Goal: Task Accomplishment & Management: Manage account settings

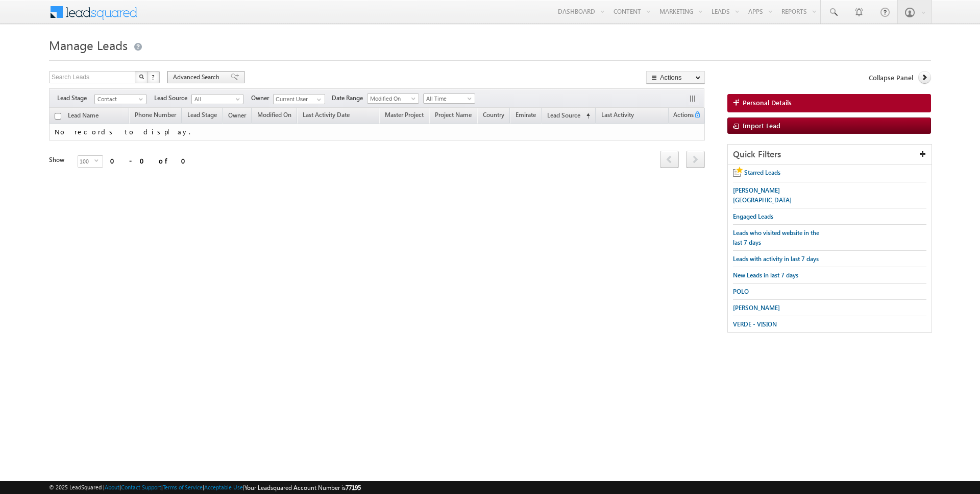
click at [203, 72] on div "Advanced Search" at bounding box center [205, 77] width 77 height 12
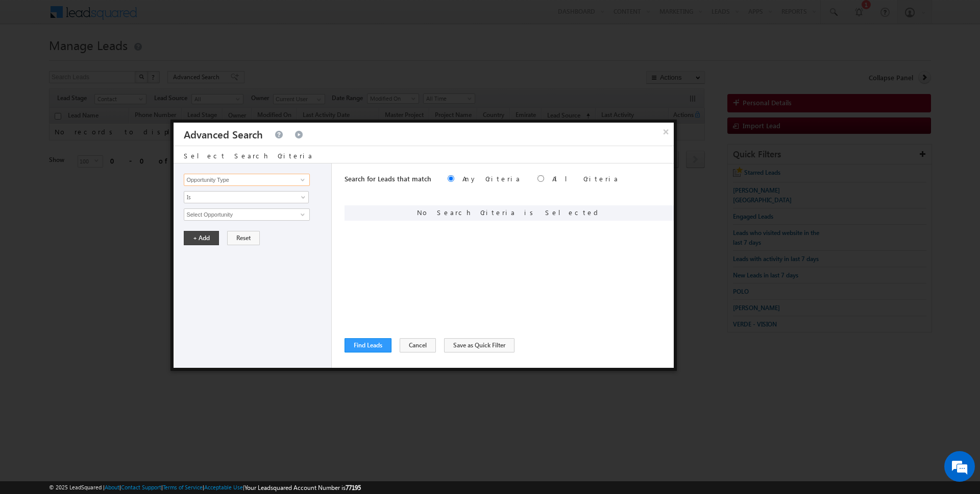
click at [249, 183] on input "Opportunity Type" at bounding box center [247, 180] width 126 height 12
type input "Lead Activity"
click at [228, 194] on span "Is" at bounding box center [239, 196] width 111 height 9
click at [215, 220] on link "Is Not" at bounding box center [246, 217] width 125 height 9
click at [215, 211] on input "Select Activity" at bounding box center [247, 214] width 126 height 12
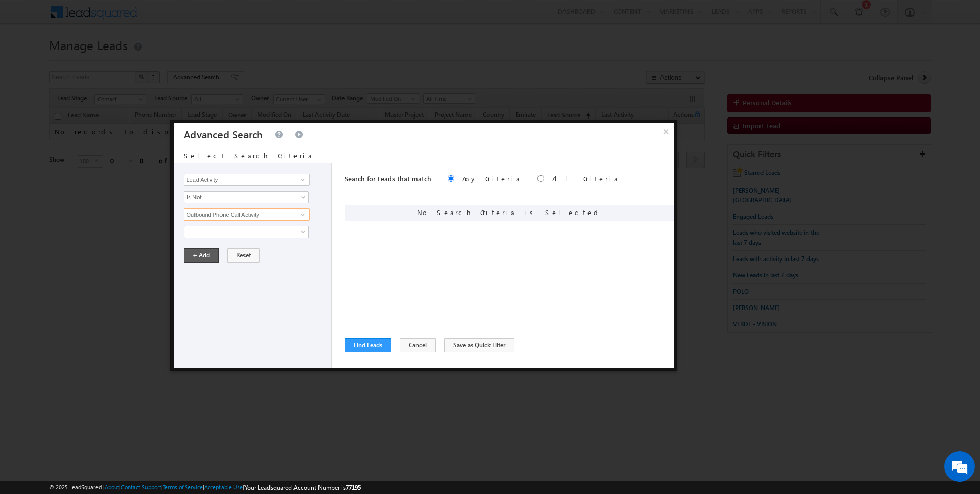
type input "Outbound Phone Call Activity"
click at [191, 248] on button "+ Add" at bounding box center [201, 255] width 35 height 14
click at [358, 344] on button "Find Leads" at bounding box center [368, 345] width 47 height 14
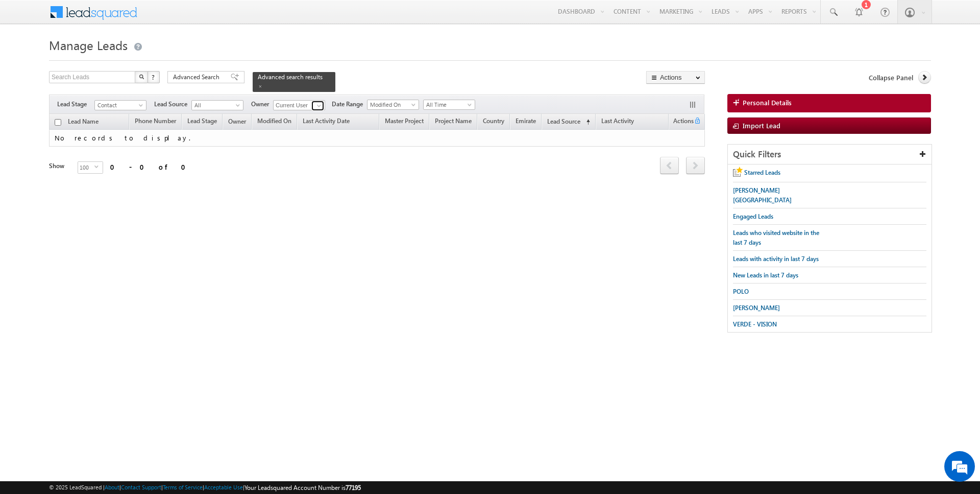
click at [312, 105] on link at bounding box center [317, 106] width 13 height 10
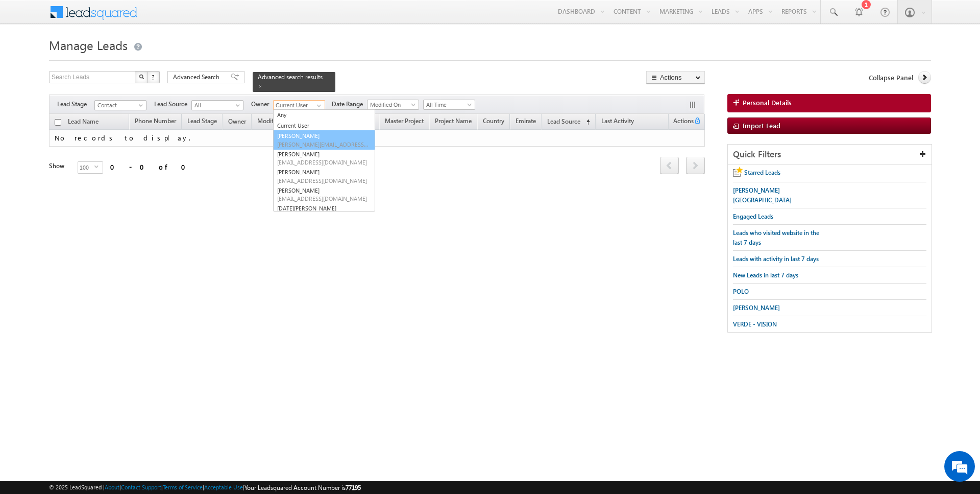
type input "AmanSingh Yadav"
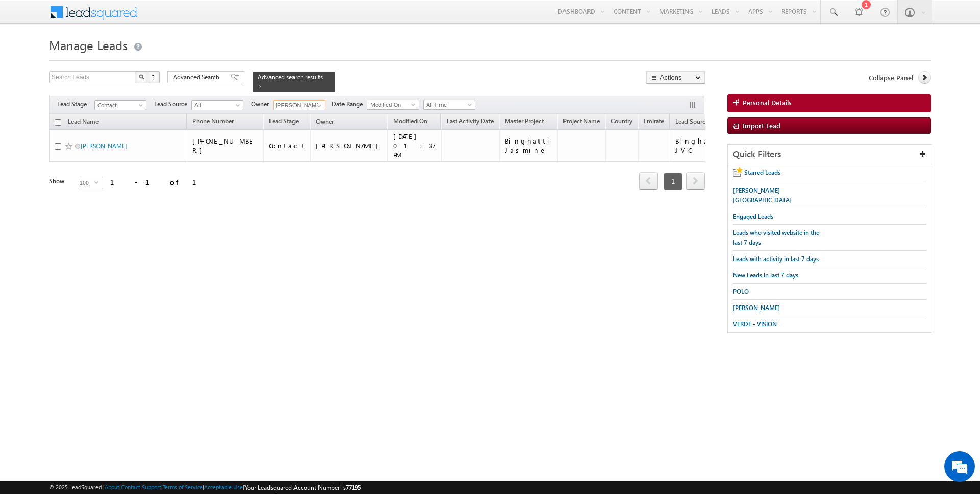
click at [55, 119] on input "checkbox" at bounding box center [58, 122] width 7 height 7
checkbox input "true"
click at [674, 165] on link "Change Owner" at bounding box center [676, 165] width 58 height 12
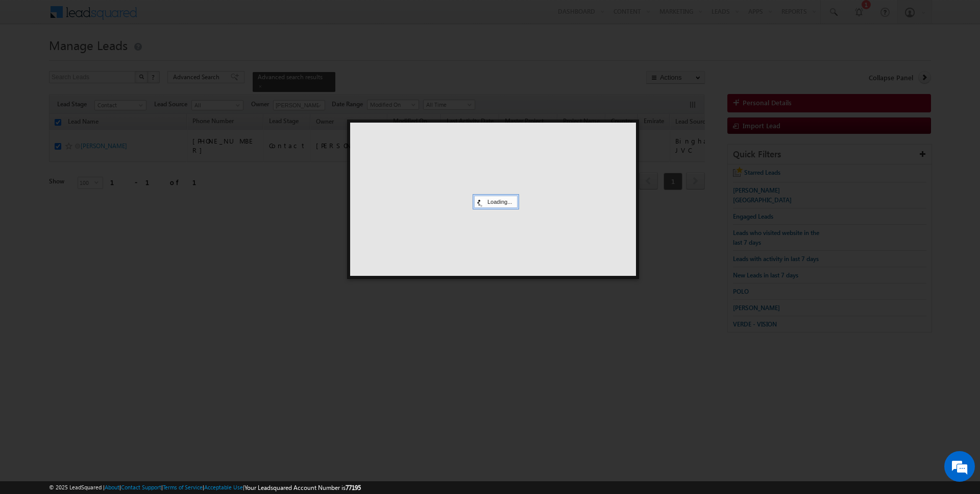
click at [497, 176] on div at bounding box center [493, 198] width 286 height 153
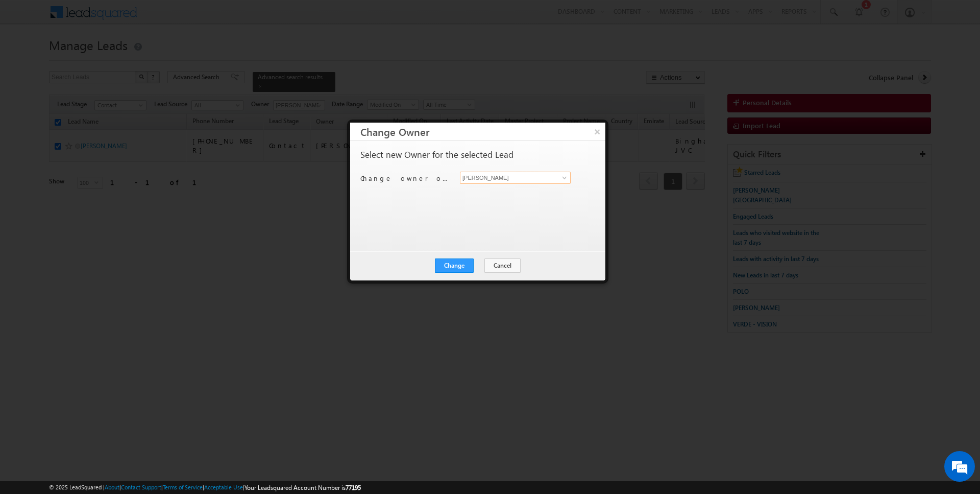
click at [505, 173] on input "[PERSON_NAME]" at bounding box center [515, 177] width 111 height 12
type input "[PERSON_NAME]"
click at [463, 259] on button "Change" at bounding box center [454, 265] width 39 height 14
click at [493, 267] on button "Close" at bounding box center [479, 265] width 33 height 14
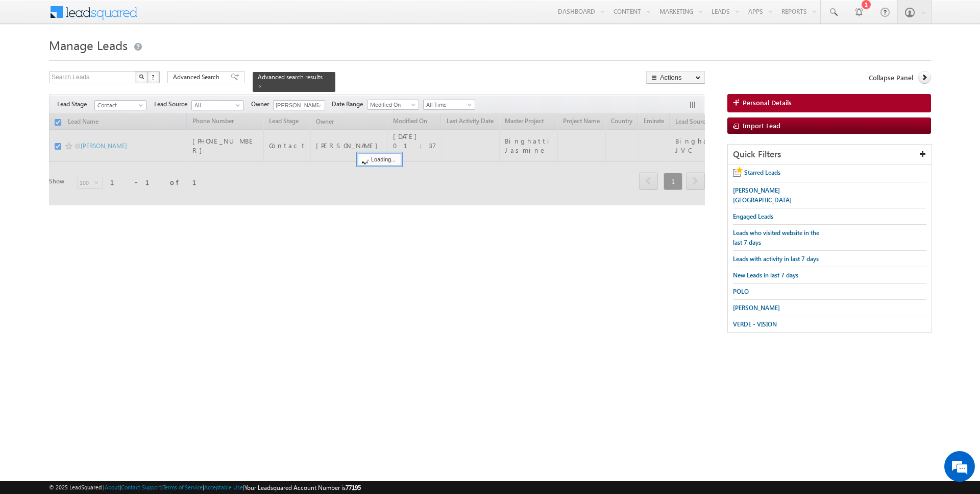
checkbox input "false"
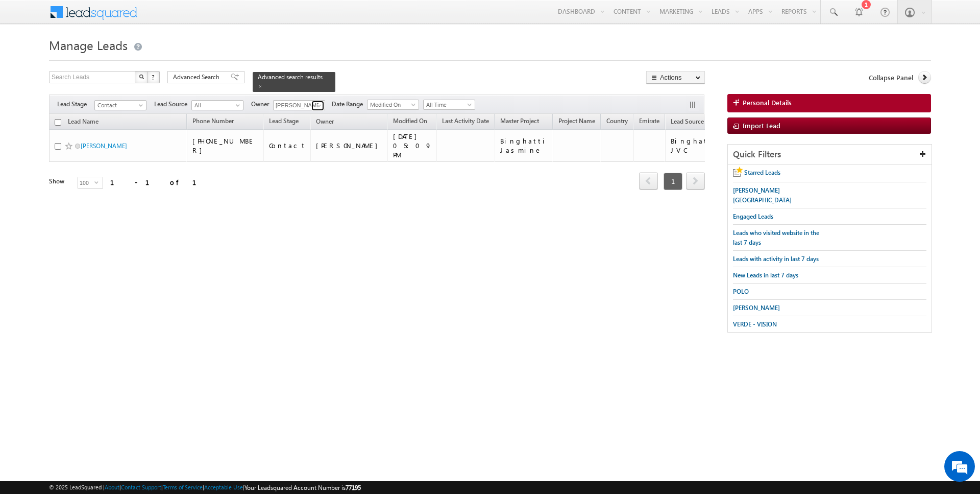
click at [317, 104] on span at bounding box center [319, 106] width 8 height 8
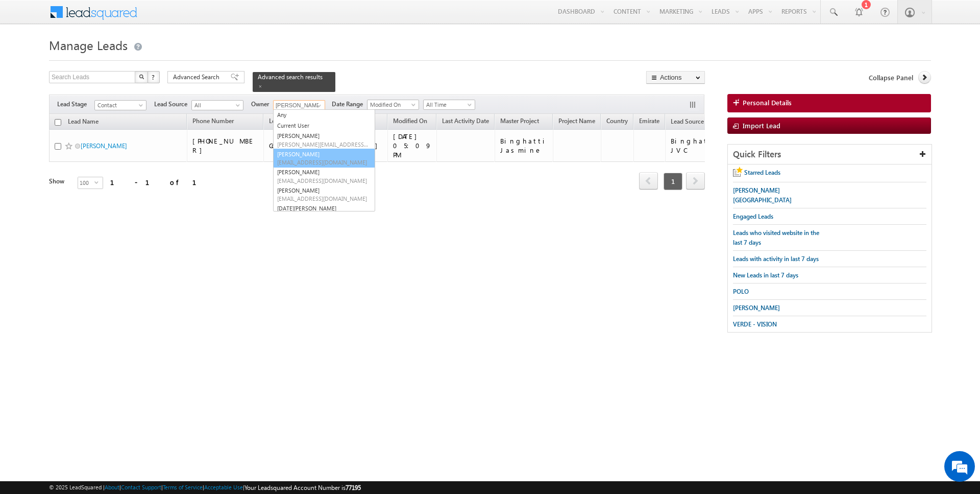
type input "Anuj Upadhyay"
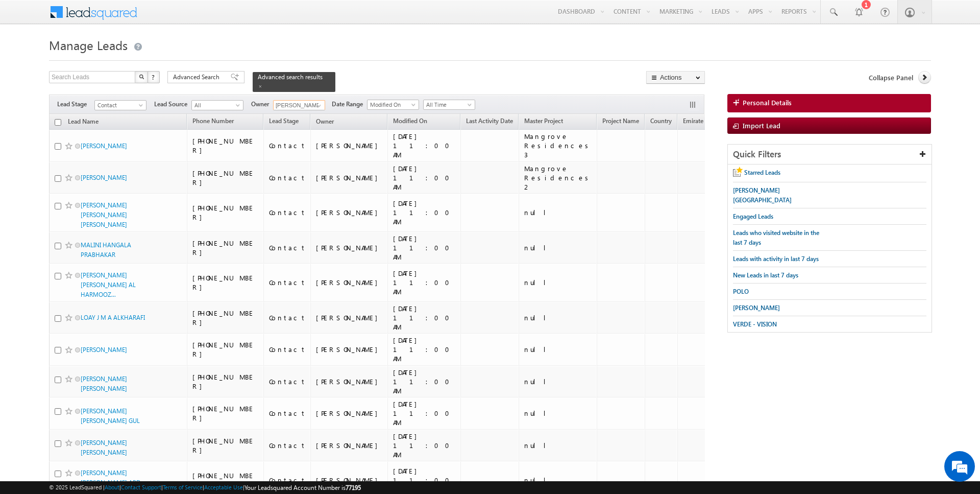
click at [57, 121] on input "checkbox" at bounding box center [58, 122] width 7 height 7
checkbox input "true"
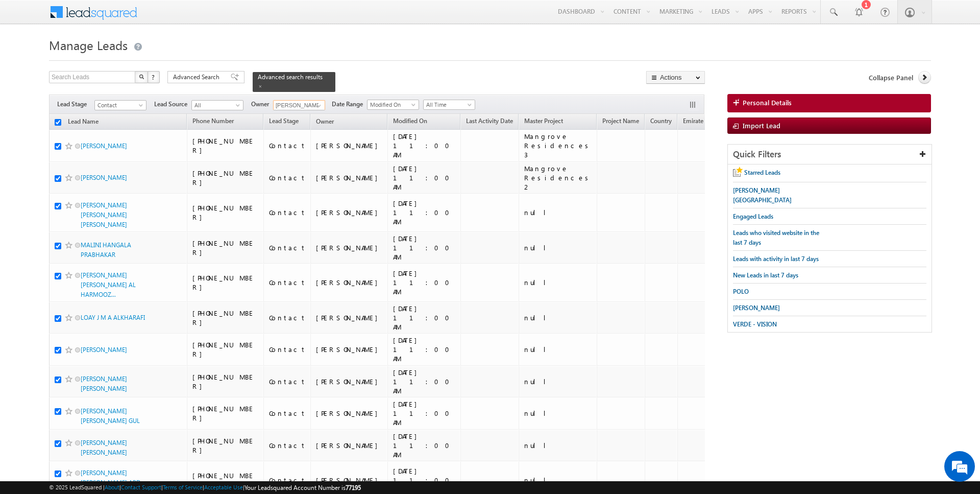
checkbox input "true"
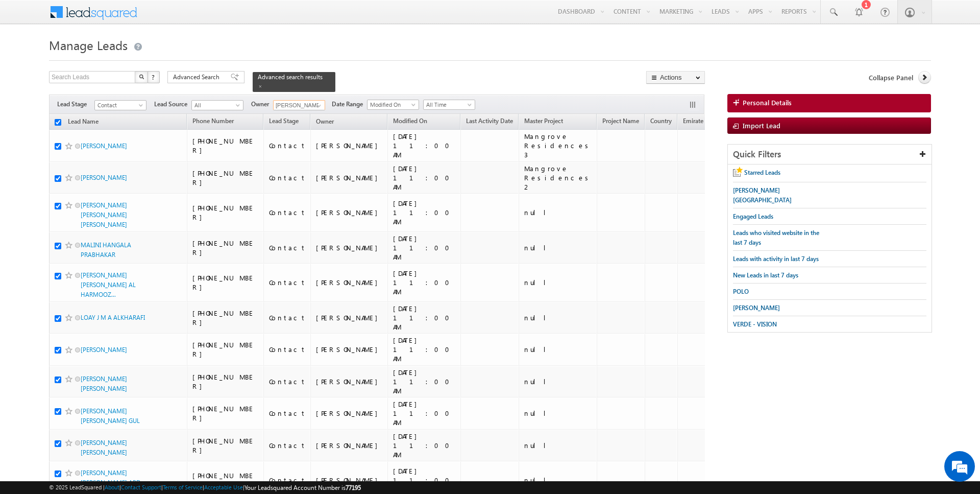
checkbox input "true"
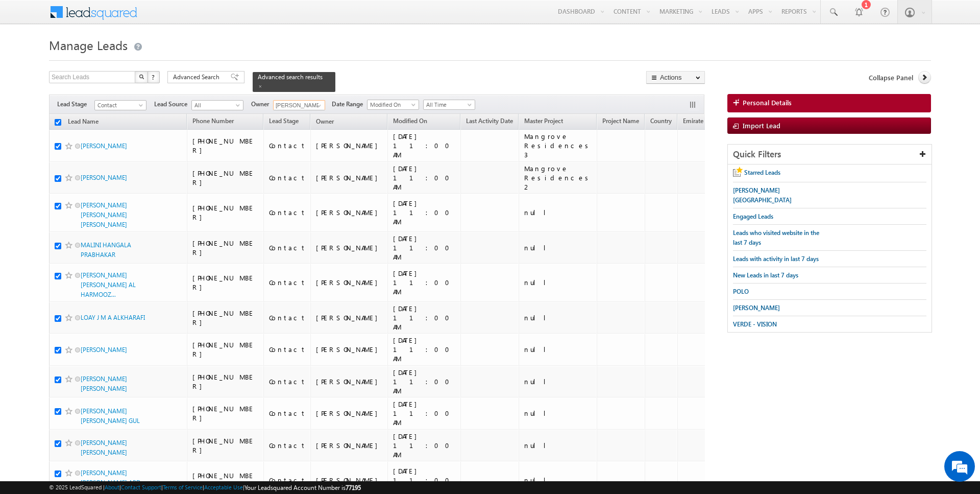
checkbox input "true"
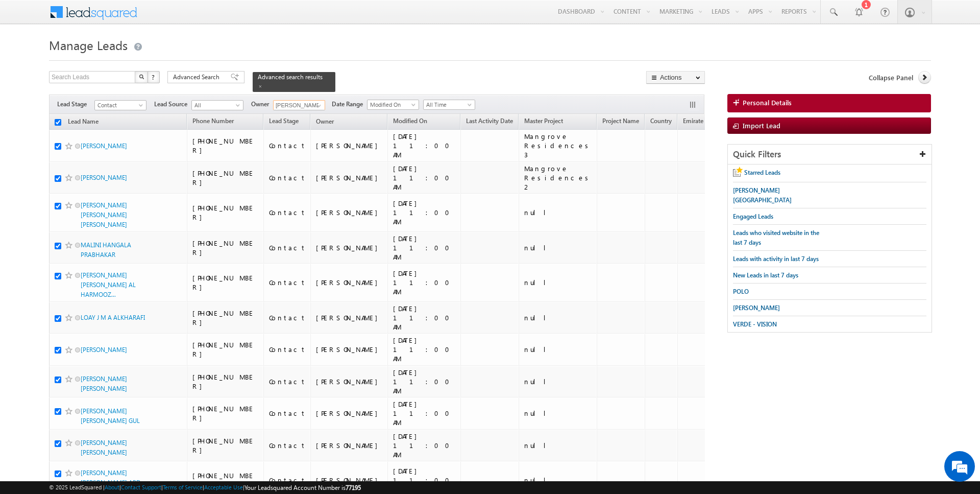
checkbox input "true"
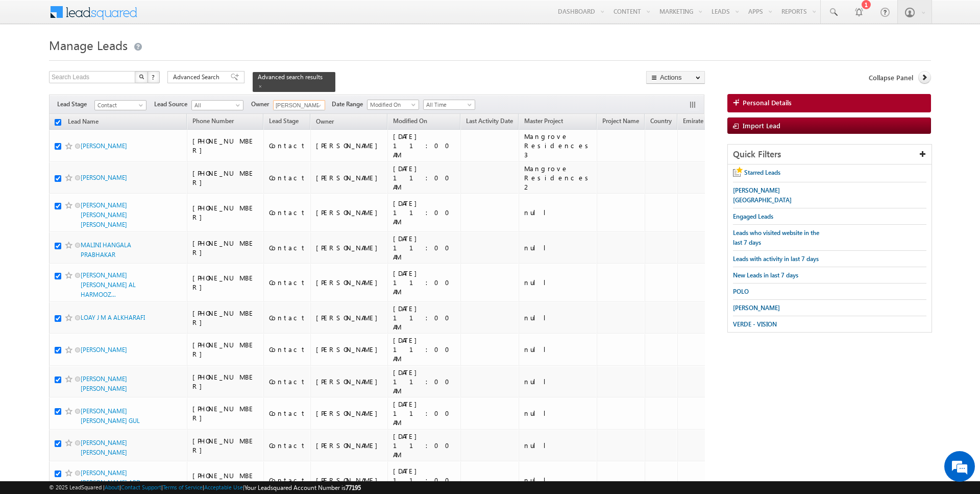
checkbox input "true"
click at [674, 165] on link "Change Owner" at bounding box center [676, 165] width 58 height 12
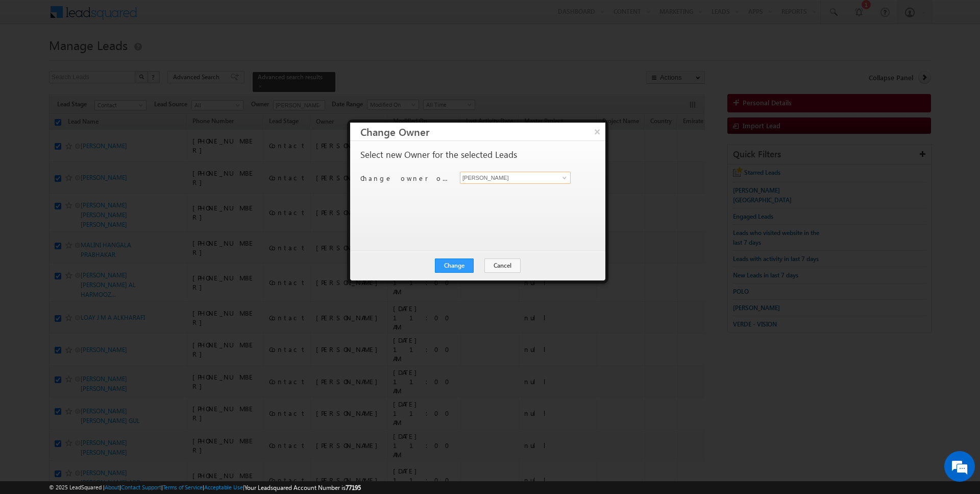
click at [503, 178] on input "[PERSON_NAME]" at bounding box center [515, 177] width 111 height 12
type input "Anuj Upadhyay"
click at [453, 260] on button "Change" at bounding box center [454, 265] width 39 height 14
click at [479, 267] on button "Close" at bounding box center [479, 265] width 33 height 14
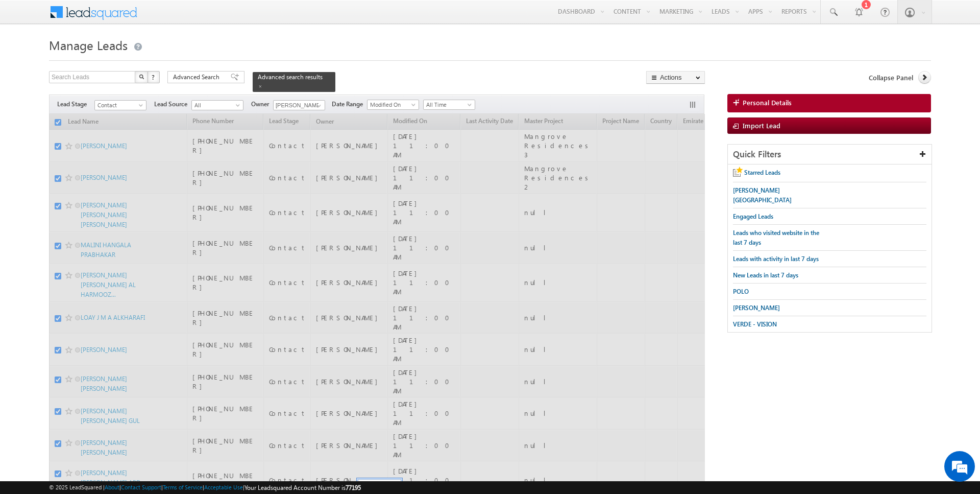
checkbox input "false"
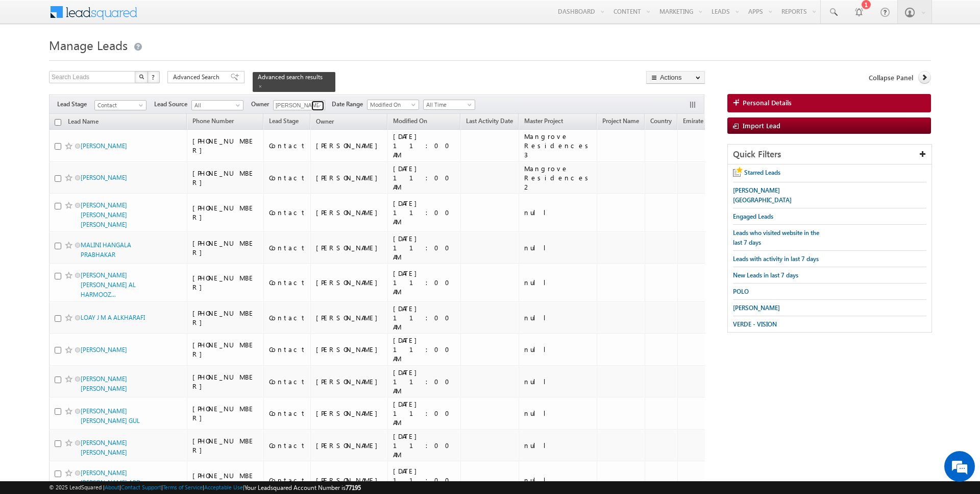
click at [317, 103] on span at bounding box center [319, 106] width 8 height 8
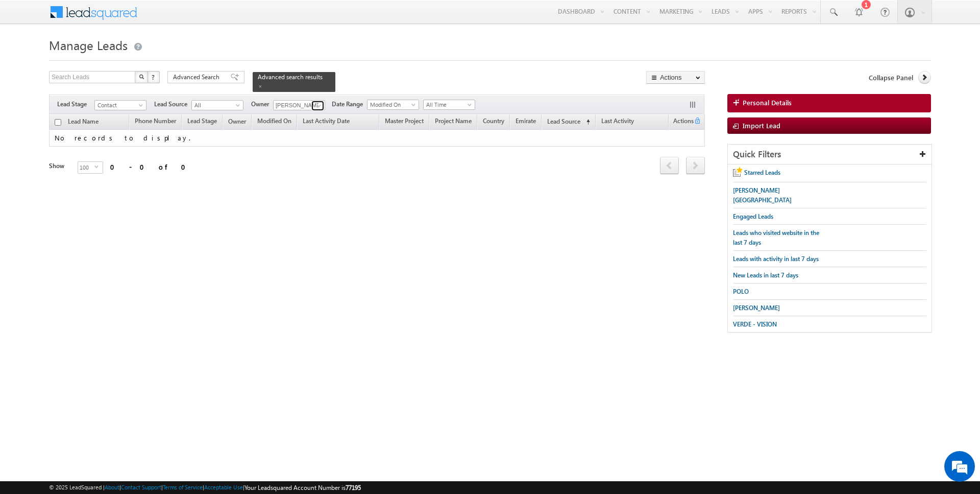
click at [317, 104] on span at bounding box center [319, 106] width 8 height 8
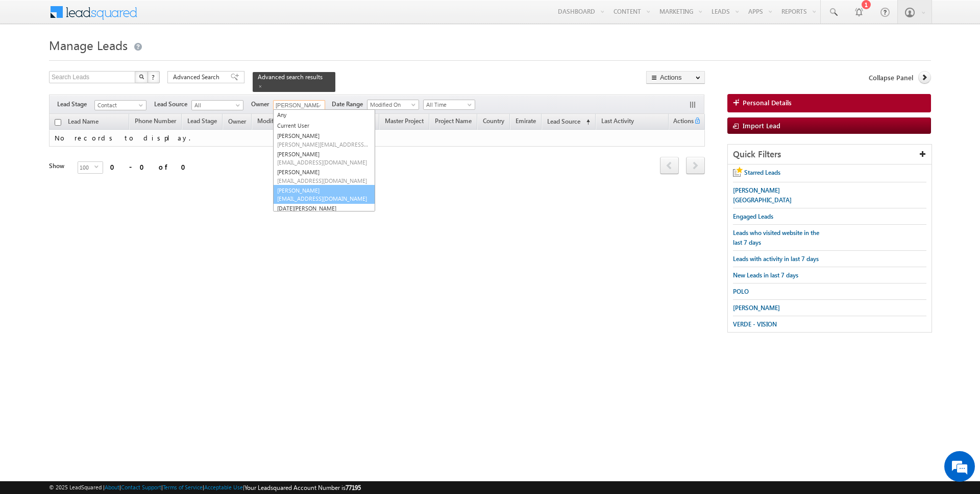
click at [300, 192] on link "Janamjay Sharma janamjay.sharma@indglobal.ae" at bounding box center [324, 194] width 102 height 19
type input "[PERSON_NAME]"
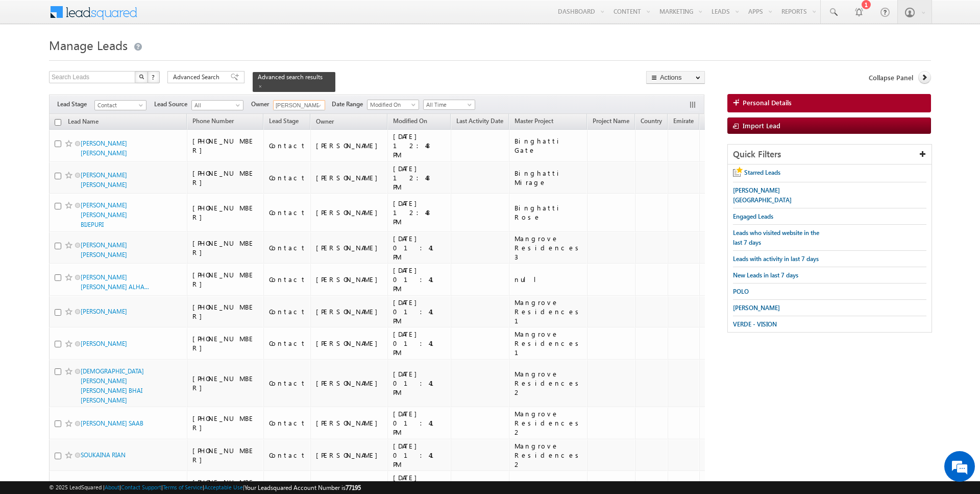
click at [57, 122] on input "checkbox" at bounding box center [58, 122] width 7 height 7
checkbox input "true"
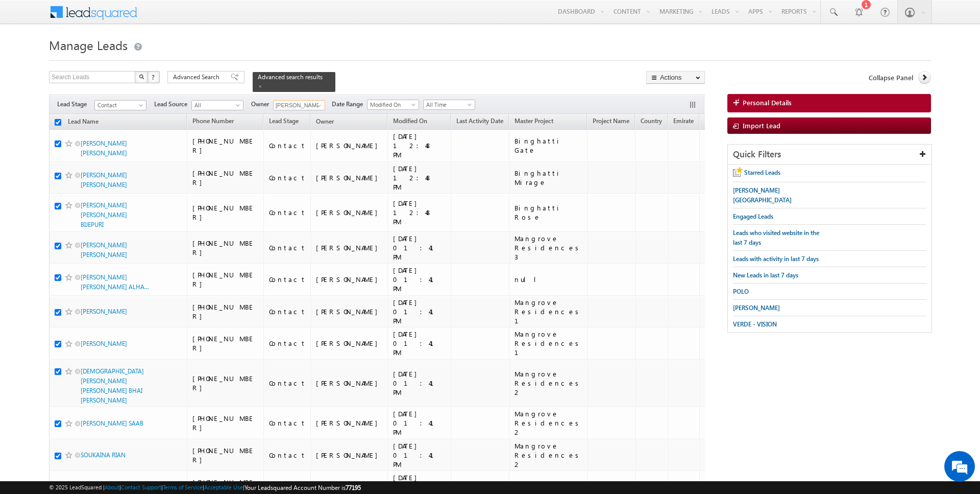
checkbox input "true"
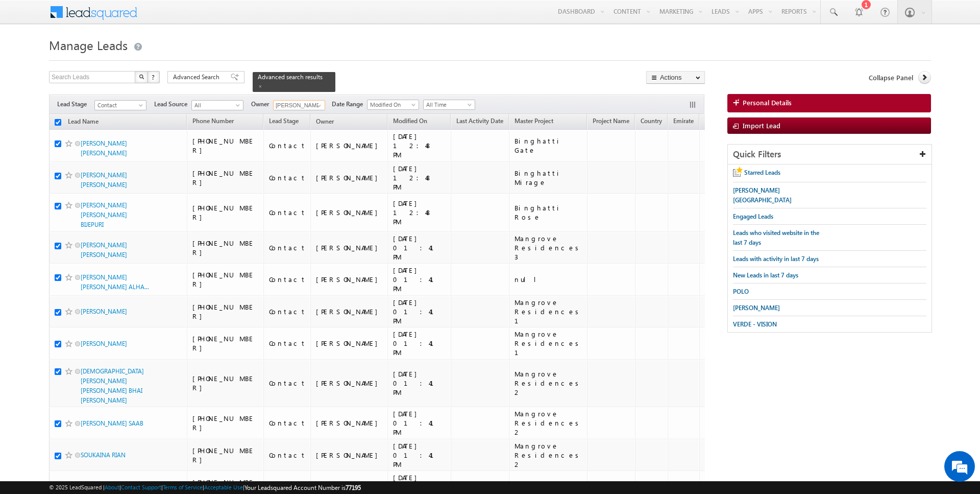
checkbox input "true"
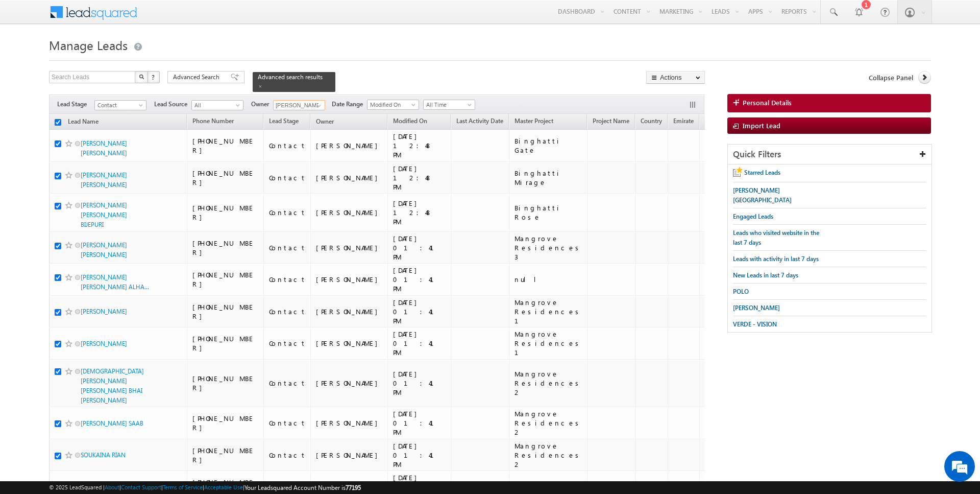
checkbox input "true"
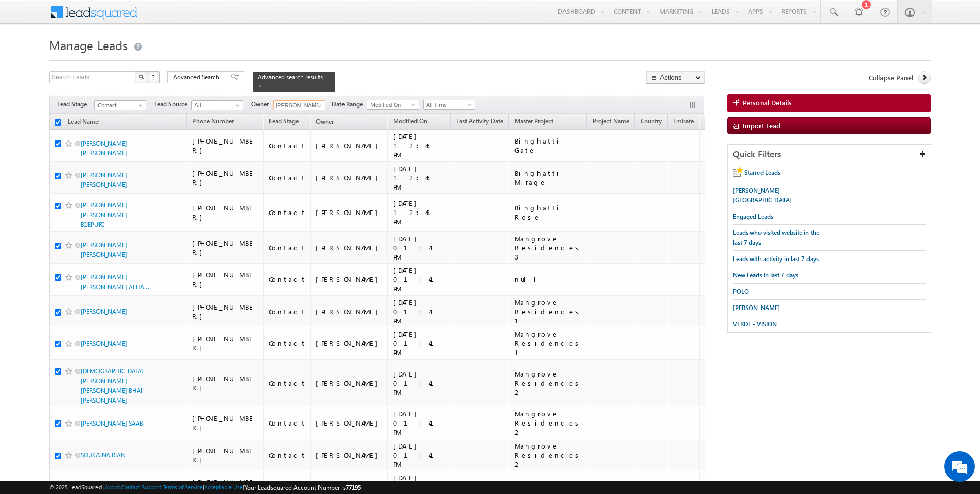
checkbox input "true"
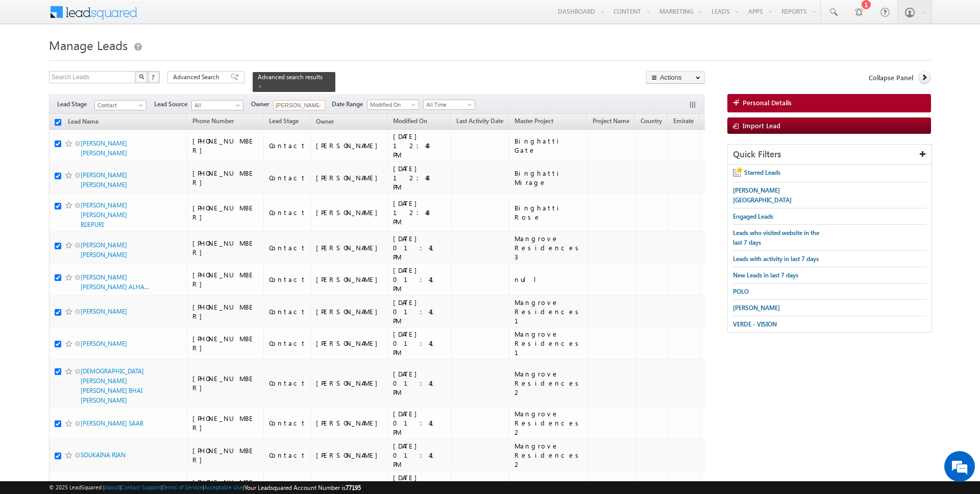
checkbox input "true"
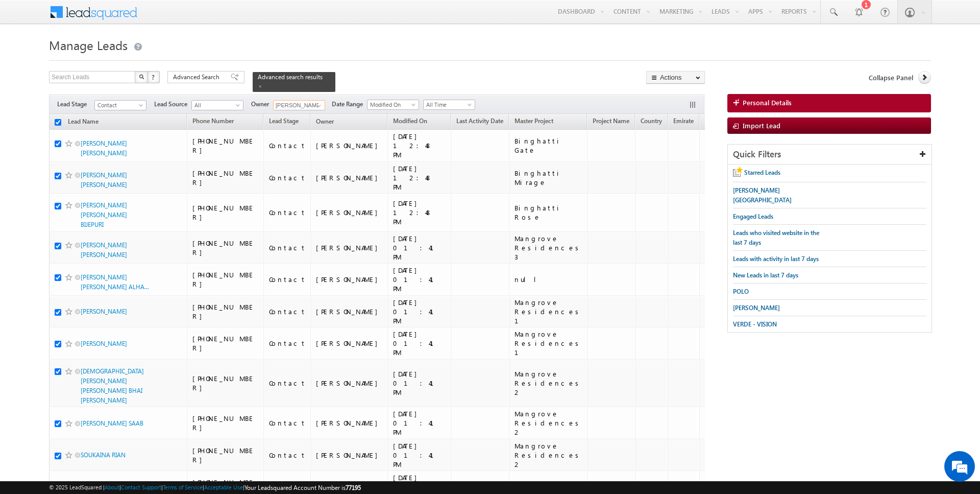
checkbox input "true"
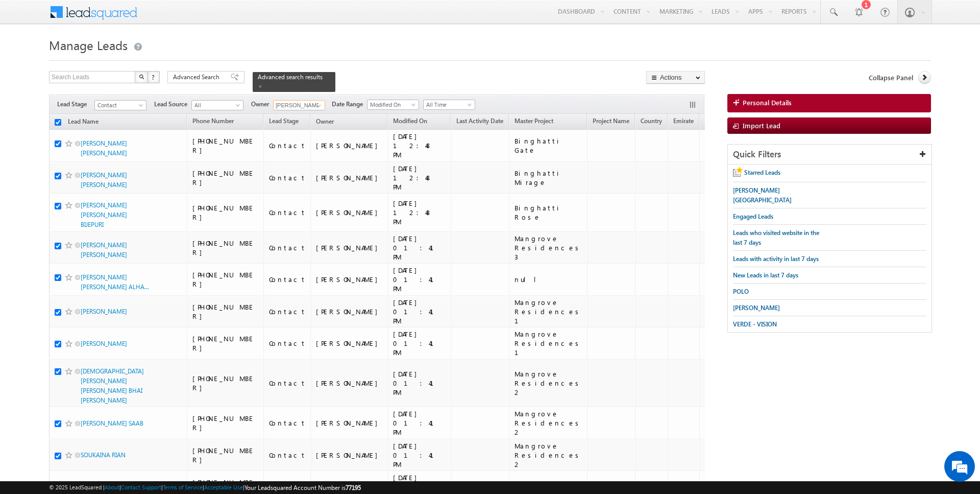
checkbox input "true"
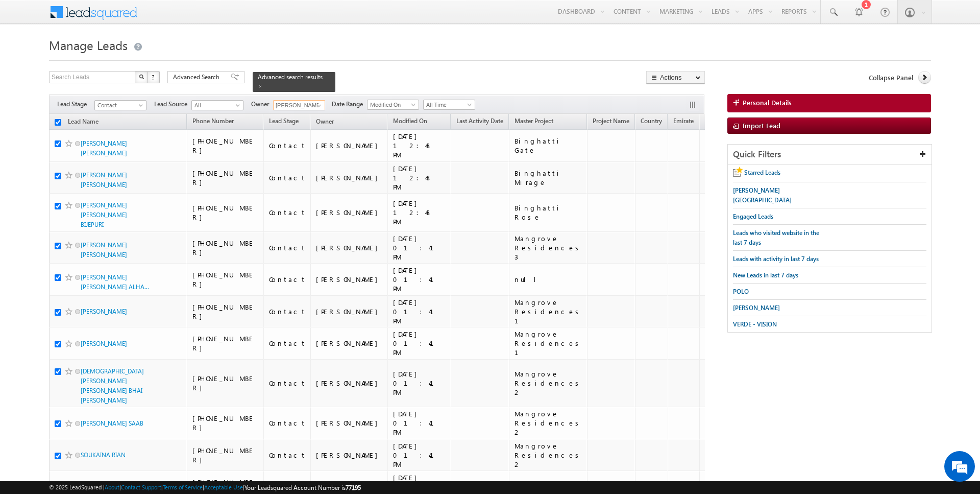
checkbox input "true"
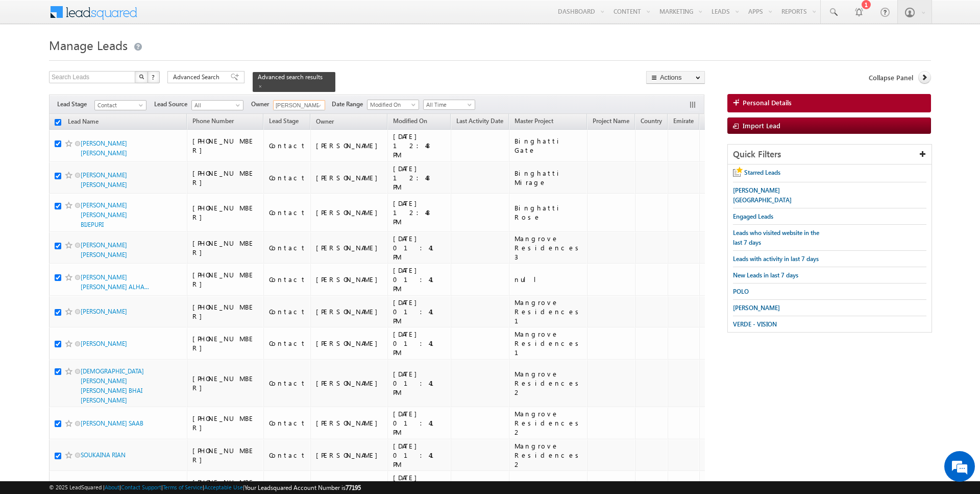
checkbox input "true"
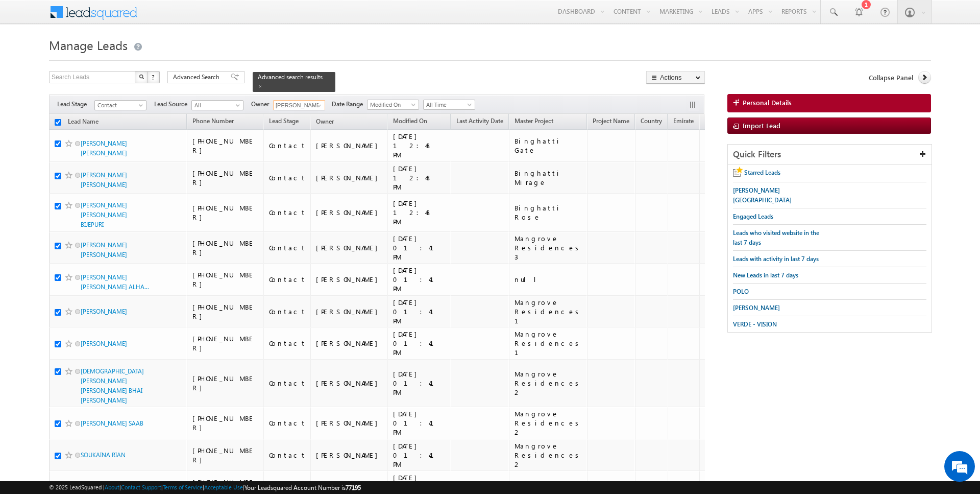
checkbox input "true"
click at [688, 159] on link "Change Owner" at bounding box center [676, 165] width 58 height 12
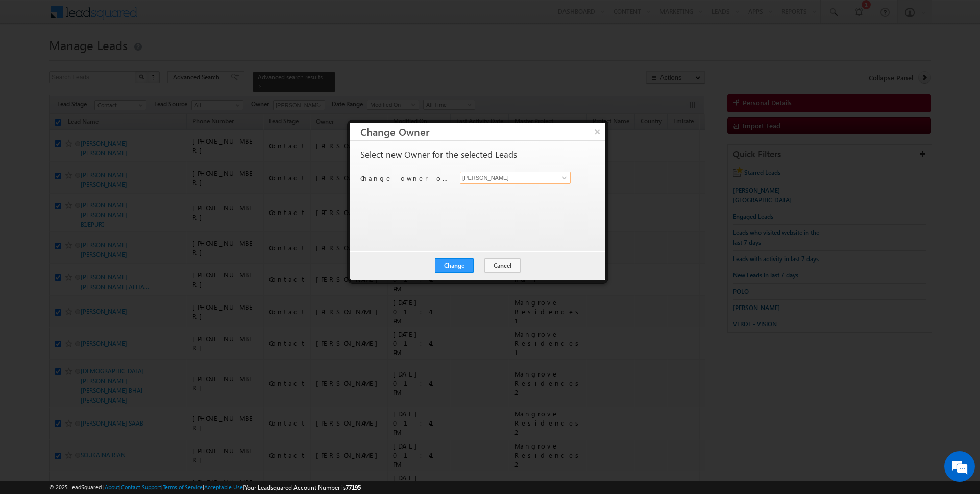
click at [507, 180] on input "[PERSON_NAME]" at bounding box center [515, 177] width 111 height 12
type input "[PERSON_NAME]"
click at [464, 268] on button "Change" at bounding box center [454, 265] width 39 height 14
click at [477, 266] on button "Close" at bounding box center [479, 265] width 33 height 14
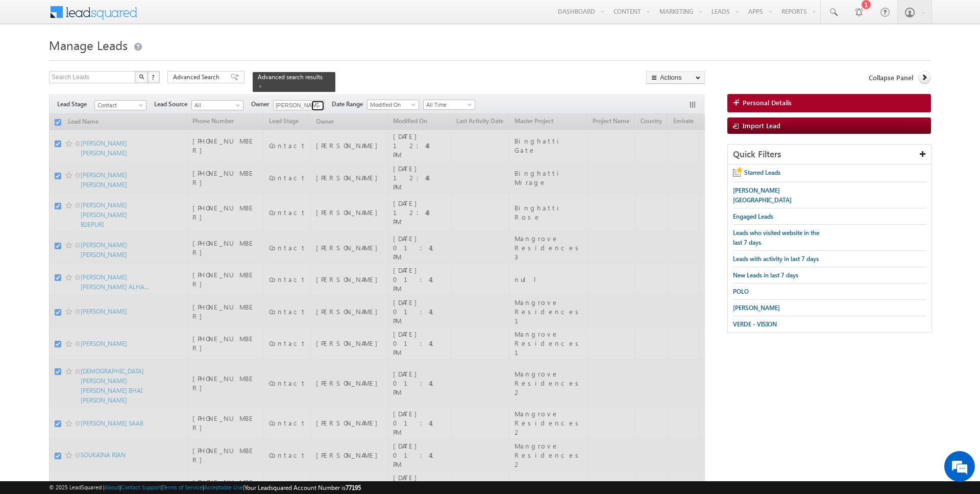
click at [315, 105] on span at bounding box center [319, 106] width 8 height 8
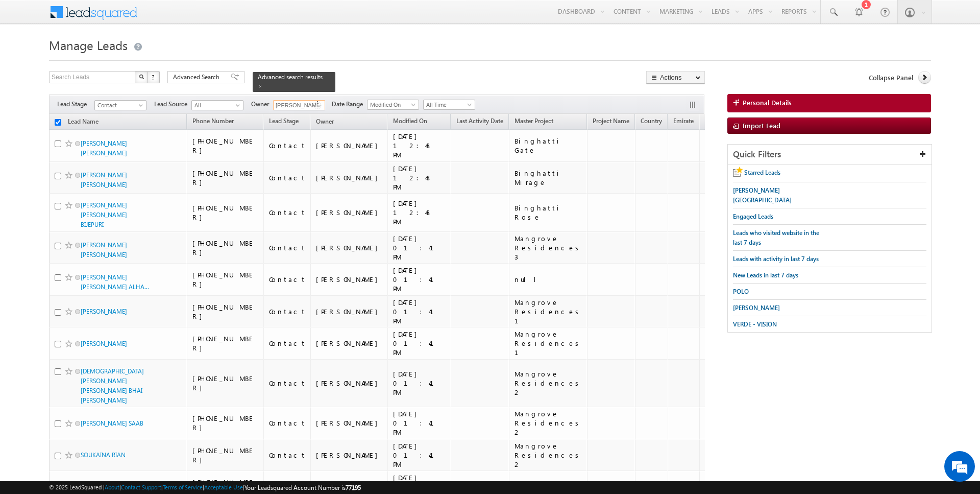
checkbox input "false"
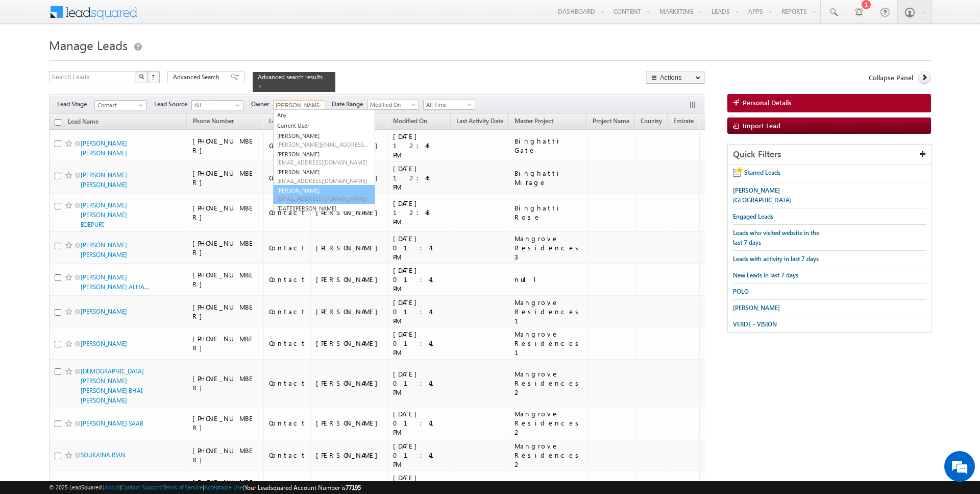
scroll to position [11, 0]
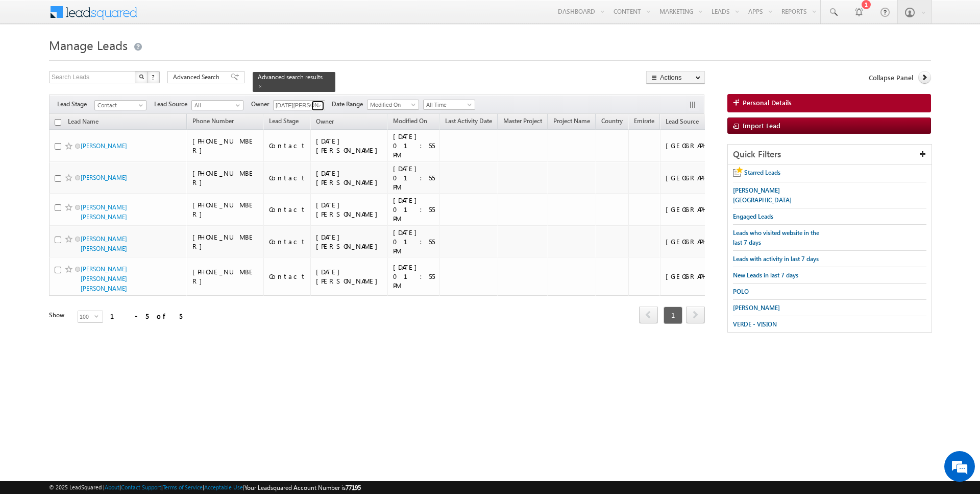
click at [318, 102] on span at bounding box center [319, 106] width 8 height 8
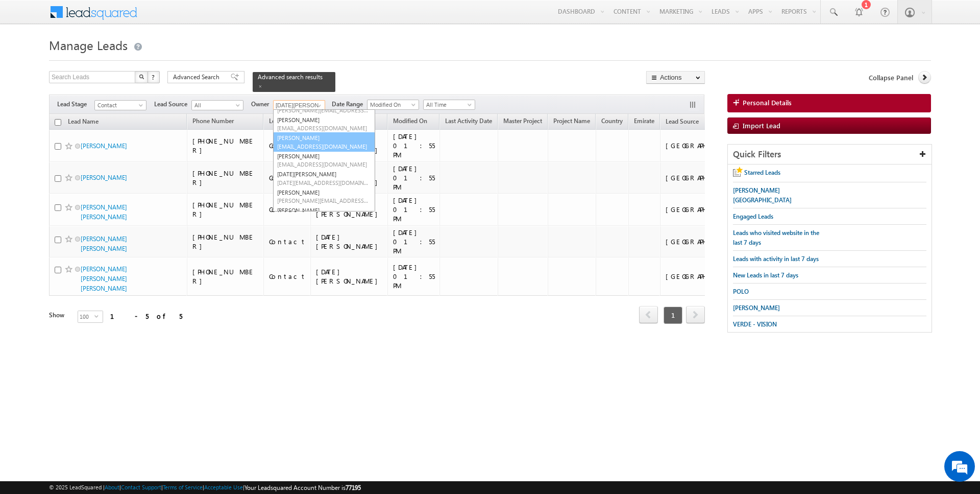
scroll to position [41, 0]
click at [309, 194] on span "rahul.joshi@indglobal.ae" at bounding box center [323, 194] width 92 height 8
type input "Rahul Joshi"
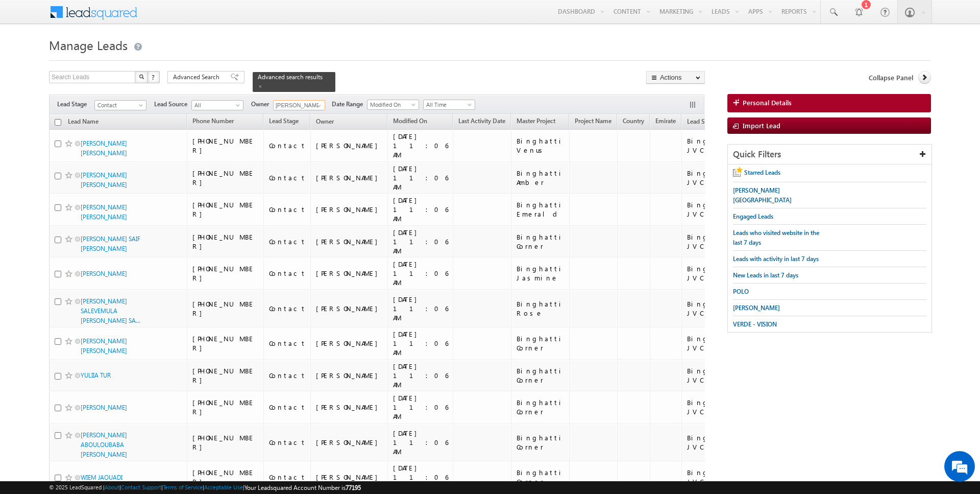
click at [58, 122] on input "checkbox" at bounding box center [58, 122] width 7 height 7
checkbox input "true"
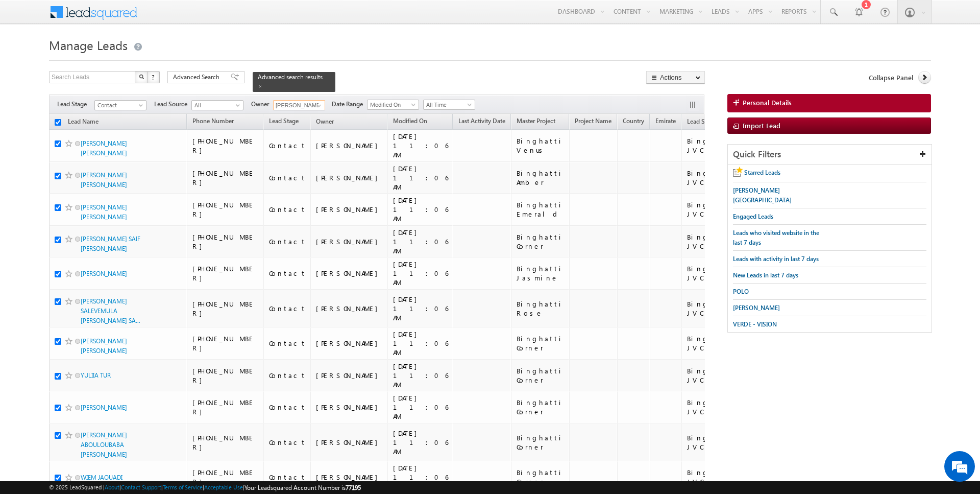
checkbox input "true"
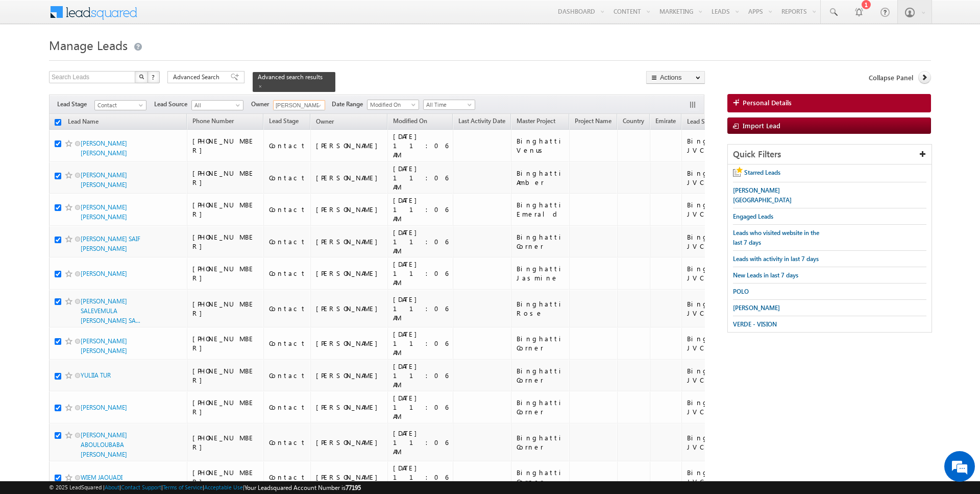
checkbox input "true"
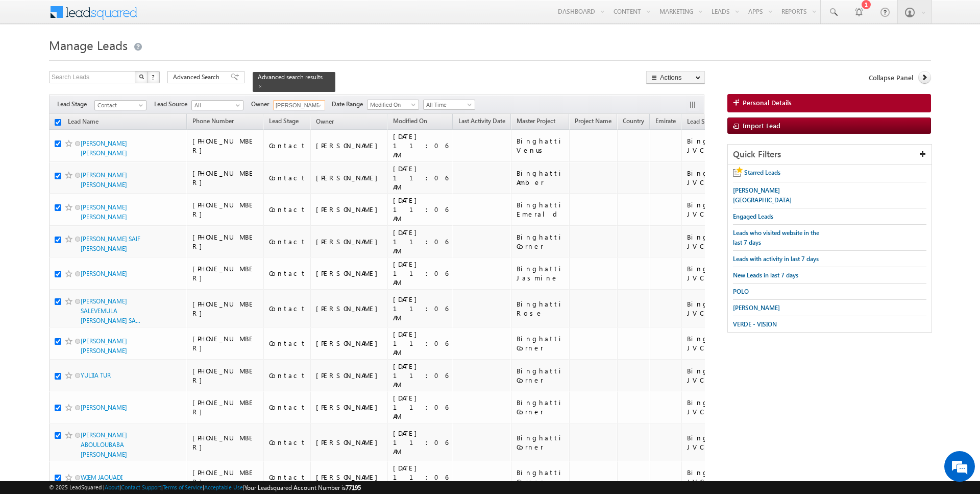
checkbox input "true"
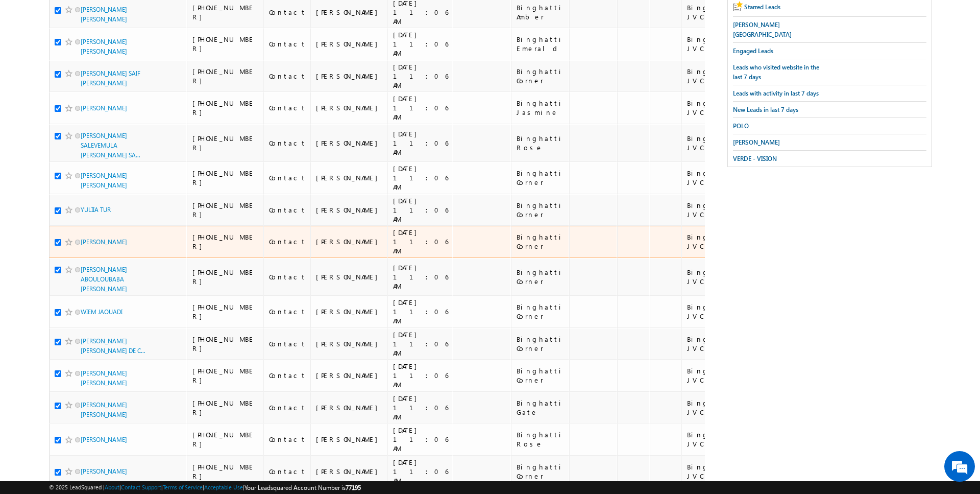
scroll to position [0, 0]
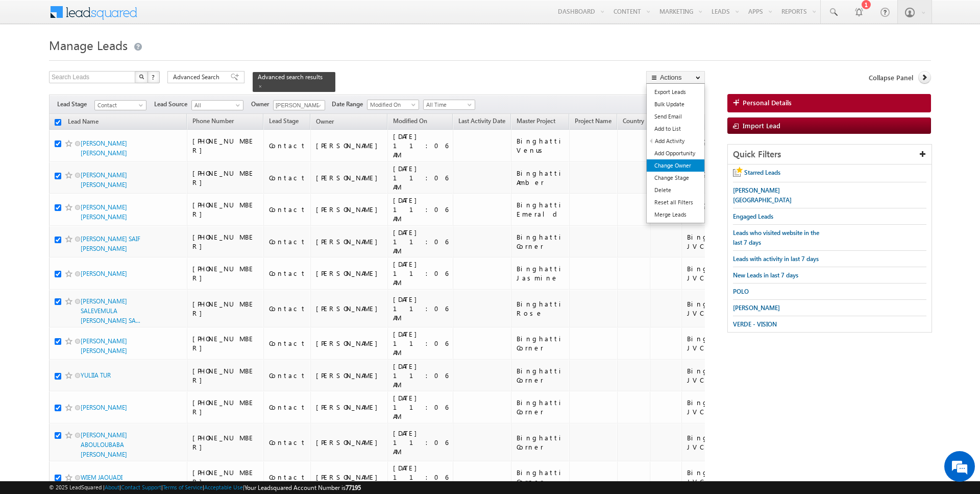
click at [689, 167] on link "Change Owner" at bounding box center [676, 165] width 58 height 12
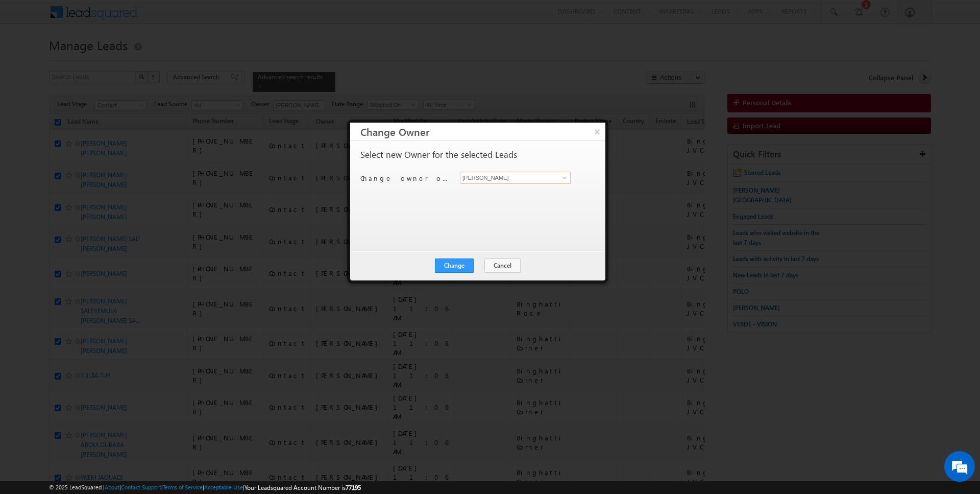
click at [508, 176] on input "[PERSON_NAME]" at bounding box center [515, 177] width 111 height 12
type input "Rahul Joshi"
click at [458, 256] on div "Change Cancel Close" at bounding box center [477, 266] width 255 height 30
click at [468, 262] on button "Change" at bounding box center [454, 265] width 39 height 14
click at [477, 266] on button "Close" at bounding box center [479, 265] width 33 height 14
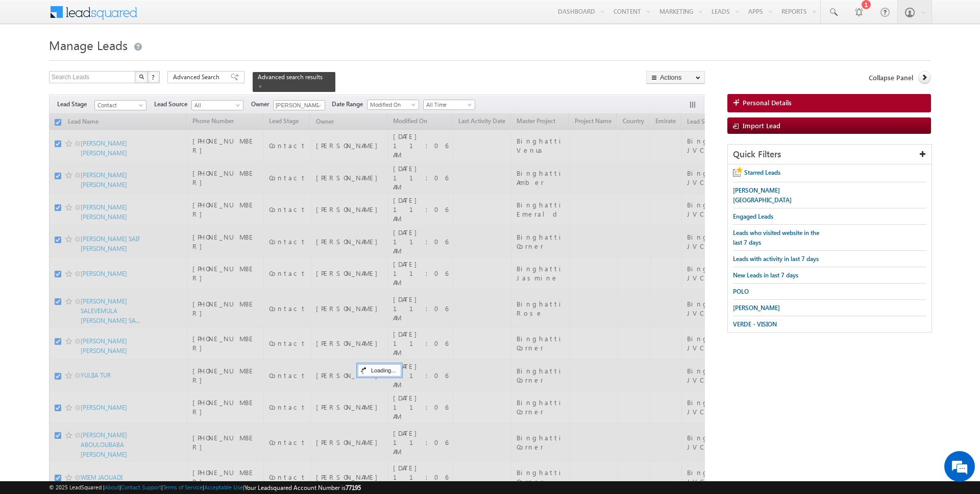
checkbox input "false"
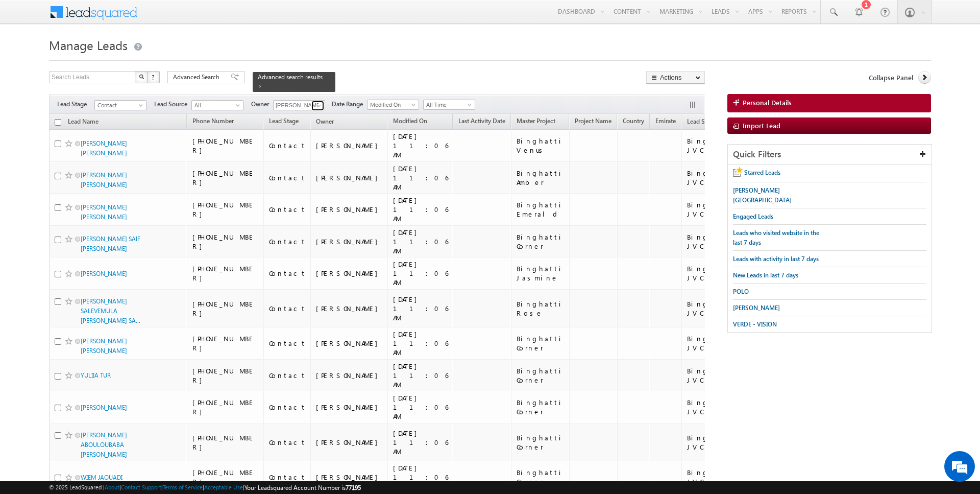
click at [317, 104] on span at bounding box center [319, 106] width 8 height 8
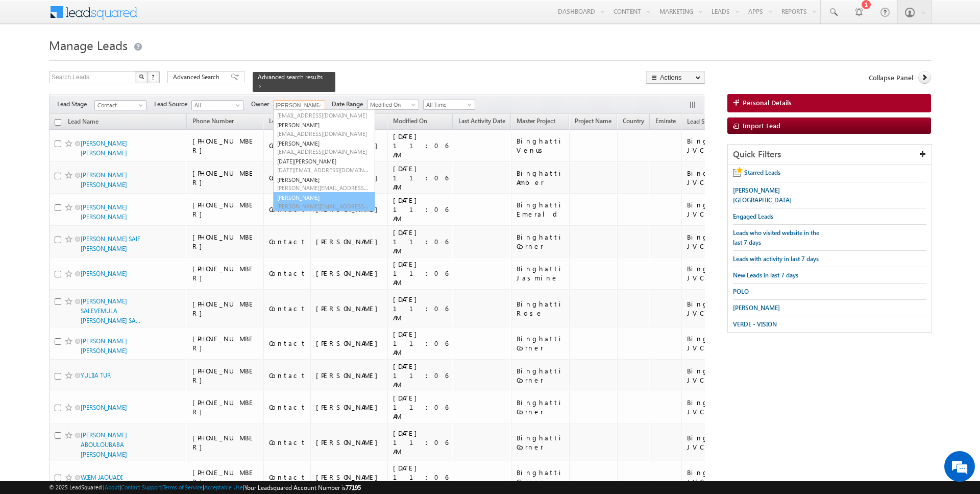
scroll to position [65, 0]
type input "[PERSON_NAME]"
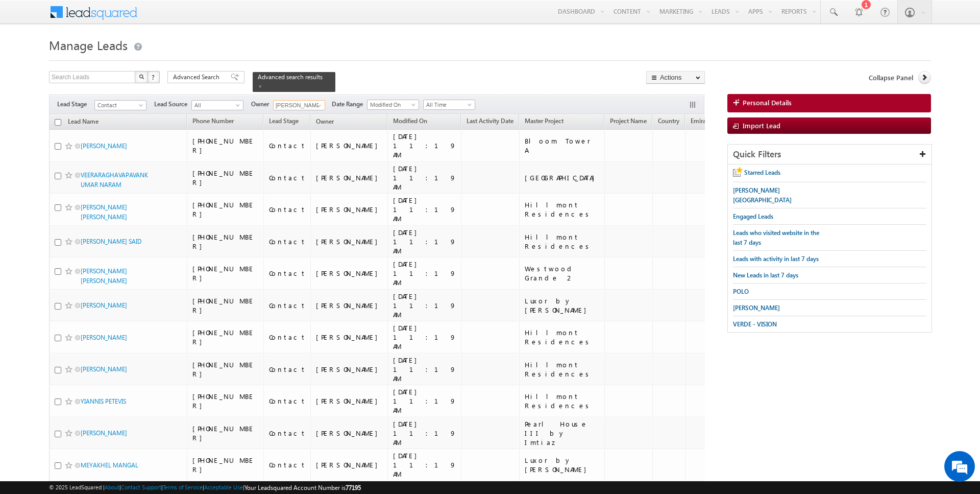
click at [59, 121] on input "checkbox" at bounding box center [58, 122] width 7 height 7
checkbox input "true"
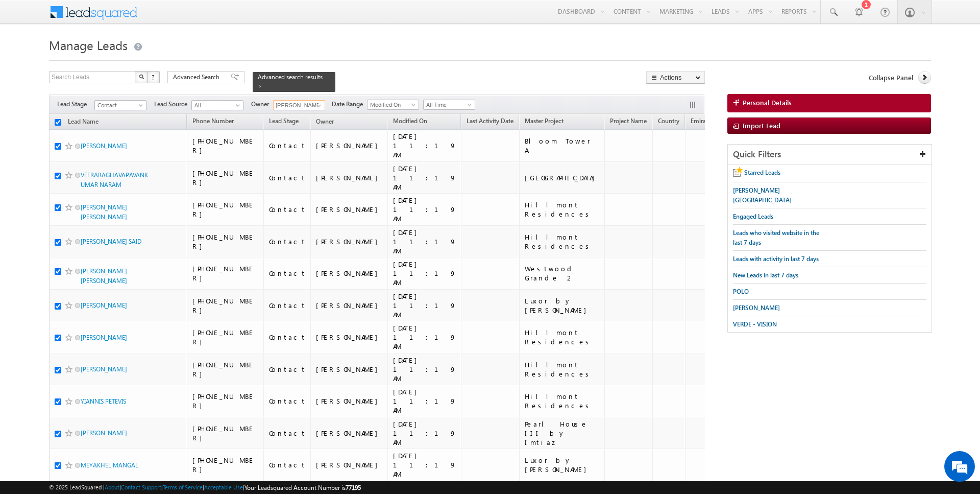
checkbox input "true"
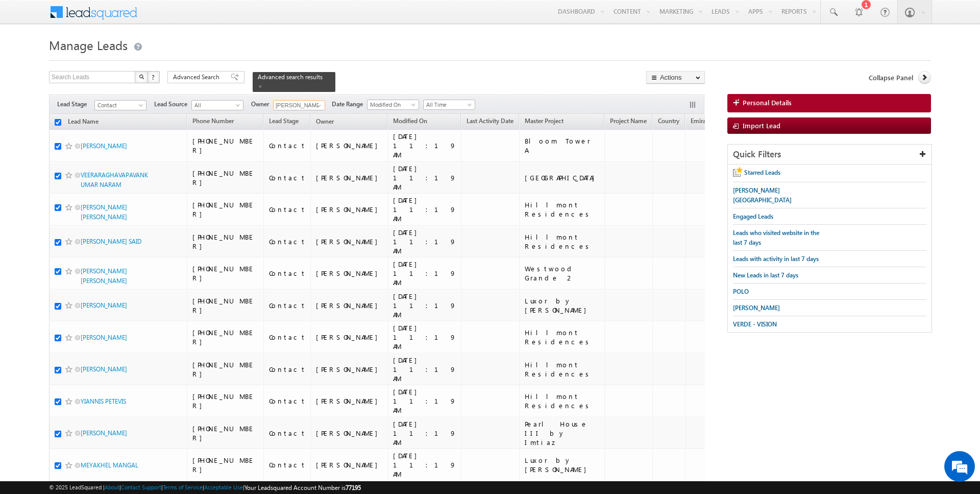
checkbox input "true"
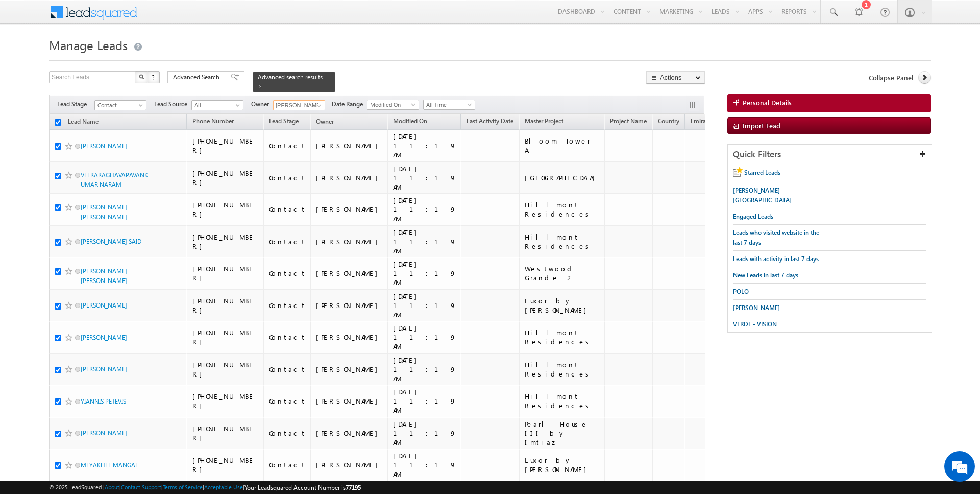
checkbox input "true"
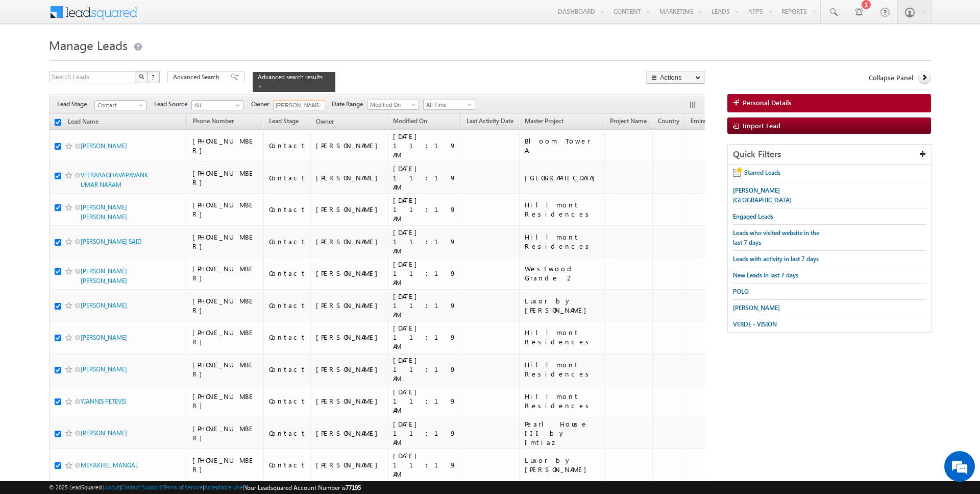
checkbox input "true"
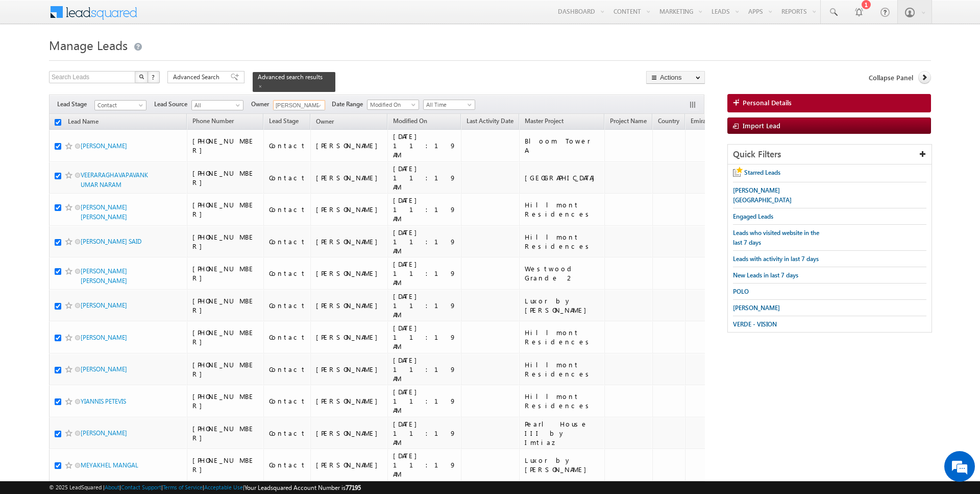
checkbox input "true"
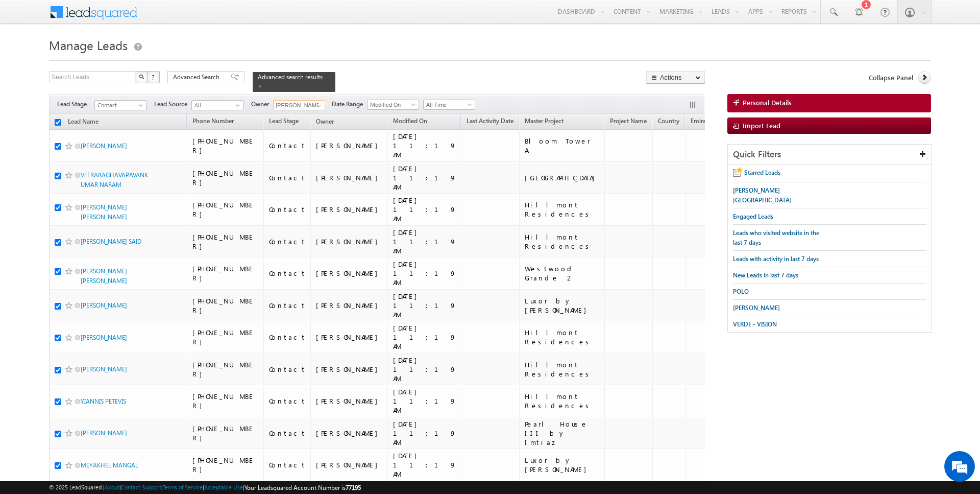
checkbox input "true"
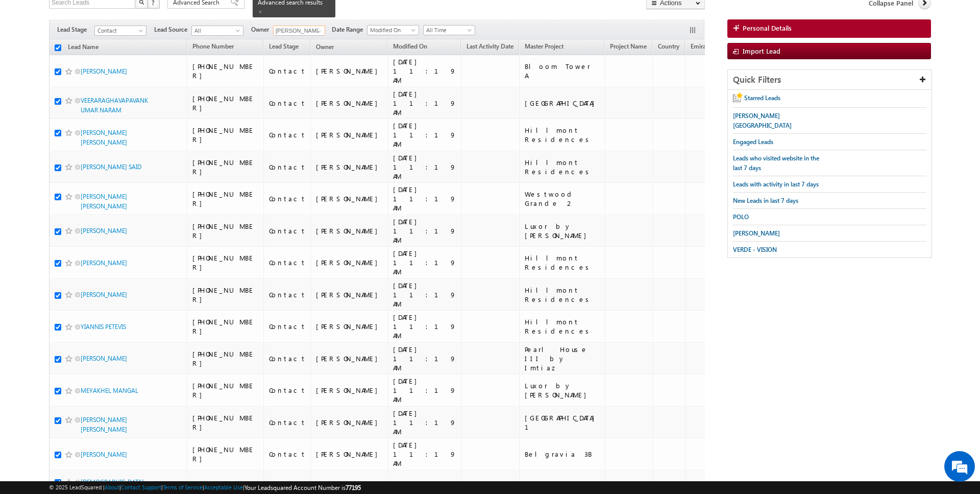
scroll to position [0, 0]
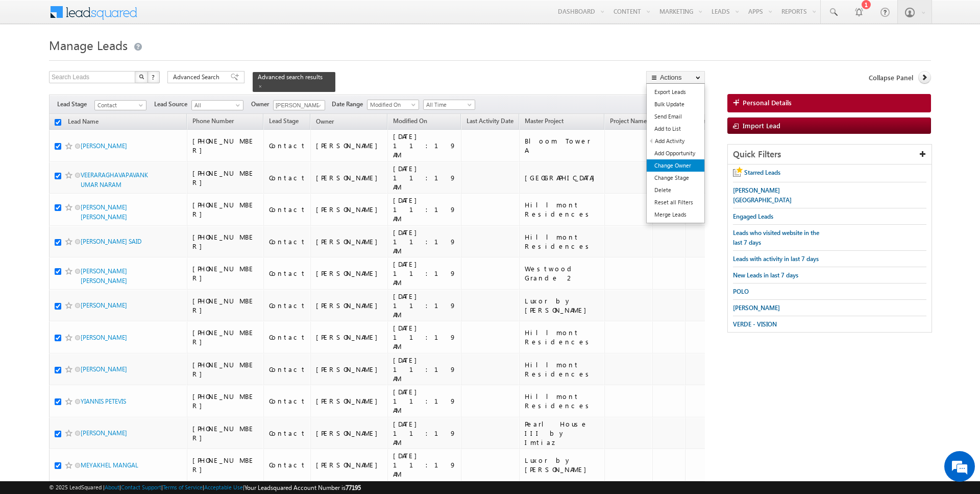
click at [679, 168] on link "Change Owner" at bounding box center [676, 165] width 58 height 12
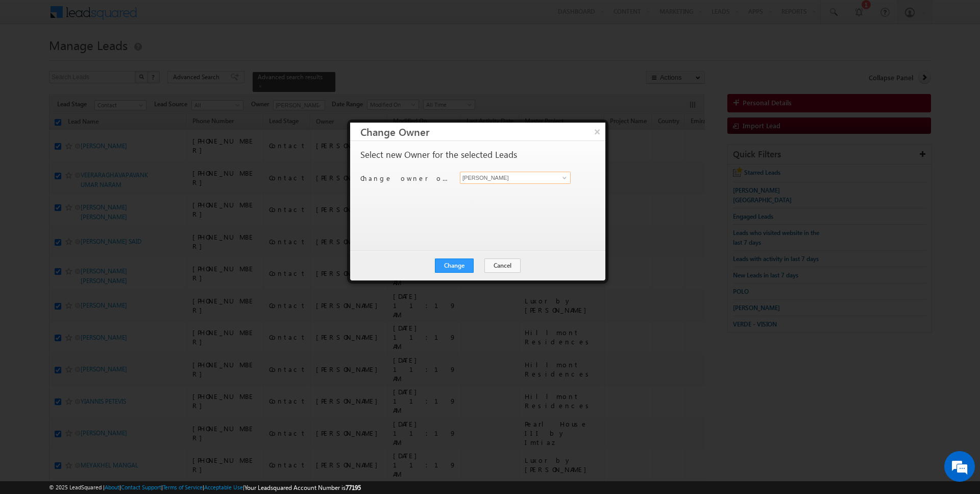
click at [511, 179] on input "[PERSON_NAME]" at bounding box center [515, 177] width 111 height 12
type input "[PERSON_NAME]"
click at [464, 269] on button "Change" at bounding box center [454, 265] width 39 height 14
click at [477, 264] on button "Close" at bounding box center [479, 265] width 33 height 14
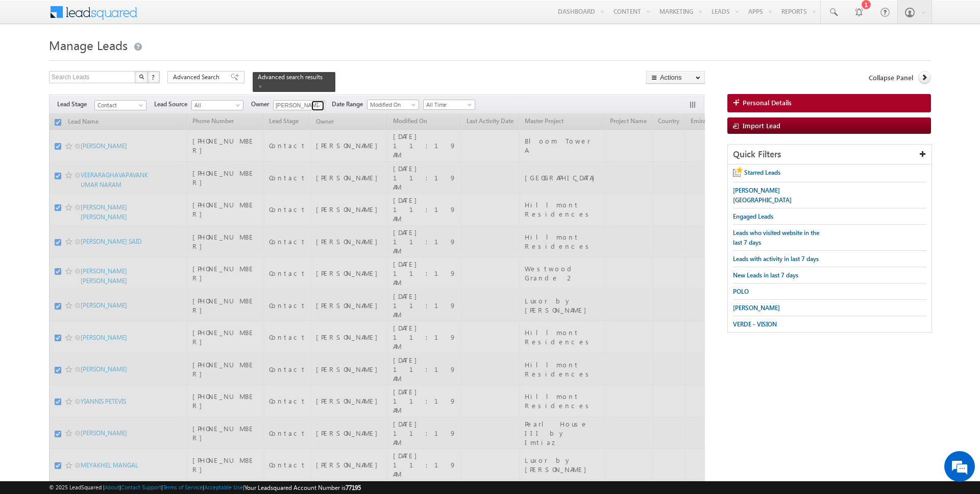
click at [316, 105] on span at bounding box center [319, 106] width 8 height 8
checkbox input "false"
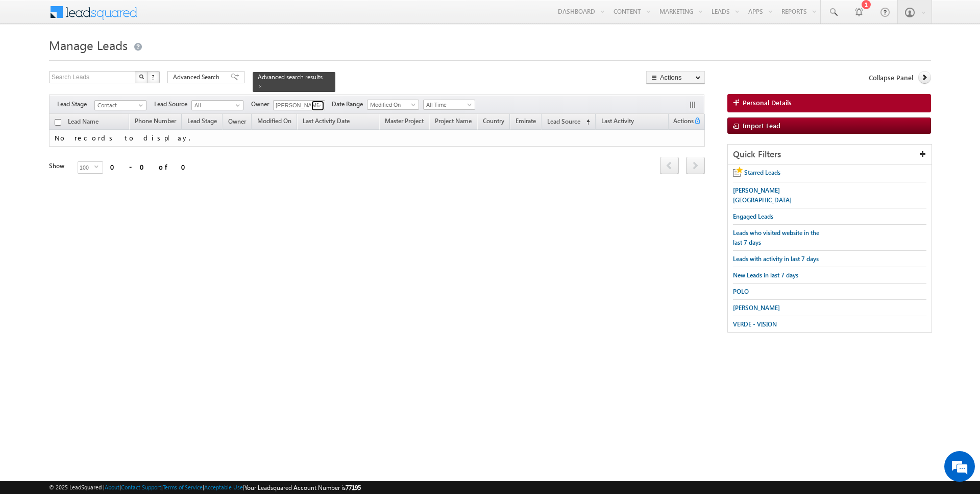
click at [316, 105] on span at bounding box center [319, 106] width 8 height 8
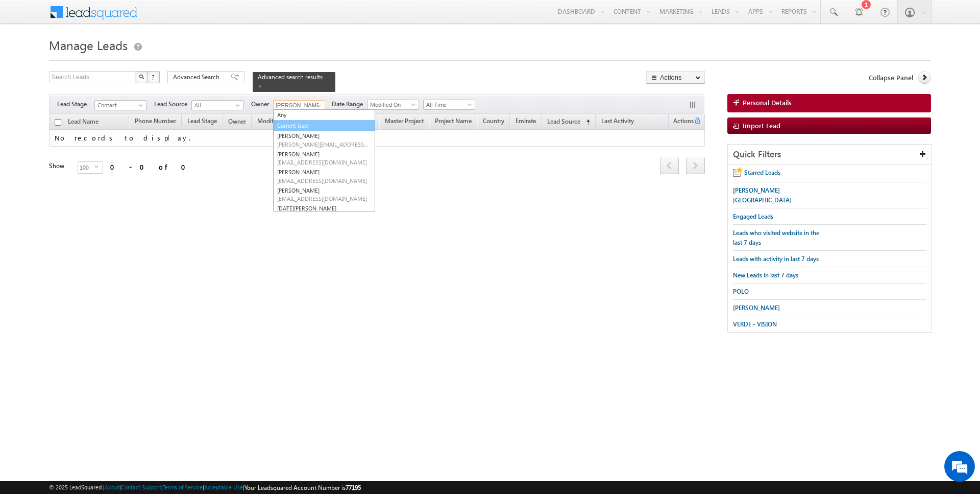
click at [318, 122] on link "Current User" at bounding box center [324, 126] width 102 height 12
type input "Current User"
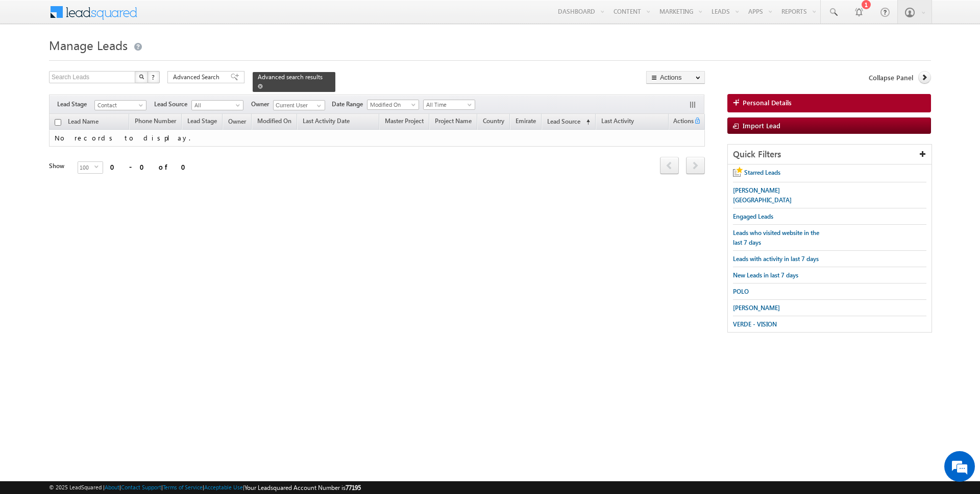
click at [258, 85] on span at bounding box center [260, 86] width 5 height 5
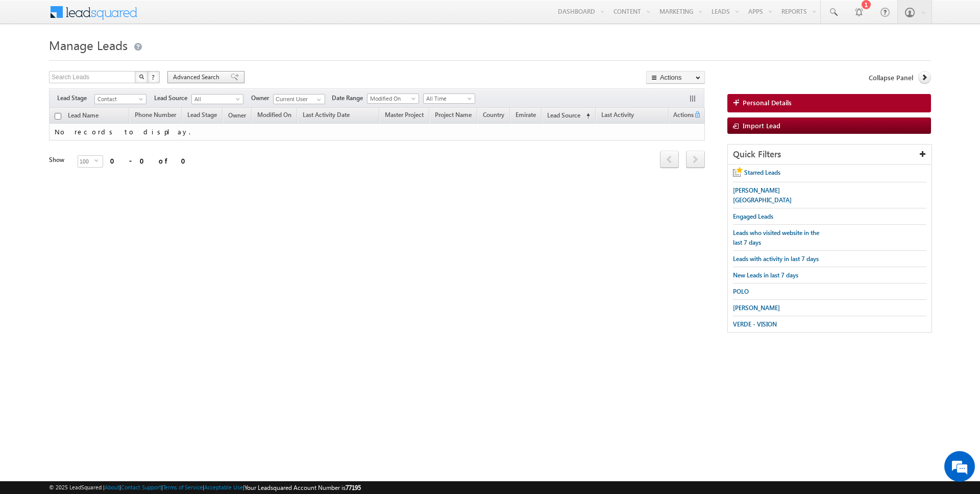
click at [205, 73] on span "Advanced Search" at bounding box center [198, 76] width 50 height 9
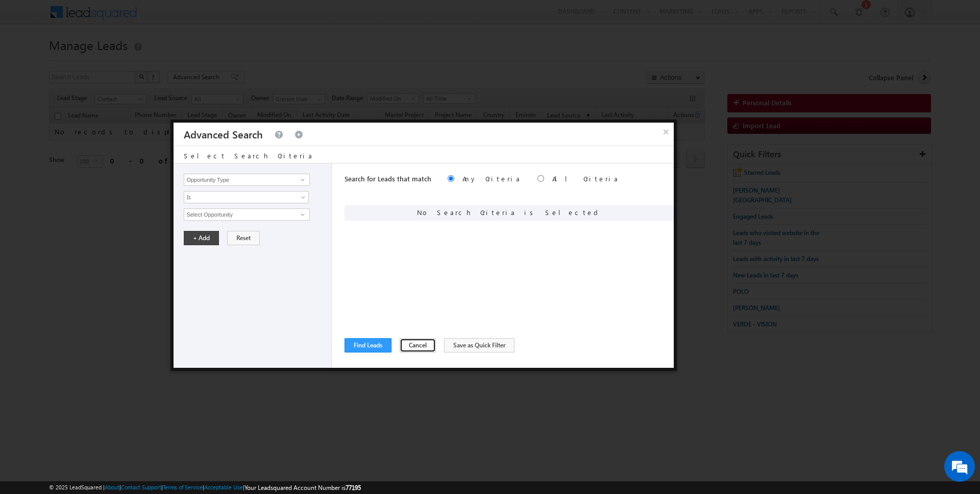
click at [411, 349] on button "Cancel" at bounding box center [418, 345] width 36 height 14
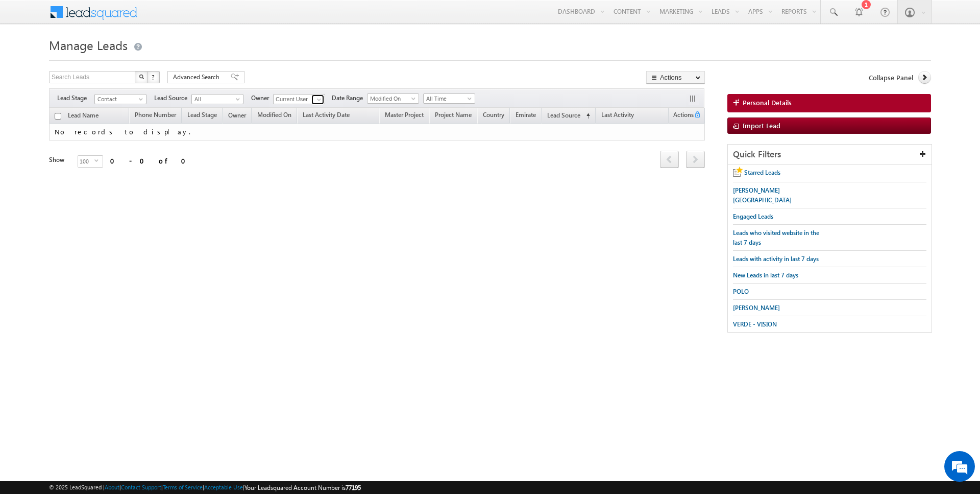
click at [315, 97] on span at bounding box center [319, 99] width 8 height 8
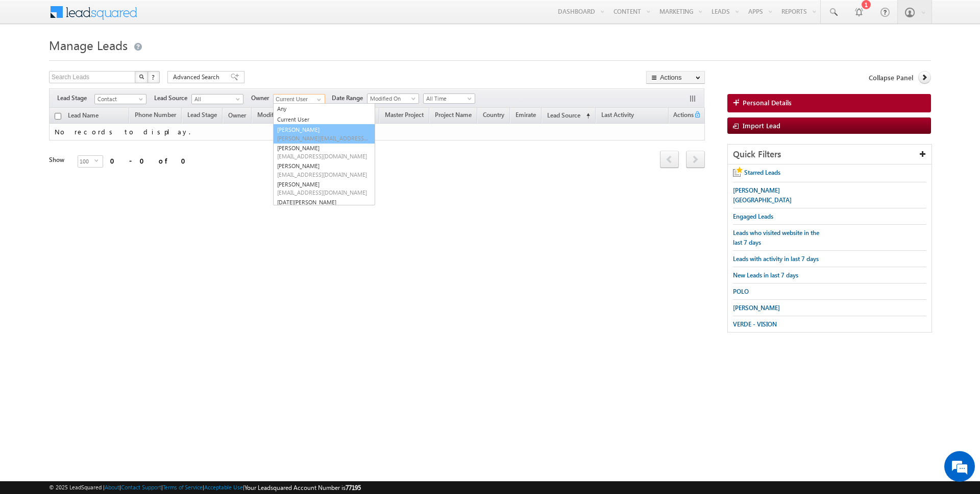
type input "[PERSON_NAME]"
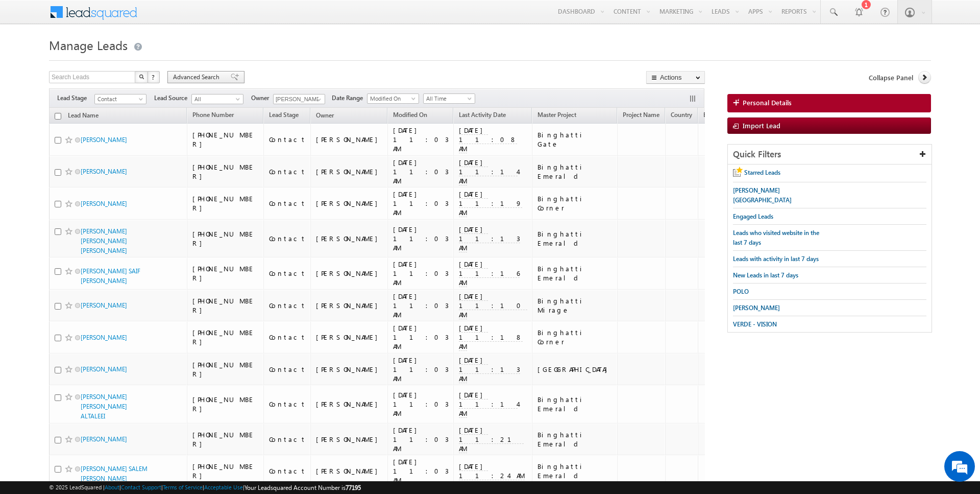
click at [193, 75] on span "Advanced Search" at bounding box center [198, 76] width 50 height 9
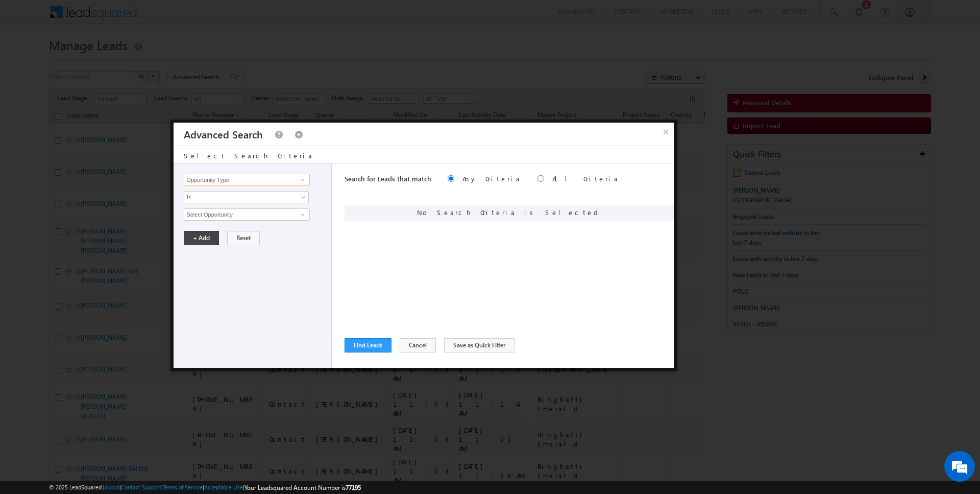
click at [237, 181] on input "Opportunity Type" at bounding box center [247, 180] width 126 height 12
type input "Lead Activity"
click at [214, 216] on input "Select Activity" at bounding box center [247, 214] width 126 height 12
type input "Outbound Phone Call Activity"
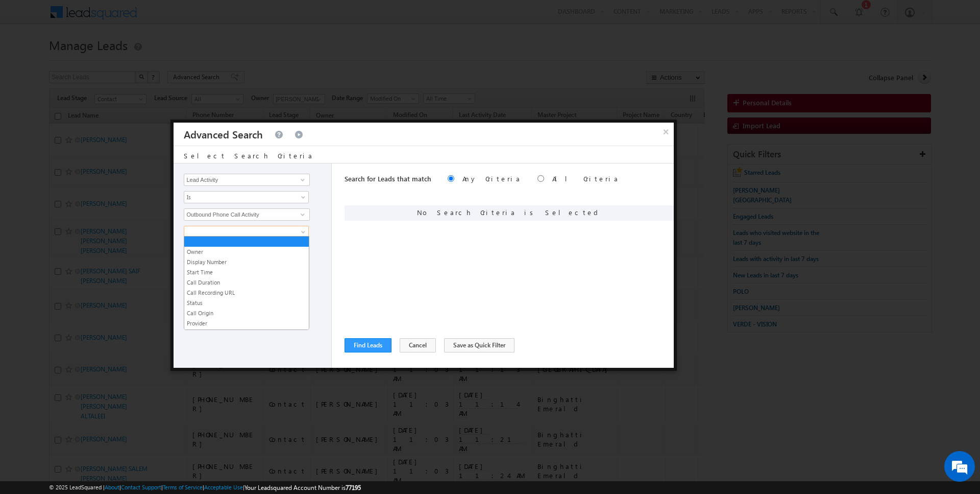
click at [258, 233] on span at bounding box center [239, 231] width 111 height 9
click at [224, 281] on link "Call Duration" at bounding box center [246, 282] width 125 height 9
click at [219, 244] on span "Is" at bounding box center [239, 248] width 111 height 9
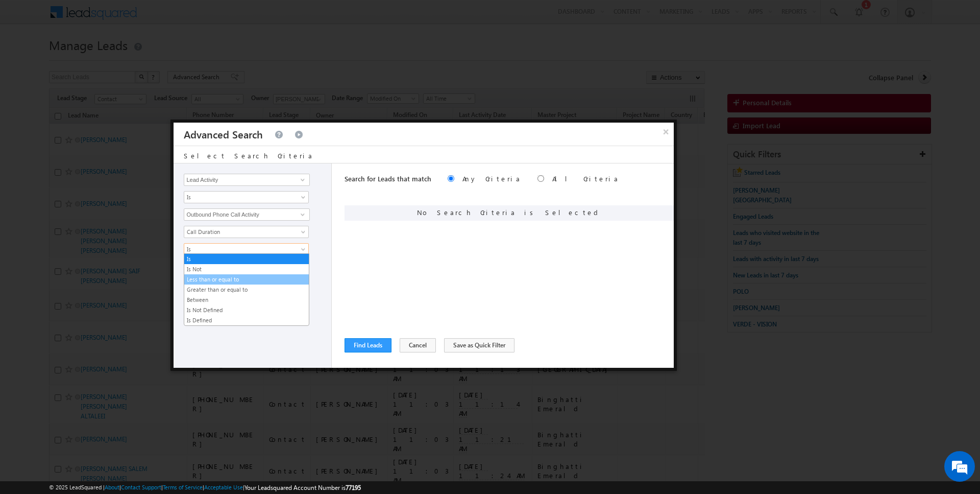
click at [217, 278] on link "Less than or equal to" at bounding box center [246, 279] width 125 height 9
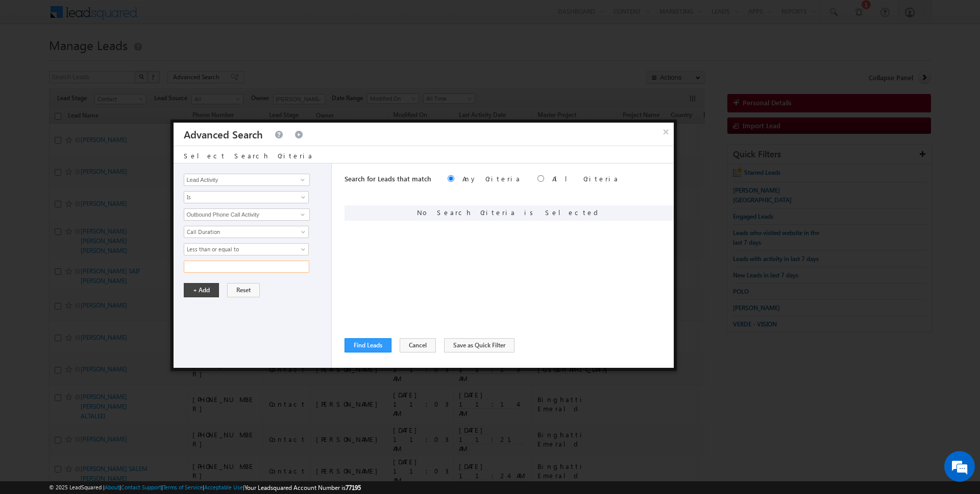
click at [217, 266] on input "text" at bounding box center [247, 266] width 126 height 12
type input "0"
click at [201, 283] on button "+ Add" at bounding box center [201, 290] width 35 height 14
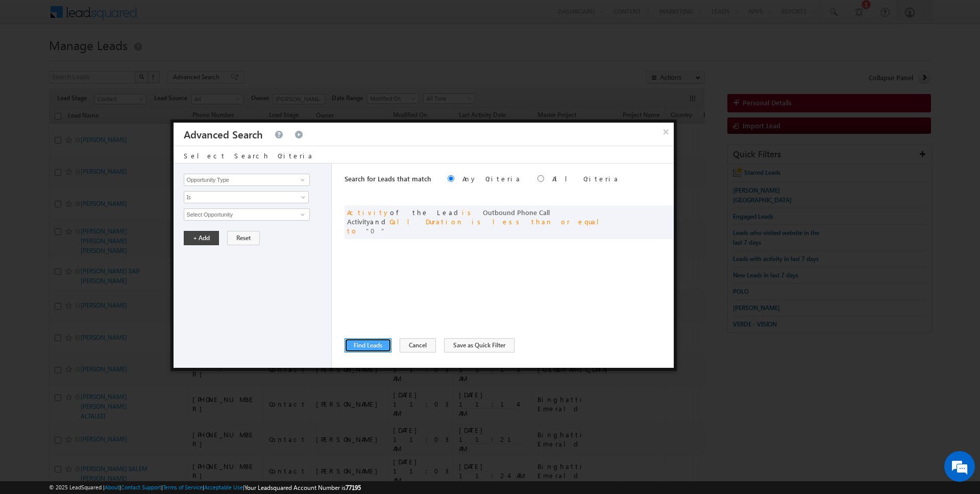
click at [363, 350] on button "Find Leads" at bounding box center [368, 345] width 47 height 14
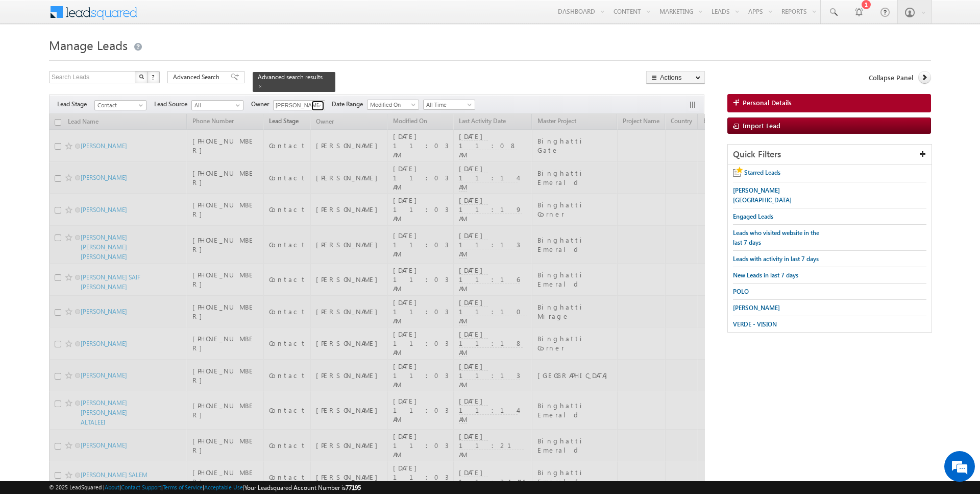
click at [317, 103] on span at bounding box center [319, 106] width 8 height 8
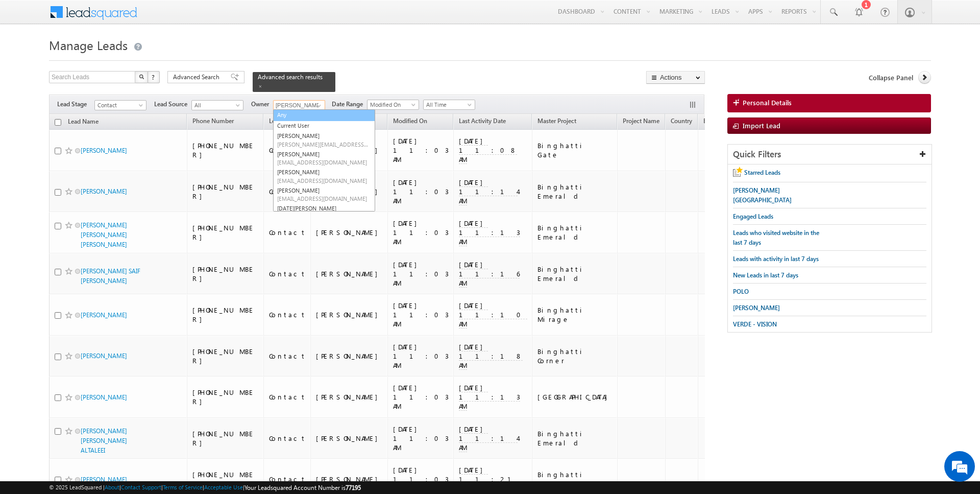
click at [296, 116] on link "Any" at bounding box center [324, 115] width 102 height 12
type input "Any"
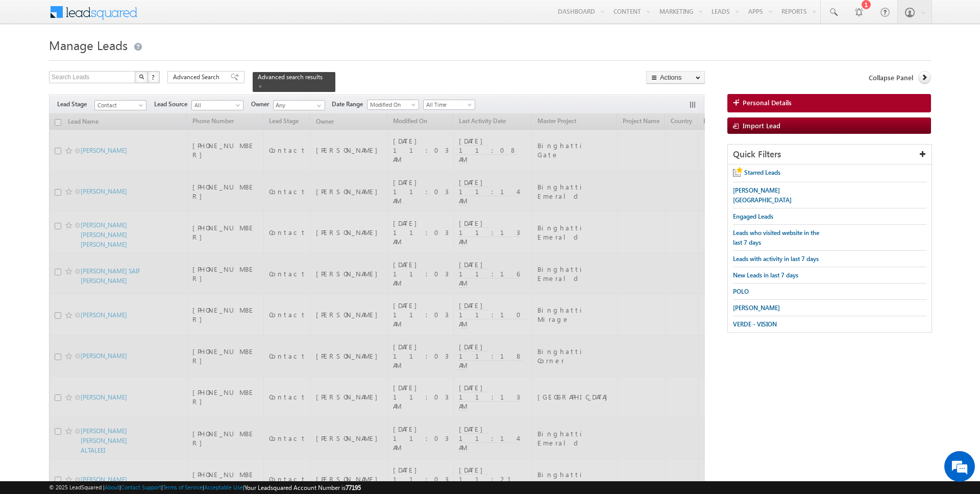
click at [363, 81] on div "Search Leads X ? 157 results found Advanced Search Advanced Search Advanced sea…" at bounding box center [377, 81] width 656 height 21
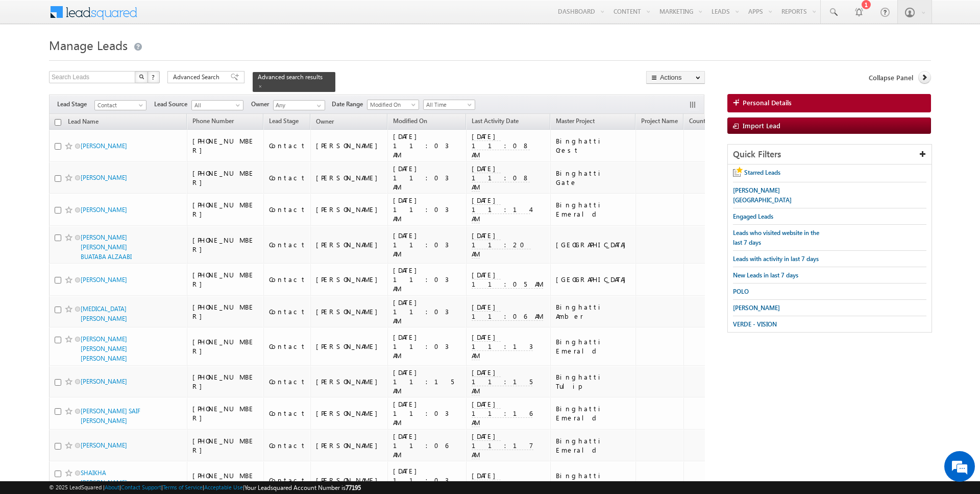
click at [202, 80] on span "Advanced Search" at bounding box center [198, 76] width 50 height 9
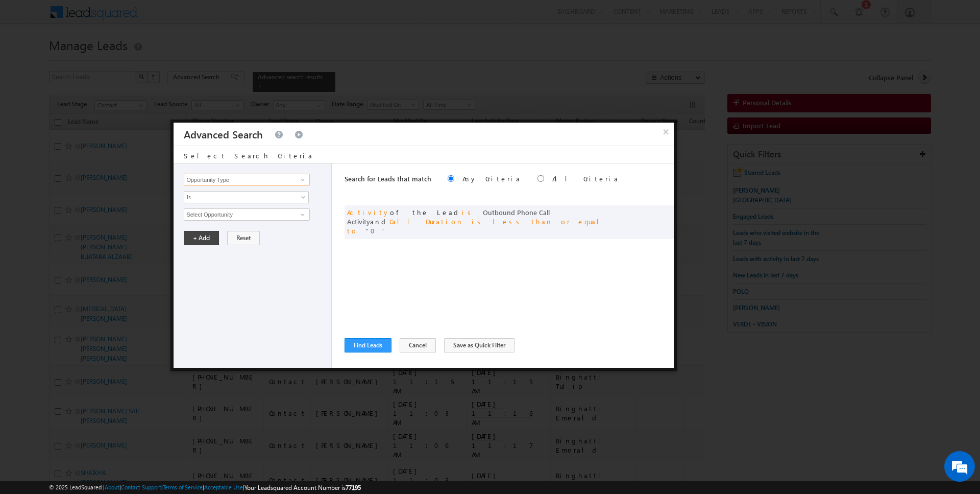
click at [247, 180] on input "Opportunity Type" at bounding box center [247, 180] width 126 height 12
click at [236, 199] on link "Owner" at bounding box center [247, 200] width 126 height 12
type input "Owner"
click at [222, 199] on span "Is" at bounding box center [239, 196] width 111 height 9
click at [217, 217] on link "Is Not" at bounding box center [246, 217] width 125 height 9
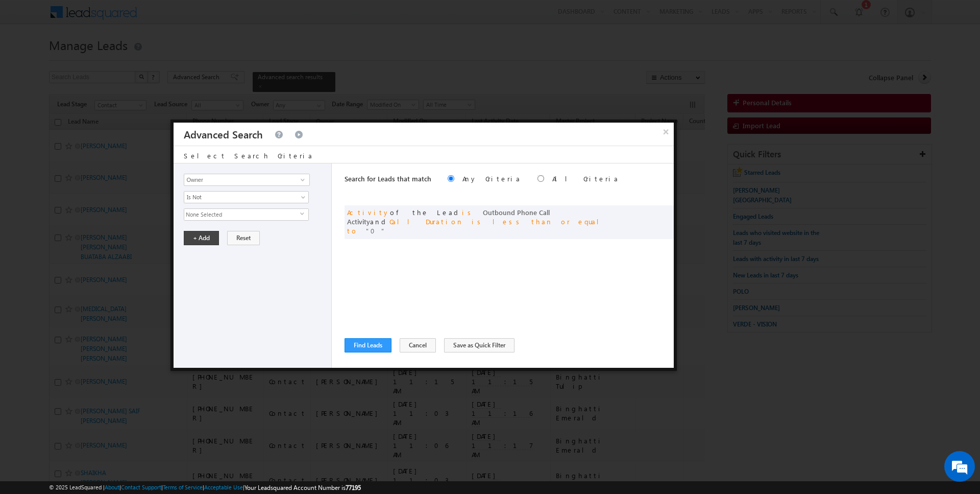
click at [217, 211] on span "None Selected" at bounding box center [242, 214] width 116 height 11
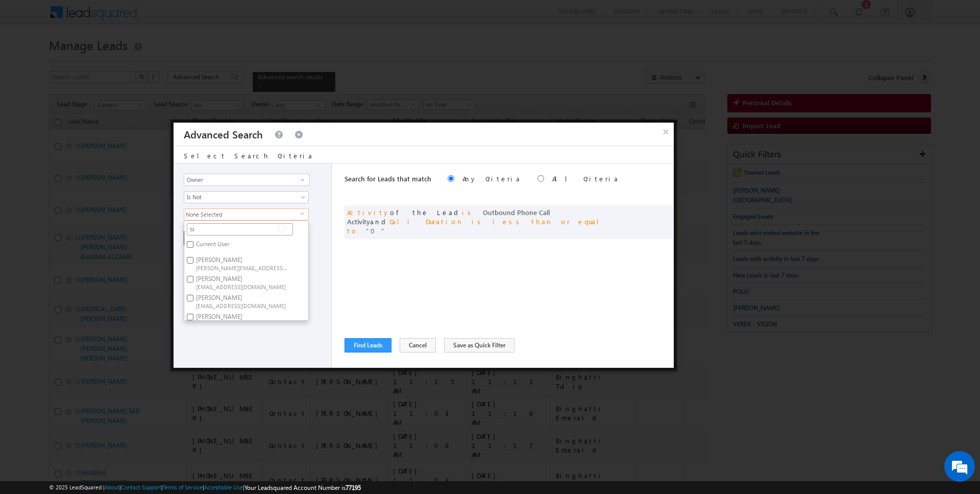
type input "sid"
click at [213, 242] on label "Siddharth Gambhir siddharth.gambhir@indglobal.ae" at bounding box center [241, 247] width 114 height 19
click at [193, 242] on input "Siddharth Gambhir siddharth.gambhir@indglobal.ae" at bounding box center [190, 244] width 7 height 7
checkbox input "true"
click at [216, 227] on input "sid" at bounding box center [240, 229] width 106 height 12
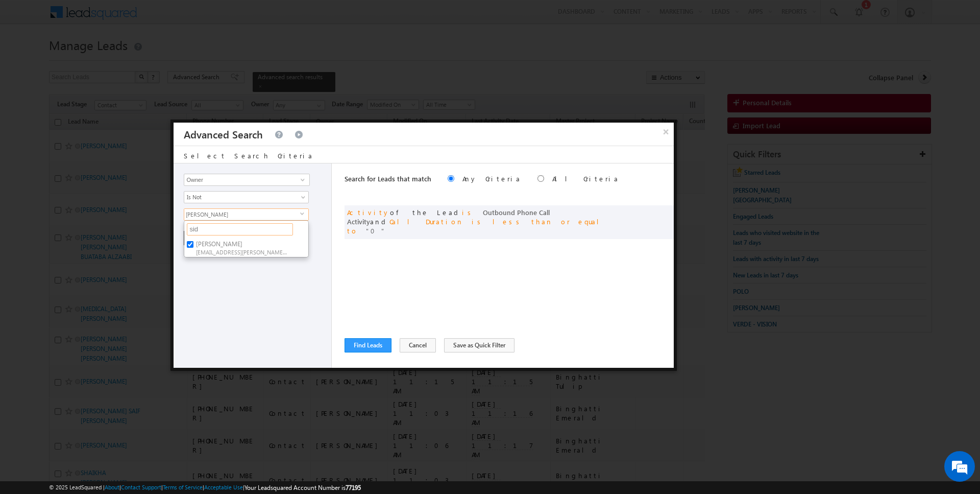
click at [216, 227] on input "sid" at bounding box center [240, 229] width 106 height 12
type input "jana"
click at [212, 243] on label "Janamjay Sharma janamjay.sharma@indglobal.ae" at bounding box center [241, 247] width 114 height 19
click at [193, 243] on input "Janamjay Sharma janamjay.sharma@indglobal.ae" at bounding box center [190, 244] width 7 height 7
click at [214, 226] on input "jana" at bounding box center [240, 229] width 106 height 12
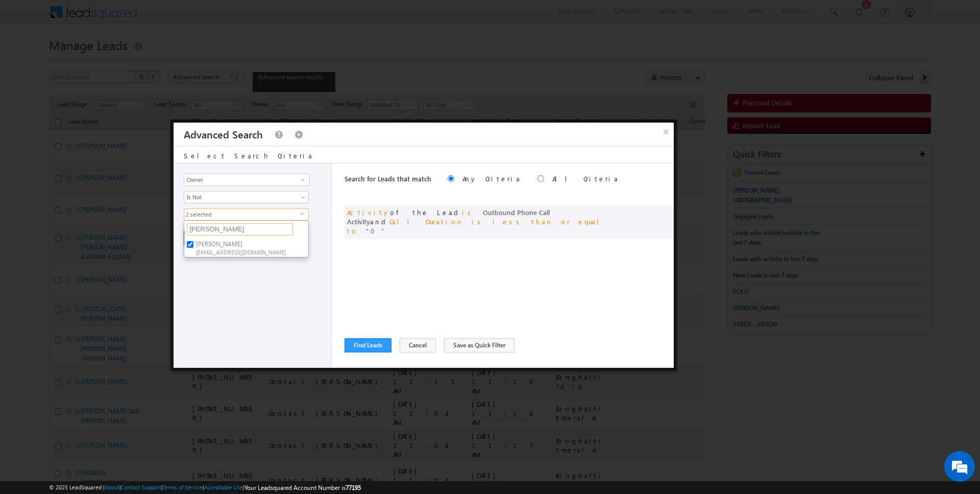
click at [214, 226] on input "jana" at bounding box center [240, 229] width 106 height 12
click at [191, 244] on input "Janamjay Sharma janamjay.sharma@indglobal.ae" at bounding box center [190, 244] width 7 height 7
checkbox input "false"
click at [216, 228] on input "jana" at bounding box center [240, 229] width 106 height 12
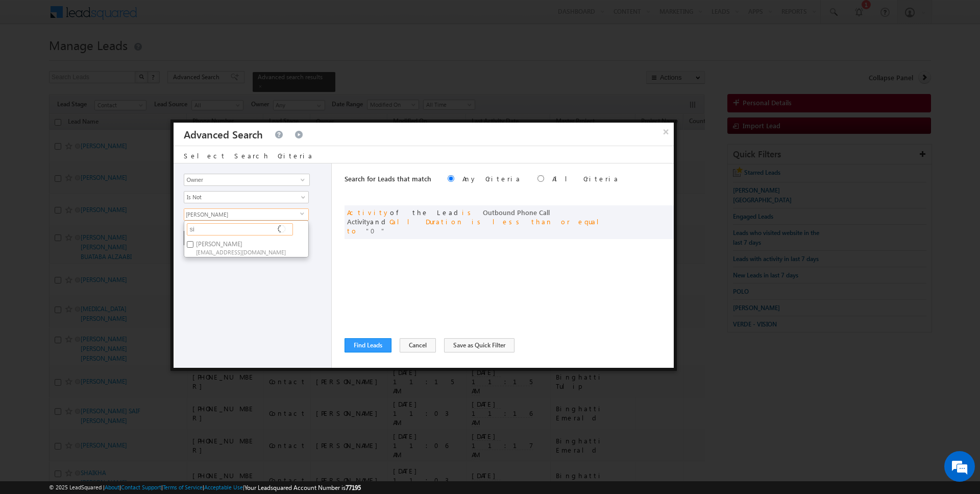
type input "sid"
click at [203, 243] on label "Siddharth Gambhir siddharth.gambhir@indglobal.ae" at bounding box center [241, 247] width 114 height 19
click at [193, 243] on input "Siddharth Gambhir siddharth.gambhir@indglobal.ae" at bounding box center [190, 244] width 7 height 7
checkbox input "false"
click at [205, 229] on input "sid" at bounding box center [240, 229] width 106 height 12
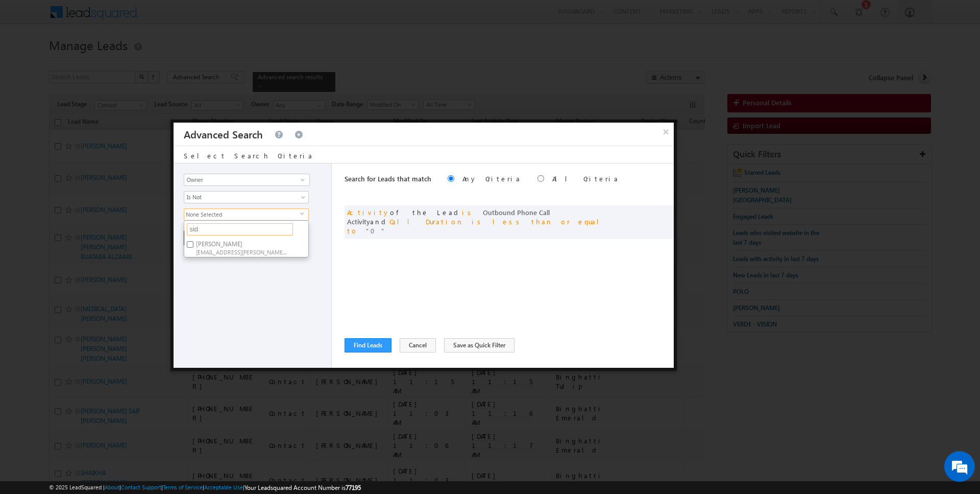
click at [205, 229] on input "sid" at bounding box center [240, 229] width 106 height 12
type input "kart"
click at [202, 241] on label "Kartik Sharma kartik.sharma@indglobal.ae" at bounding box center [241, 247] width 114 height 19
click at [193, 241] on input "Kartik Sharma kartik.sharma@indglobal.ae" at bounding box center [190, 244] width 7 height 7
checkbox input "true"
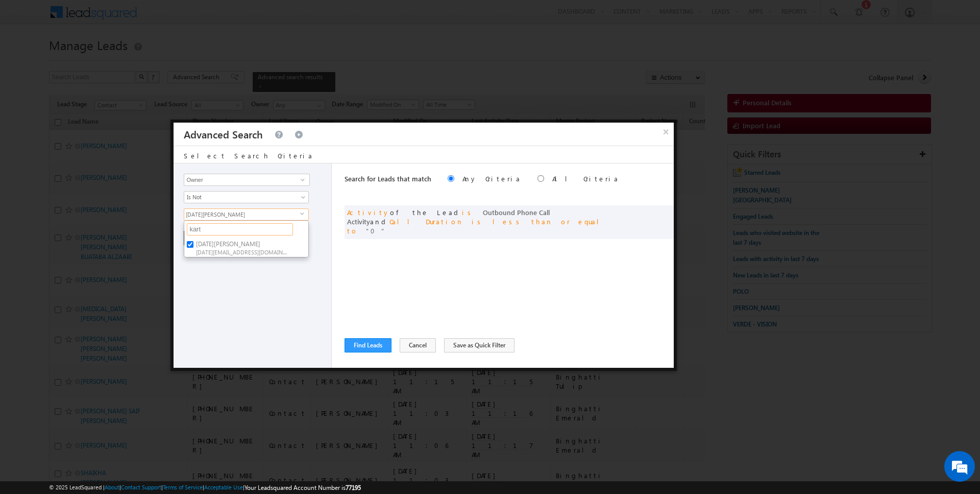
click at [222, 226] on input "kart" at bounding box center [240, 229] width 106 height 12
type input "aman"
click at [209, 243] on label "AmanSingh Yadav amansingh.yadav@indglobal.ae" at bounding box center [241, 247] width 114 height 19
click at [193, 243] on input "AmanSingh Yadav amansingh.yadav@indglobal.ae" at bounding box center [190, 244] width 7 height 7
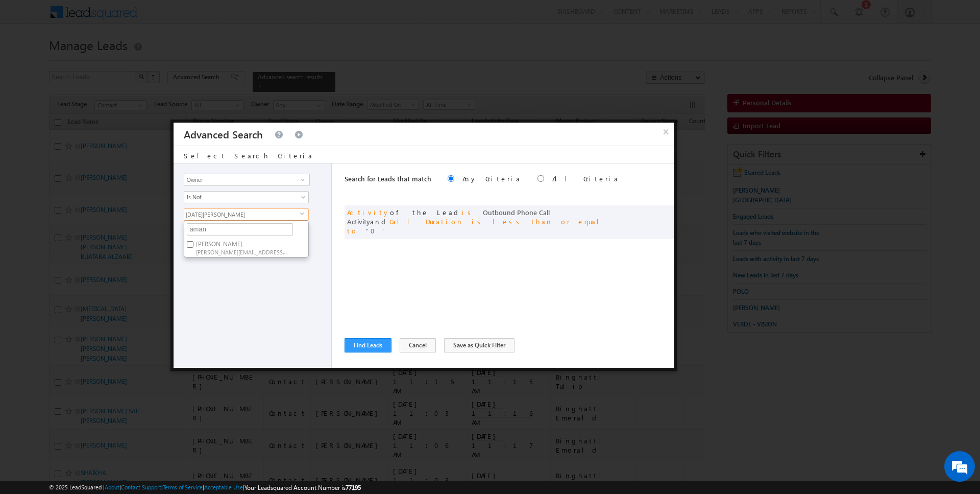
checkbox input "true"
click at [211, 227] on input "aman" at bounding box center [240, 229] width 106 height 12
type input "sunn"
click at [206, 248] on span "[EMAIL_ADDRESS][PERSON_NAME][DOMAIN_NAME]" at bounding box center [242, 252] width 92 height 8
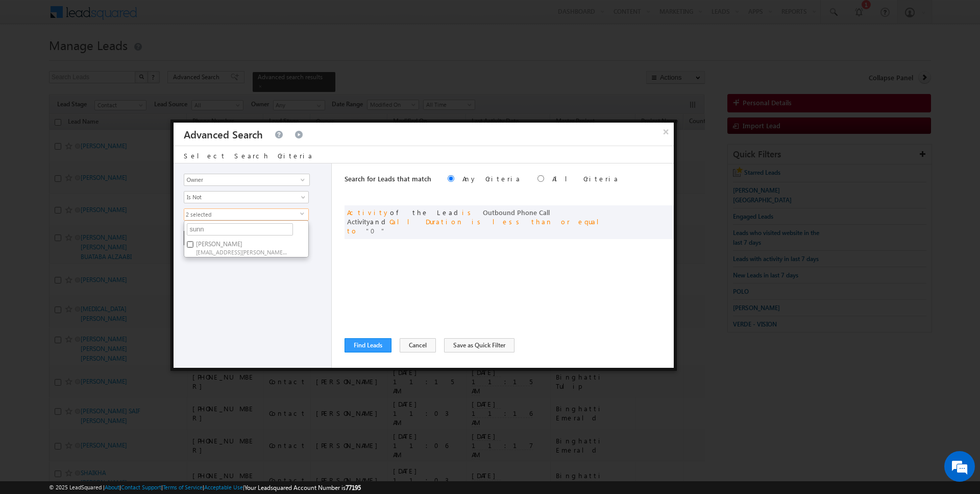
click at [193, 247] on input "SUNNY MEHROTRA sunny.mehrotra@indglobal.ae" at bounding box center [190, 244] width 7 height 7
checkbox input "true"
click at [221, 279] on div "Opportunity Type Lead Activity Task Sales Group Prospect Id Address 1 Address 2…" at bounding box center [253, 265] width 158 height 204
click at [202, 236] on button "+ Add" at bounding box center [201, 238] width 35 height 14
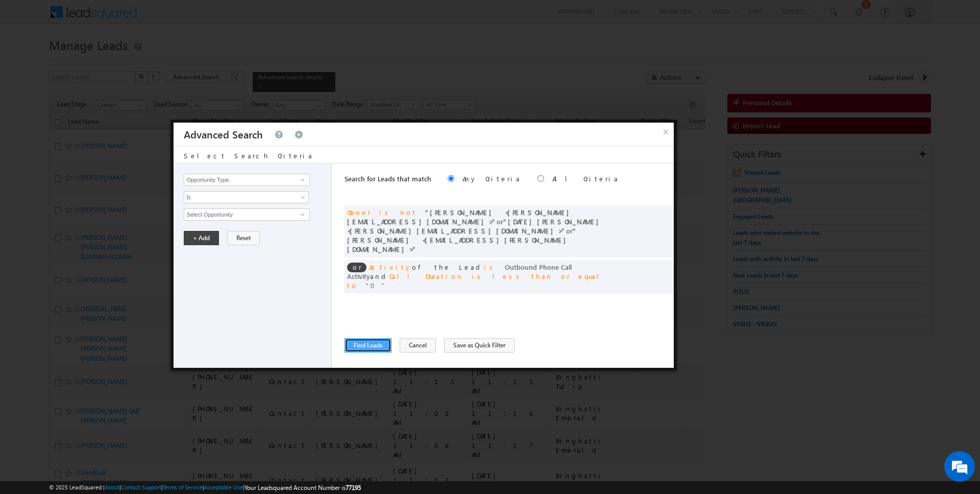
click at [375, 340] on button "Find Leads" at bounding box center [368, 345] width 47 height 14
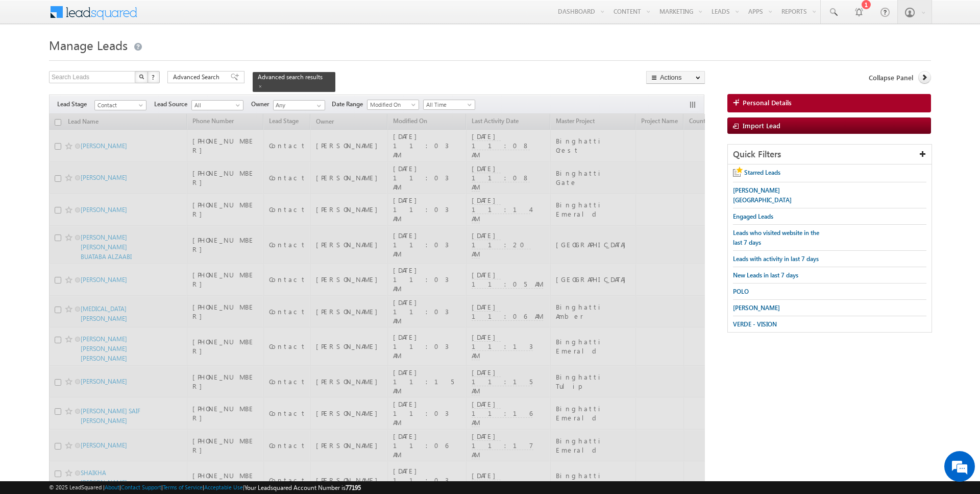
click at [215, 78] on span "Advanced Search" at bounding box center [198, 76] width 50 height 9
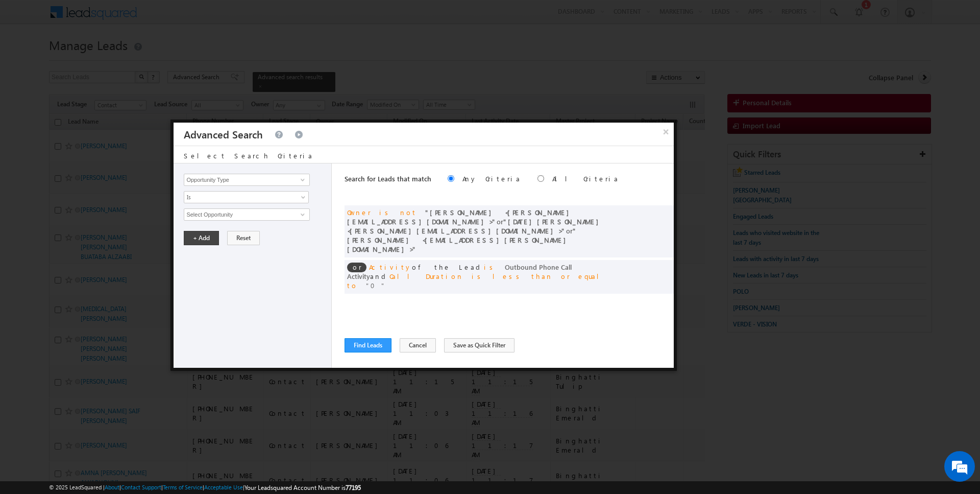
click at [502, 173] on div "Search for Leads that match Any Criteria All Criteria Note that the current tri…" at bounding box center [509, 179] width 329 height 33
click at [494, 182] on div "Search for Leads that match Any Criteria All Criteria Note that the current tri…" at bounding box center [509, 179] width 329 height 33
click at [552, 178] on label "All Criteria" at bounding box center [585, 178] width 67 height 9
radio input "true"
click at [365, 342] on button "Find Leads" at bounding box center [368, 345] width 47 height 14
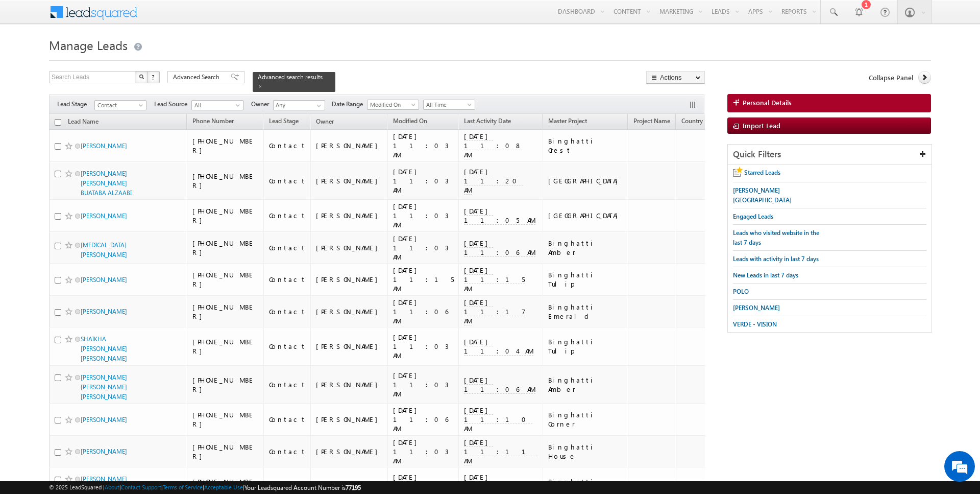
click at [59, 120] on input "checkbox" at bounding box center [58, 122] width 7 height 7
checkbox input "true"
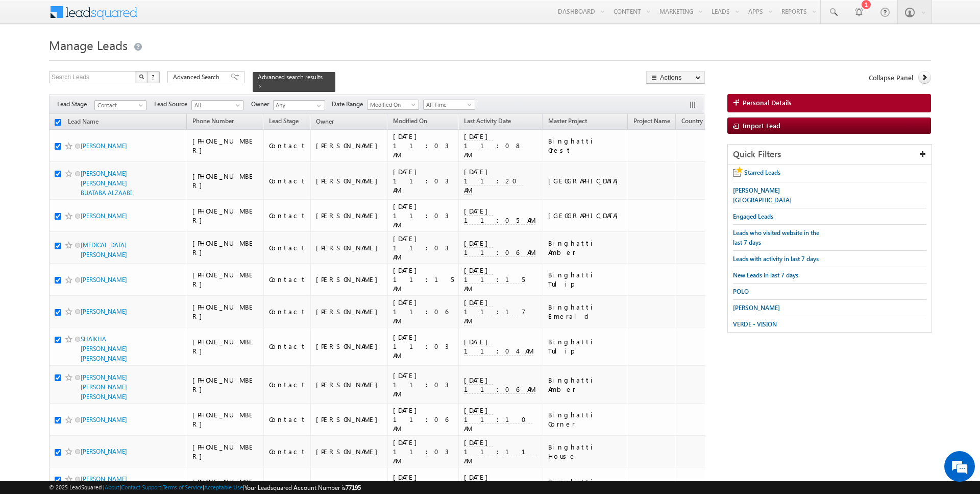
checkbox input "true"
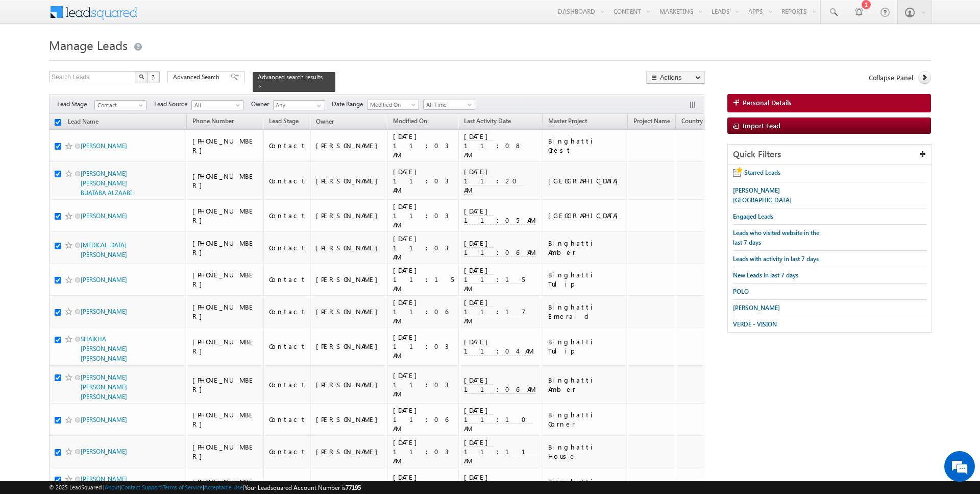
checkbox input "true"
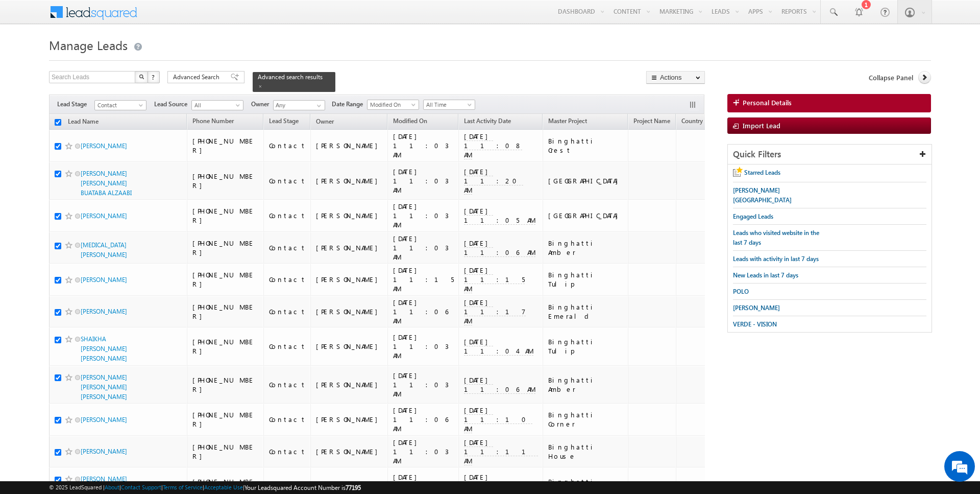
checkbox input "true"
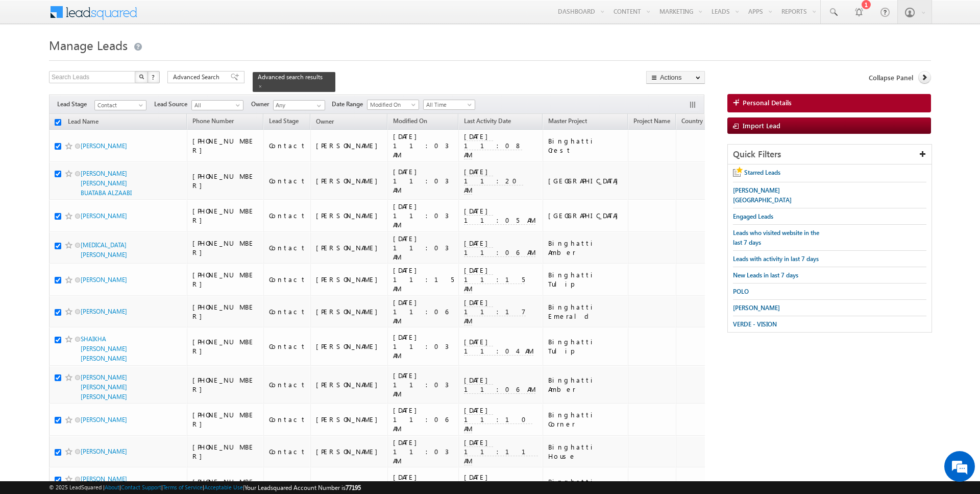
checkbox input "true"
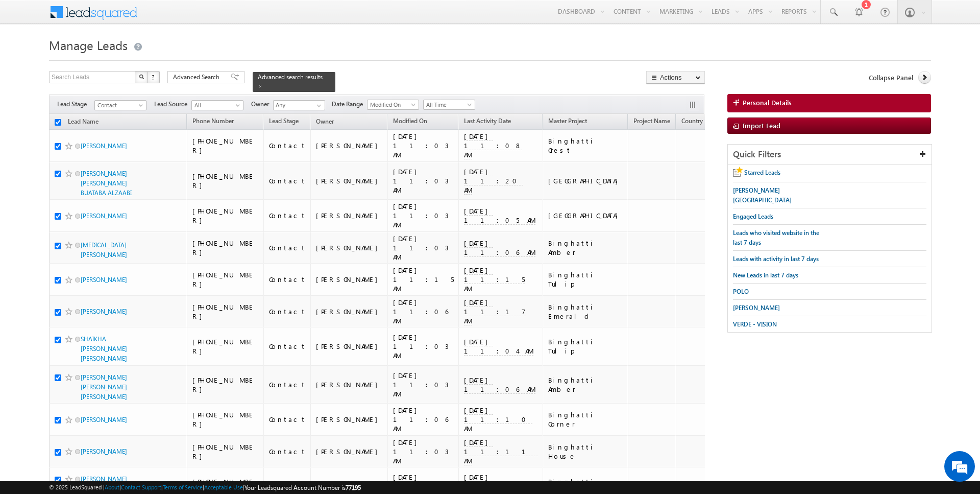
checkbox input "true"
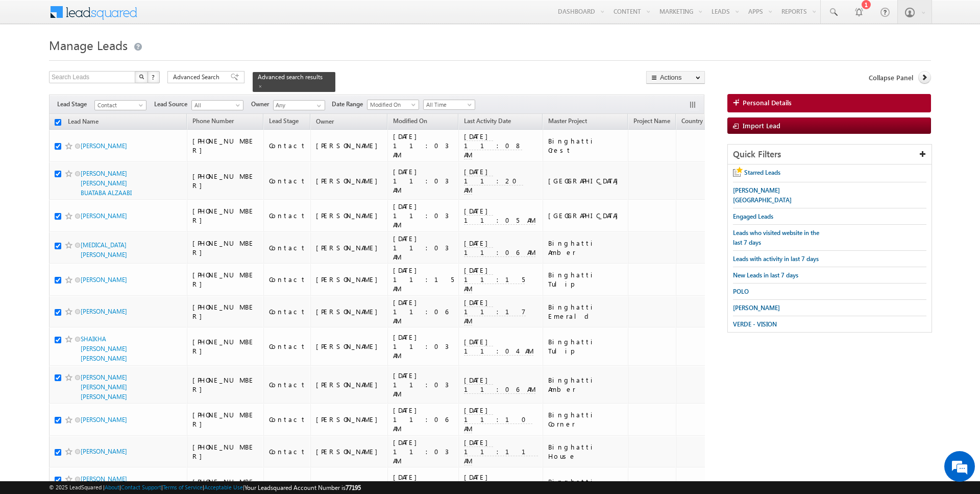
checkbox input "true"
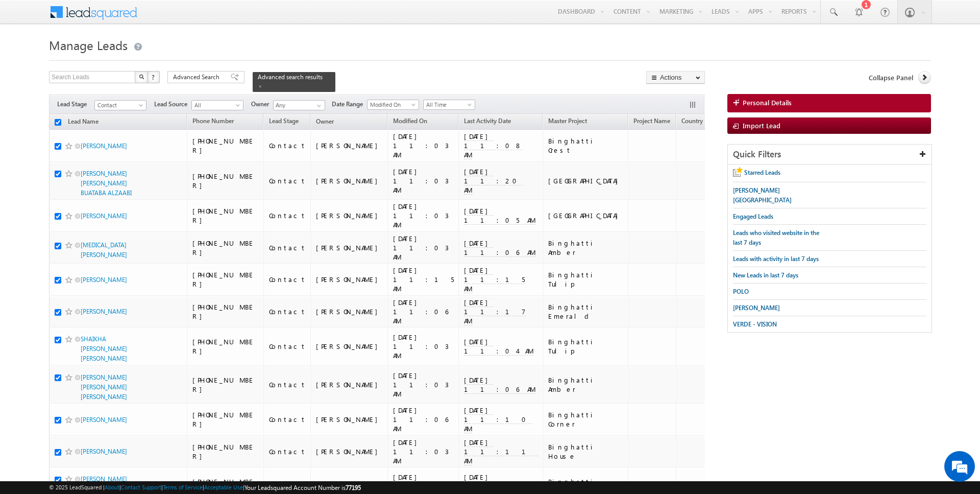
checkbox input "true"
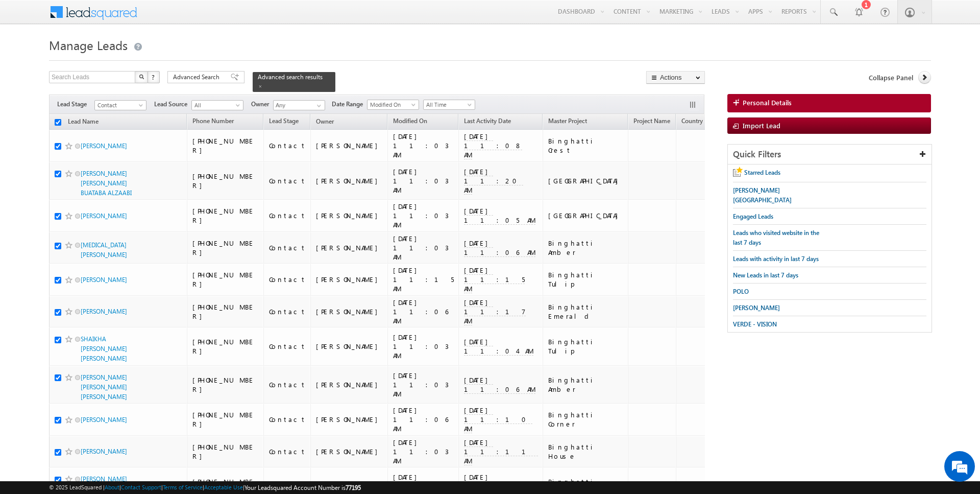
checkbox input "true"
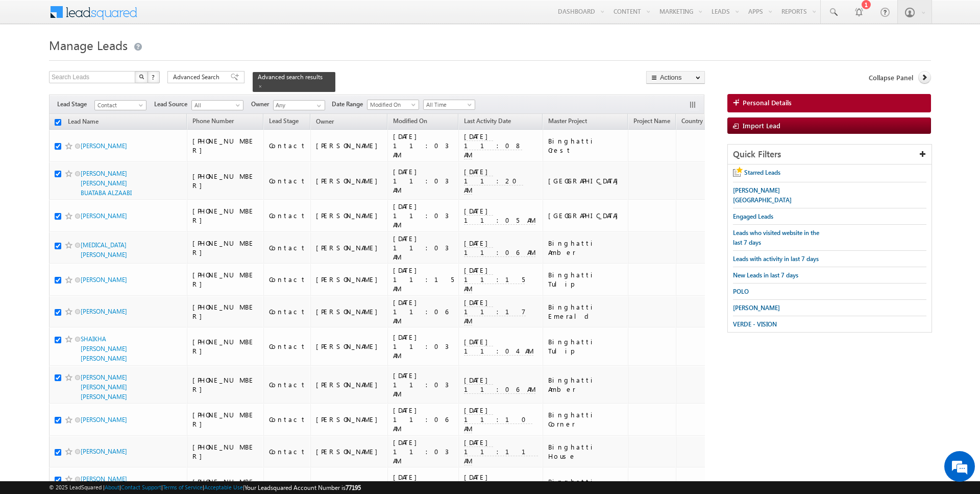
checkbox input "true"
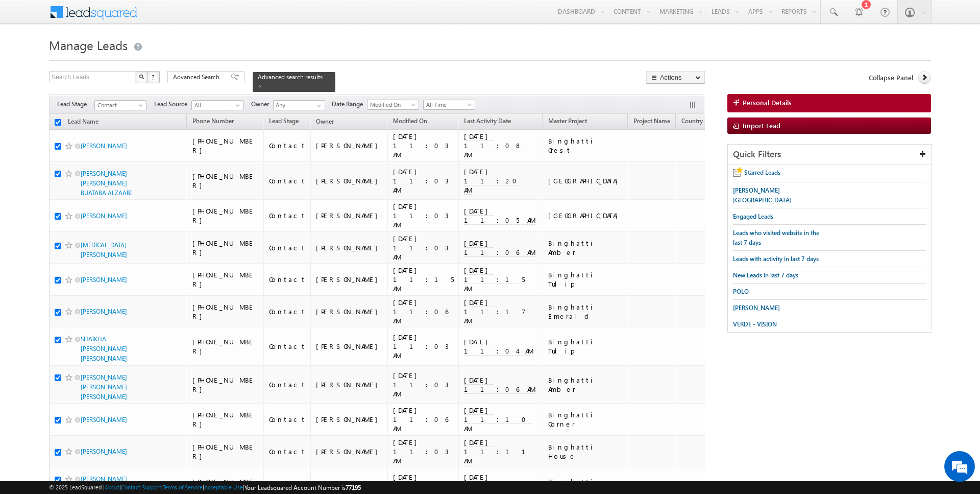
checkbox input "true"
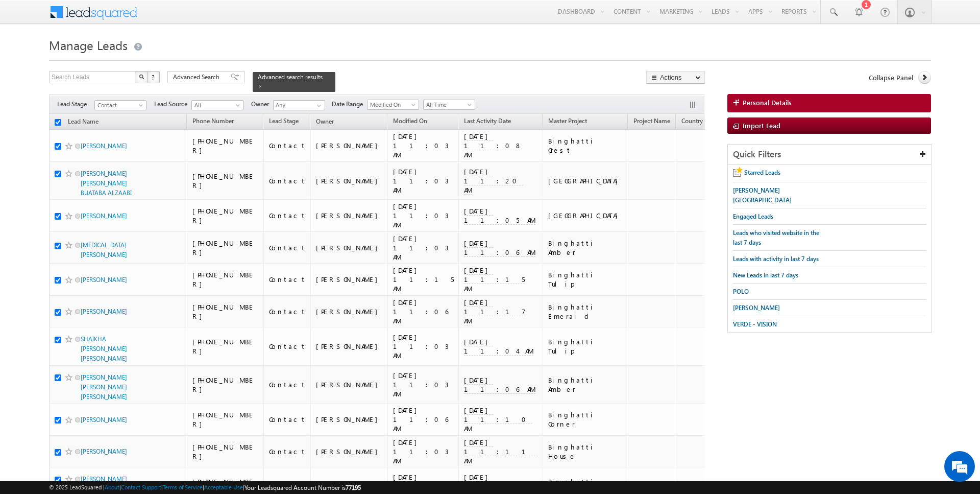
checkbox input "true"
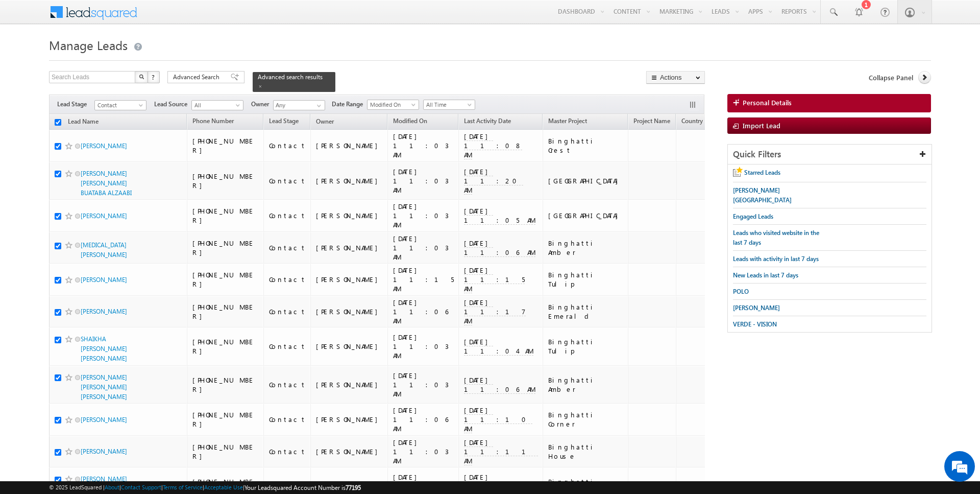
checkbox input "true"
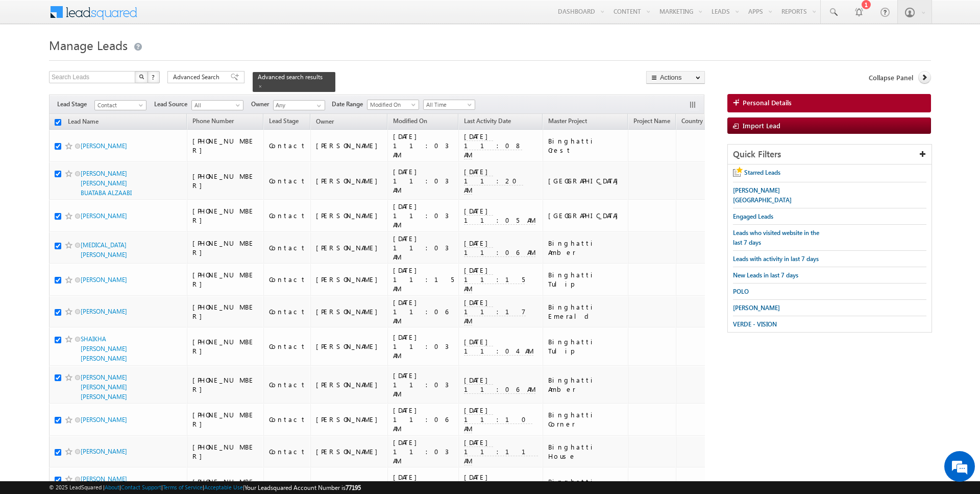
checkbox input "true"
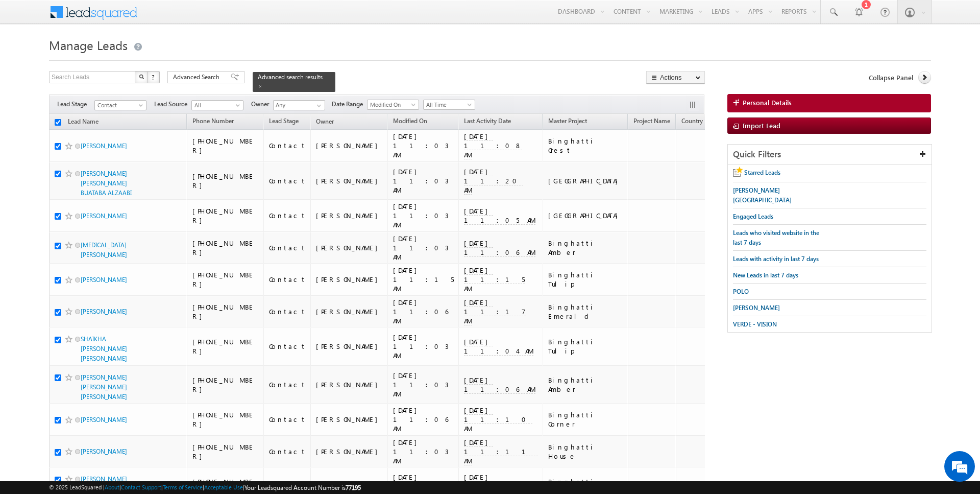
checkbox input "true"
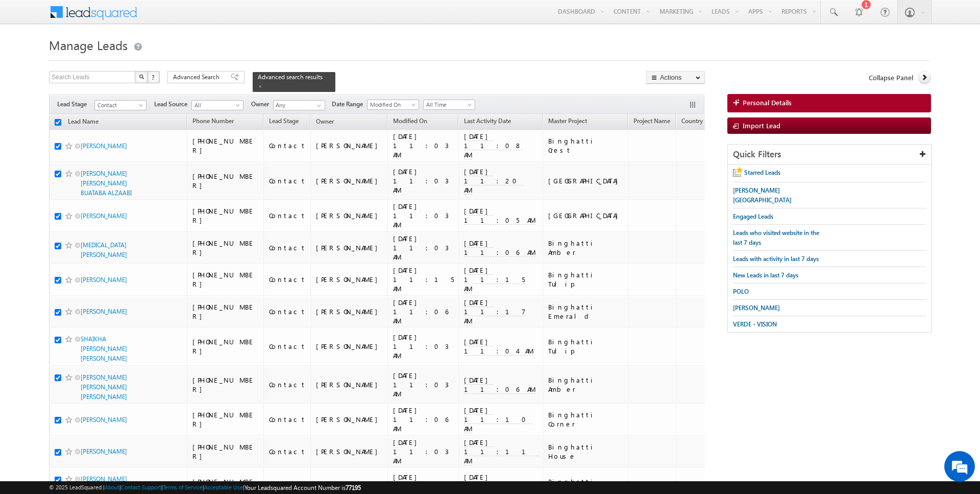
checkbox input "true"
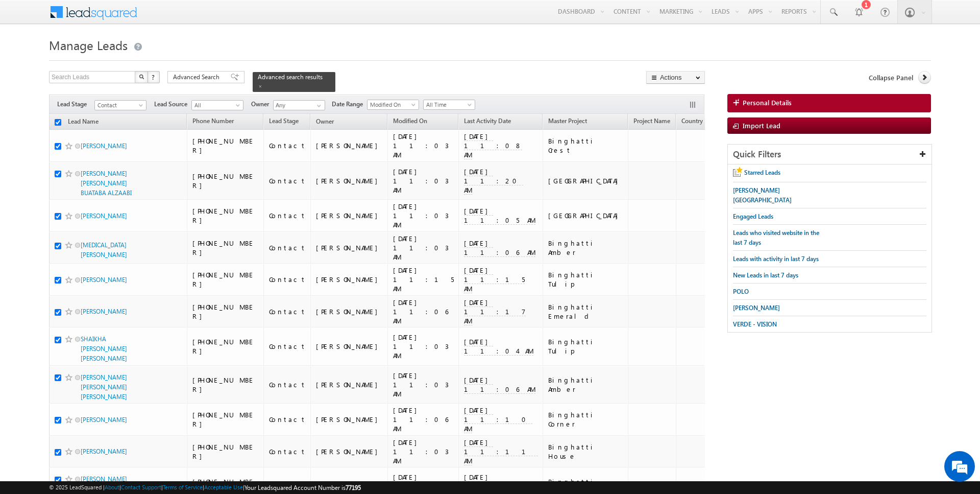
checkbox input "true"
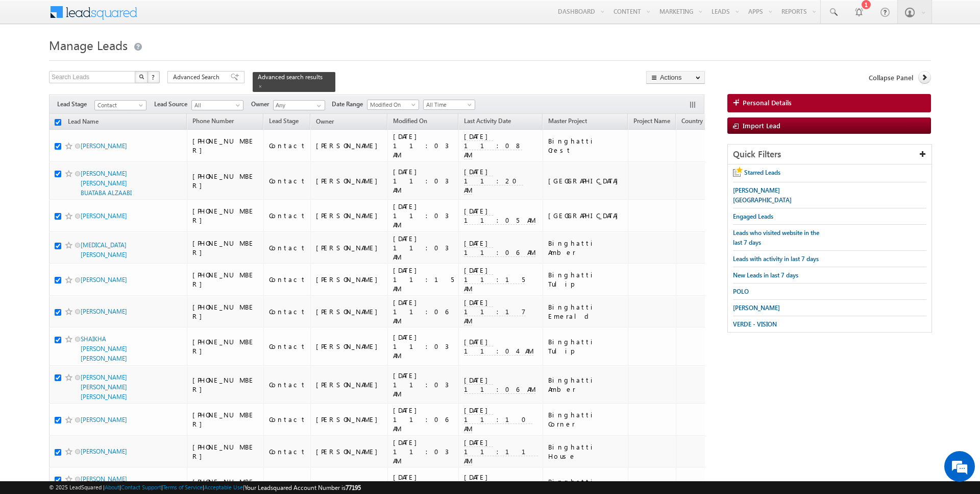
checkbox input "true"
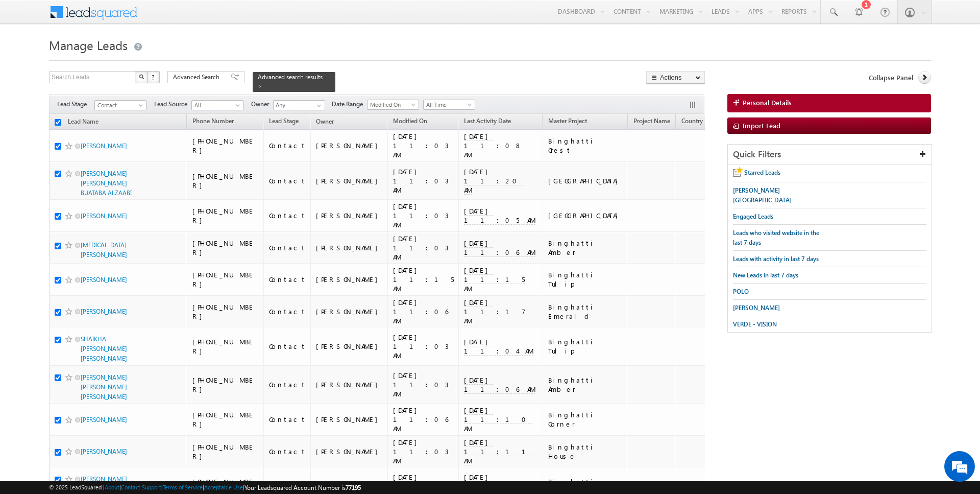
checkbox input "true"
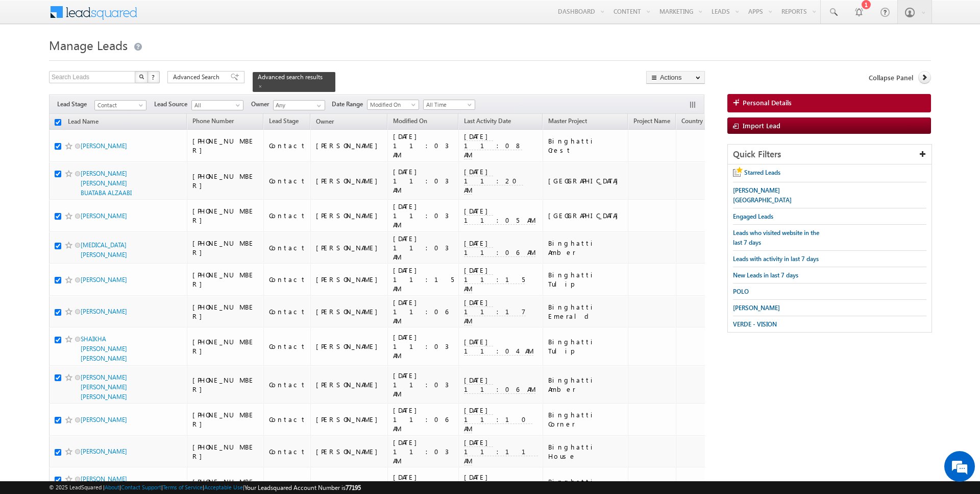
checkbox input "true"
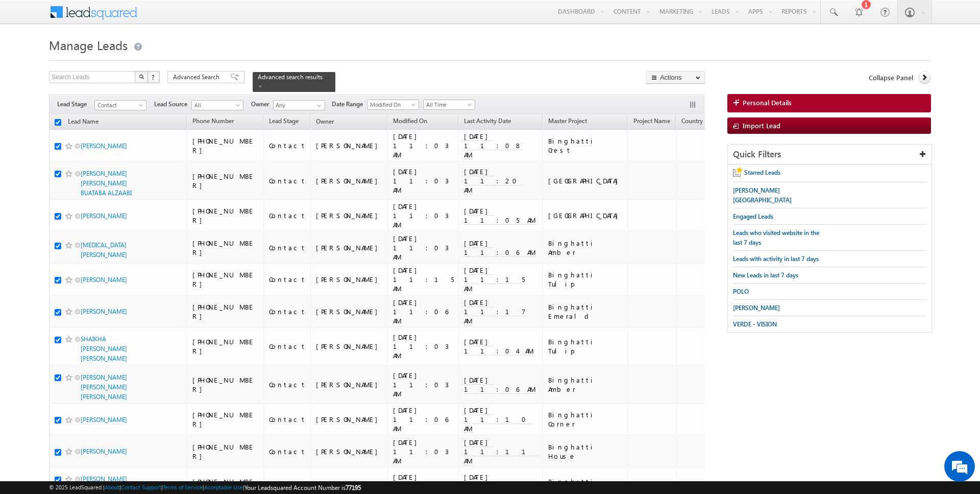
checkbox input "true"
click at [206, 78] on span "Advanced Search" at bounding box center [198, 76] width 50 height 9
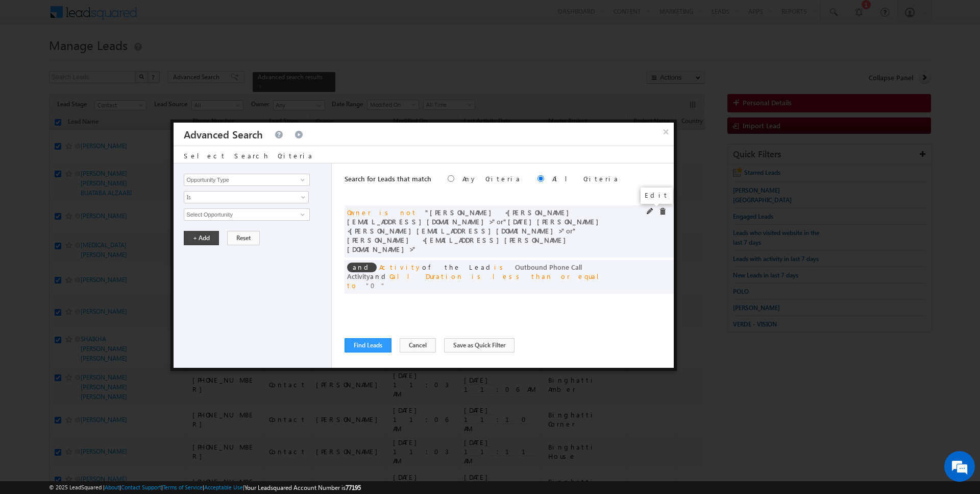
click at [652, 209] on span at bounding box center [650, 211] width 7 height 7
click at [242, 198] on span "Is Not" at bounding box center [239, 196] width 111 height 9
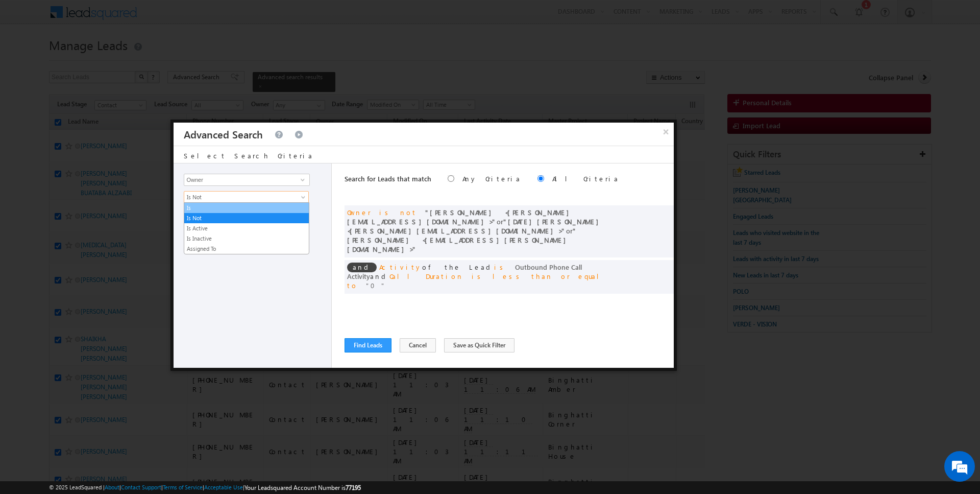
click at [217, 210] on link "Is" at bounding box center [246, 207] width 125 height 9
click at [214, 212] on span "None Selected" at bounding box center [242, 214] width 116 height 11
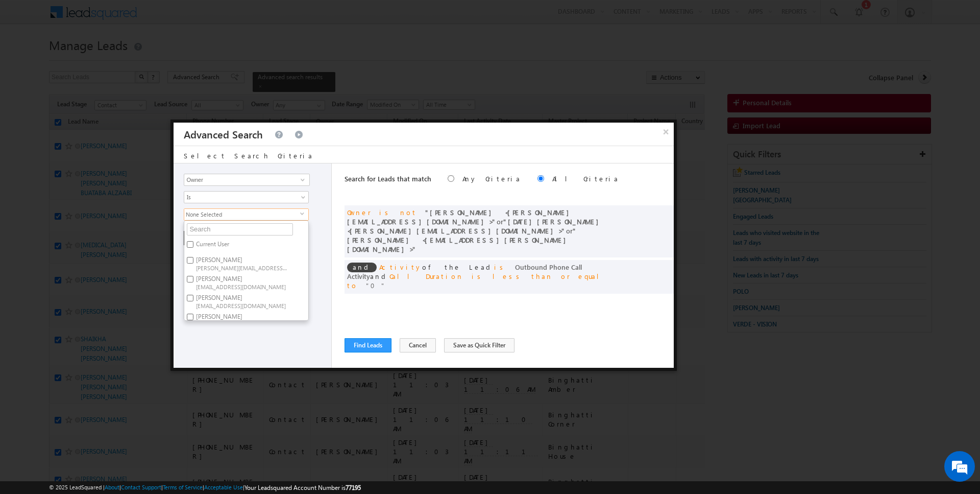
click at [214, 225] on input "text" at bounding box center [240, 229] width 106 height 12
type input "aman"
click at [206, 244] on label "AmanSingh Yadav amansingh.yadav@indglobal.ae" at bounding box center [241, 247] width 114 height 19
click at [193, 244] on input "AmanSingh Yadav amansingh.yadav@indglobal.ae" at bounding box center [190, 244] width 7 height 7
checkbox input "true"
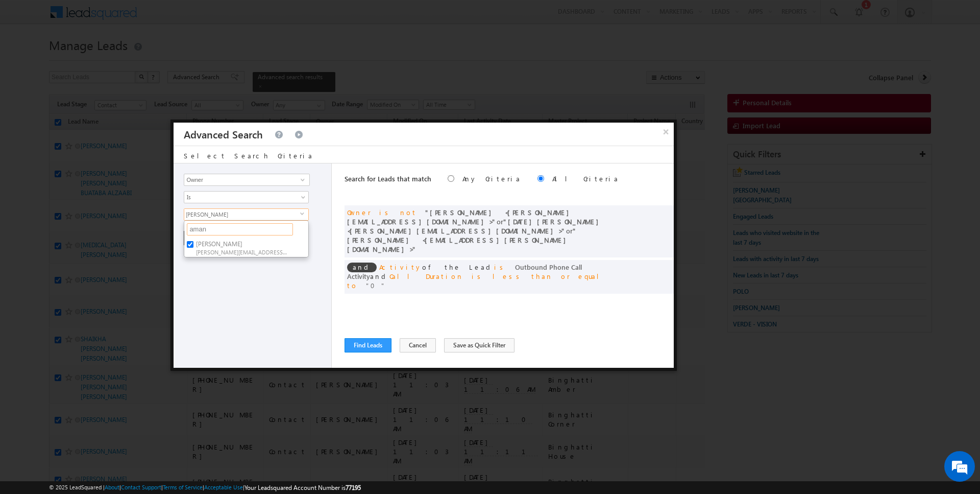
click at [206, 230] on input "aman" at bounding box center [240, 229] width 106 height 12
type input "sunn"
click at [202, 252] on span "[EMAIL_ADDRESS][PERSON_NAME][DOMAIN_NAME]" at bounding box center [242, 252] width 92 height 8
click at [193, 248] on input "SUNNY MEHROTRA sunny.mehrotra@indglobal.ae" at bounding box center [190, 244] width 7 height 7
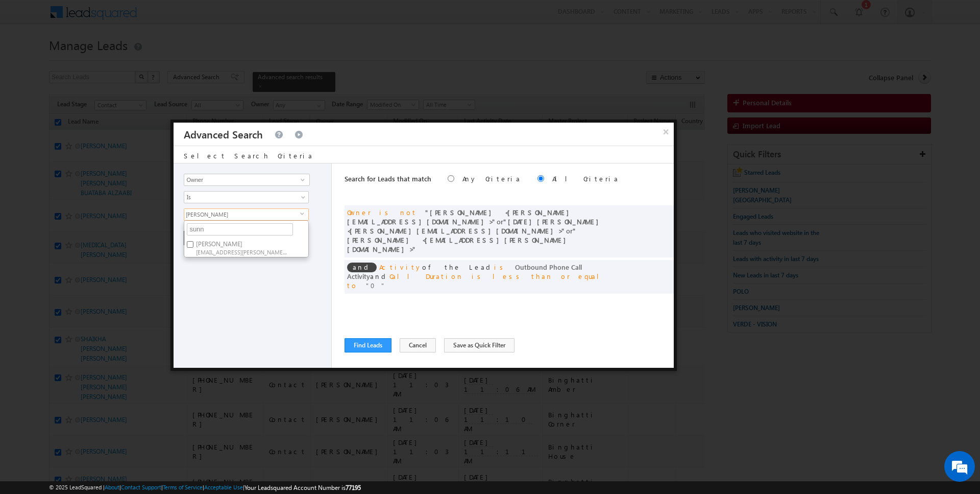
checkbox input "true"
click at [210, 225] on input "sunn" at bounding box center [240, 229] width 106 height 12
type input "kart"
click at [216, 253] on span "[DATE][EMAIL_ADDRESS][DOMAIN_NAME]" at bounding box center [242, 252] width 92 height 8
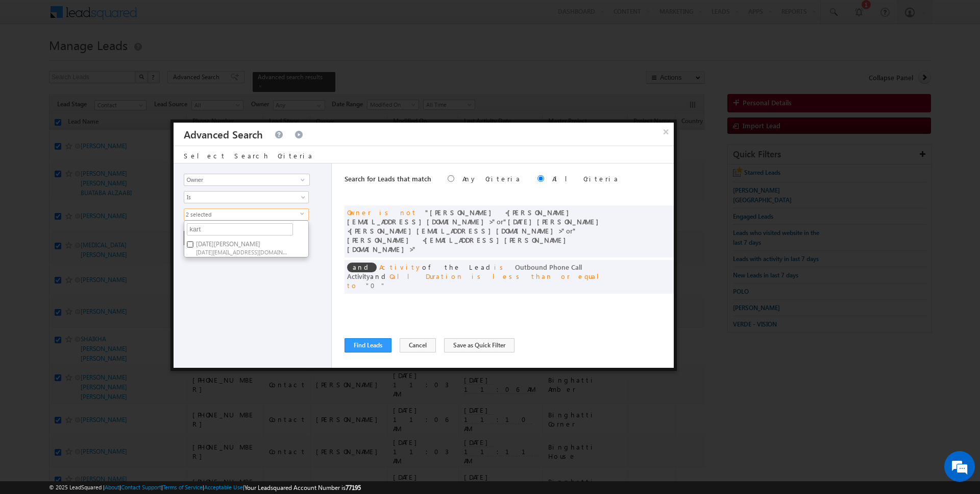
click at [193, 248] on input "Kartik Sharma kartik.sharma@indglobal.ae" at bounding box center [190, 244] width 7 height 7
checkbox input "true"
click at [216, 276] on div "Opportunity Type Lead Activity Task Sales Group Prospect Id Address 1 Address 2…" at bounding box center [253, 265] width 158 height 204
click at [208, 240] on button "+ Add" at bounding box center [201, 238] width 35 height 14
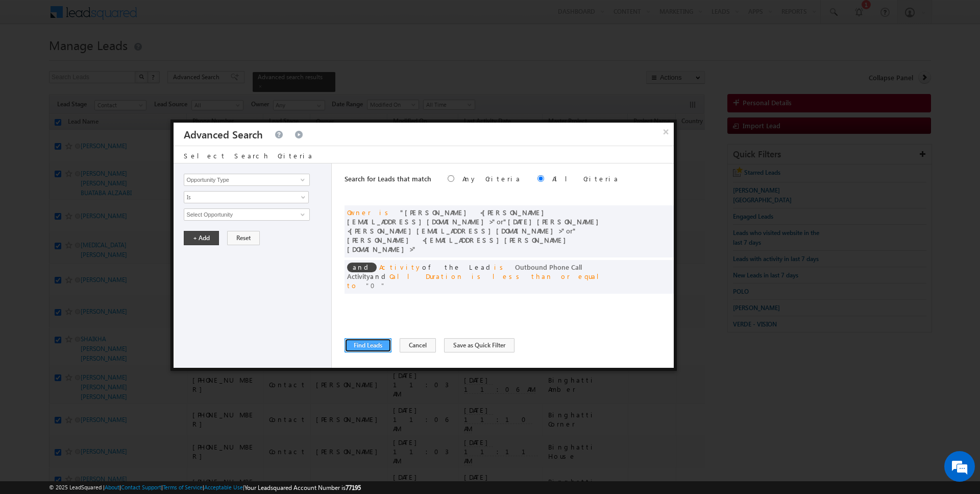
click at [370, 347] on button "Find Leads" at bounding box center [368, 345] width 47 height 14
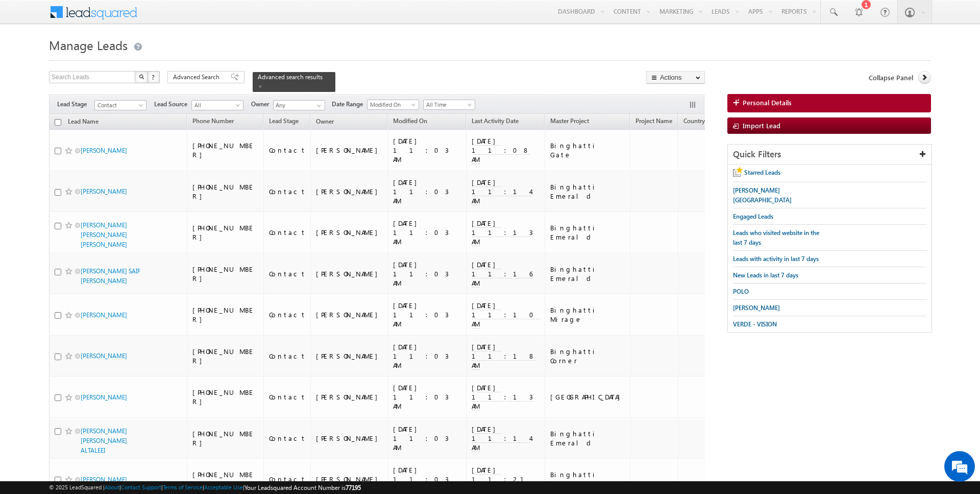
click at [58, 121] on input "checkbox" at bounding box center [58, 122] width 7 height 7
checkbox input "true"
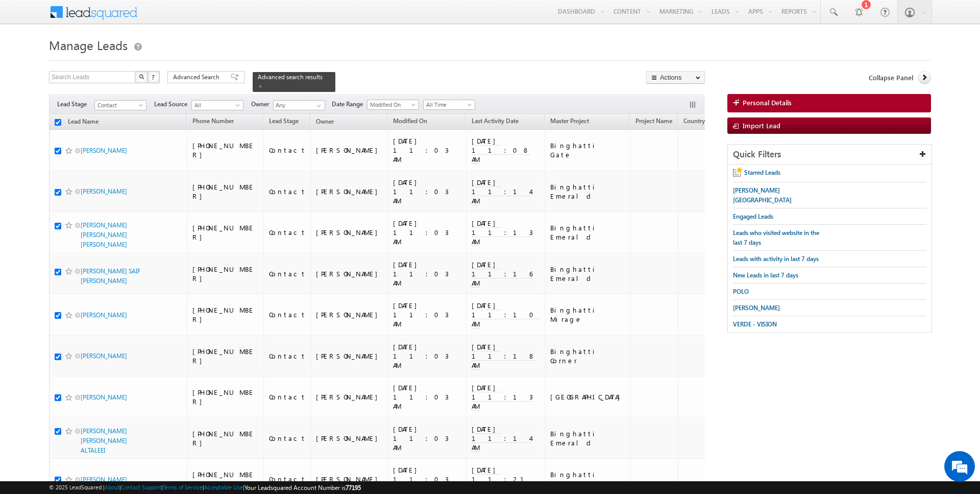
checkbox input "true"
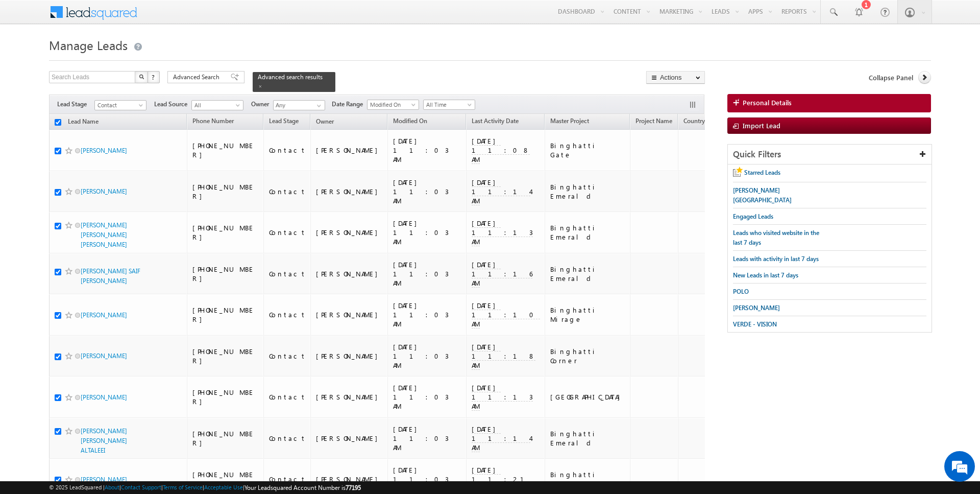
checkbox input "true"
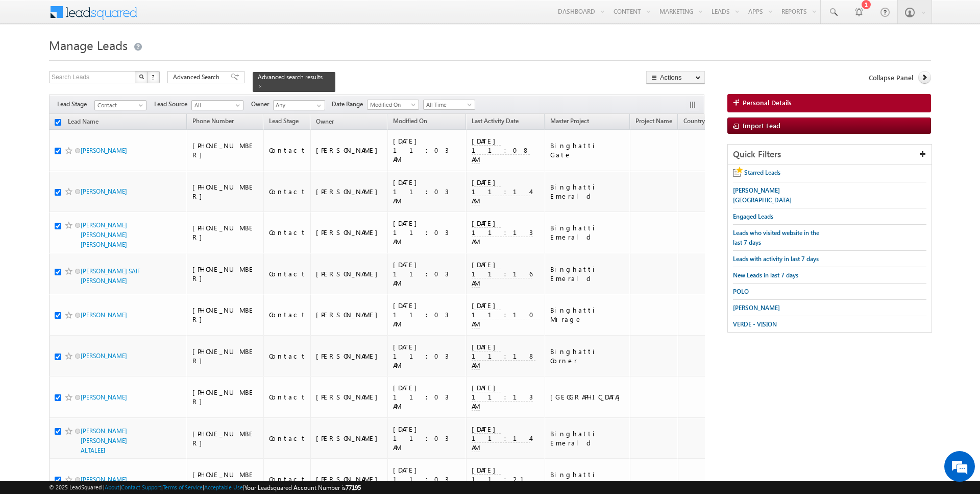
checkbox input "true"
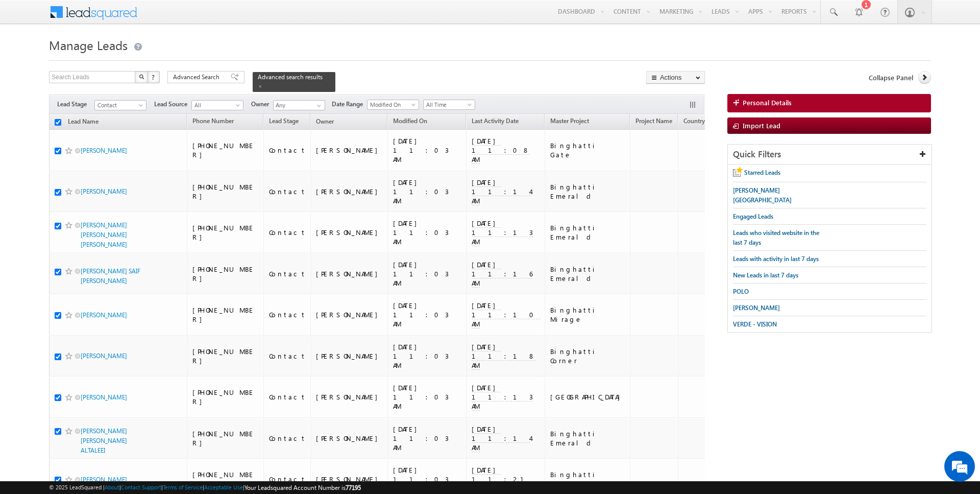
checkbox input "true"
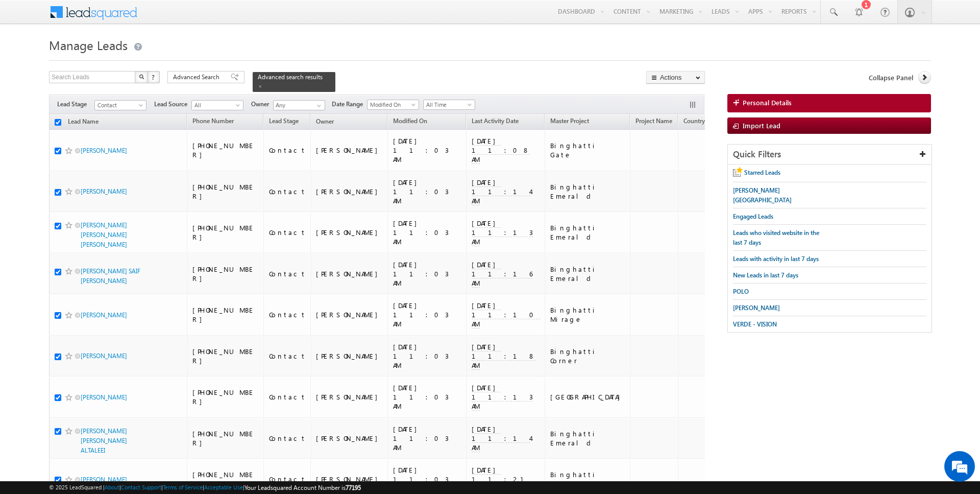
checkbox input "true"
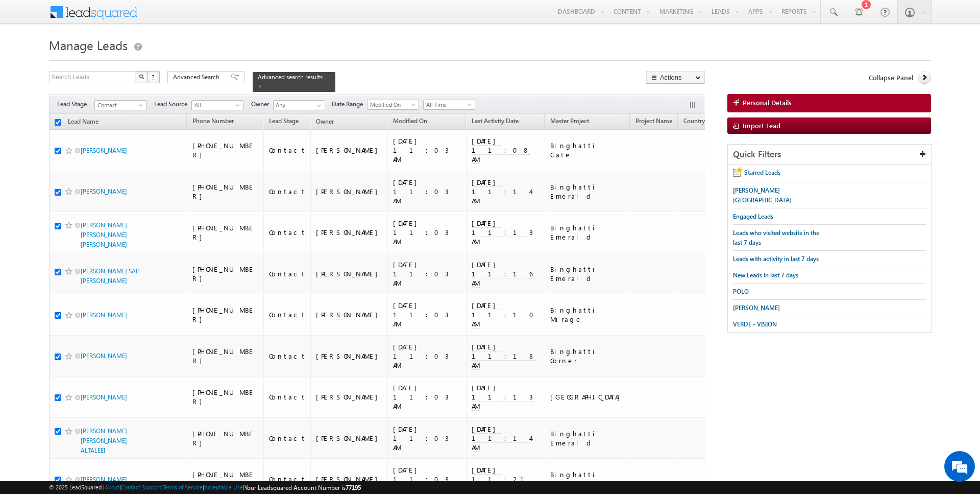
checkbox input "true"
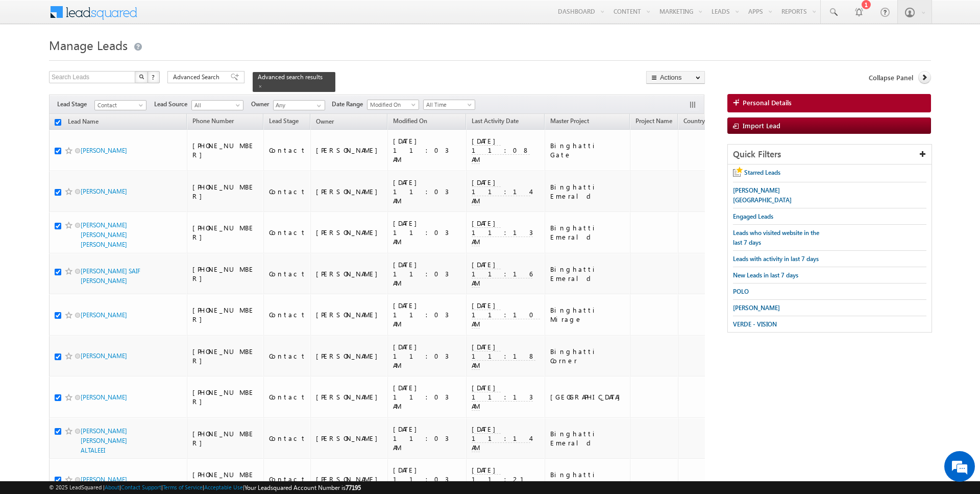
checkbox input "true"
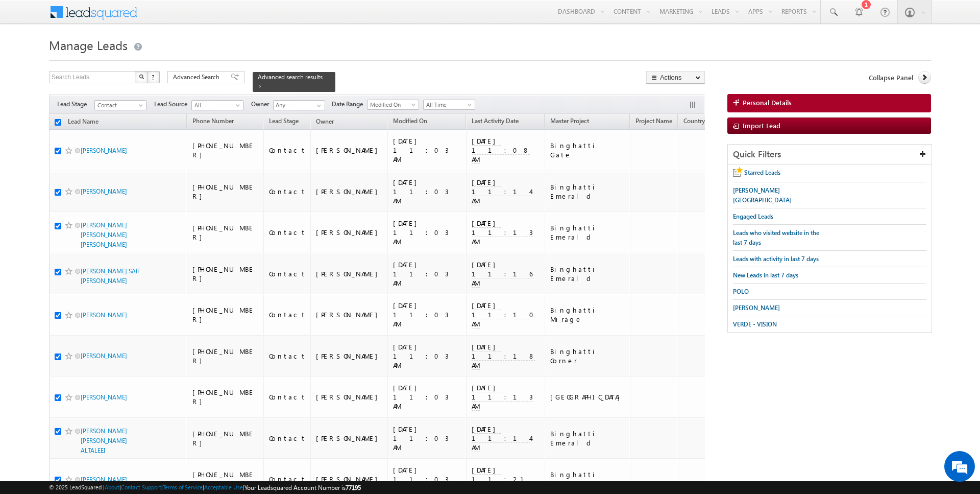
checkbox input "true"
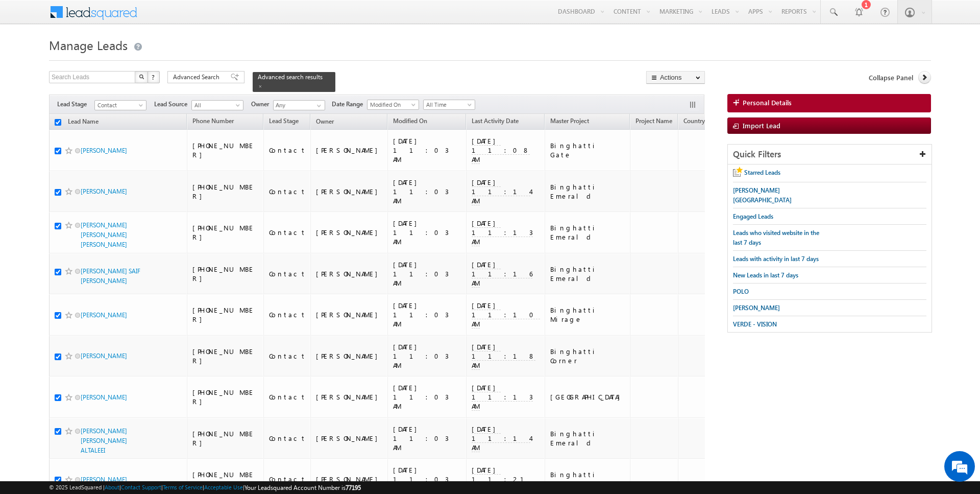
checkbox input "true"
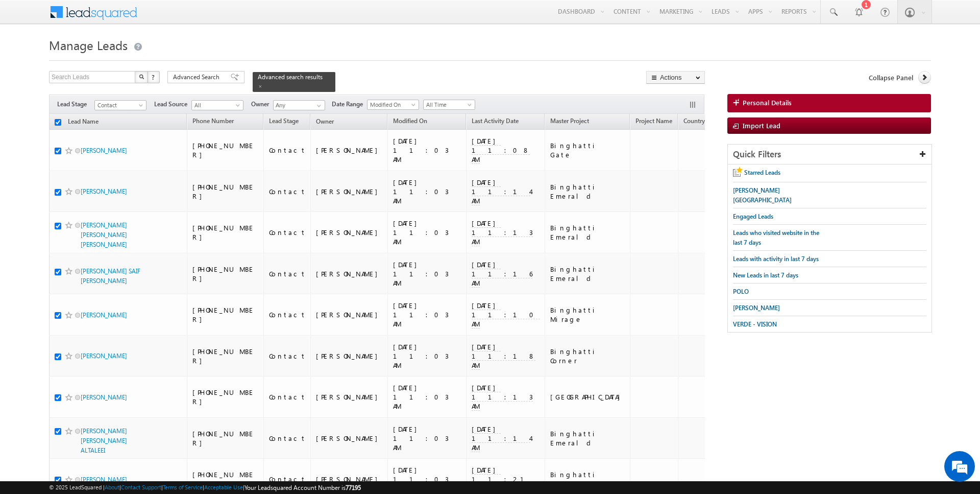
checkbox input "true"
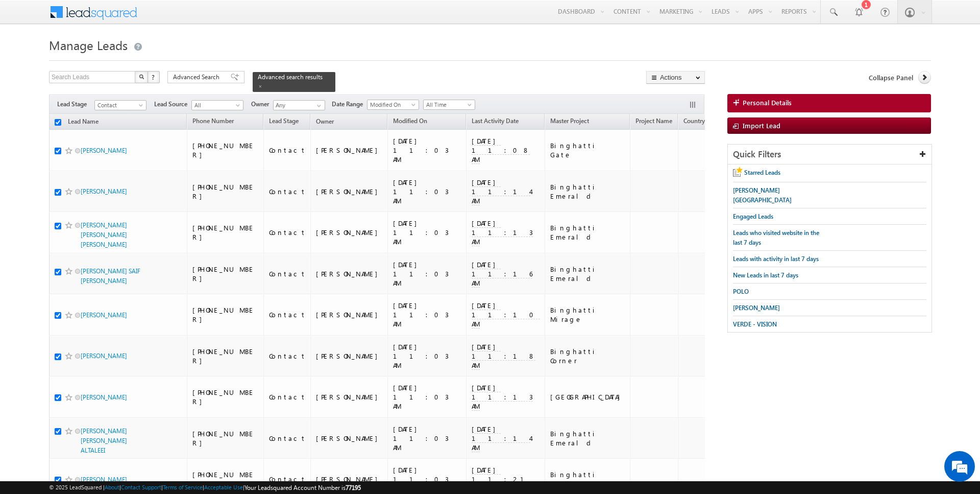
checkbox input "true"
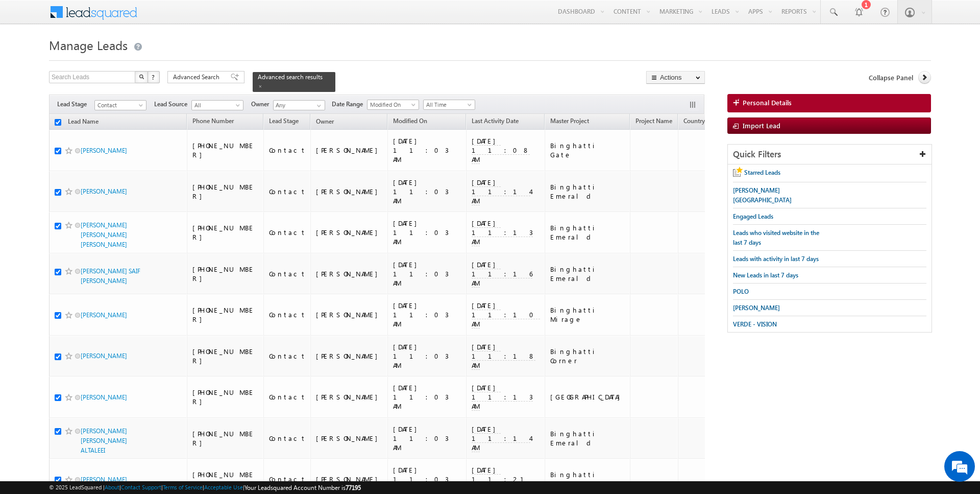
checkbox input "true"
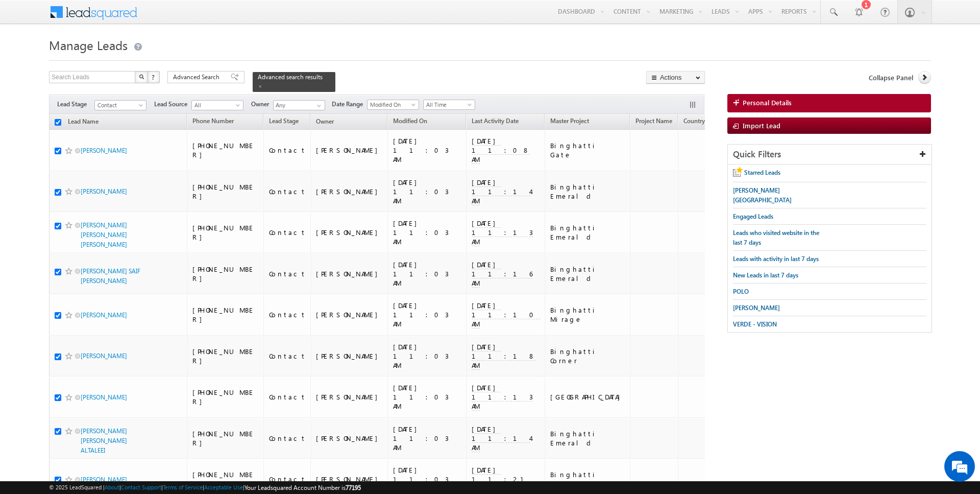
checkbox input "true"
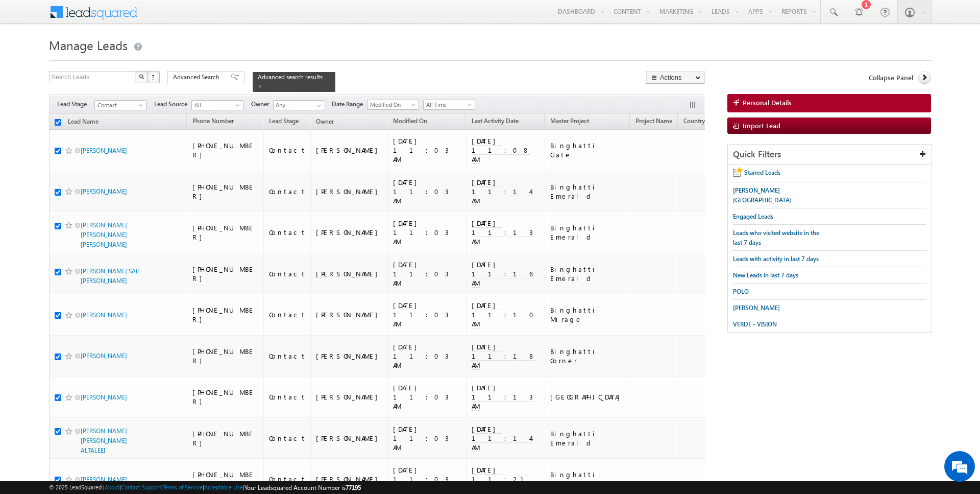
checkbox input "true"
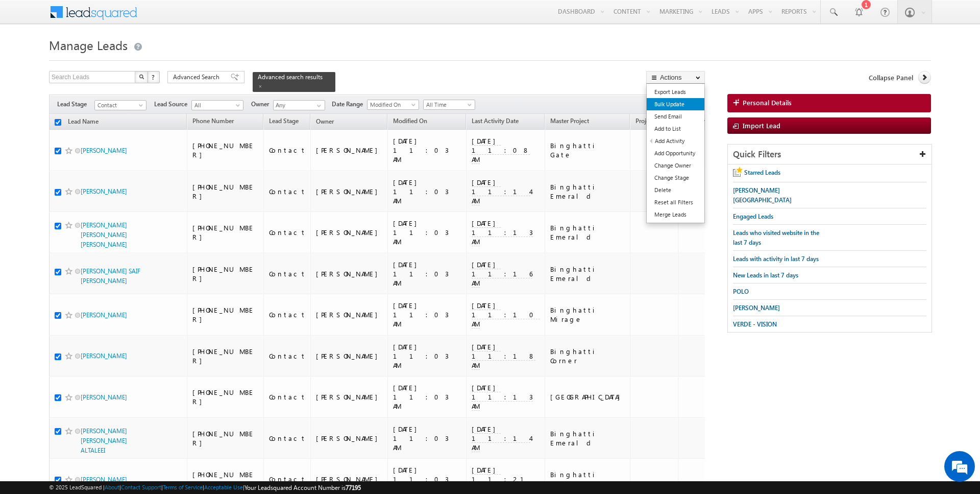
click at [694, 107] on link "Bulk Update" at bounding box center [676, 104] width 58 height 12
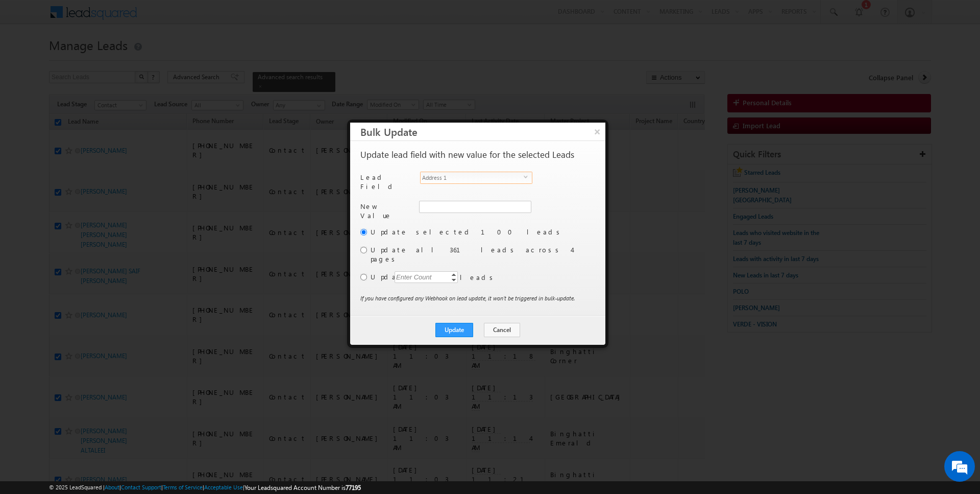
click at [477, 175] on span "Address 1" at bounding box center [472, 177] width 103 height 11
click at [448, 284] on li "Owner" at bounding box center [476, 289] width 111 height 10
click at [387, 246] on label "Update all 361 leads across 4 pages" at bounding box center [482, 254] width 223 height 18
click at [365, 247] on input "radio" at bounding box center [363, 250] width 7 height 7
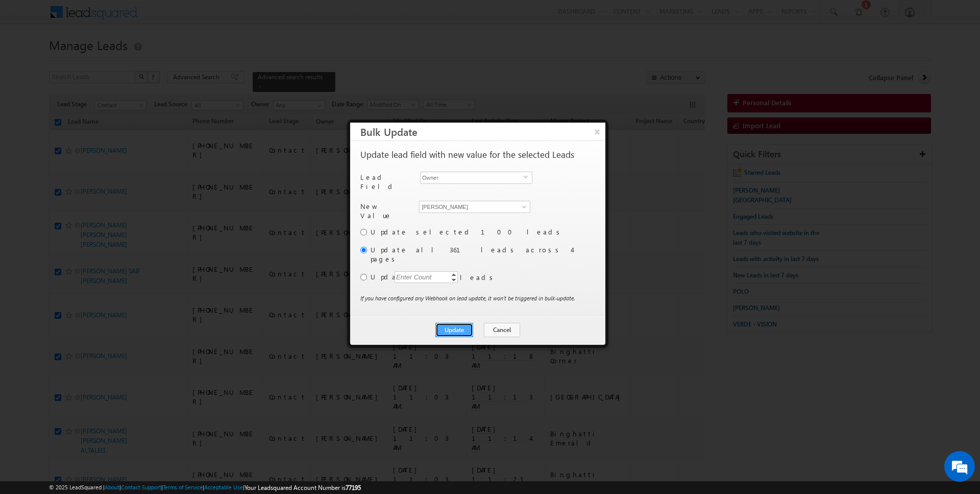
click at [466, 323] on button "Update" at bounding box center [454, 330] width 38 height 14
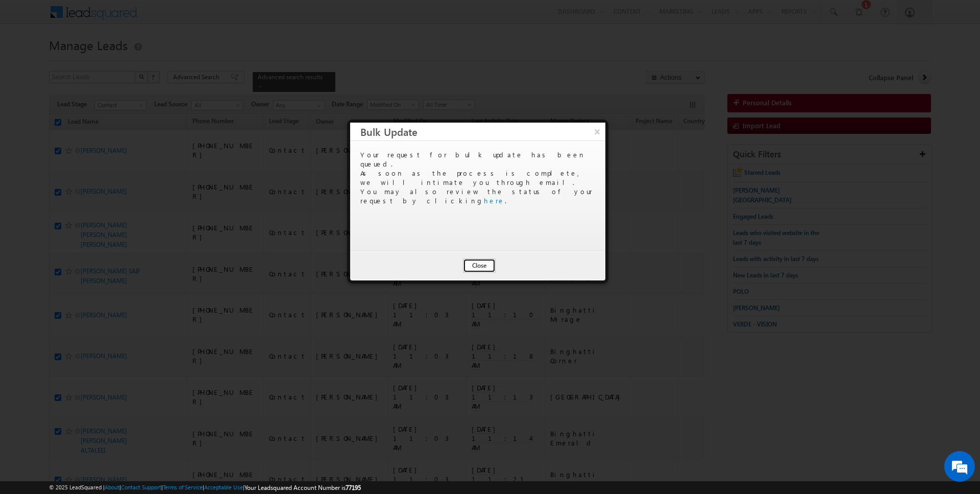
click at [481, 263] on button "Close" at bounding box center [479, 265] width 33 height 14
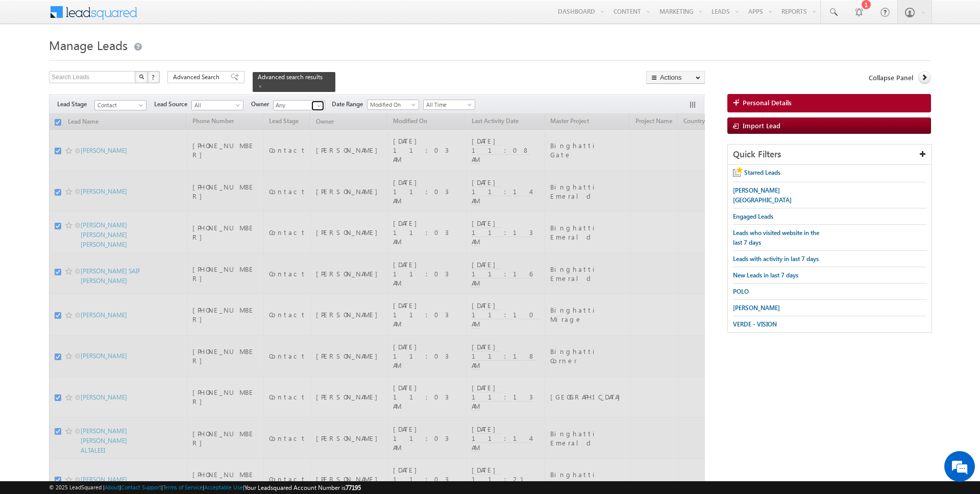
click at [315, 105] on span at bounding box center [319, 106] width 8 height 8
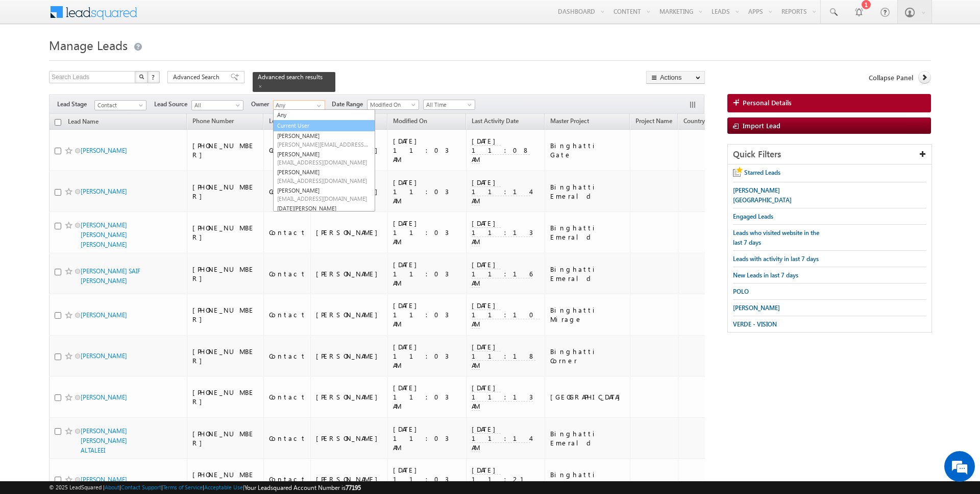
click at [301, 122] on link "Current User" at bounding box center [324, 126] width 102 height 12
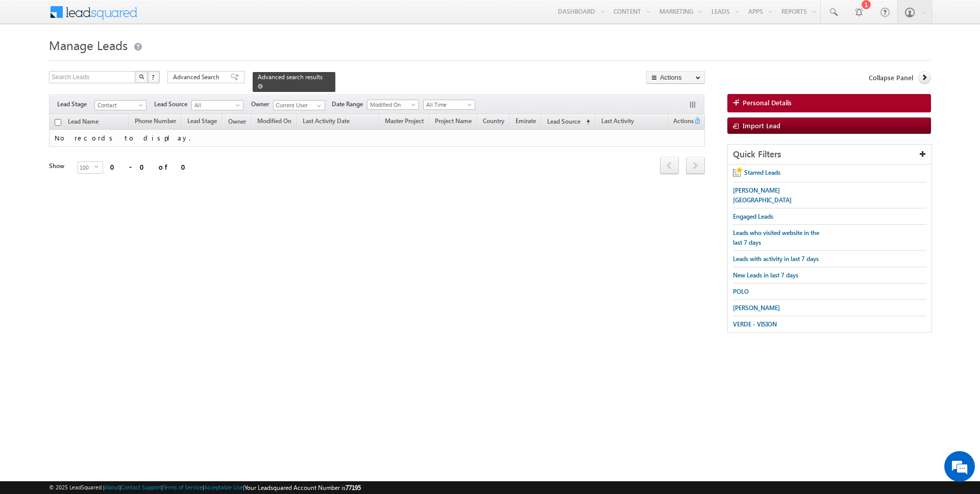
click at [258, 85] on span at bounding box center [260, 86] width 5 height 5
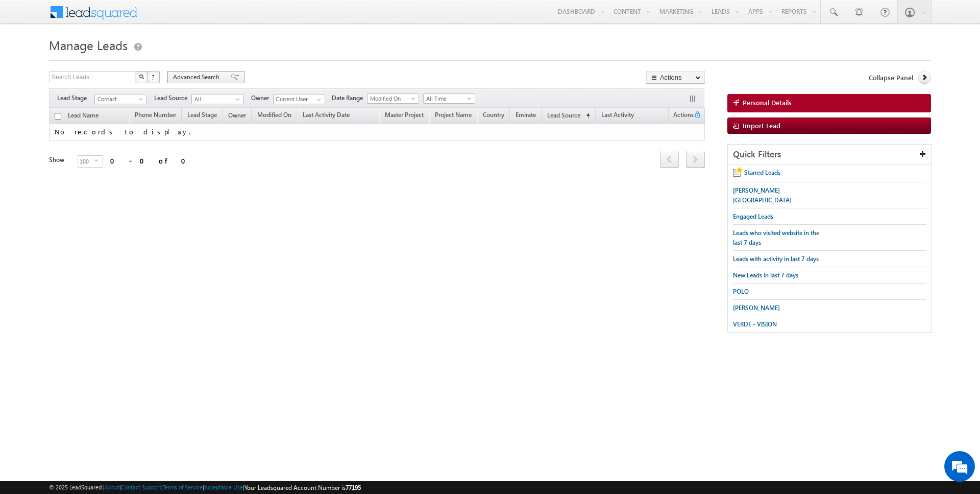
click at [231, 75] on span at bounding box center [235, 76] width 8 height 7
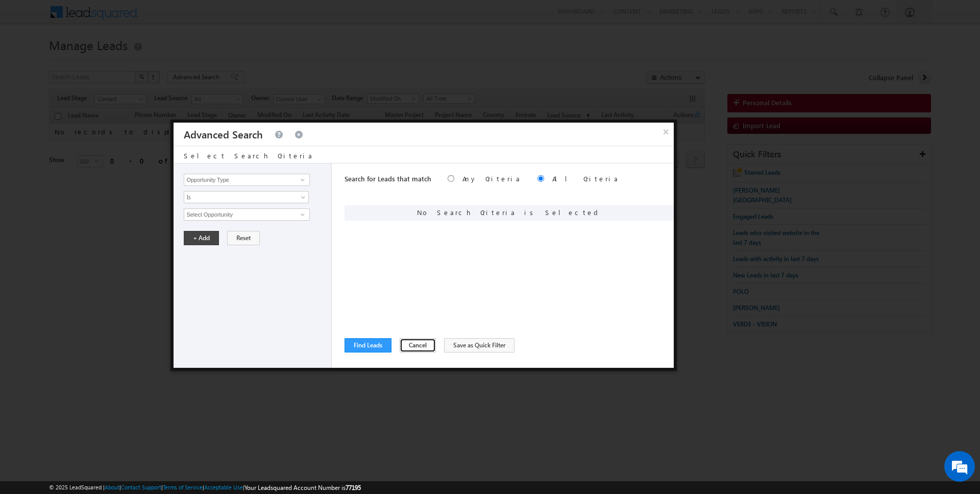
click at [421, 343] on button "Cancel" at bounding box center [418, 345] width 36 height 14
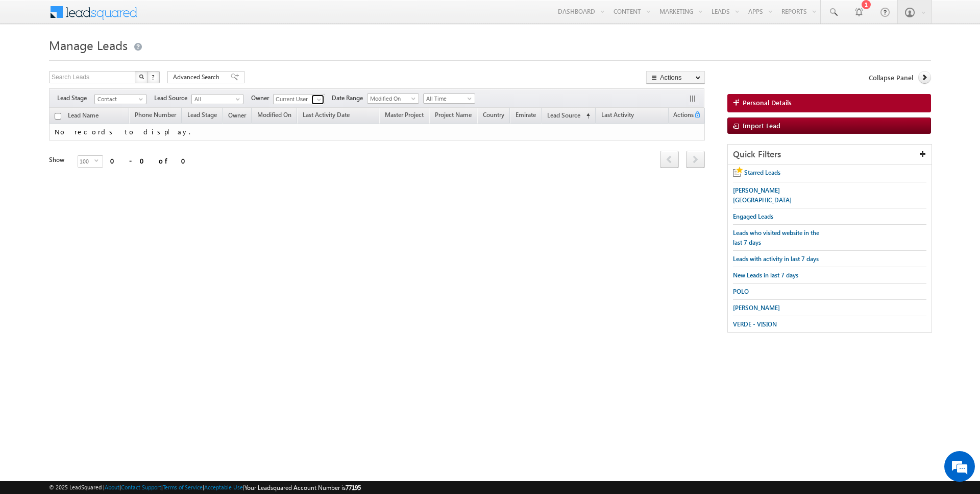
click at [311, 97] on link at bounding box center [317, 99] width 13 height 10
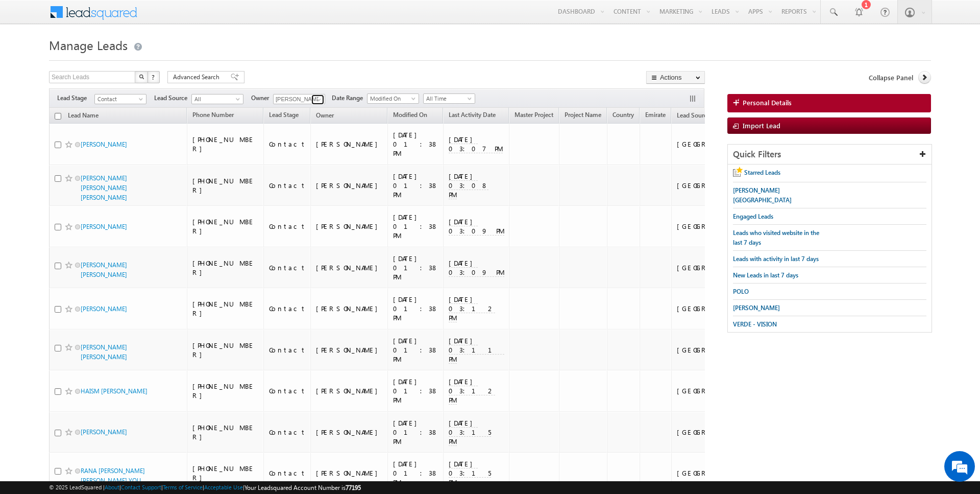
click at [317, 99] on span at bounding box center [319, 99] width 8 height 8
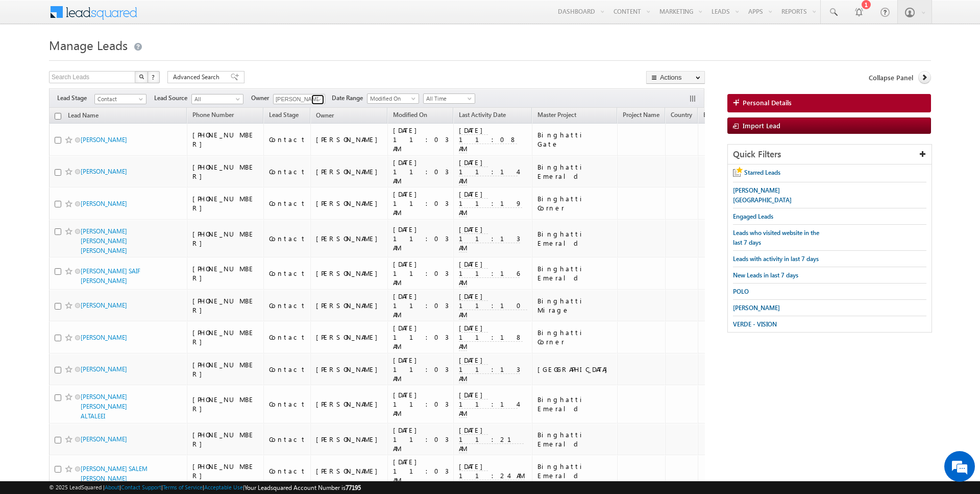
click at [320, 96] on span at bounding box center [319, 99] width 8 height 8
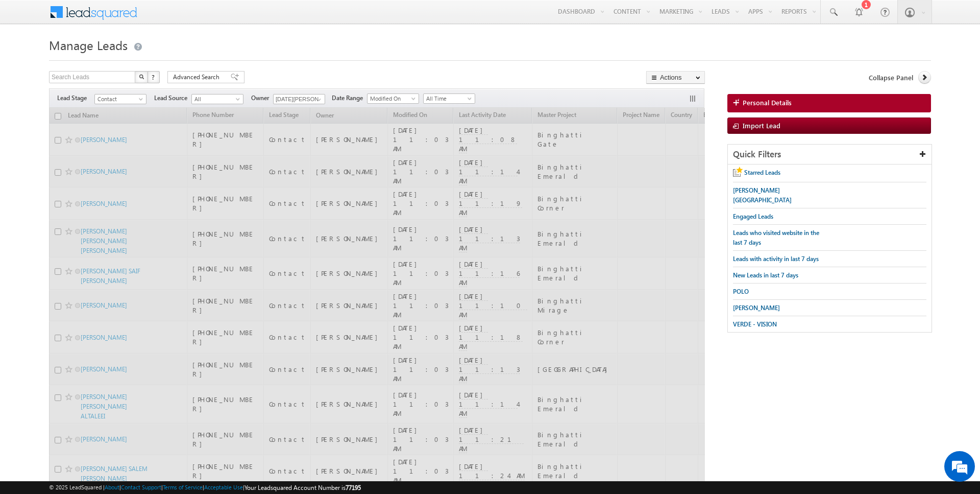
click at [314, 37] on h1 "Manage Leads" at bounding box center [490, 44] width 882 height 20
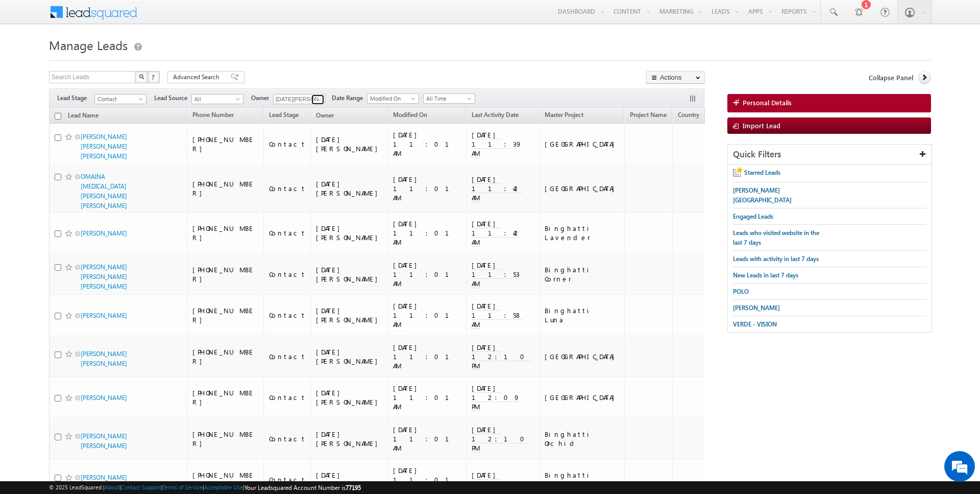
click at [316, 97] on span at bounding box center [319, 99] width 8 height 8
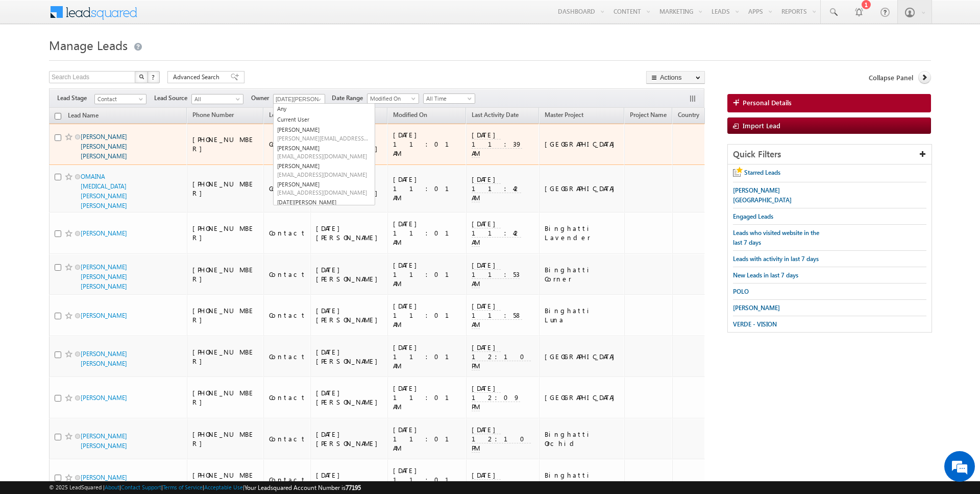
click at [111, 134] on link "NEHA AMIN MISTRY MISTRY AMIN AZIZ" at bounding box center [104, 146] width 46 height 27
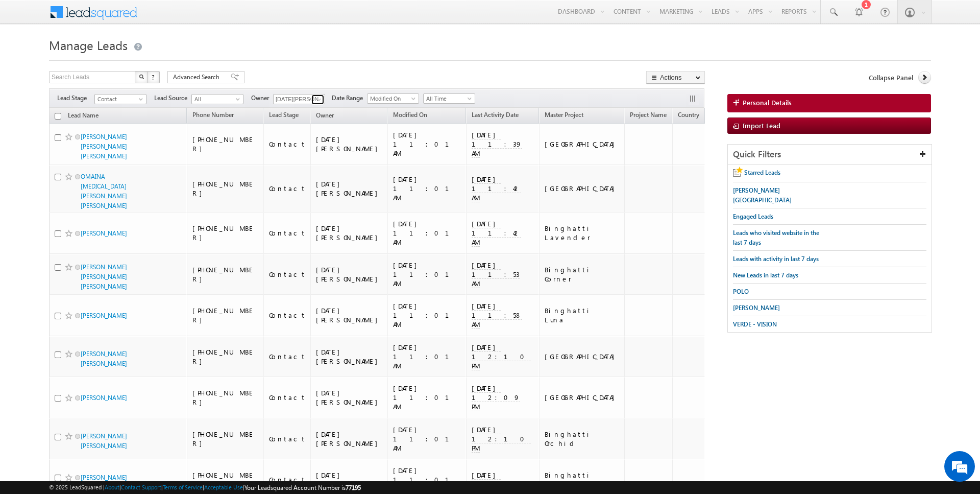
click at [315, 99] on span at bounding box center [319, 99] width 8 height 8
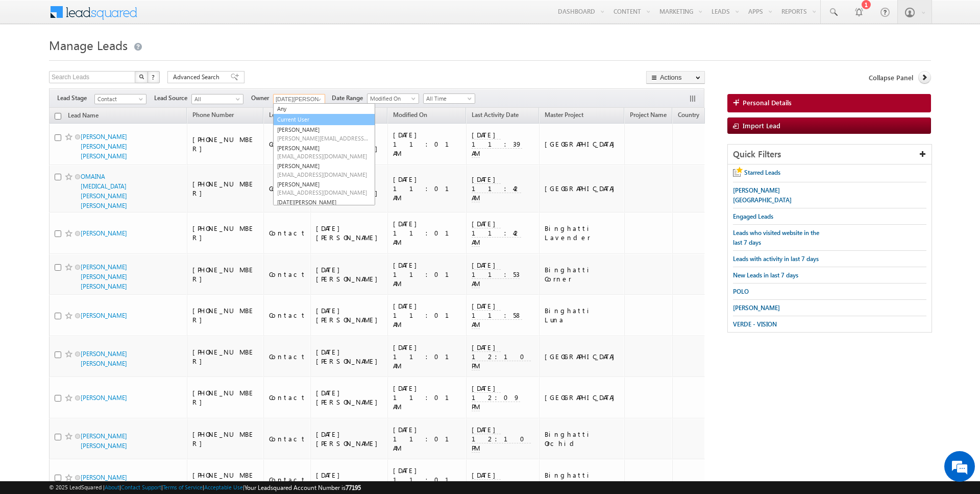
click at [311, 114] on link "Current User" at bounding box center [324, 120] width 102 height 12
type input "Current User"
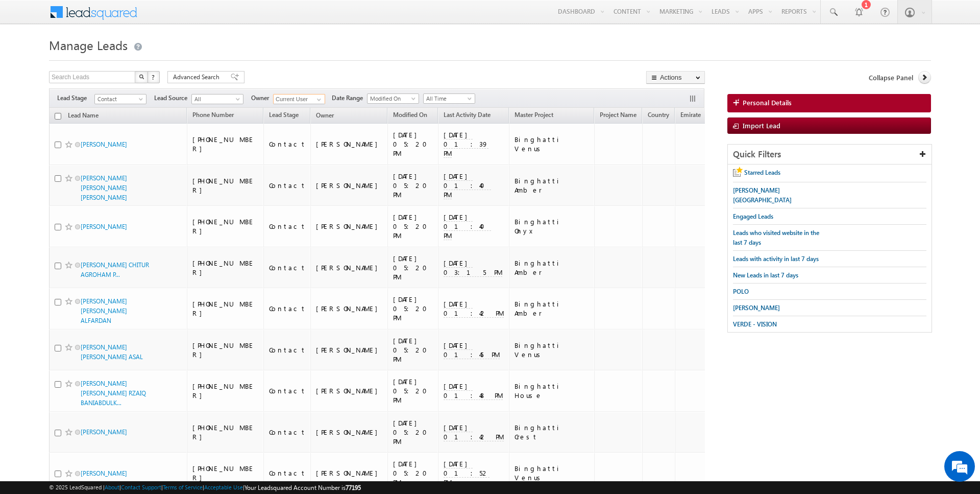
click at [57, 117] on input "checkbox" at bounding box center [58, 116] width 7 height 7
checkbox input "true"
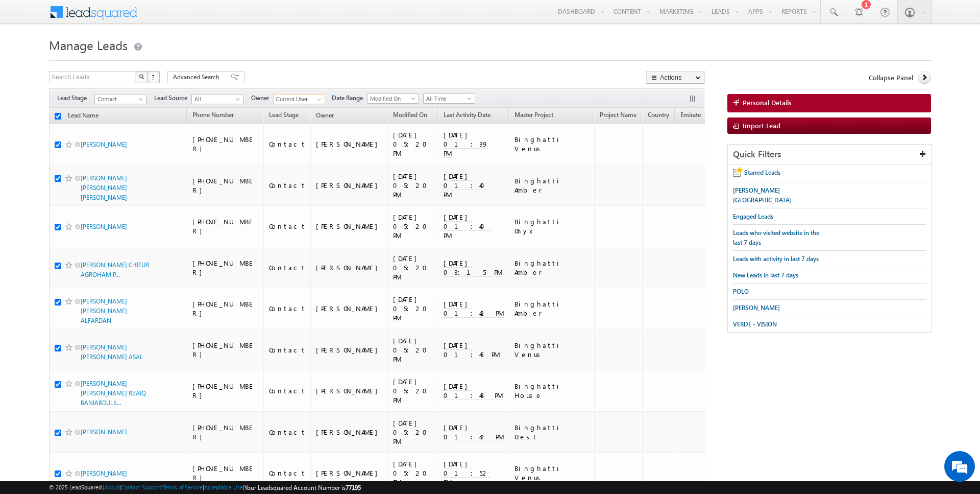
checkbox input "true"
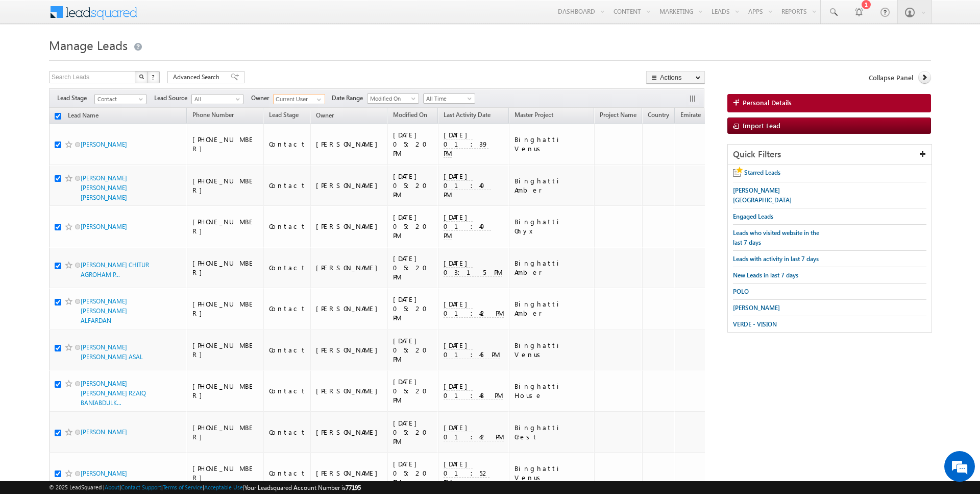
checkbox input "true"
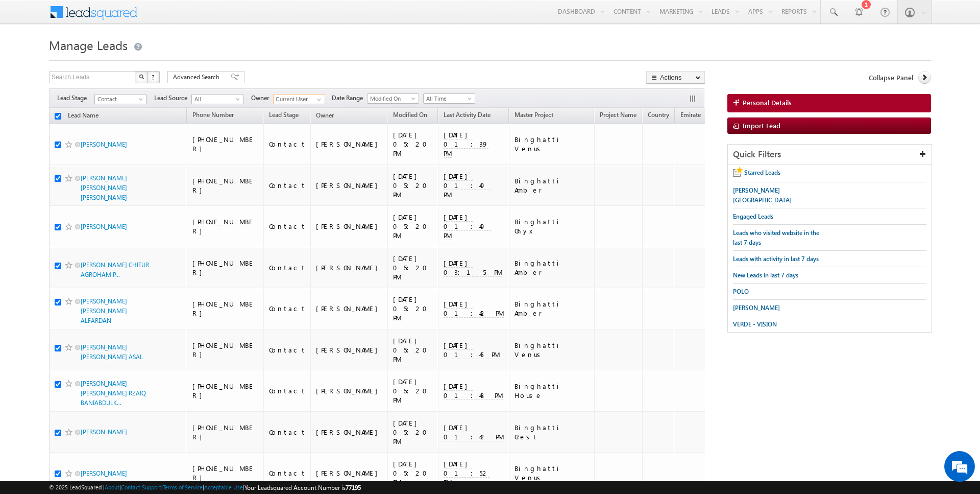
checkbox input "true"
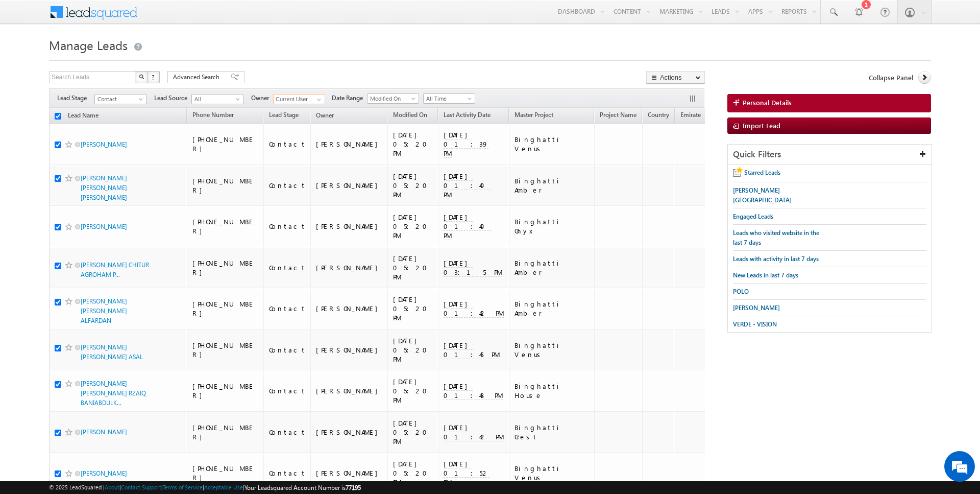
checkbox input "true"
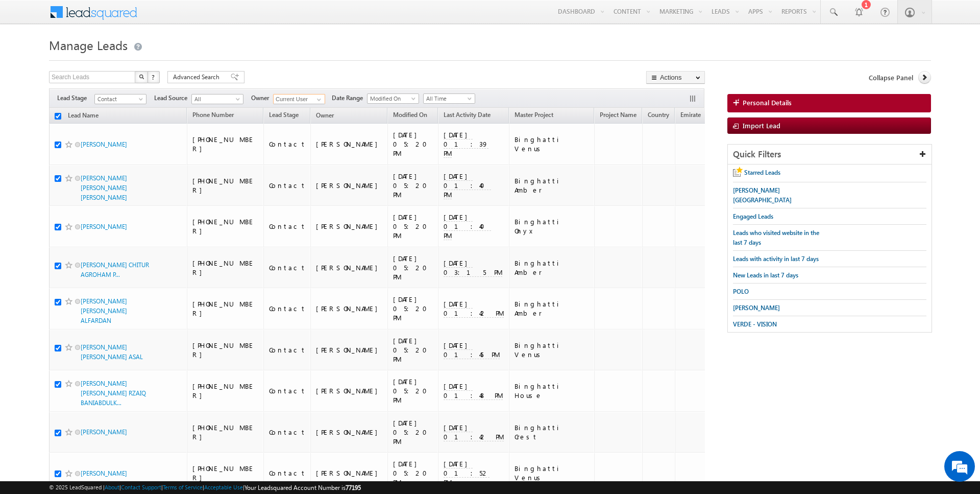
checkbox input "true"
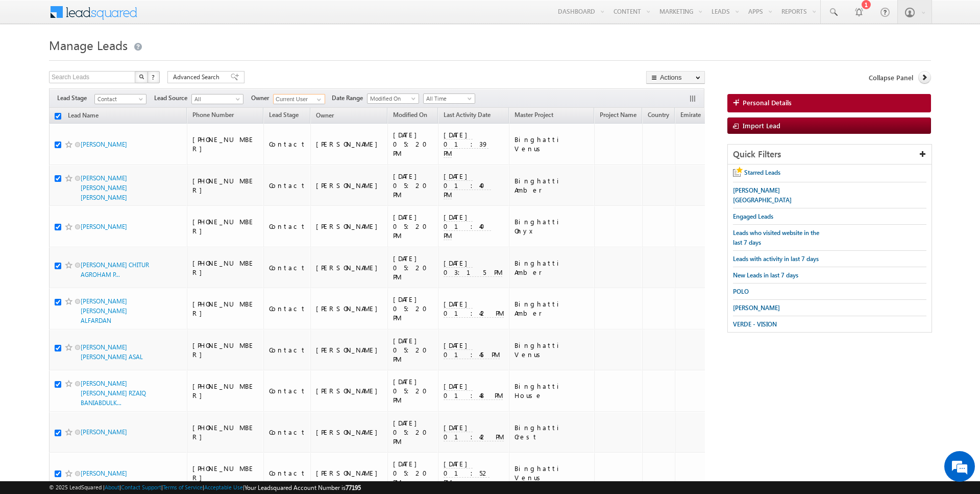
checkbox input "true"
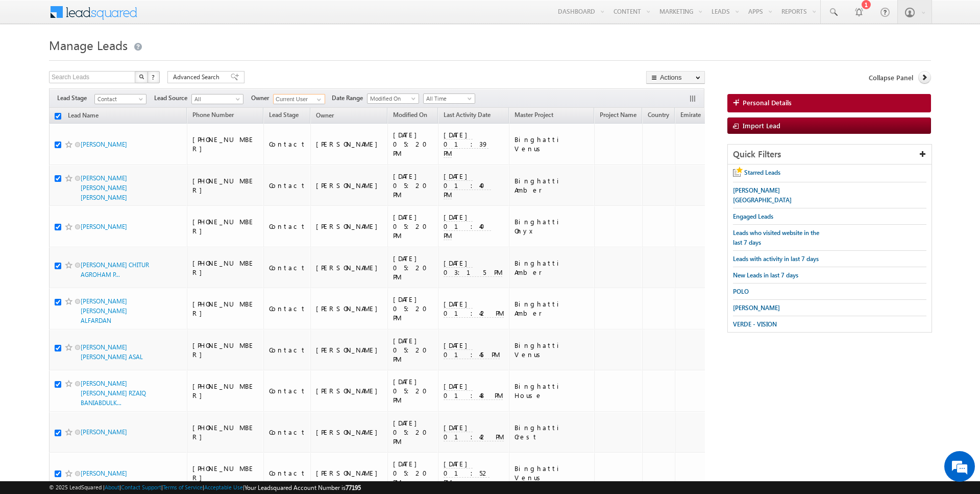
checkbox input "true"
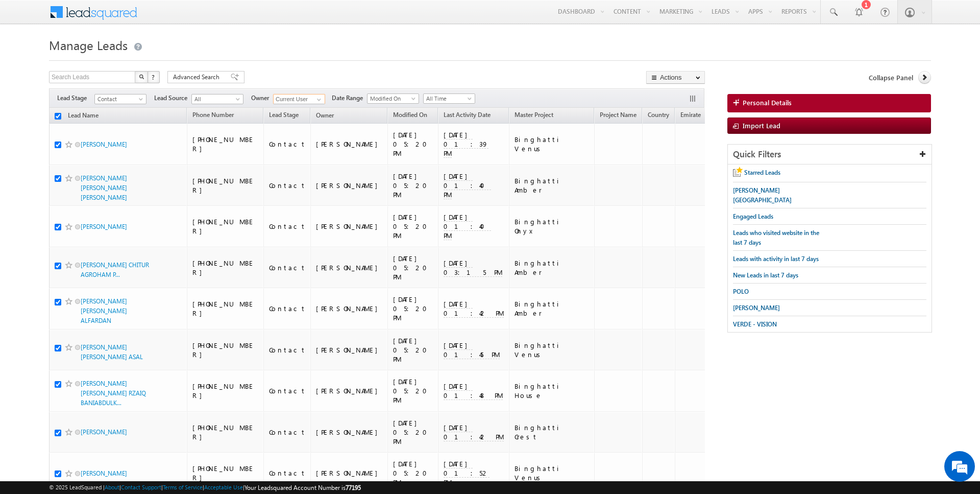
checkbox input "true"
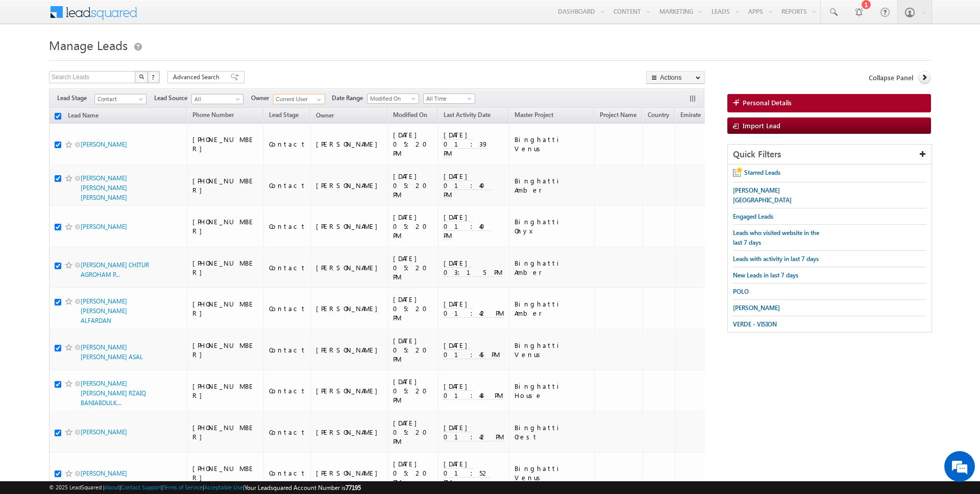
checkbox input "true"
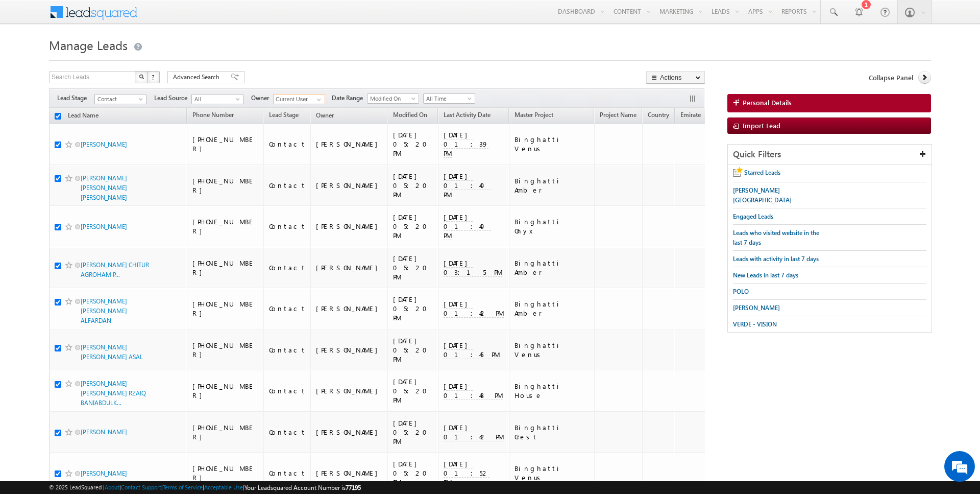
checkbox input "true"
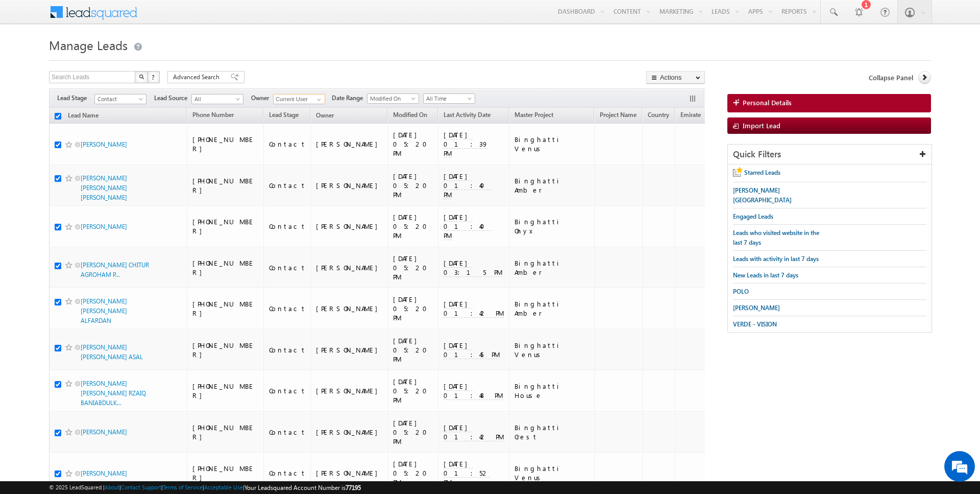
checkbox input "true"
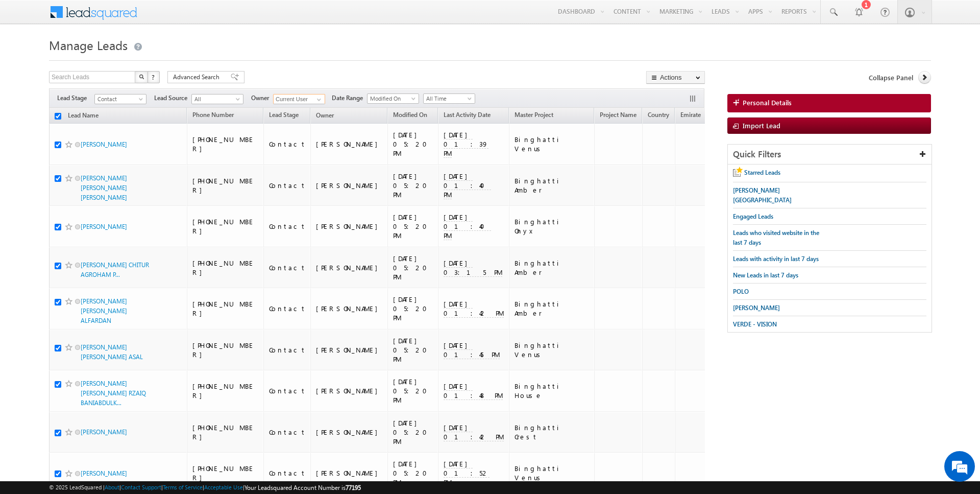
checkbox input "true"
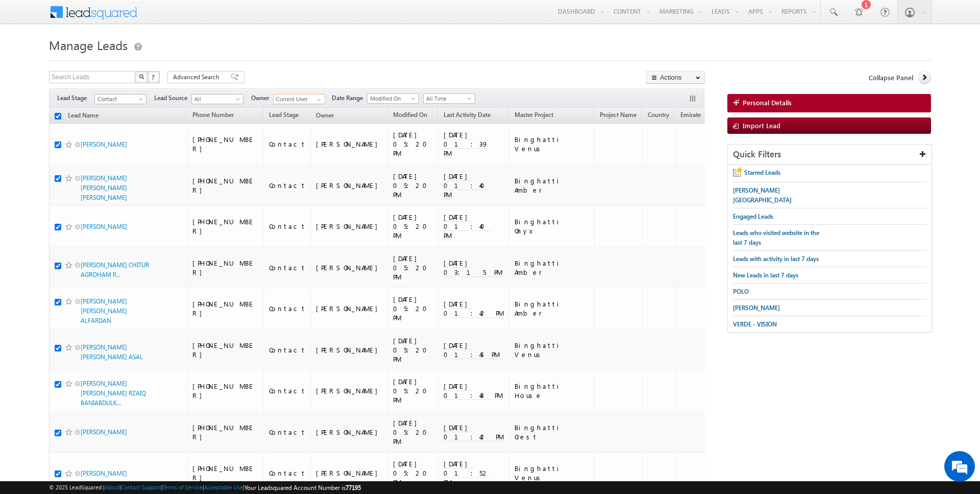
checkbox input "true"
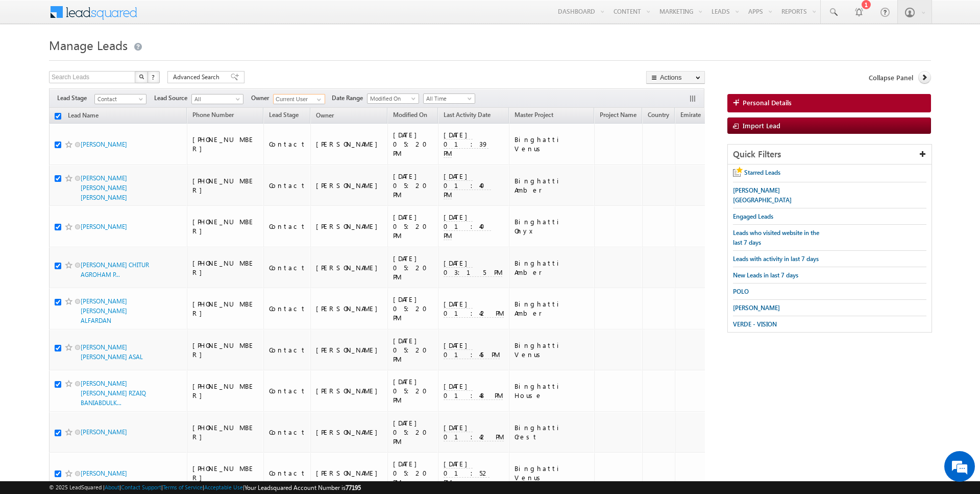
checkbox input "true"
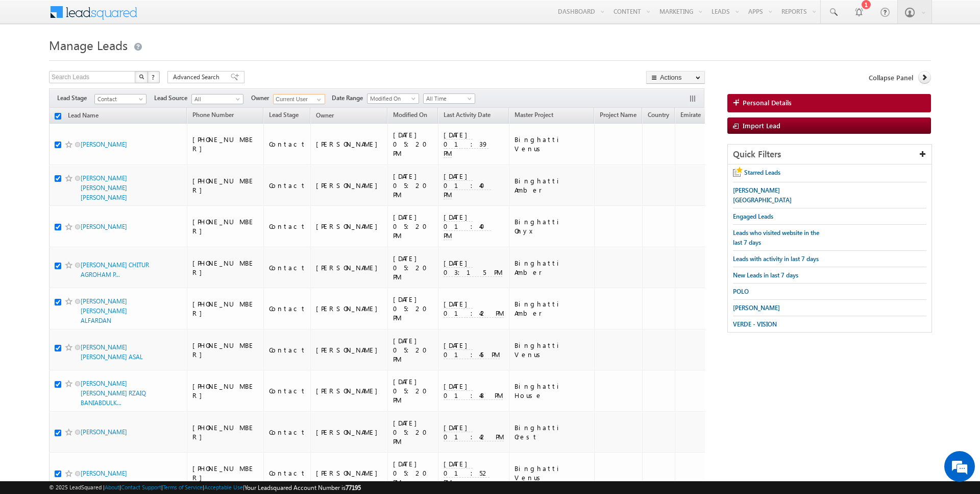
checkbox input "true"
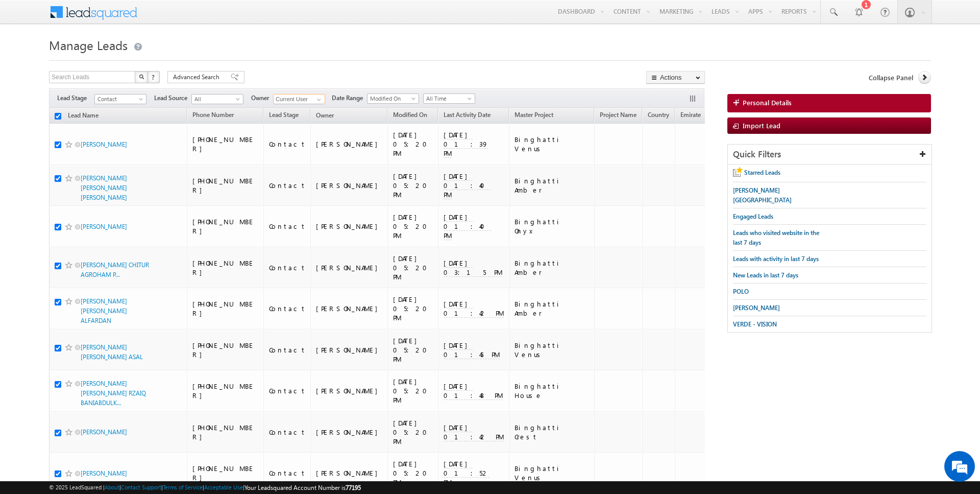
checkbox input "true"
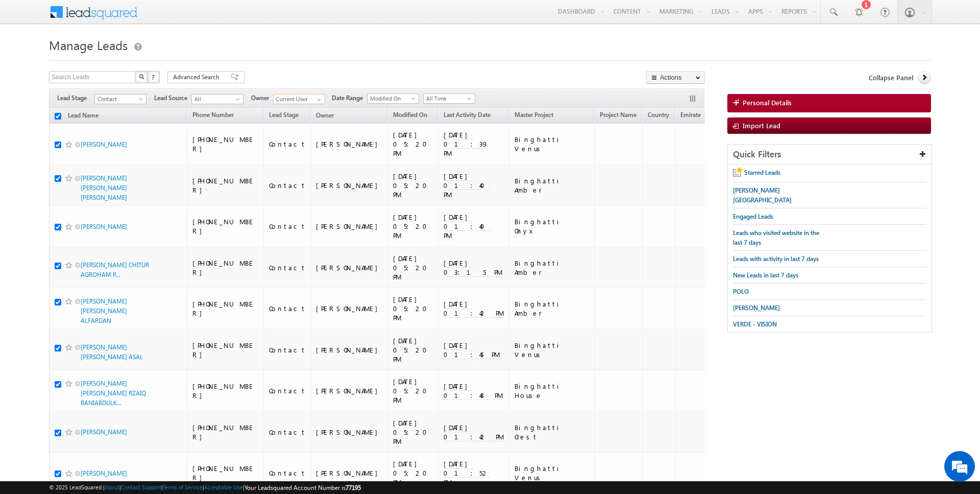
checkbox input "true"
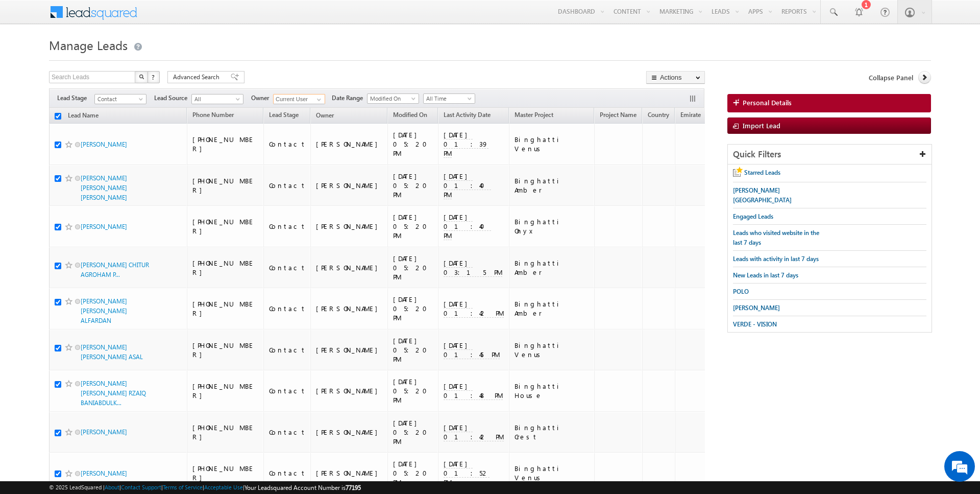
checkbox input "true"
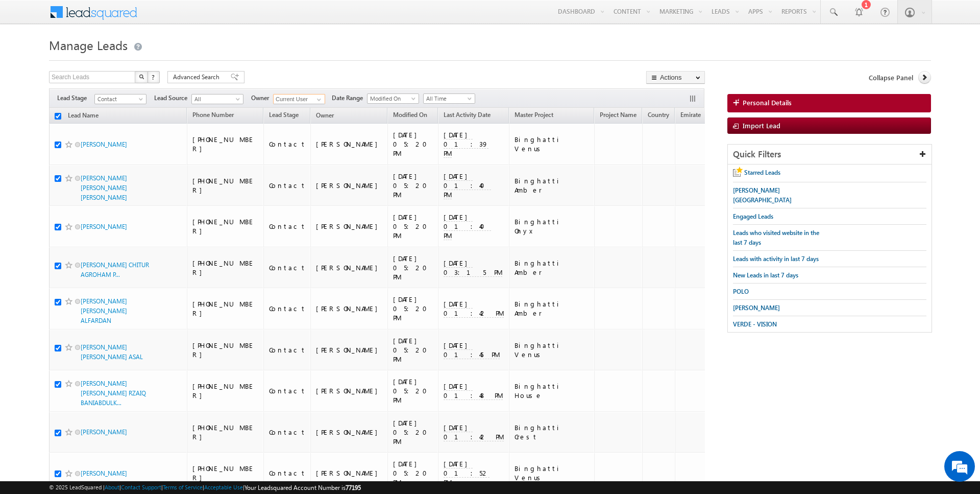
checkbox input "true"
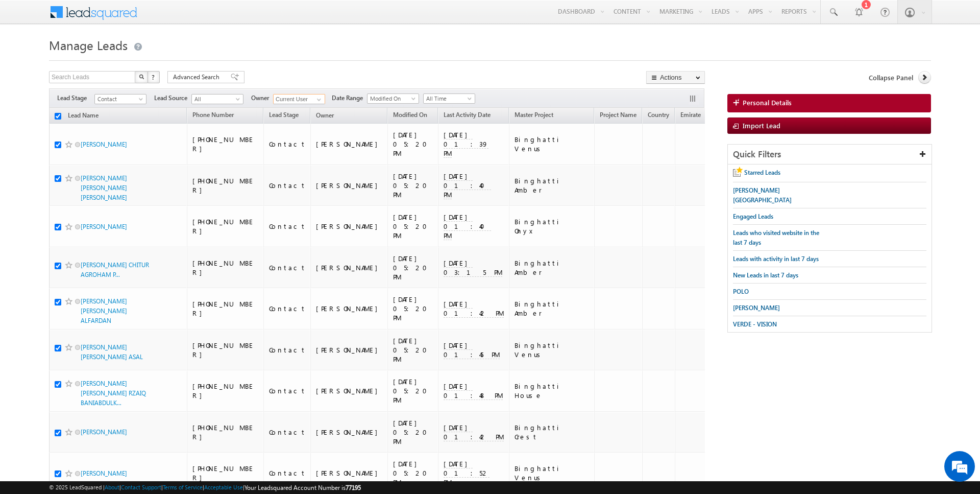
checkbox input "true"
click at [672, 165] on link "Change Owner" at bounding box center [676, 165] width 58 height 12
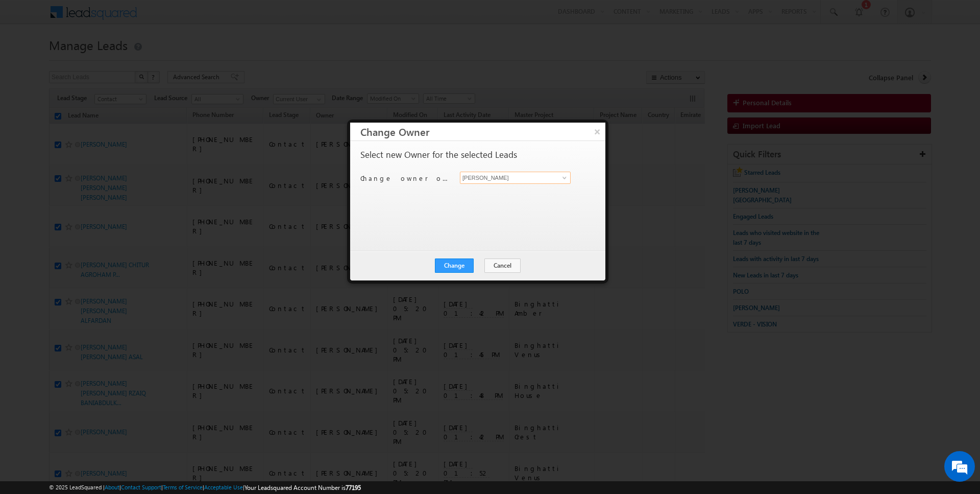
click at [512, 178] on input "[PERSON_NAME]" at bounding box center [515, 177] width 111 height 12
type input "[PERSON_NAME]"
click at [467, 267] on button "Change" at bounding box center [454, 265] width 39 height 14
click at [475, 266] on button "Close" at bounding box center [479, 265] width 33 height 14
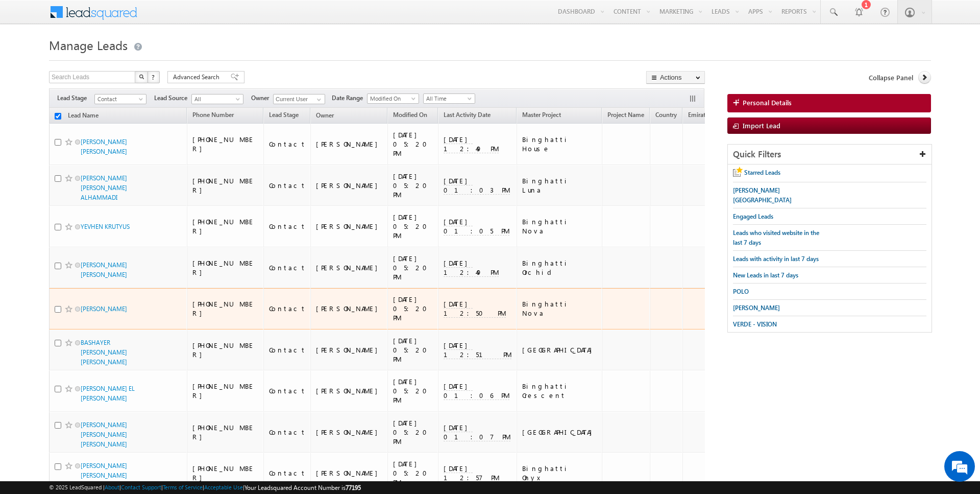
checkbox input "false"
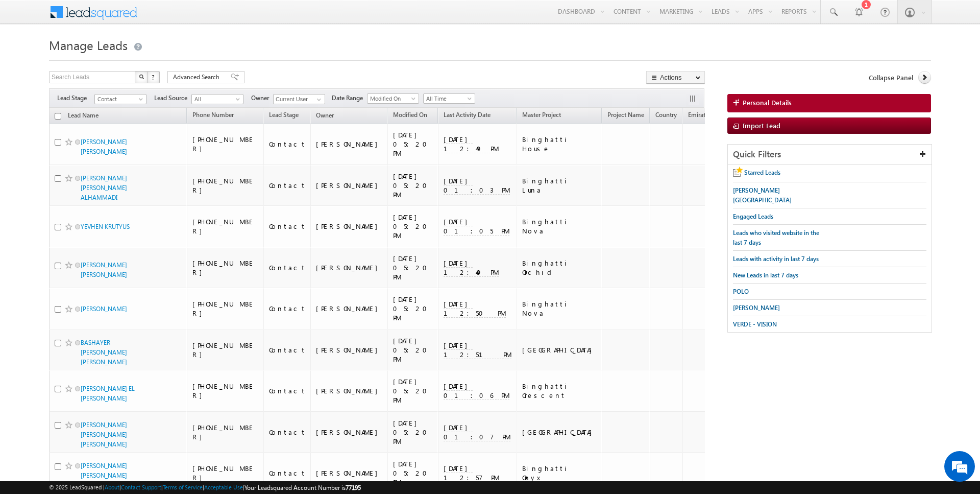
click at [58, 114] on input "checkbox" at bounding box center [58, 116] width 7 height 7
checkbox input "true"
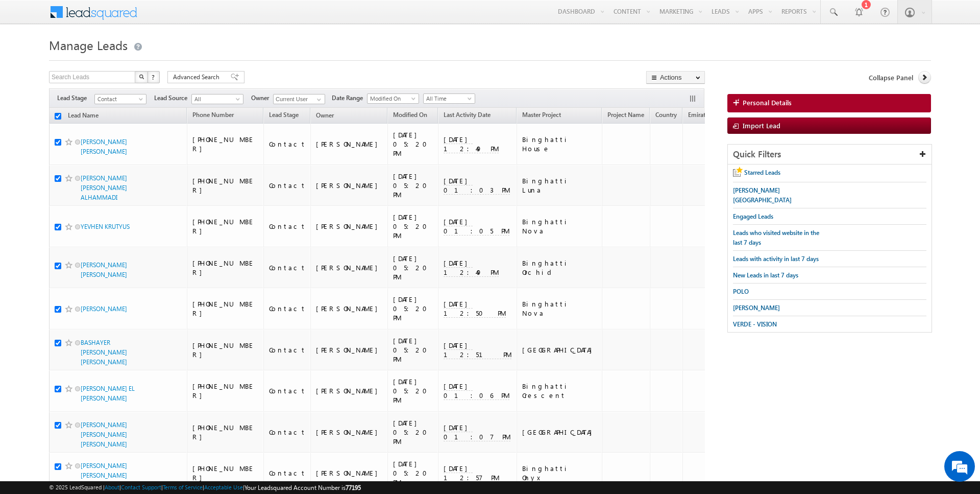
checkbox input "true"
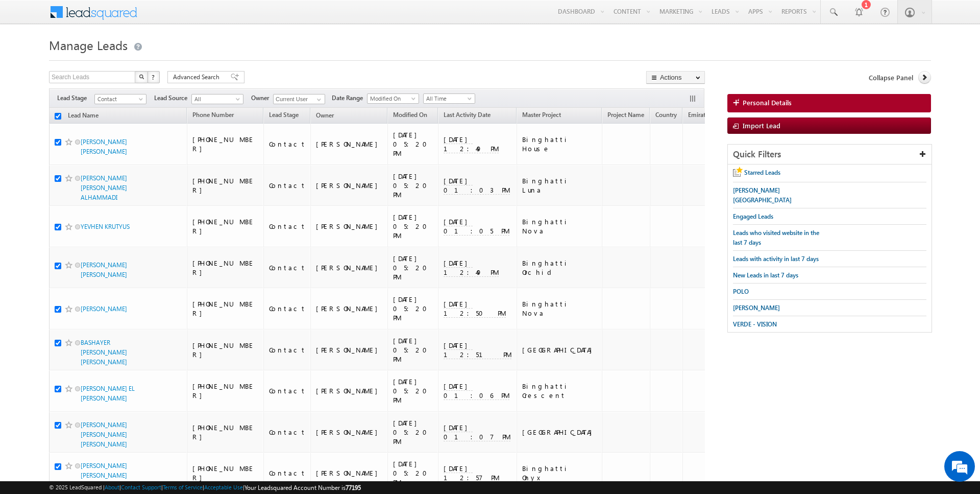
checkbox input "true"
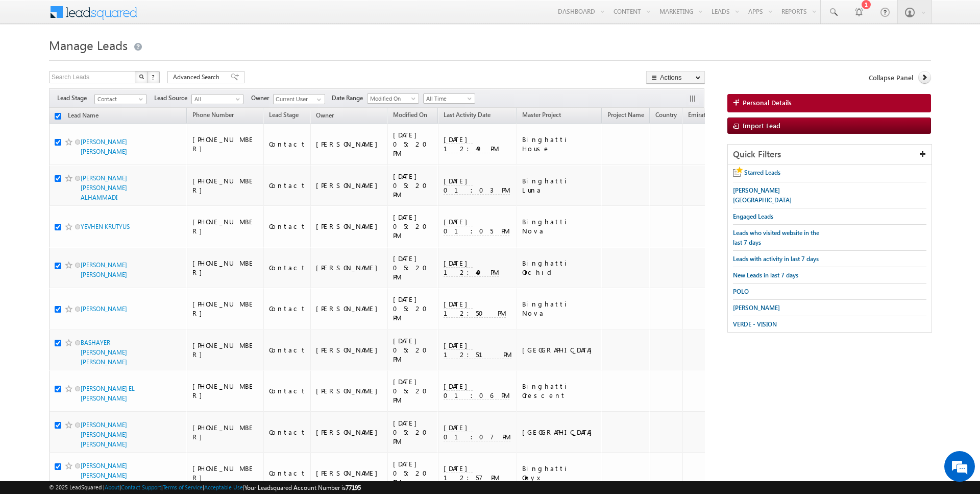
checkbox input "true"
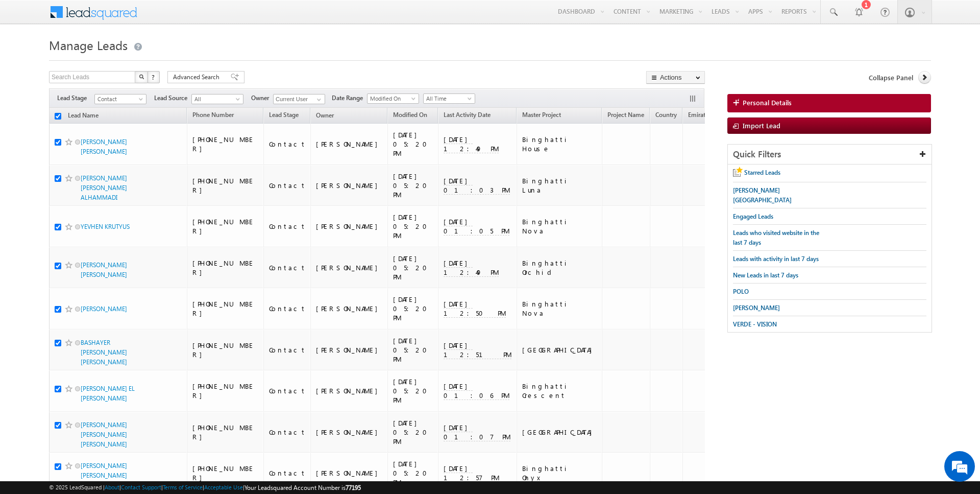
checkbox input "true"
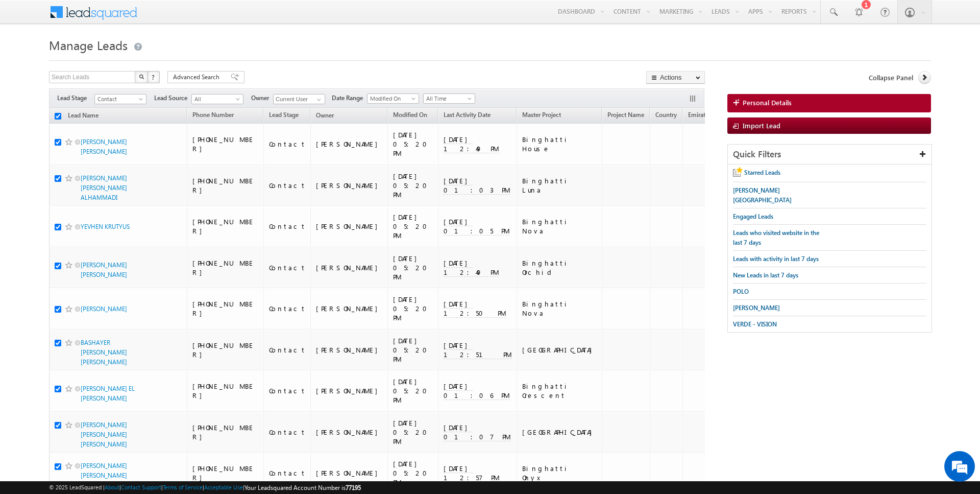
checkbox input "true"
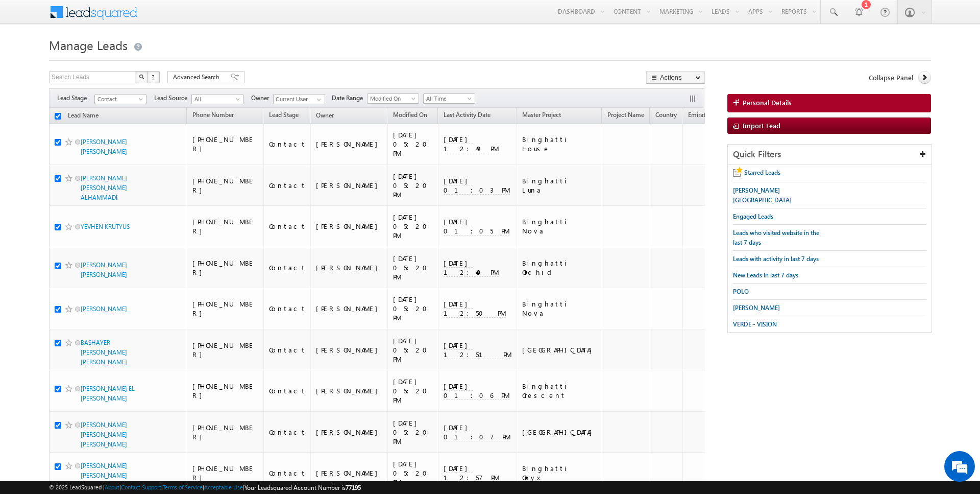
checkbox input "true"
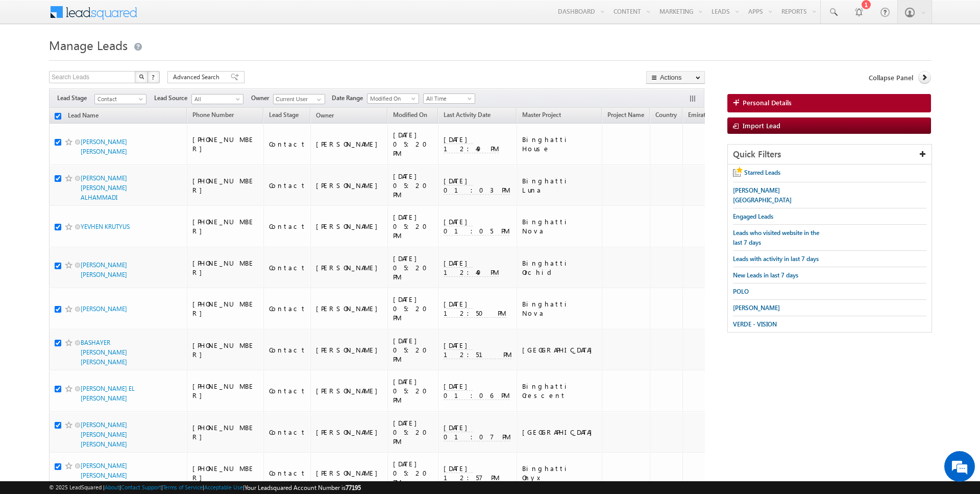
checkbox input "true"
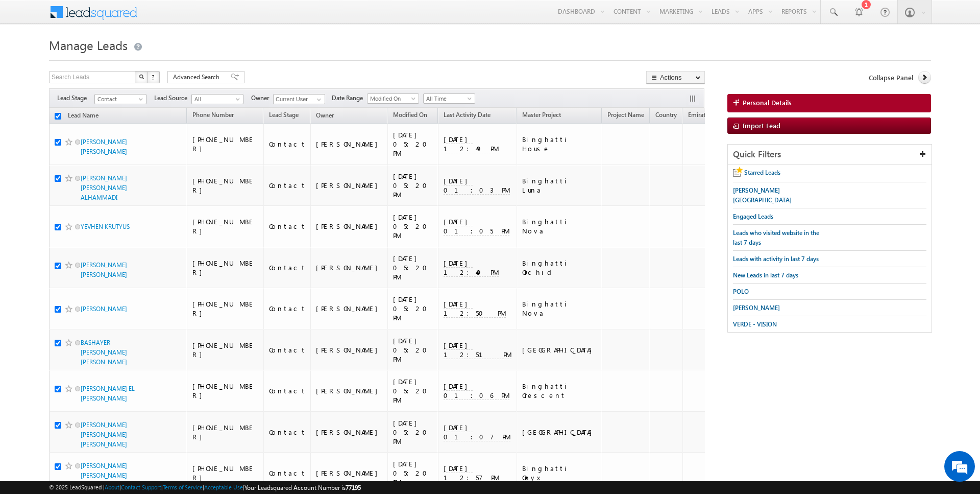
checkbox input "true"
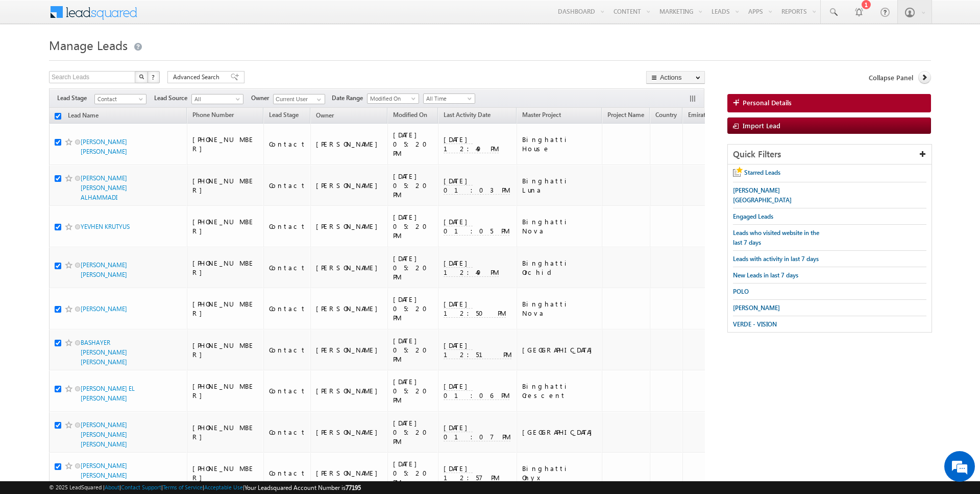
checkbox input "true"
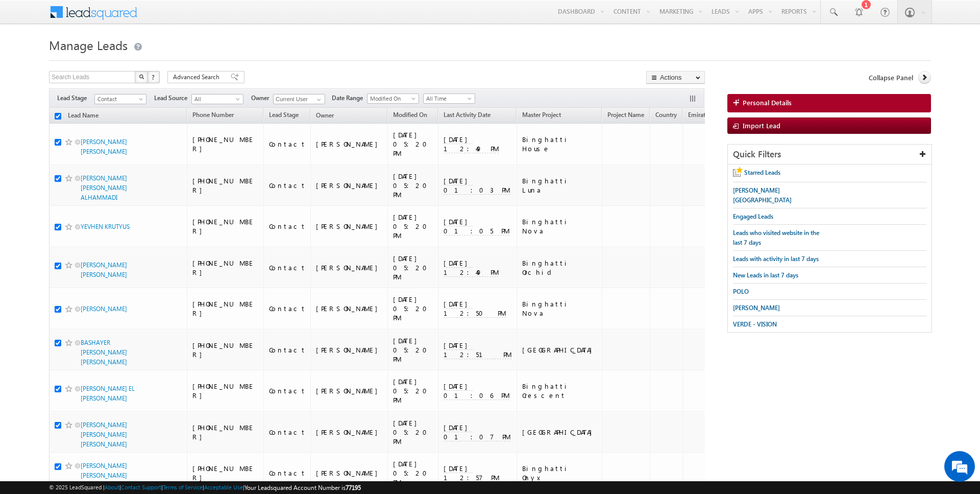
checkbox input "true"
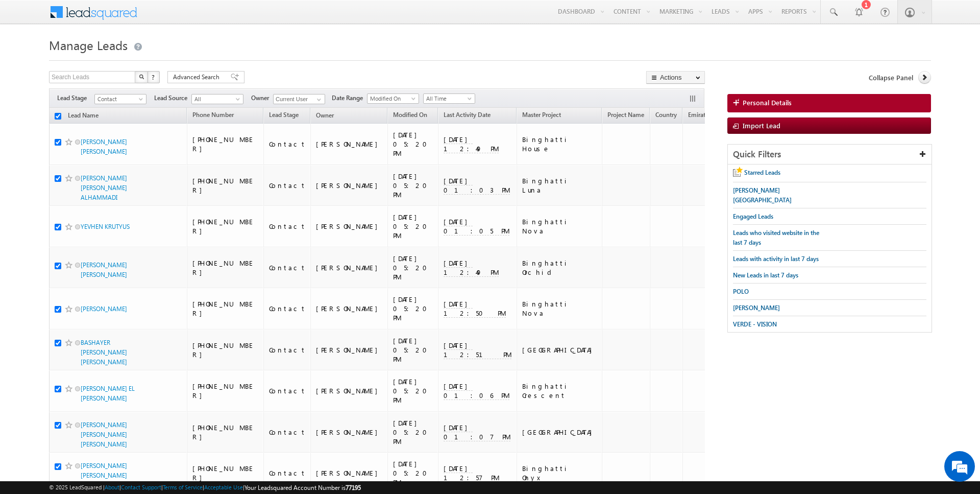
checkbox input "true"
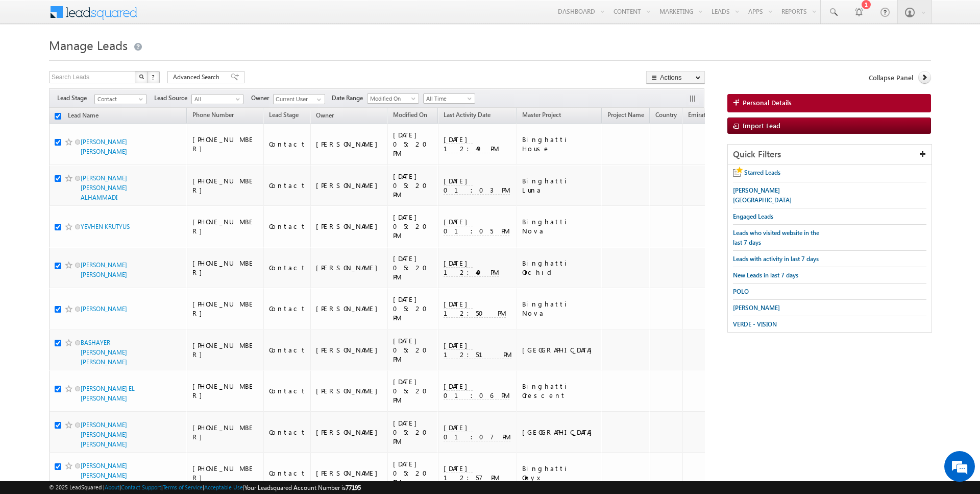
checkbox input "true"
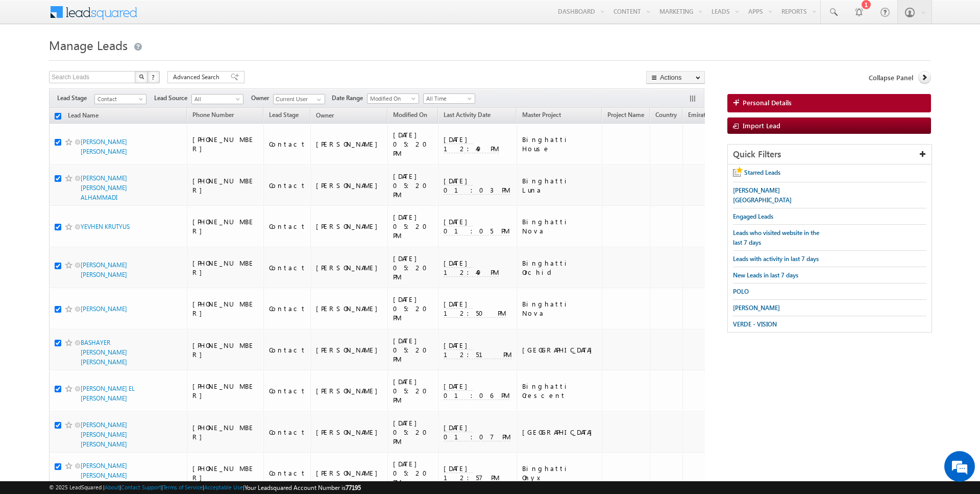
checkbox input "true"
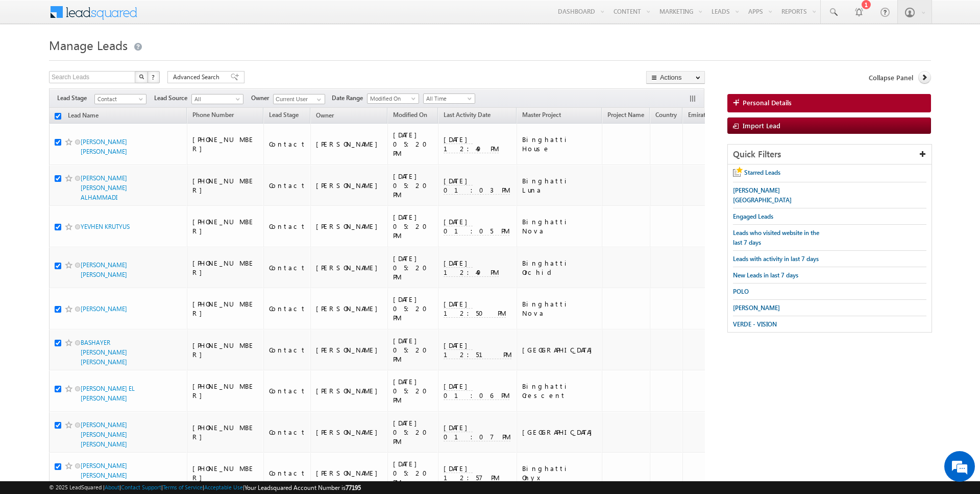
checkbox input "true"
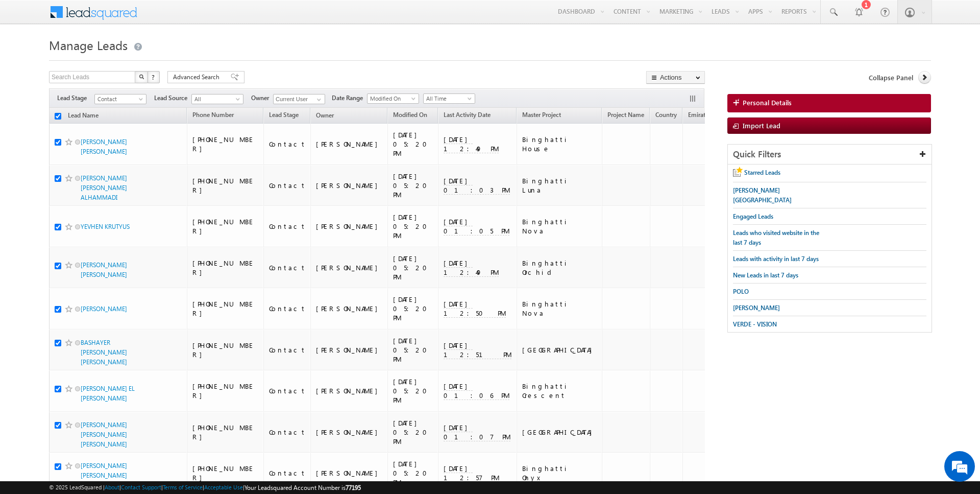
checkbox input "true"
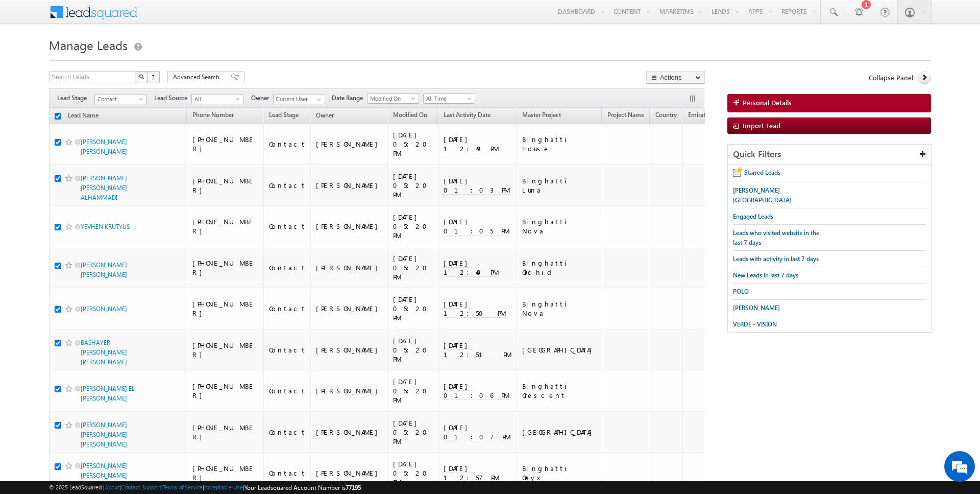
checkbox input "true"
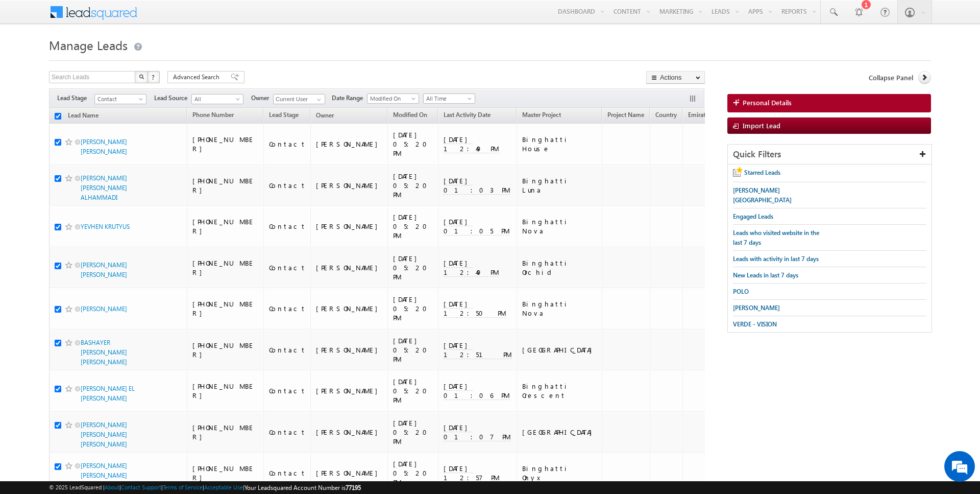
checkbox input "true"
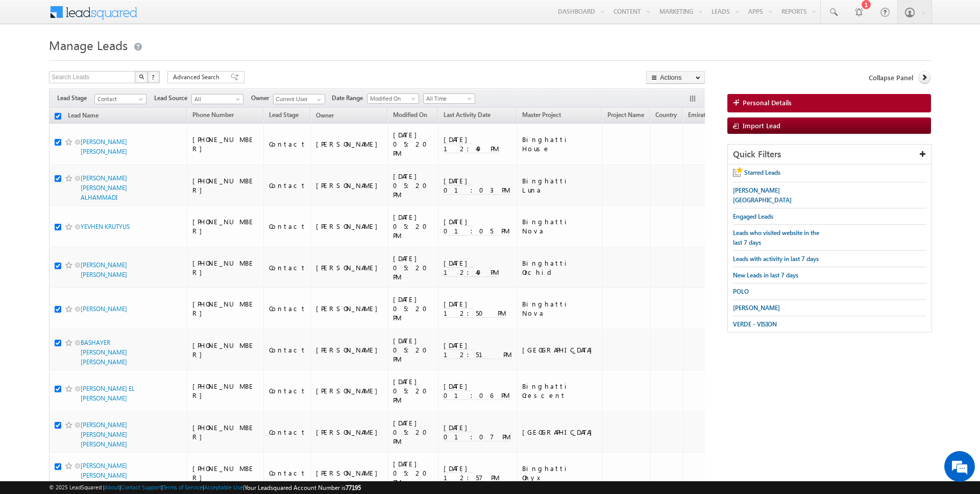
checkbox input "true"
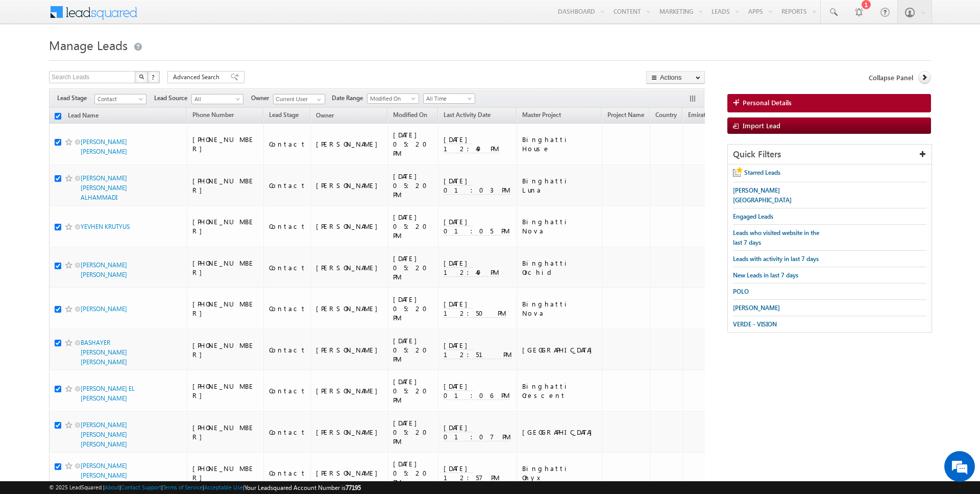
checkbox input "true"
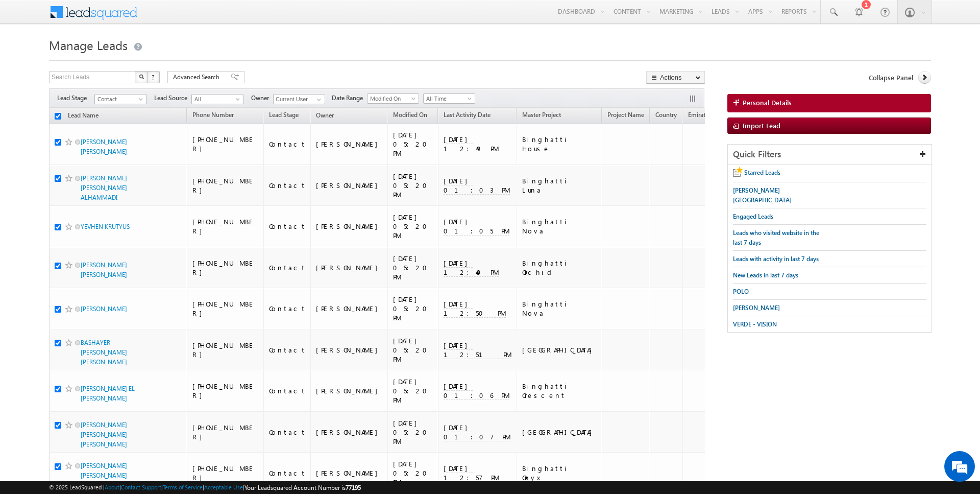
checkbox input "true"
click at [680, 166] on link "Change Owner" at bounding box center [676, 165] width 58 height 12
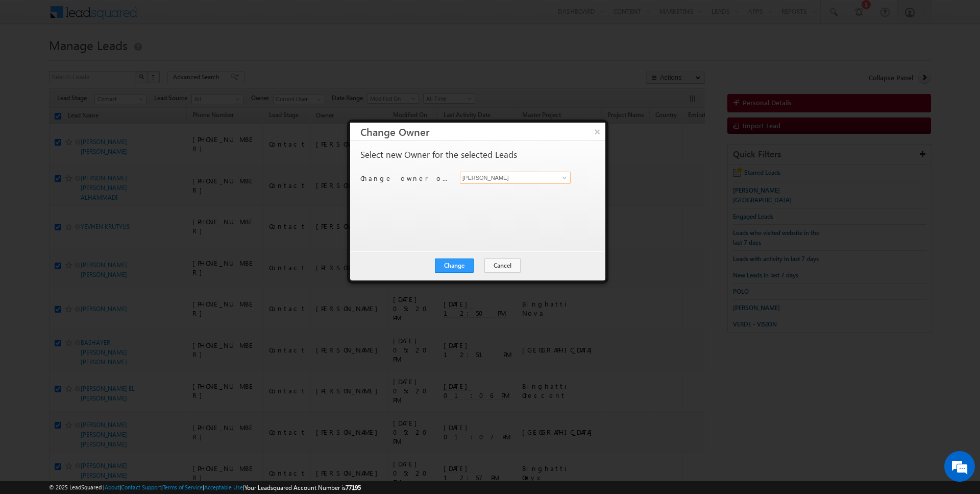
click at [484, 177] on input "[PERSON_NAME]" at bounding box center [515, 177] width 111 height 12
type input "[PERSON_NAME]"
click at [463, 267] on button "Change" at bounding box center [454, 265] width 39 height 14
click at [472, 266] on button "Close" at bounding box center [479, 265] width 33 height 14
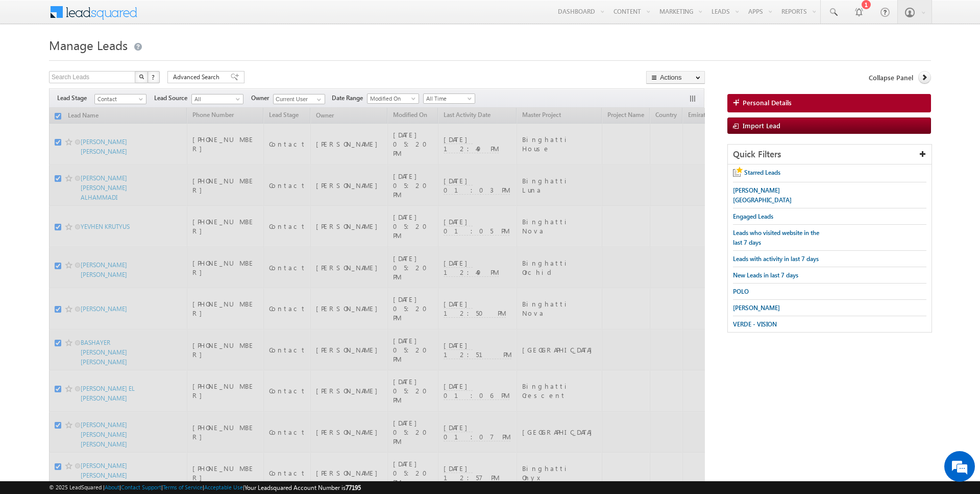
checkbox input "false"
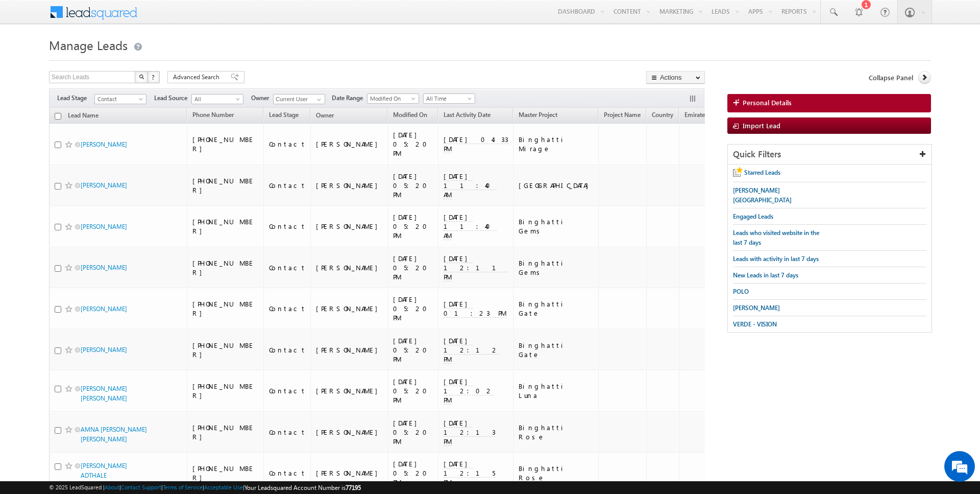
click at [59, 117] on input "checkbox" at bounding box center [58, 116] width 7 height 7
checkbox input "true"
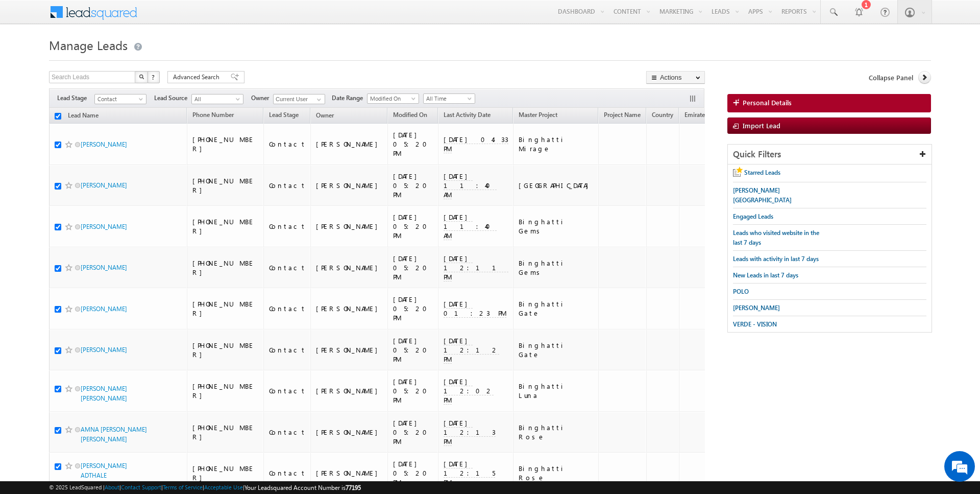
checkbox input "true"
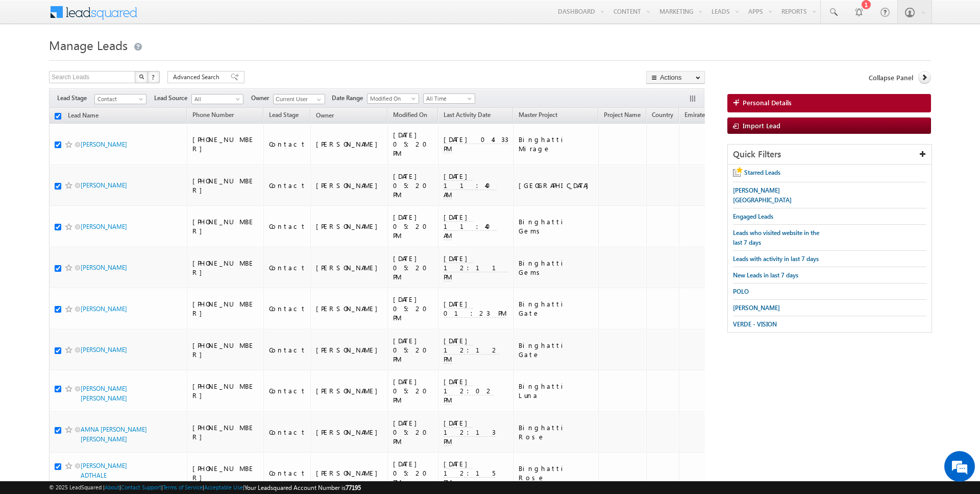
checkbox input "true"
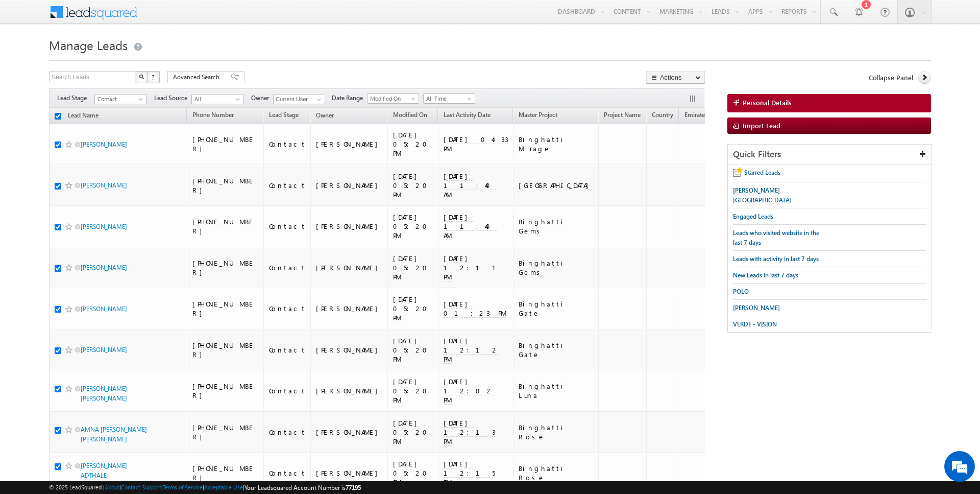
checkbox input "true"
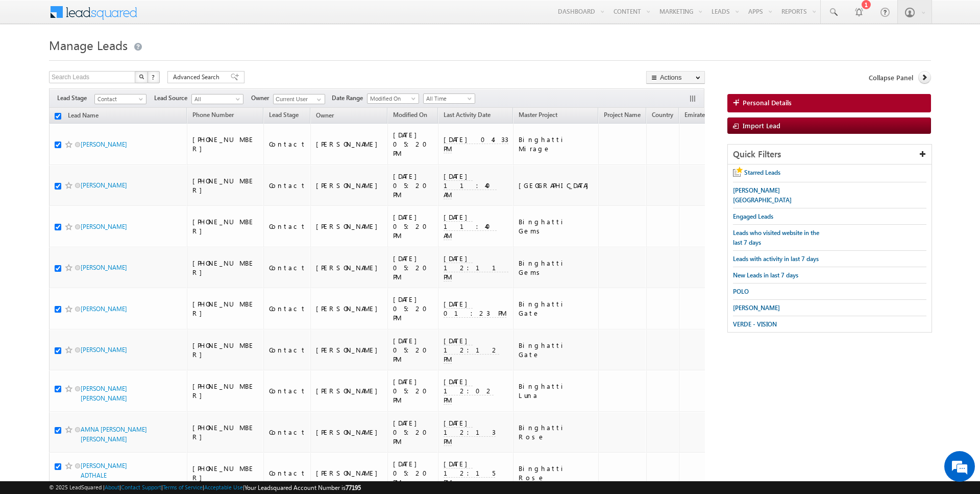
checkbox input "true"
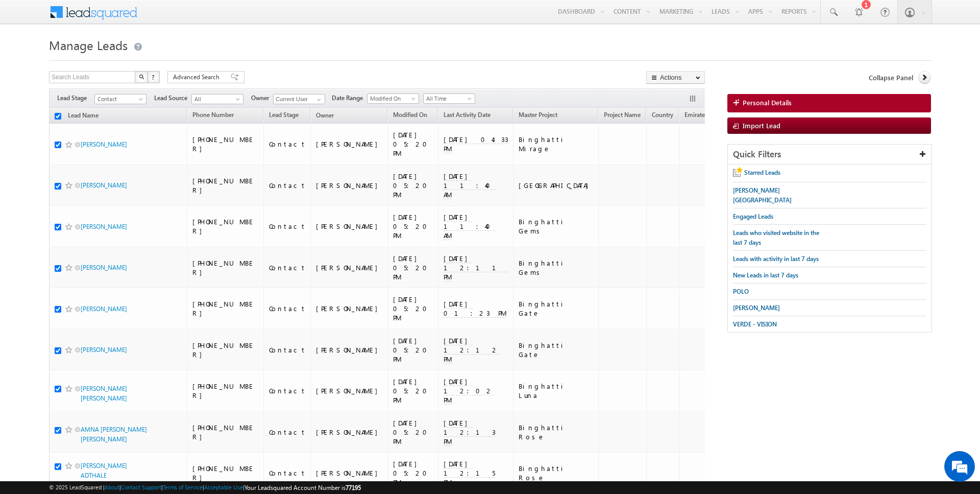
checkbox input "true"
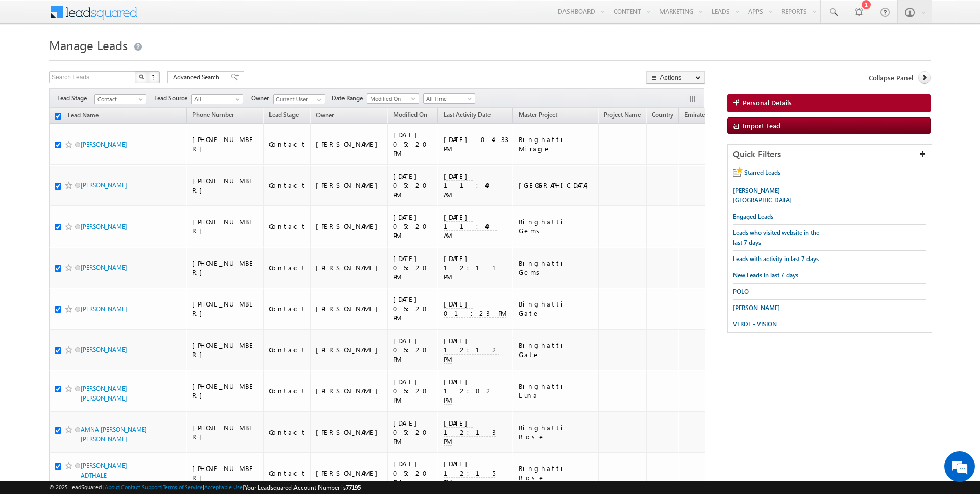
checkbox input "true"
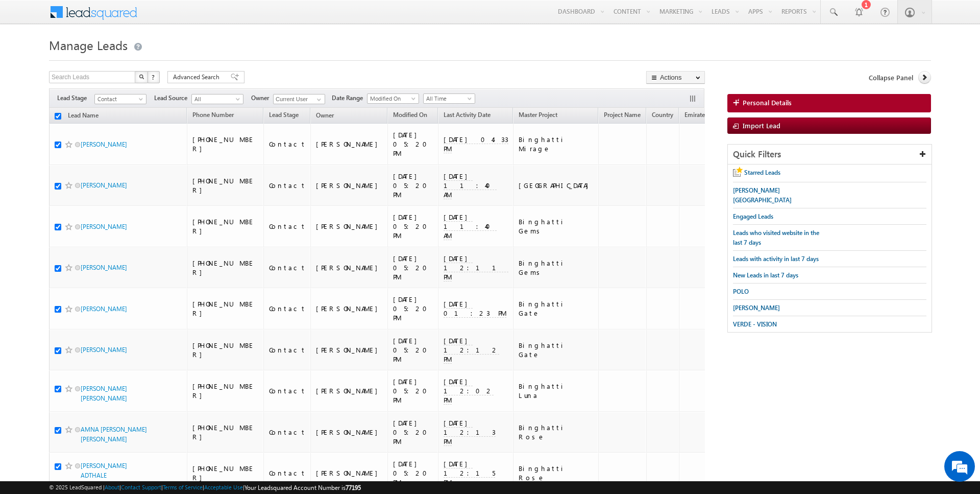
checkbox input "true"
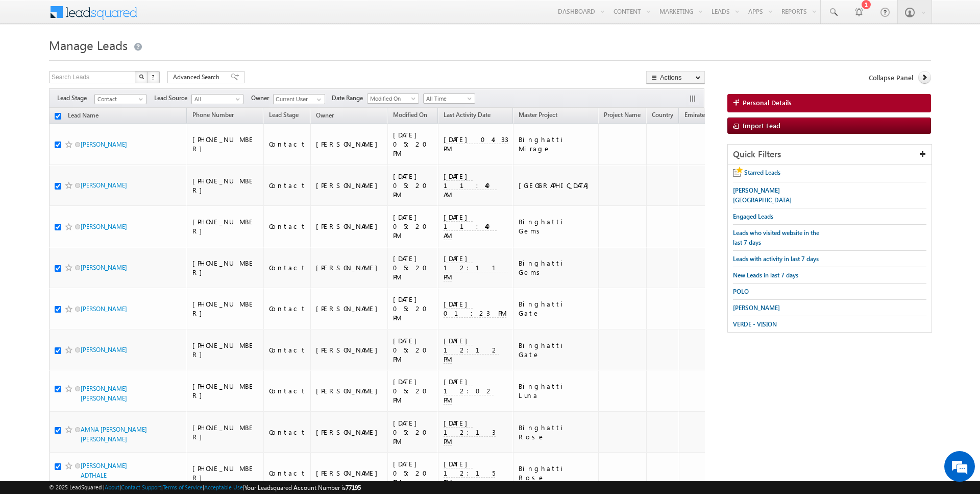
checkbox input "true"
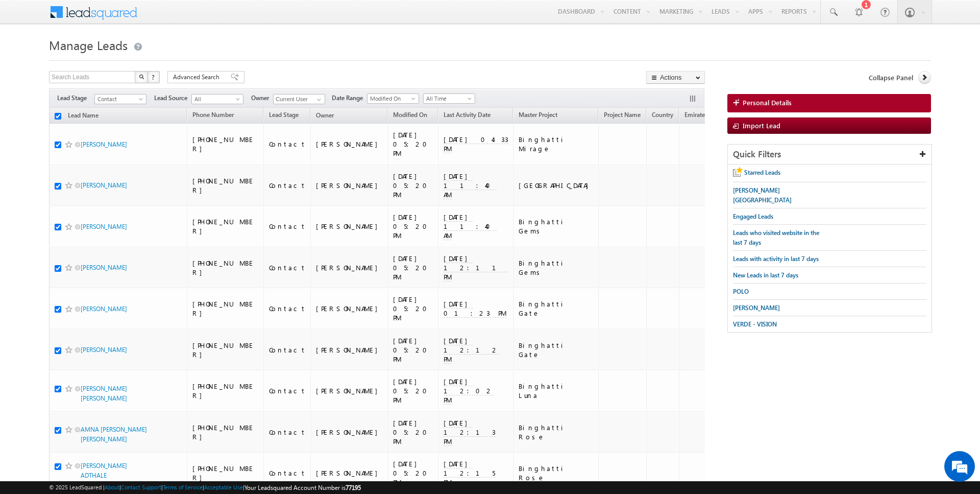
checkbox input "true"
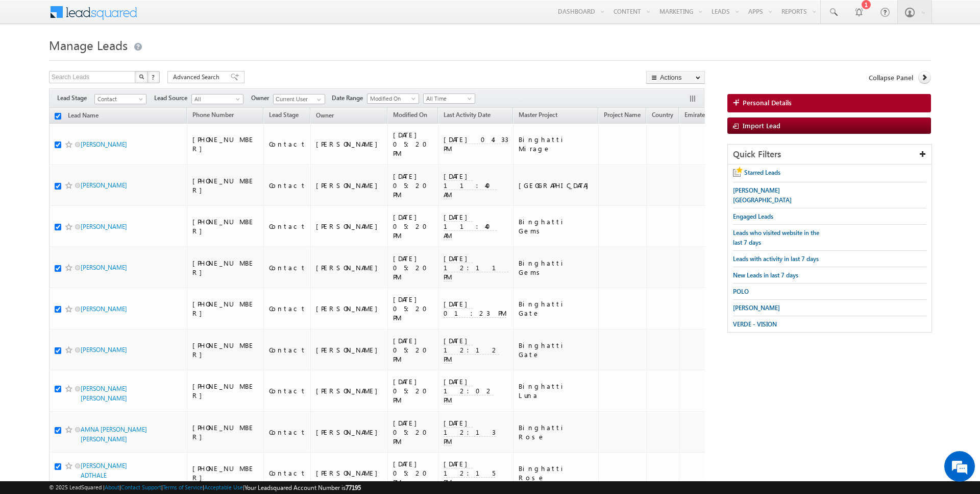
checkbox input "true"
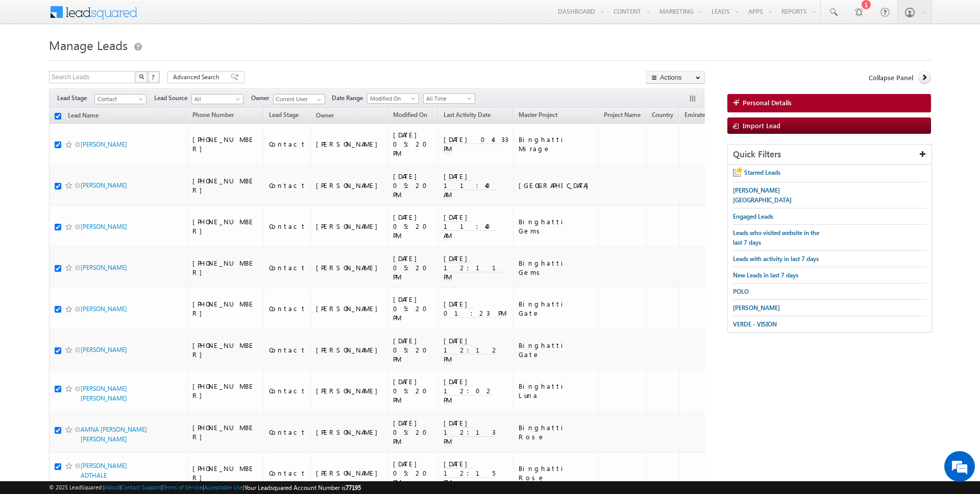
checkbox input "true"
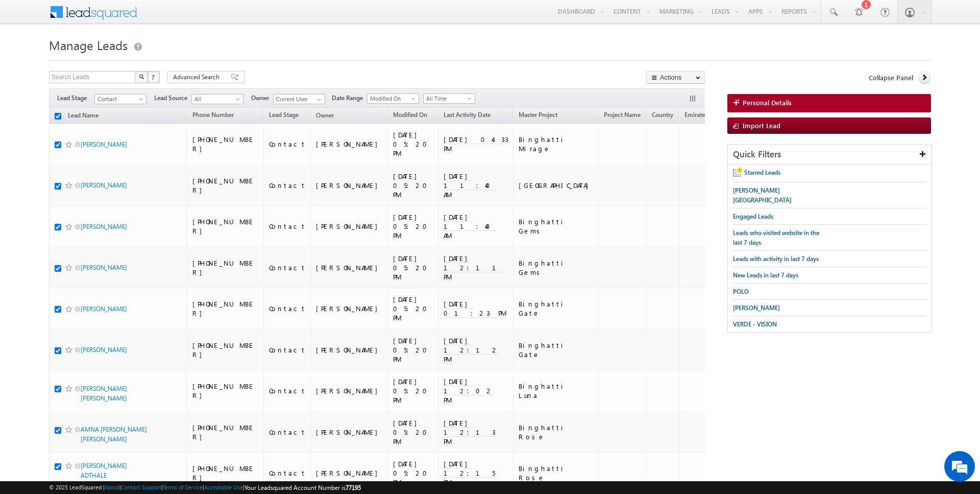
checkbox input "true"
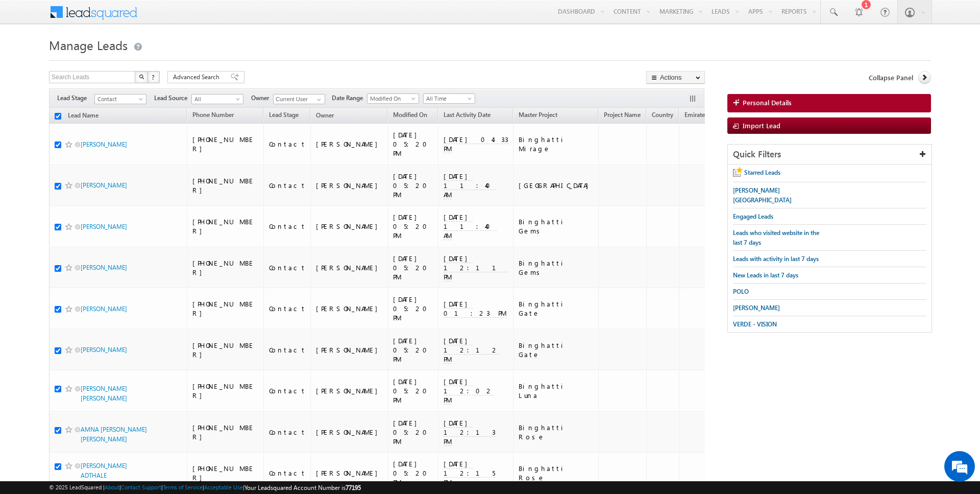
checkbox input "true"
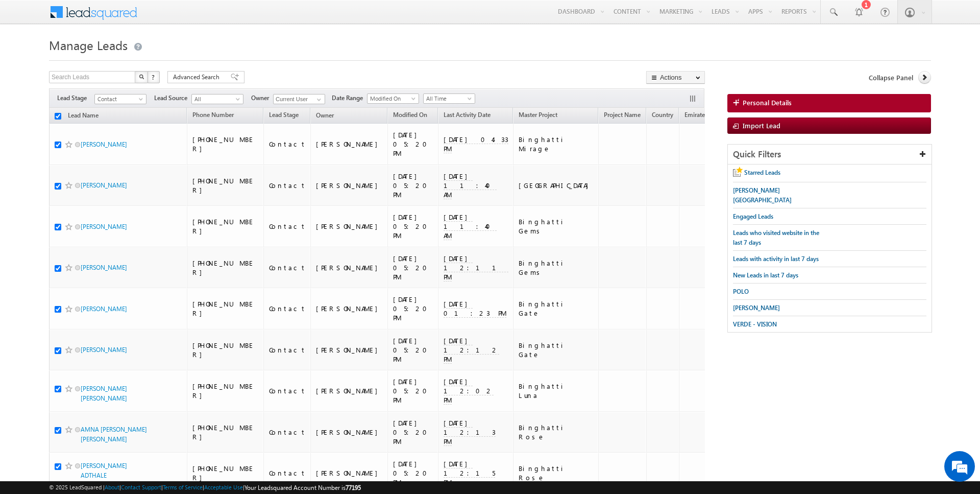
checkbox input "true"
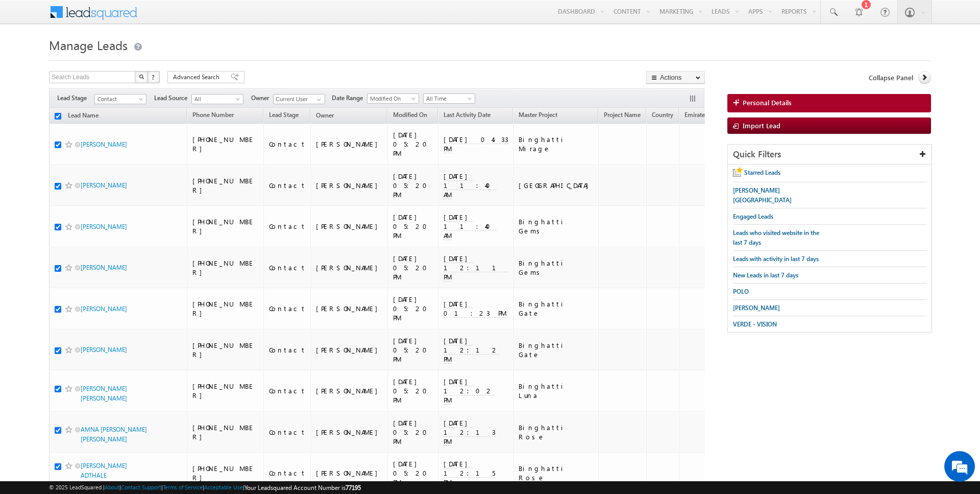
checkbox input "true"
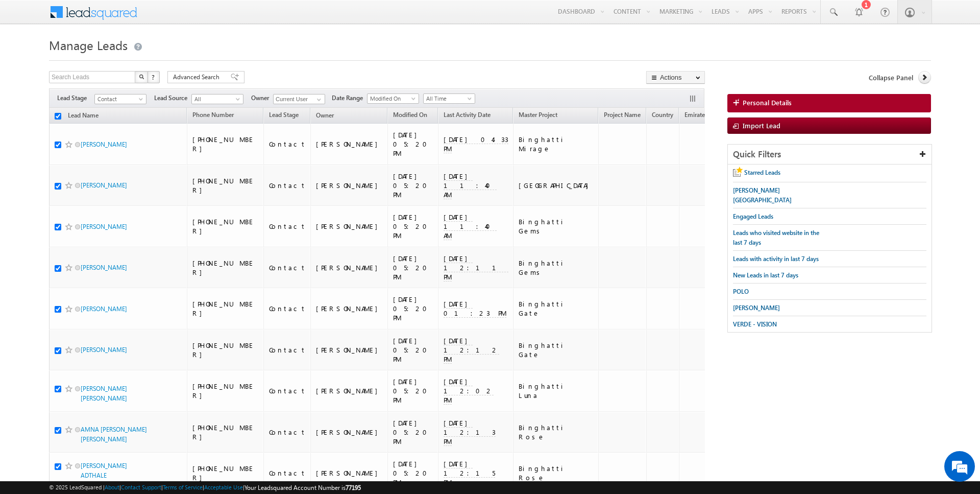
checkbox input "true"
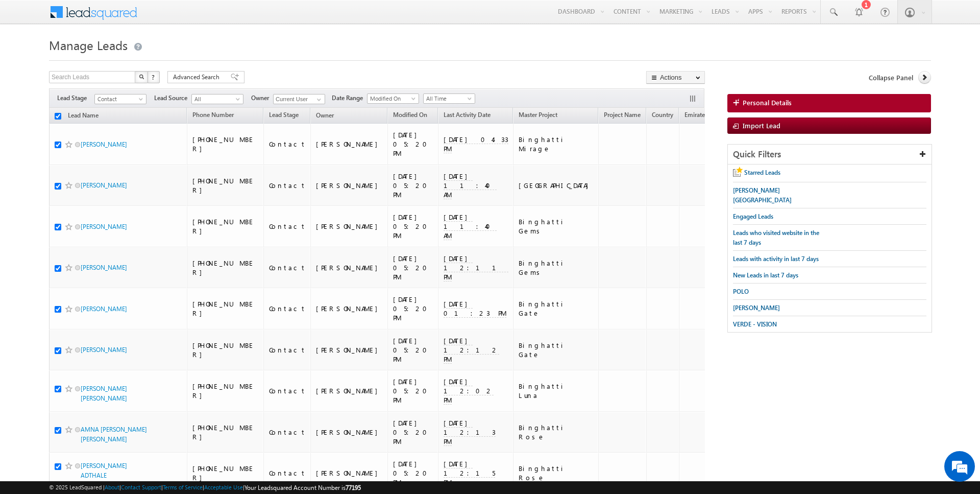
checkbox input "true"
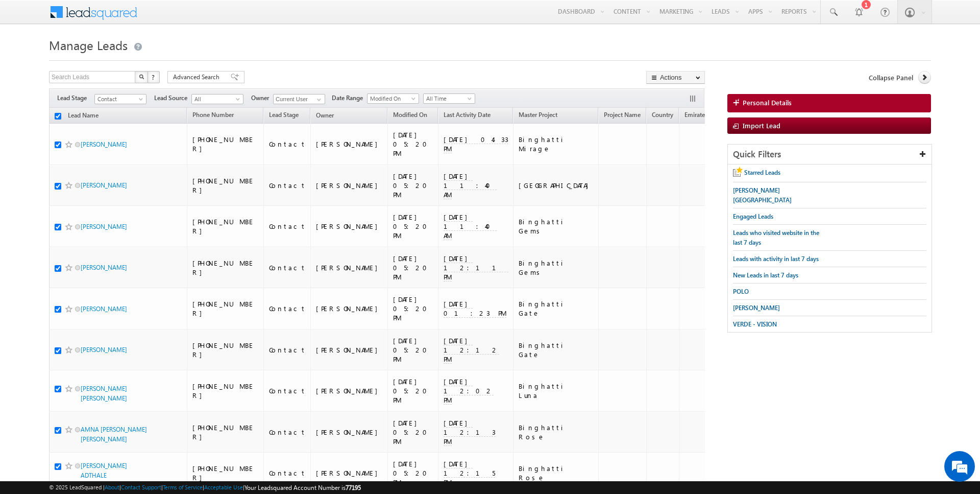
checkbox input "true"
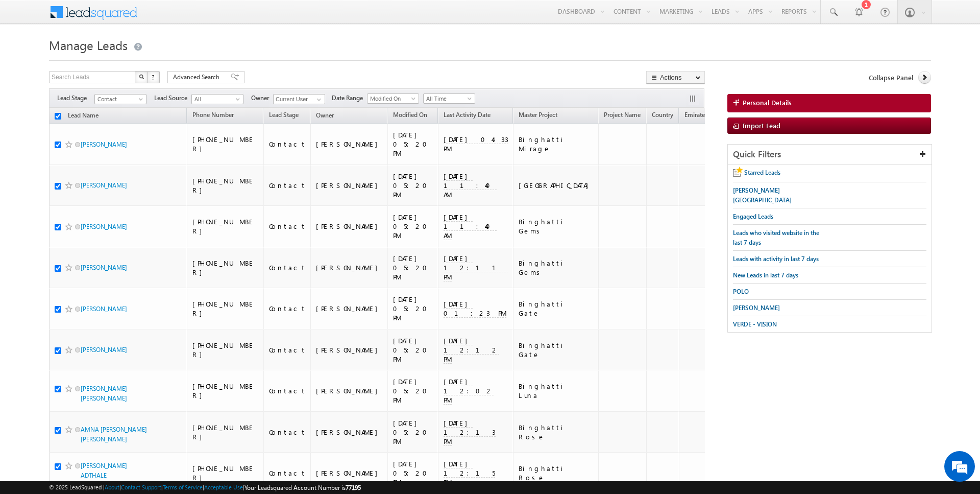
checkbox input "true"
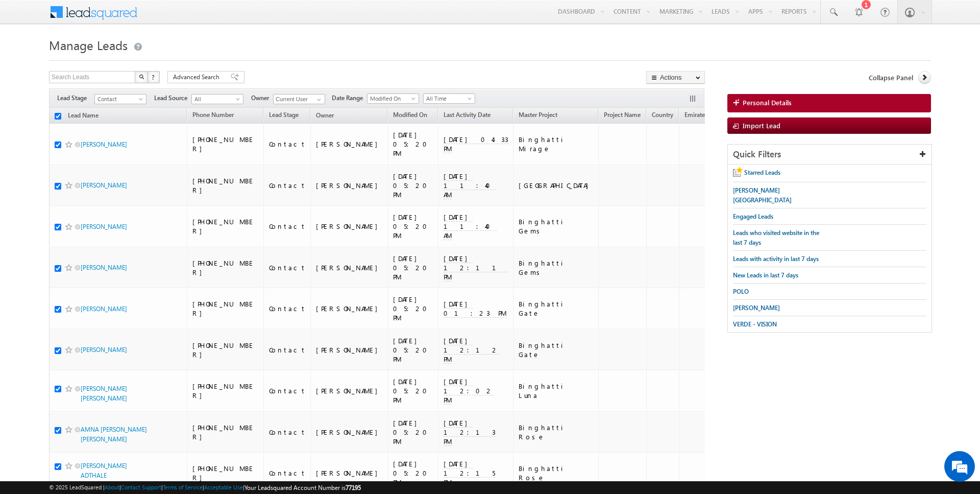
checkbox input "true"
click at [668, 166] on link "Change Owner" at bounding box center [676, 165] width 58 height 12
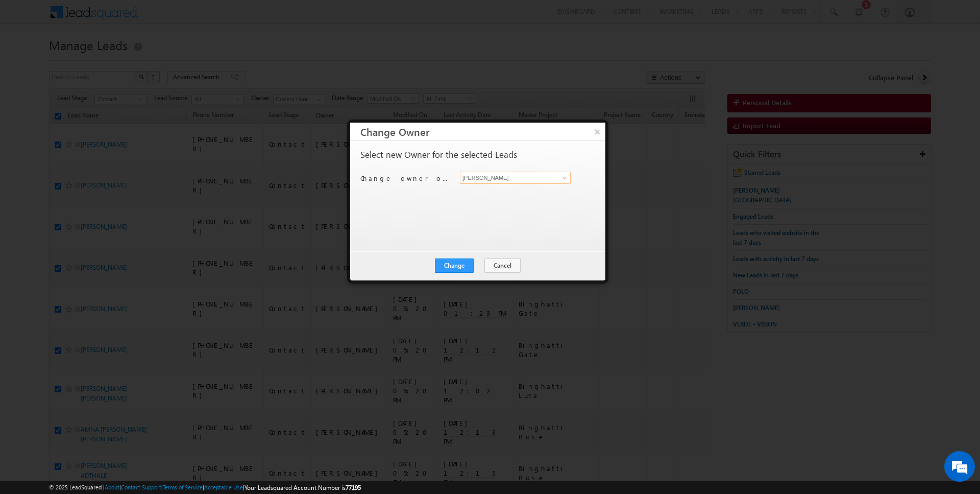
click at [487, 182] on input "[PERSON_NAME]" at bounding box center [515, 177] width 111 height 12
type input "Kartik Sharma"
click at [452, 265] on button "Change" at bounding box center [454, 265] width 39 height 14
click at [474, 265] on button "Close" at bounding box center [479, 265] width 33 height 14
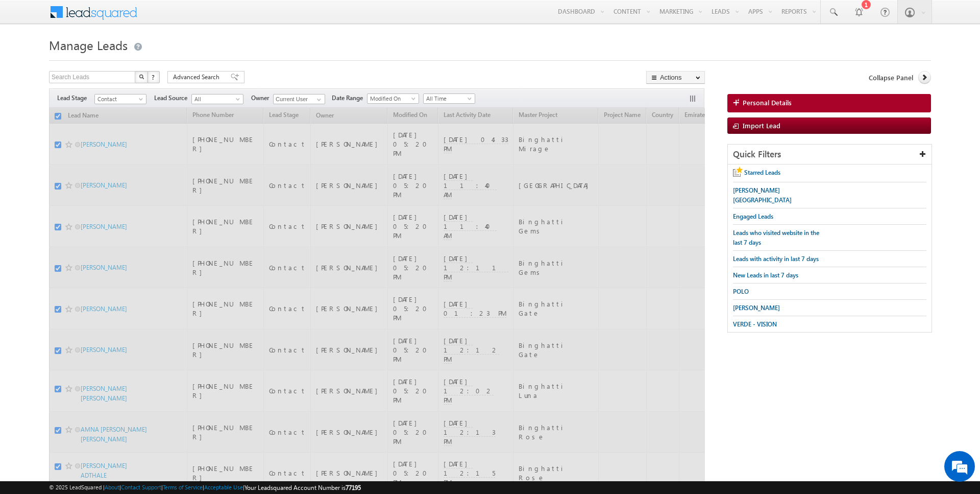
checkbox input "false"
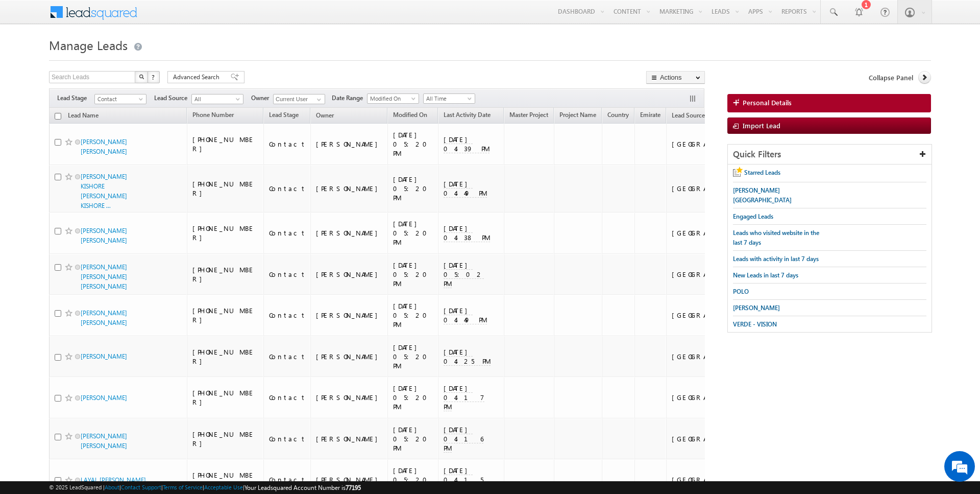
click at [59, 114] on input "checkbox" at bounding box center [58, 116] width 7 height 7
checkbox input "true"
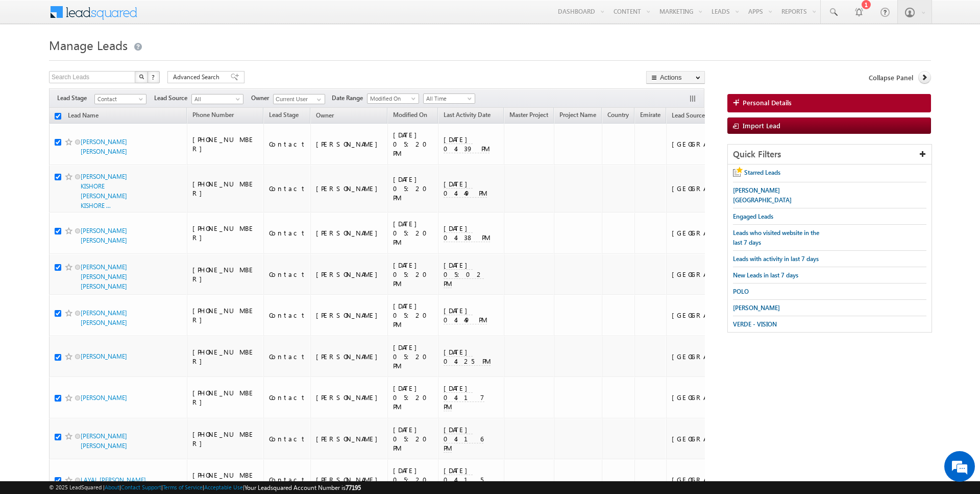
checkbox input "true"
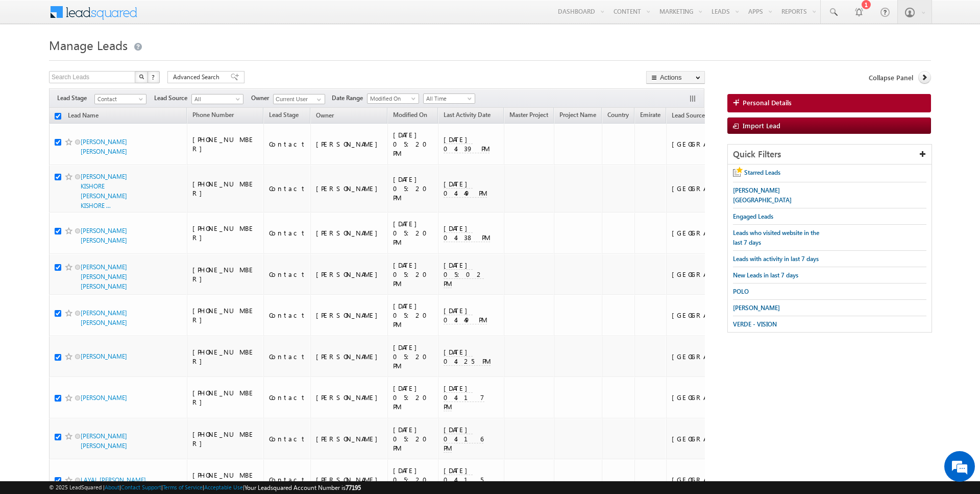
checkbox input "true"
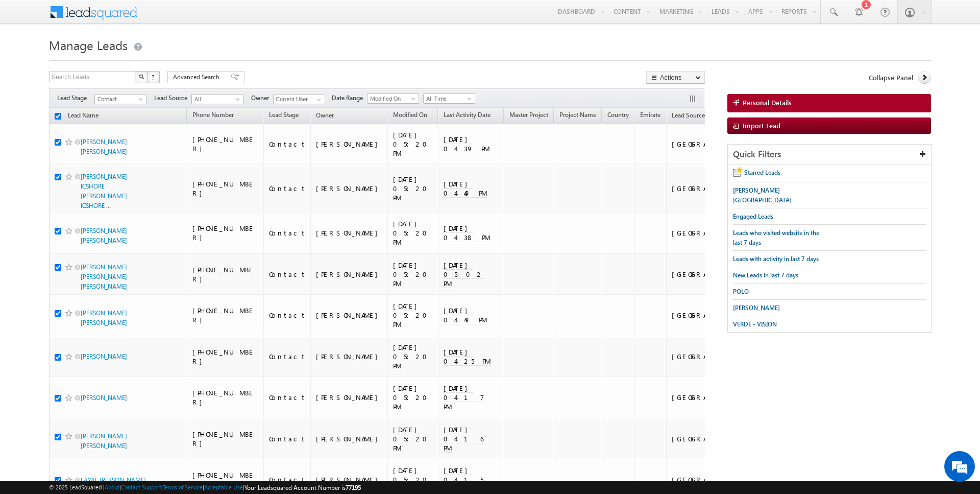
checkbox input "true"
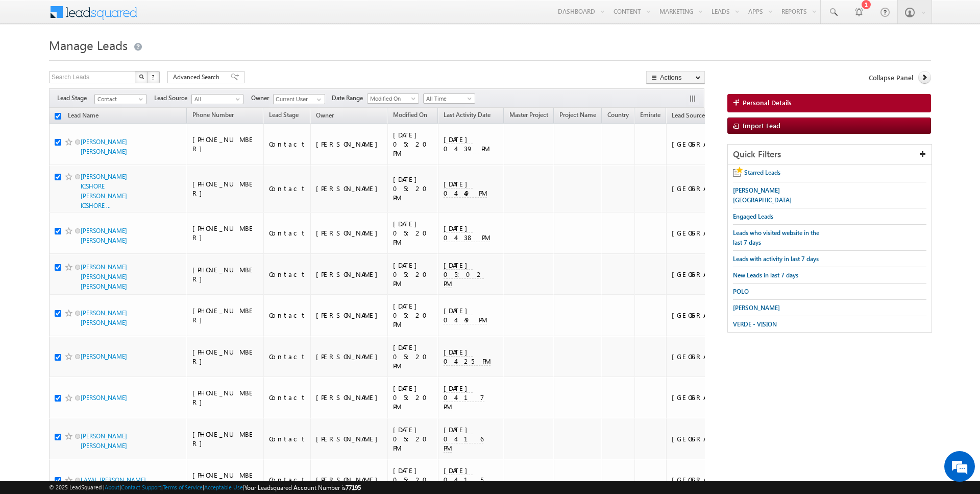
checkbox input "true"
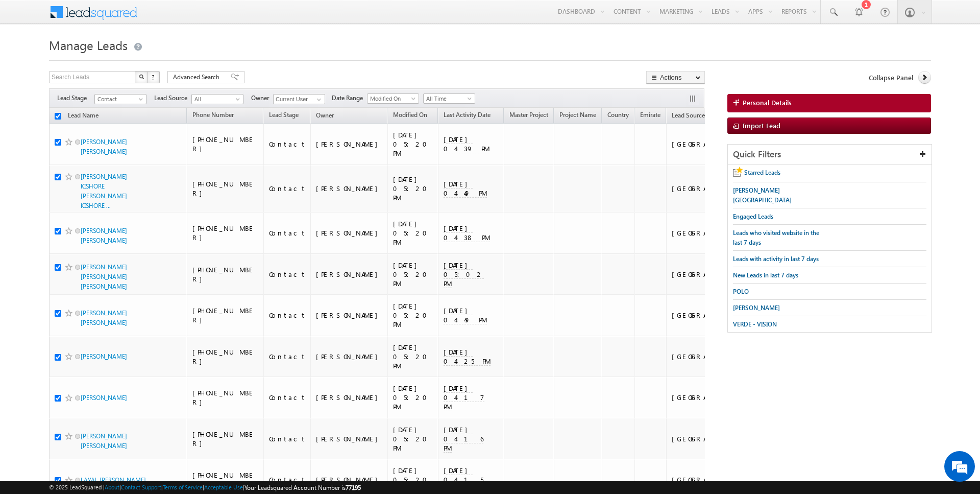
checkbox input "true"
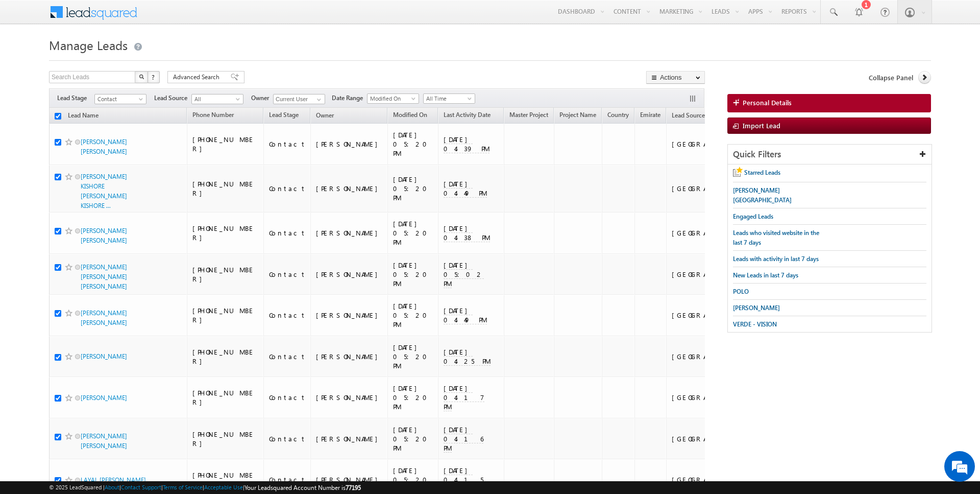
checkbox input "true"
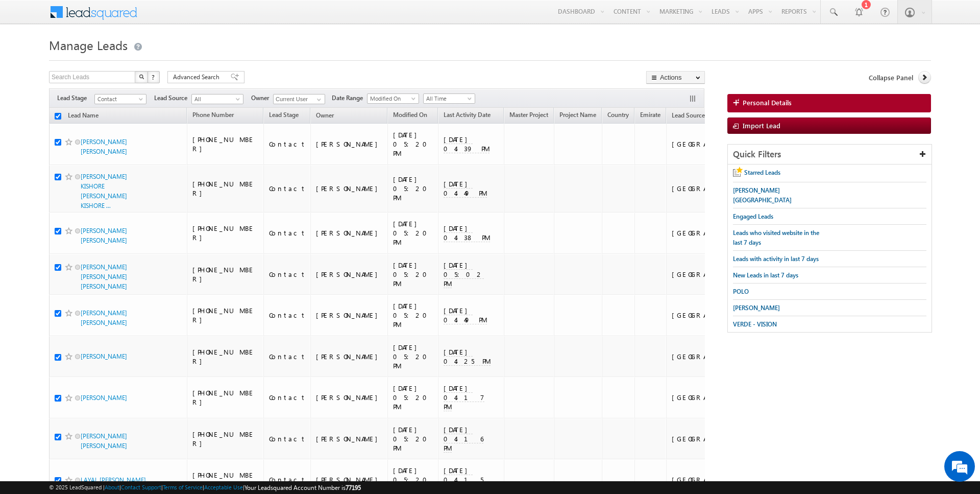
checkbox input "true"
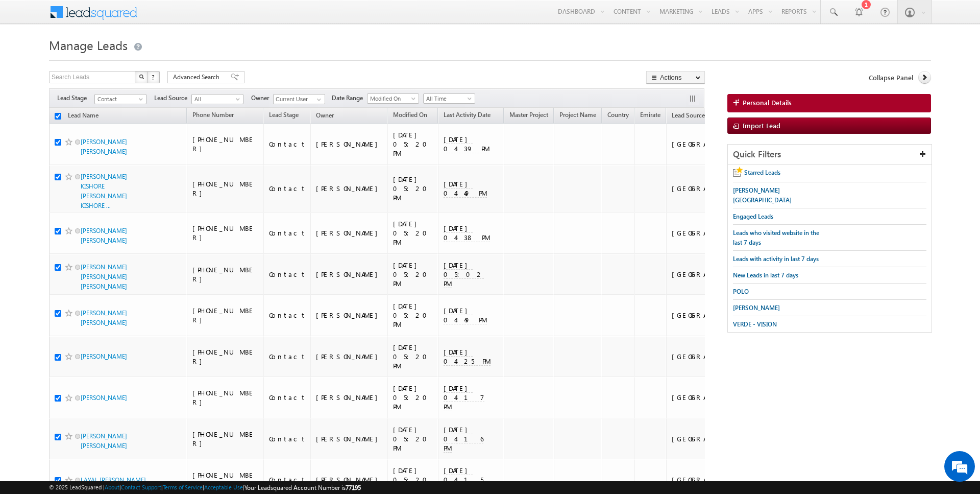
checkbox input "true"
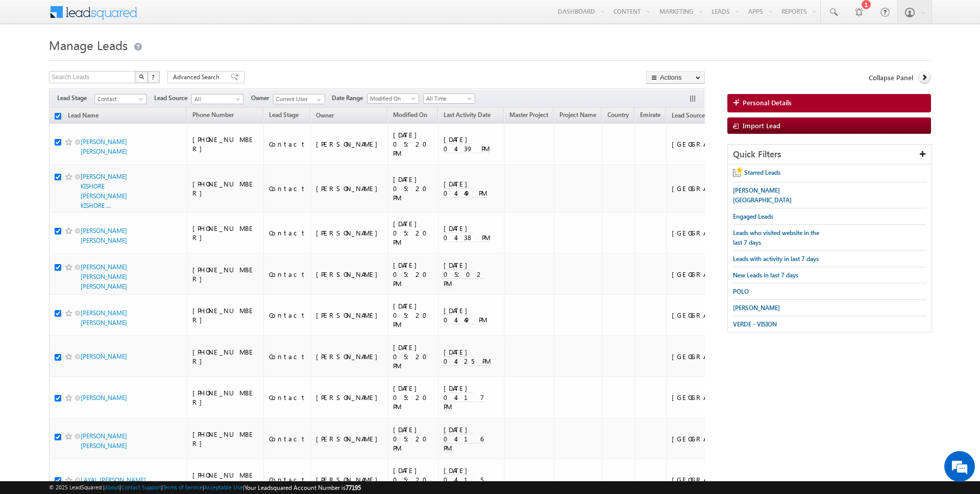
checkbox input "true"
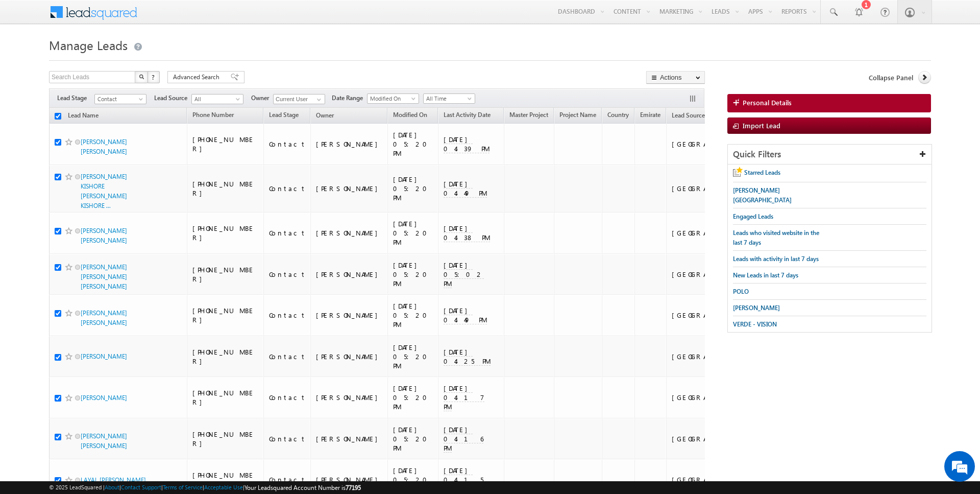
checkbox input "true"
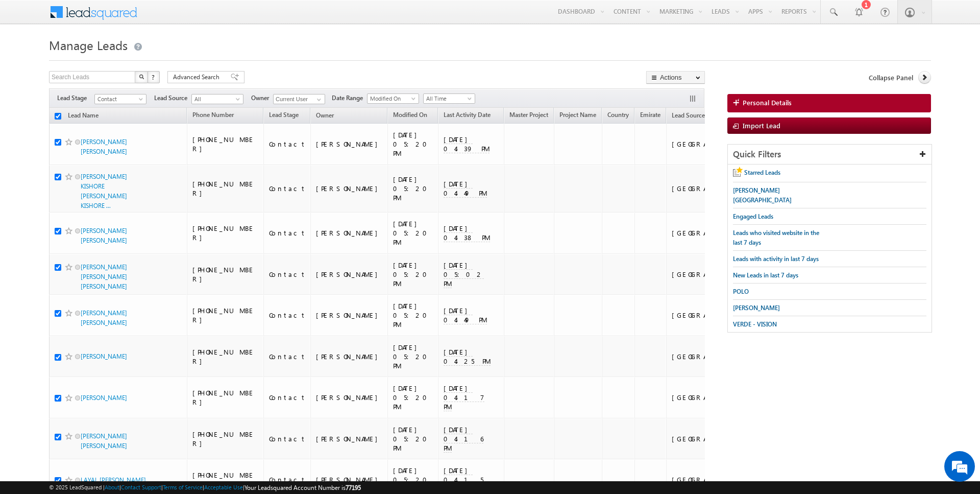
checkbox input "true"
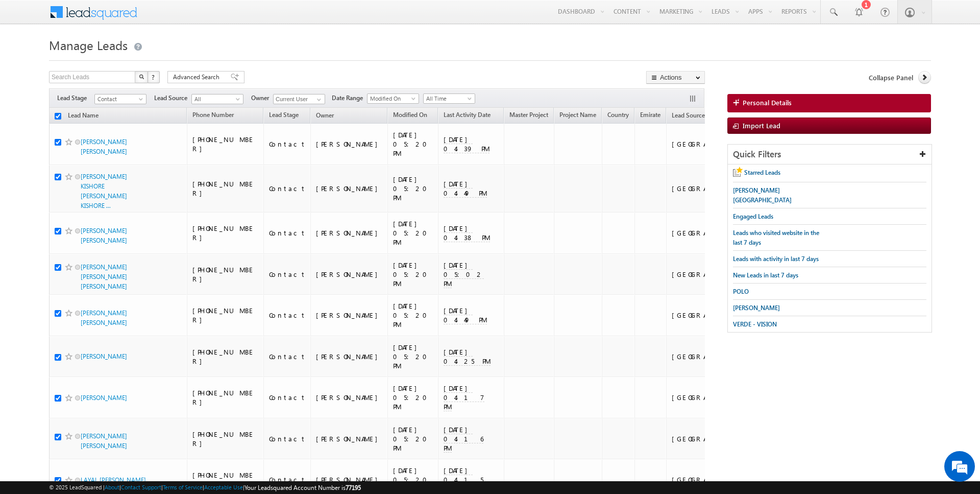
checkbox input "true"
click at [675, 161] on link "Change Owner" at bounding box center [676, 165] width 58 height 12
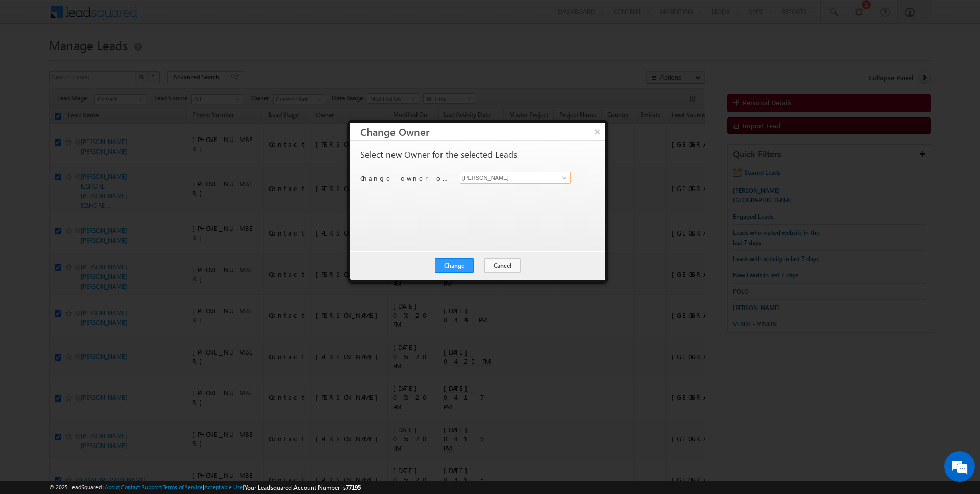
click at [510, 180] on input "[PERSON_NAME]" at bounding box center [515, 177] width 111 height 12
type input "[PERSON_NAME]"
click at [462, 263] on button "Change" at bounding box center [454, 265] width 39 height 14
click at [483, 265] on button "Close" at bounding box center [479, 265] width 33 height 14
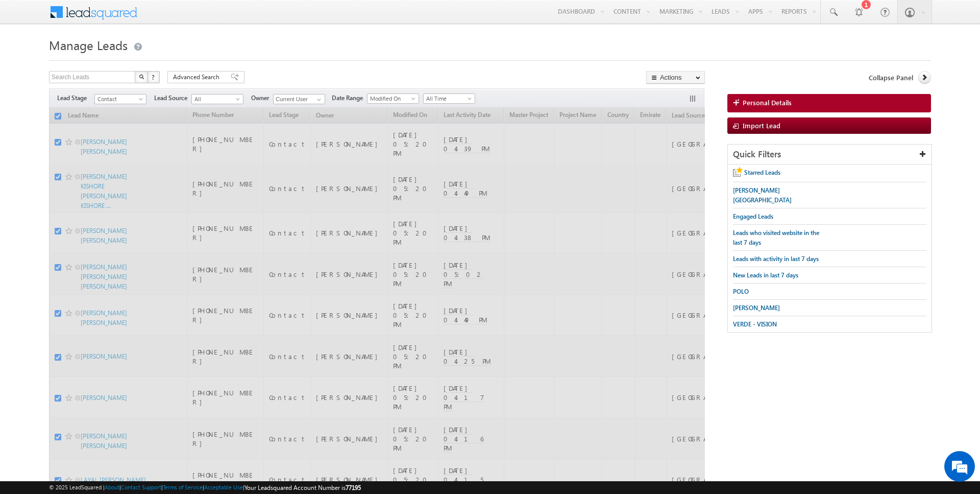
checkbox input "false"
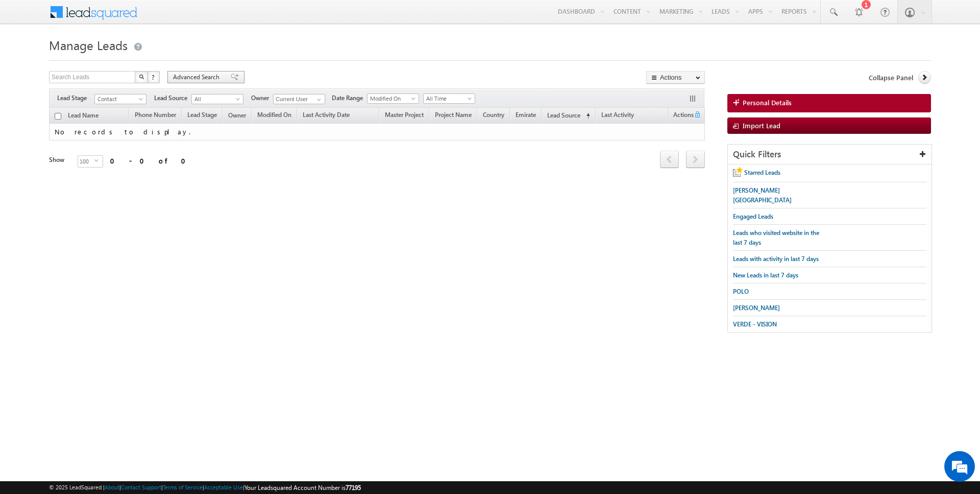
click at [194, 80] on span "Advanced Search" at bounding box center [198, 76] width 50 height 9
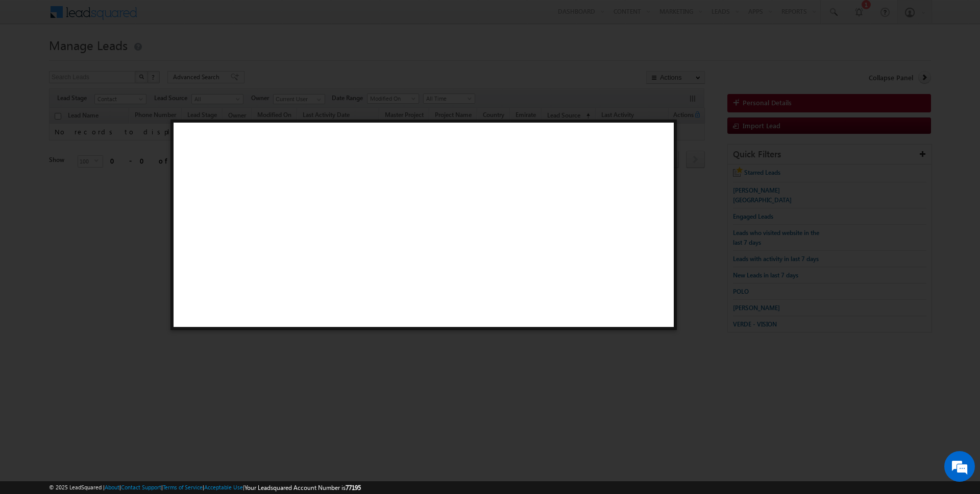
click at [608, 96] on div at bounding box center [490, 247] width 980 height 494
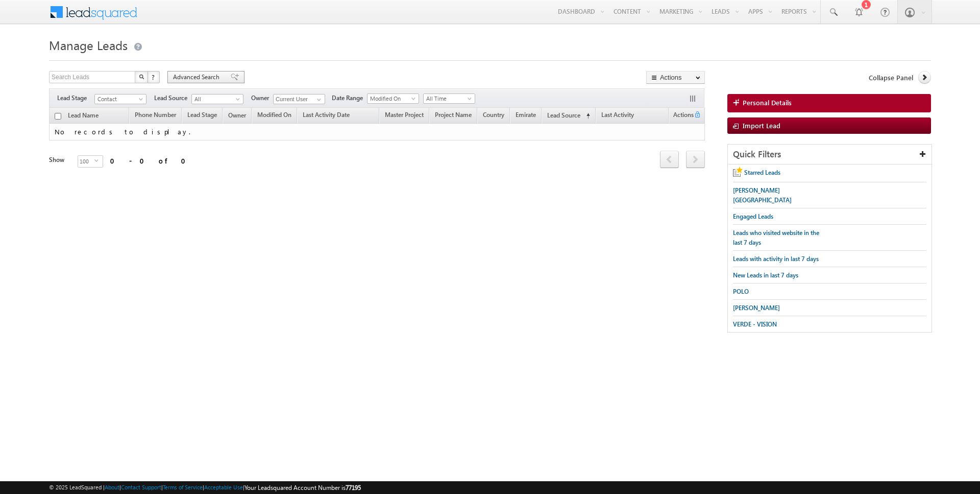
click at [194, 77] on span "Advanced Search" at bounding box center [198, 76] width 50 height 9
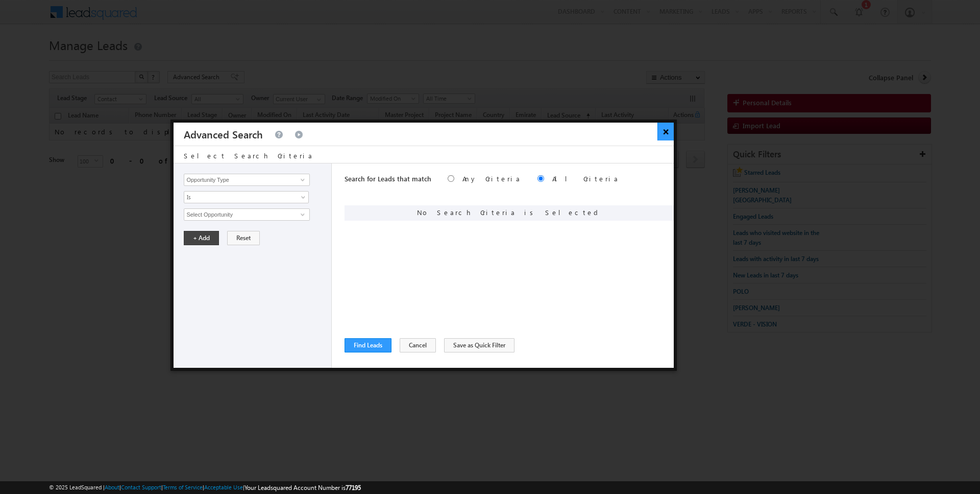
click at [663, 132] on button "×" at bounding box center [665, 131] width 17 height 18
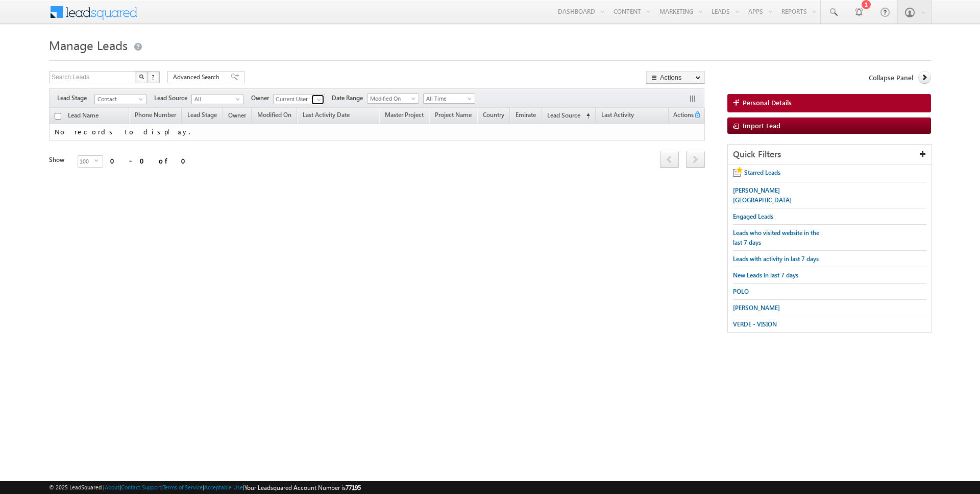
click at [315, 99] on span at bounding box center [319, 99] width 8 height 8
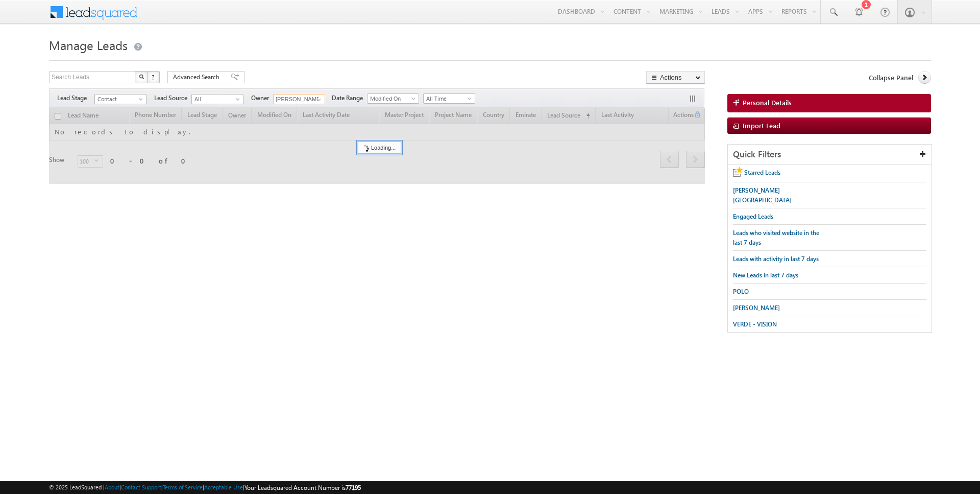
type input "[PERSON_NAME]"
click at [359, 71] on div "Search Leads X ? 0 results found Advanced Search Advanced Search Advanced searc…" at bounding box center [377, 78] width 656 height 15
click at [443, 97] on span "All Time" at bounding box center [448, 98] width 48 height 9
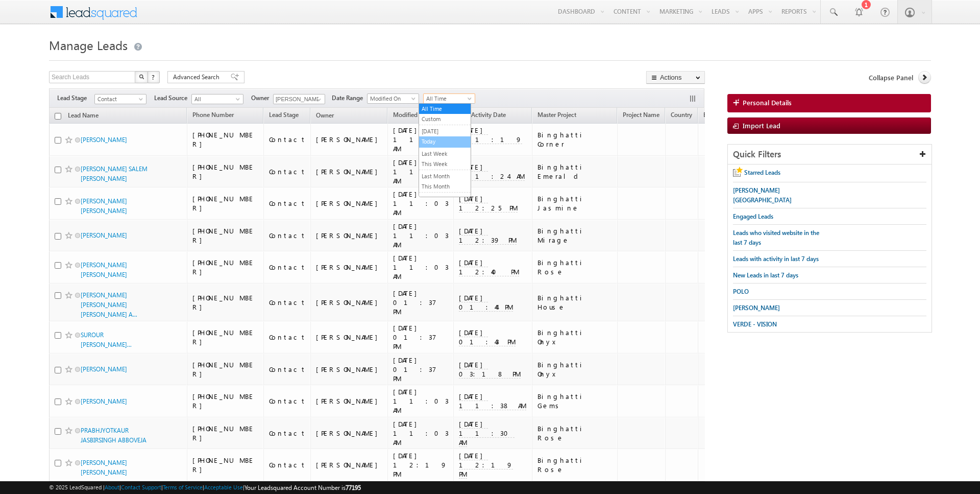
click at [440, 140] on link "Today" at bounding box center [445, 141] width 52 height 9
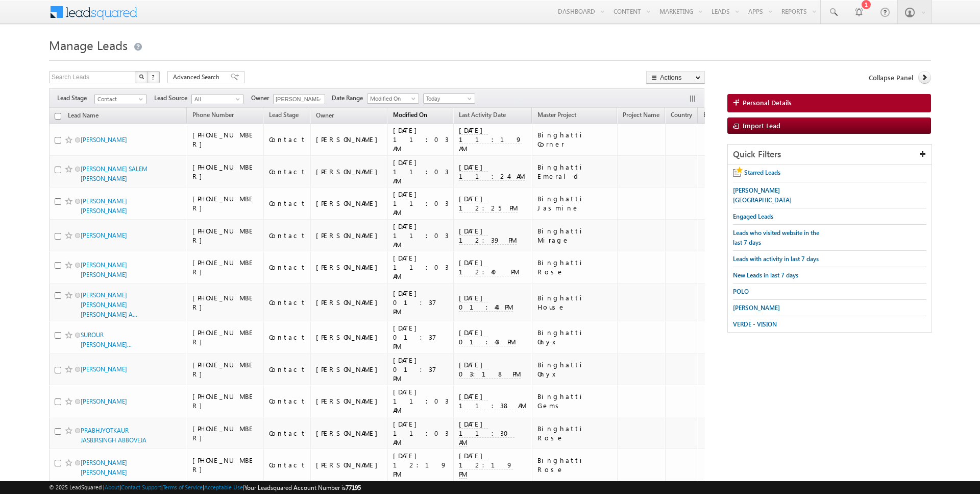
click at [393, 112] on span "Modified On" at bounding box center [410, 115] width 34 height 8
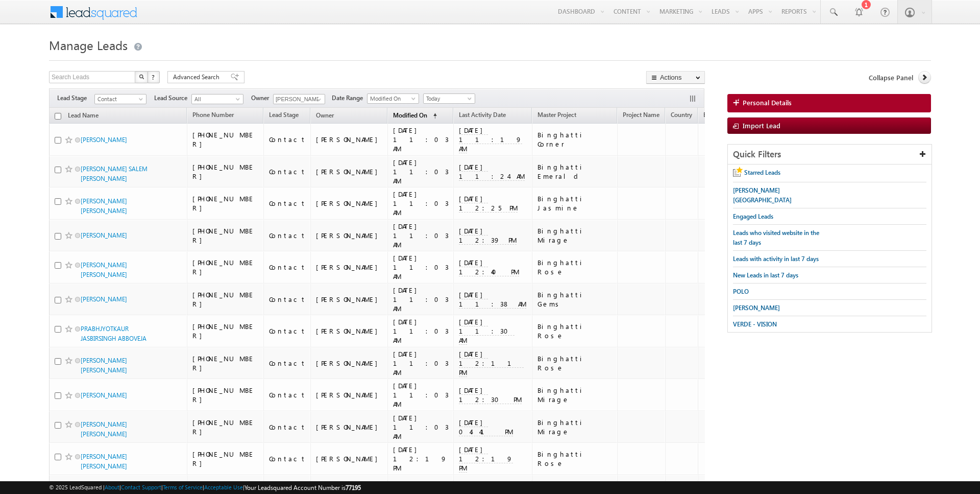
click at [393, 112] on span "Modified On" at bounding box center [410, 115] width 34 height 8
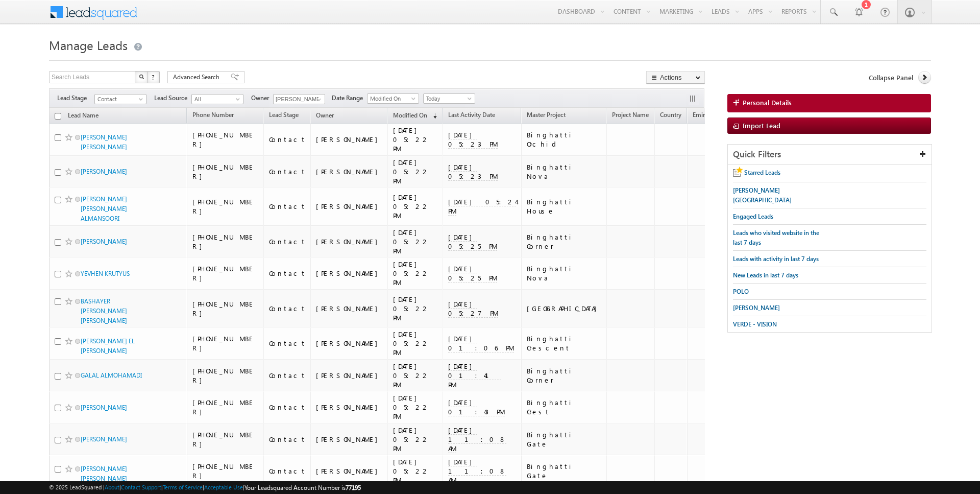
click at [59, 114] on input "checkbox" at bounding box center [58, 116] width 7 height 7
checkbox input "true"
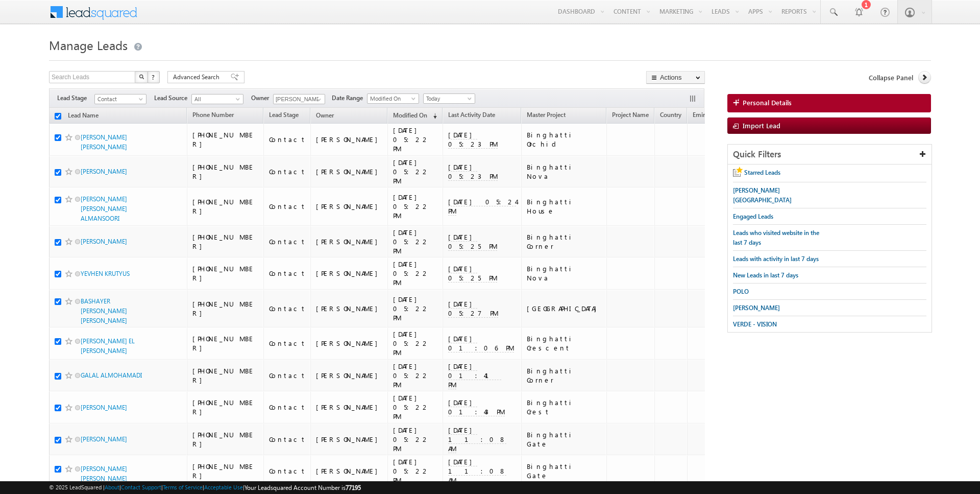
checkbox input "true"
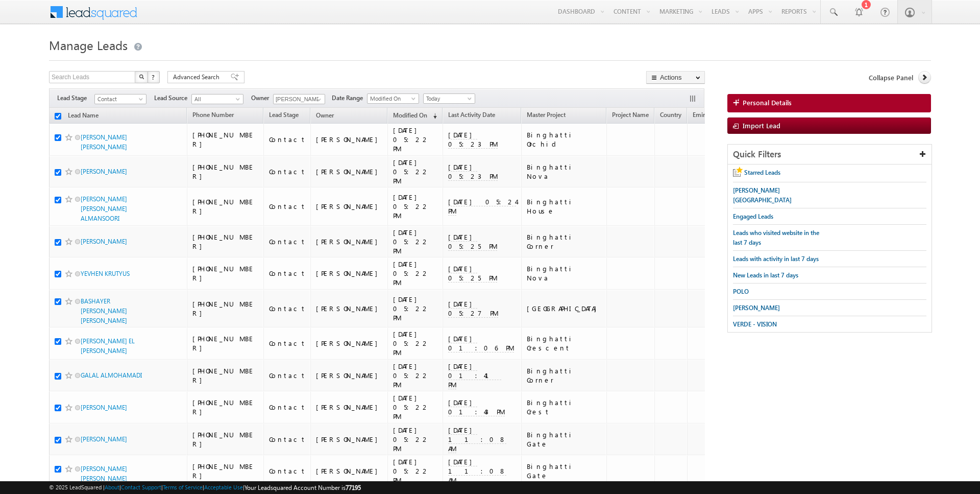
checkbox input "true"
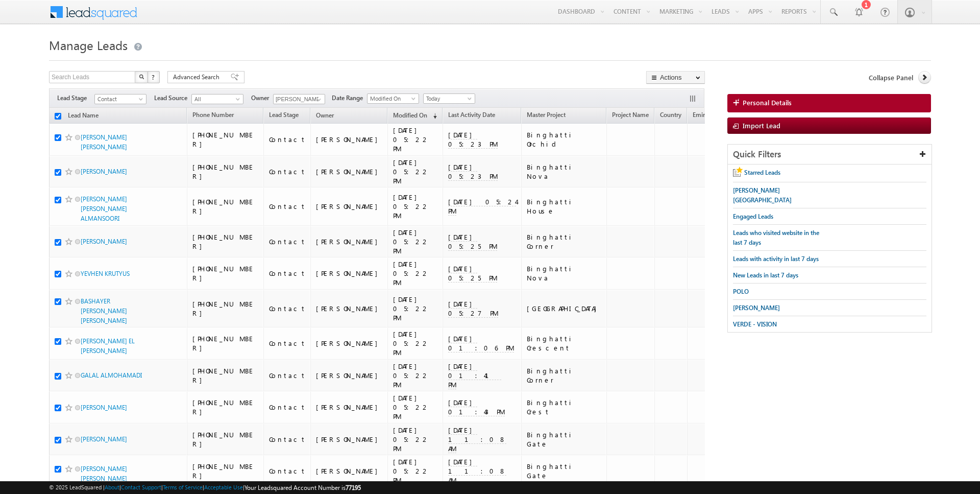
checkbox input "true"
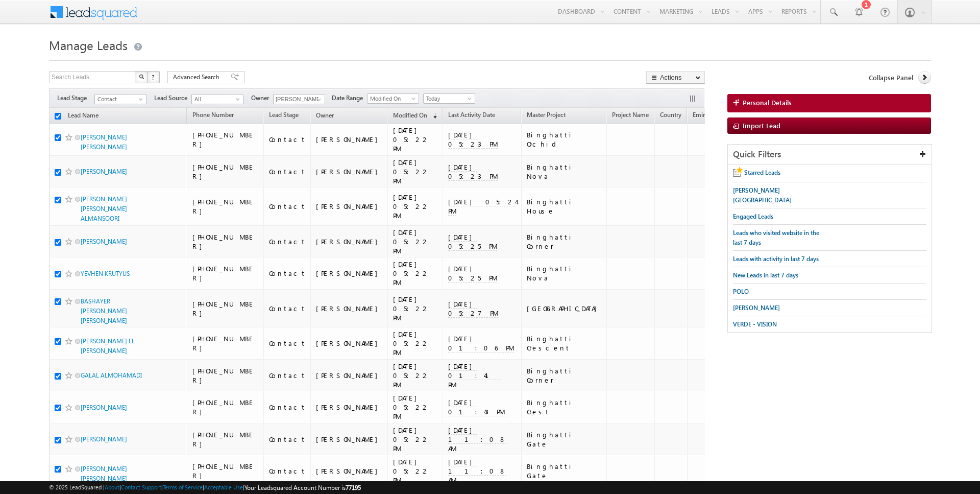
checkbox input "true"
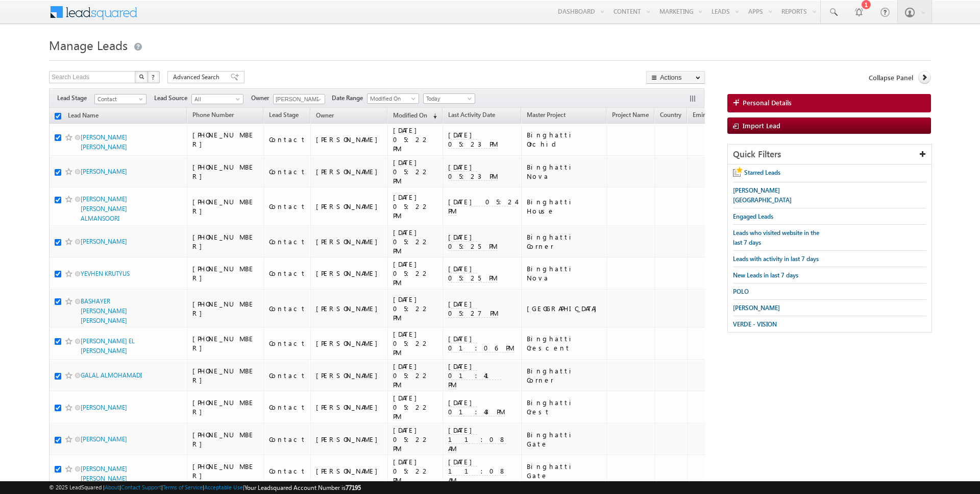
checkbox input "true"
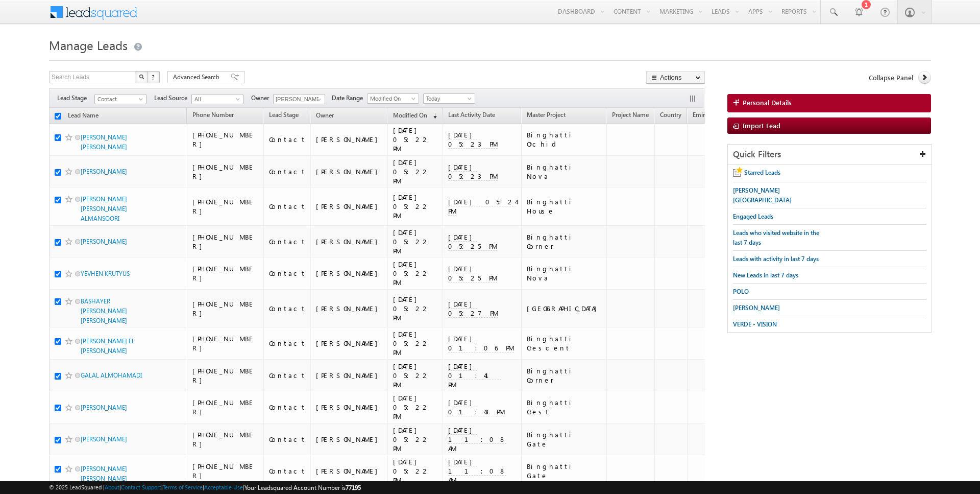
checkbox input "true"
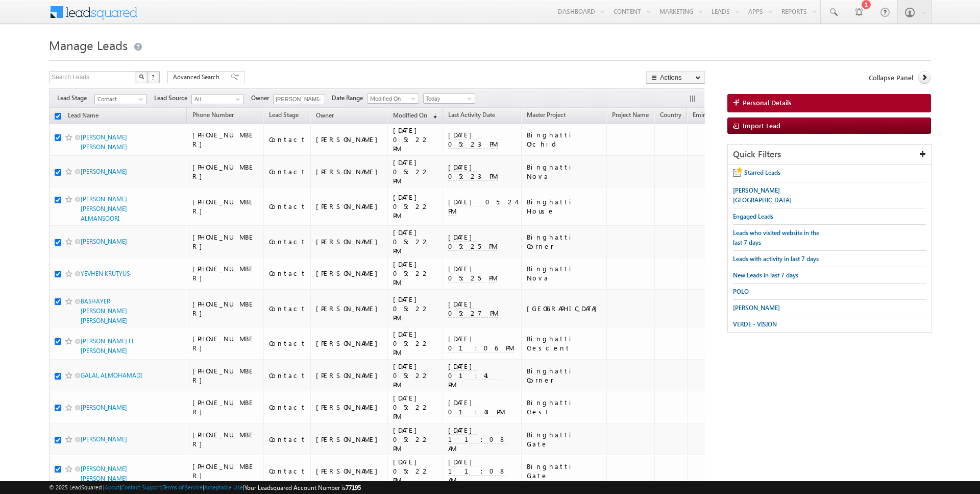
checkbox input "true"
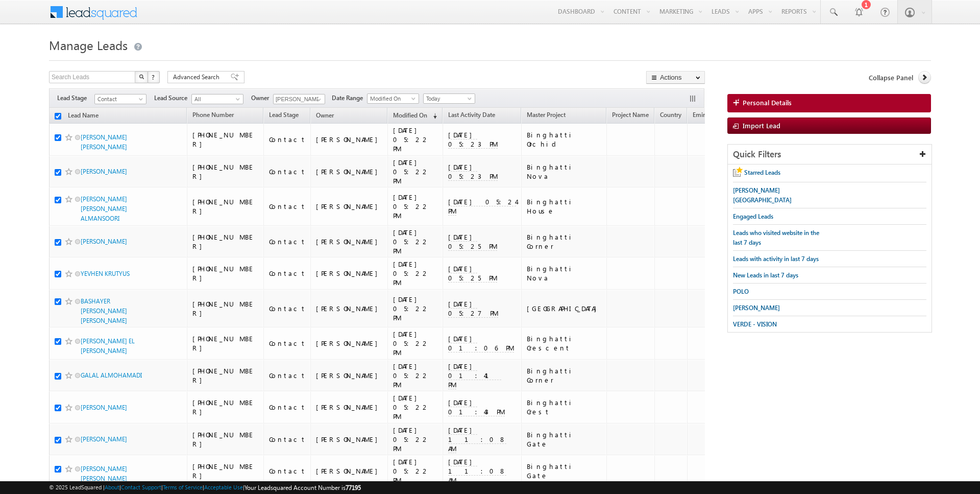
checkbox input "true"
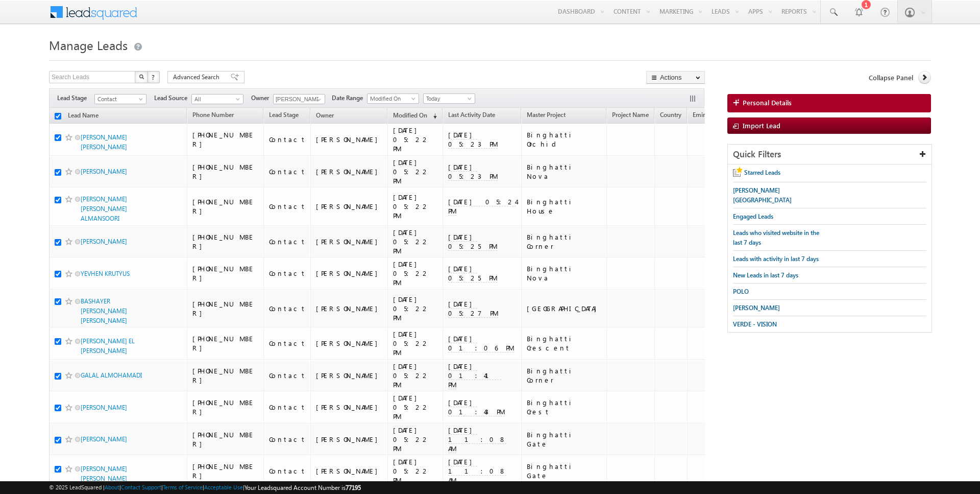
checkbox input "true"
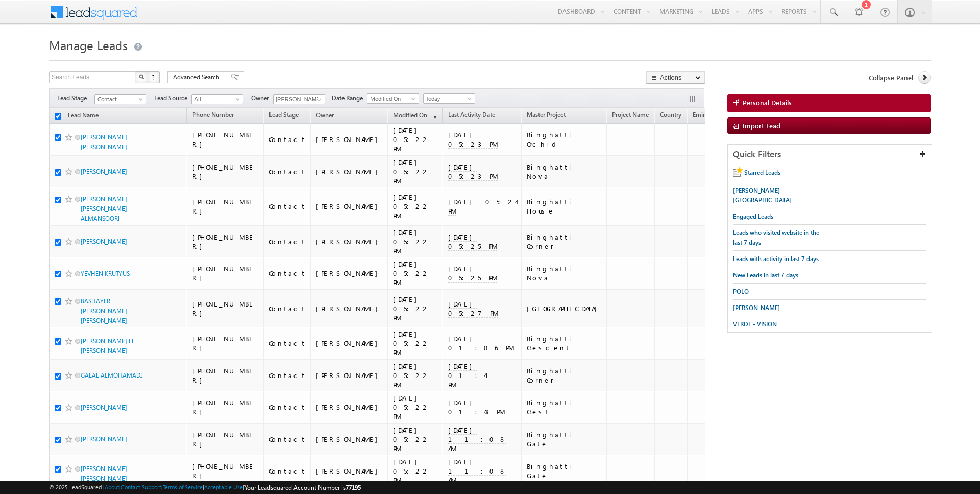
checkbox input "true"
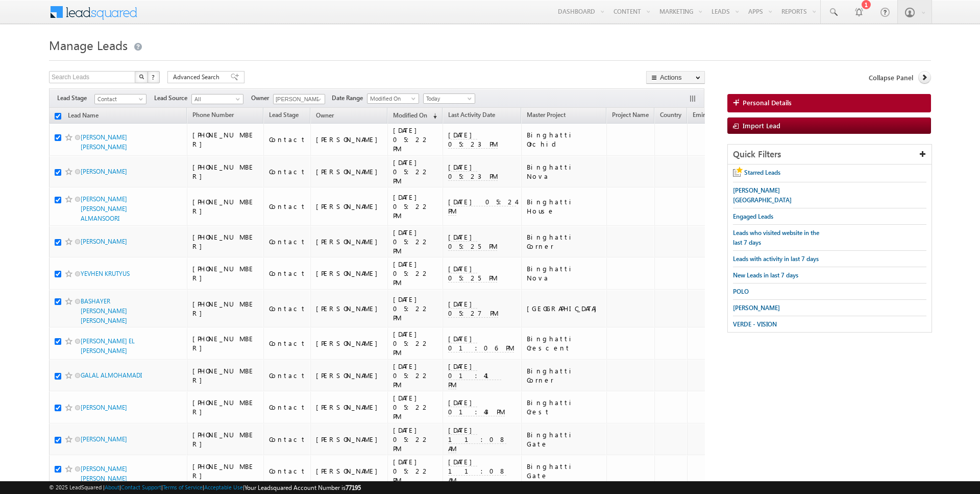
checkbox input "true"
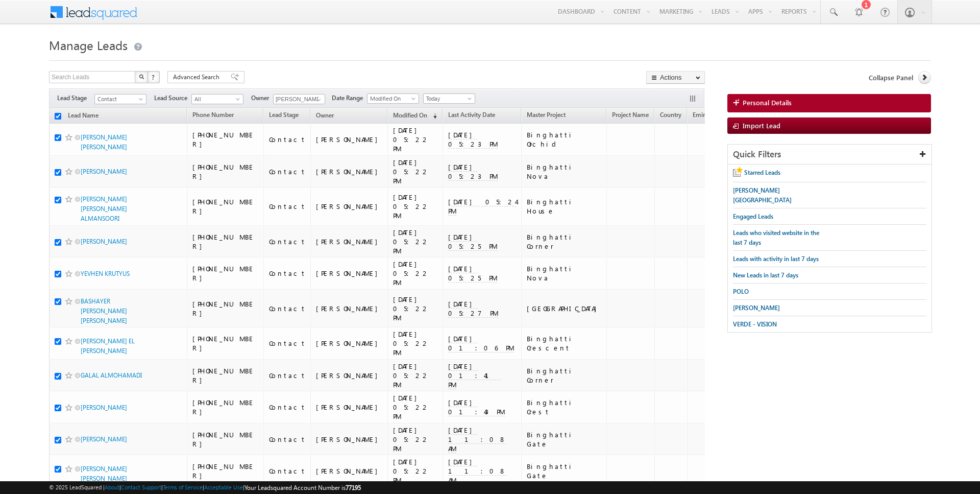
checkbox input "true"
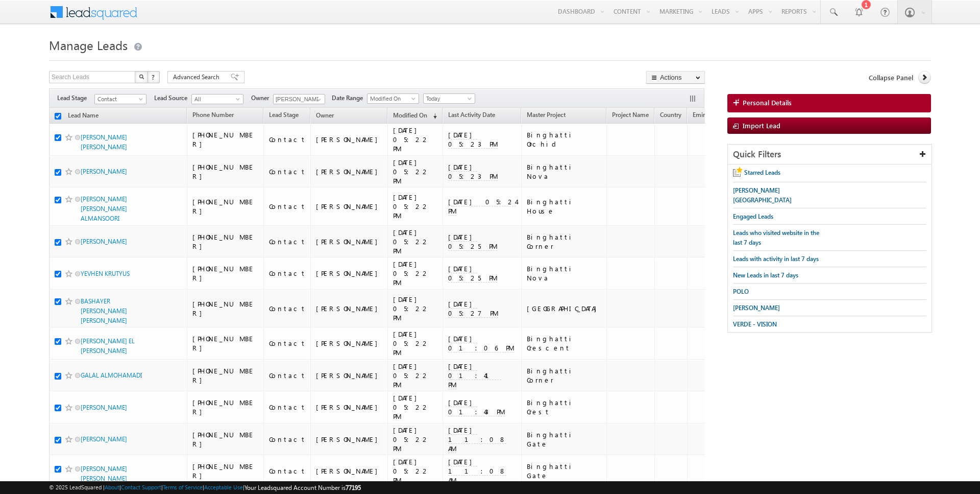
checkbox input "true"
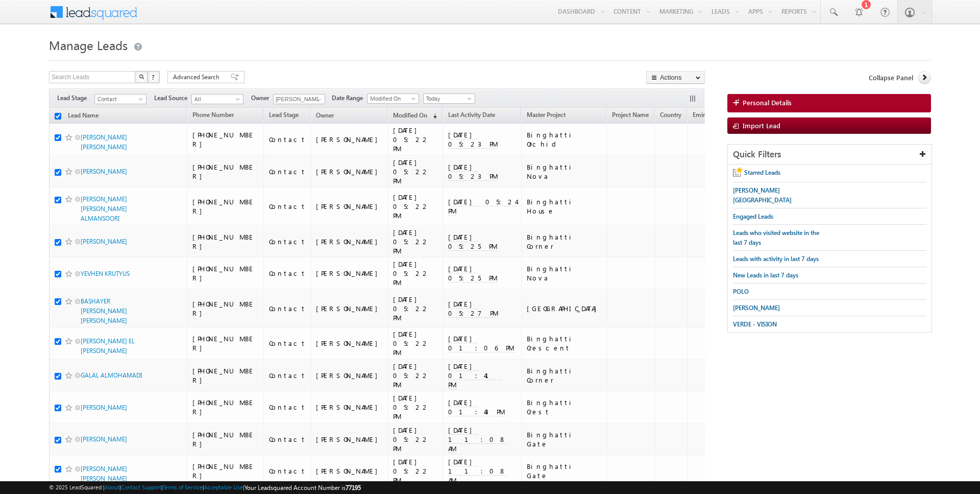
checkbox input "true"
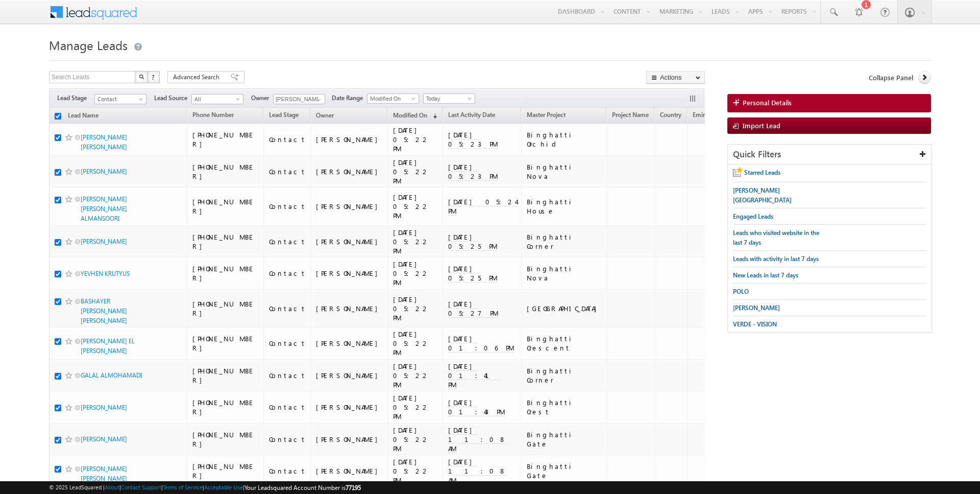
checkbox input "true"
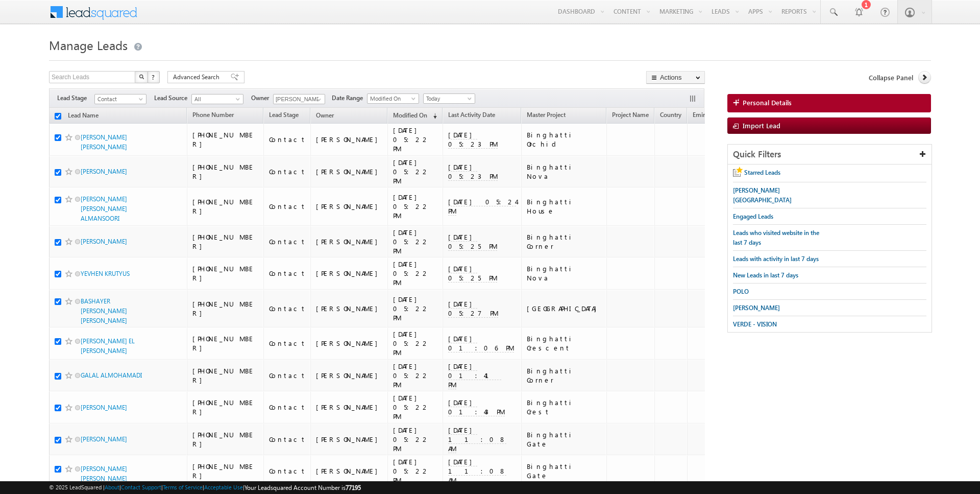
checkbox input "true"
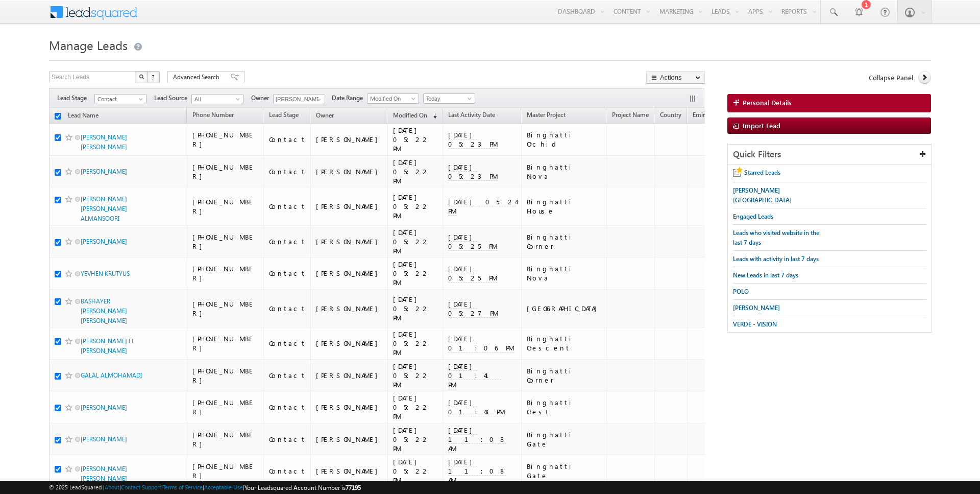
checkbox input "true"
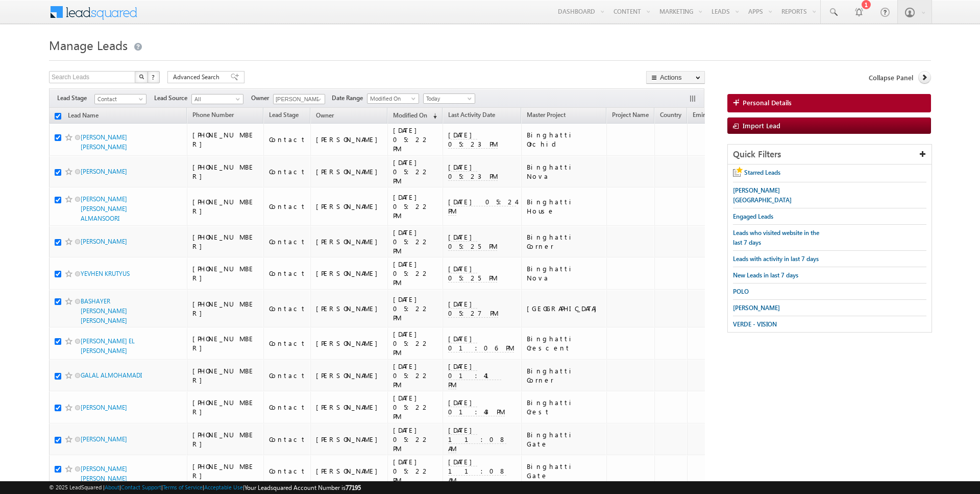
checkbox input "true"
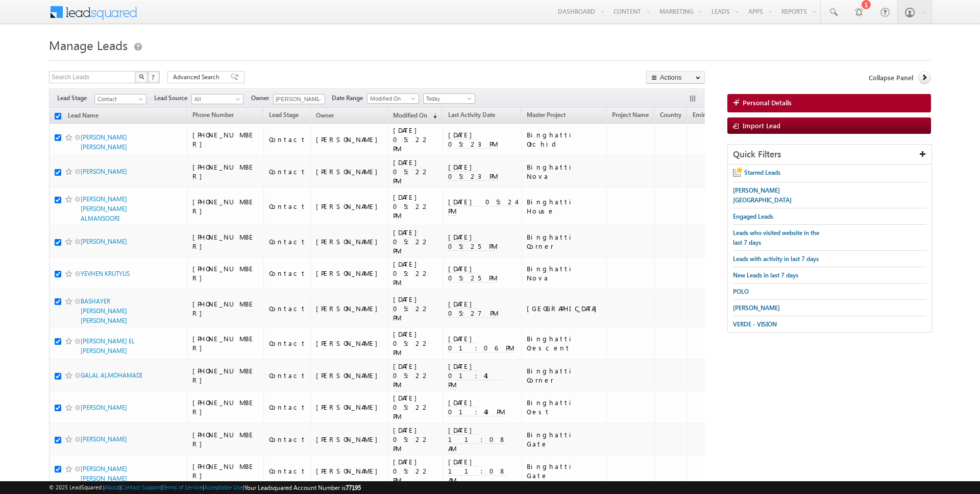
checkbox input "true"
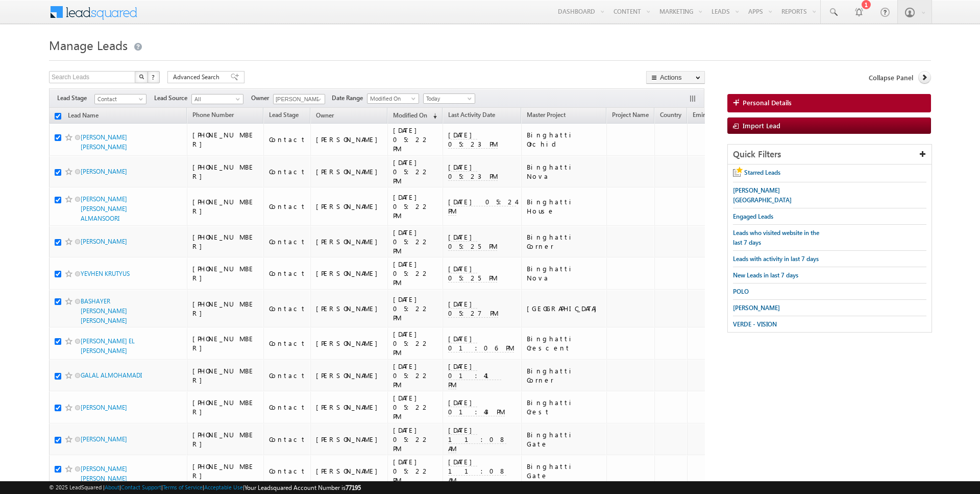
checkbox input "true"
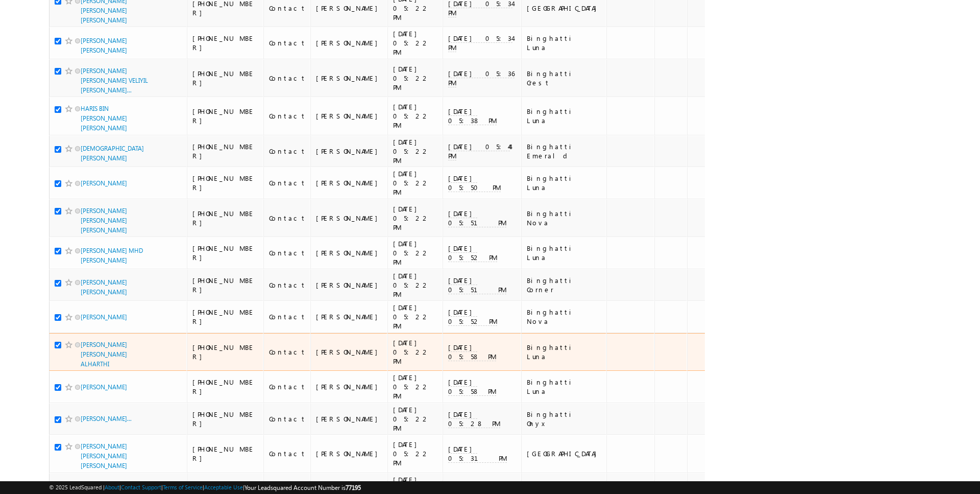
scroll to position [2922, 0]
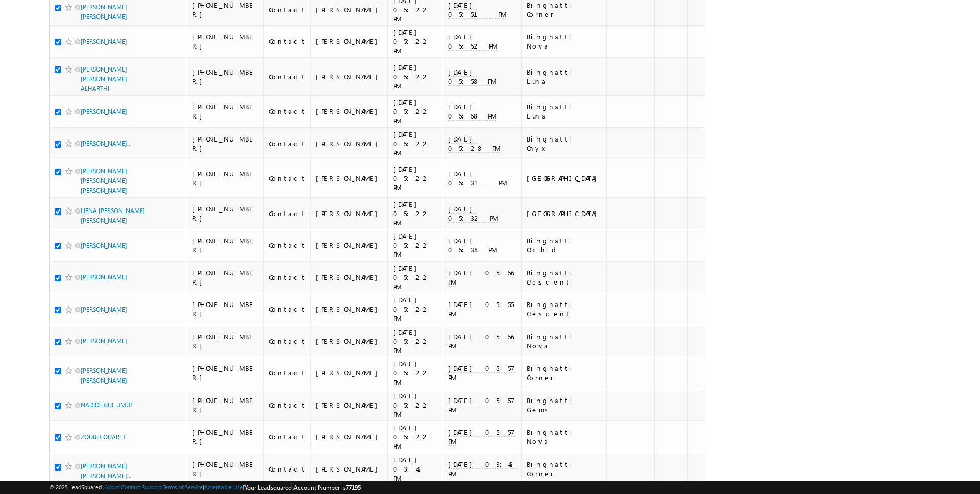
checkbox input "false"
click at [59, 493] on input "checkbox" at bounding box center [58, 501] width 7 height 7
checkbox input "false"
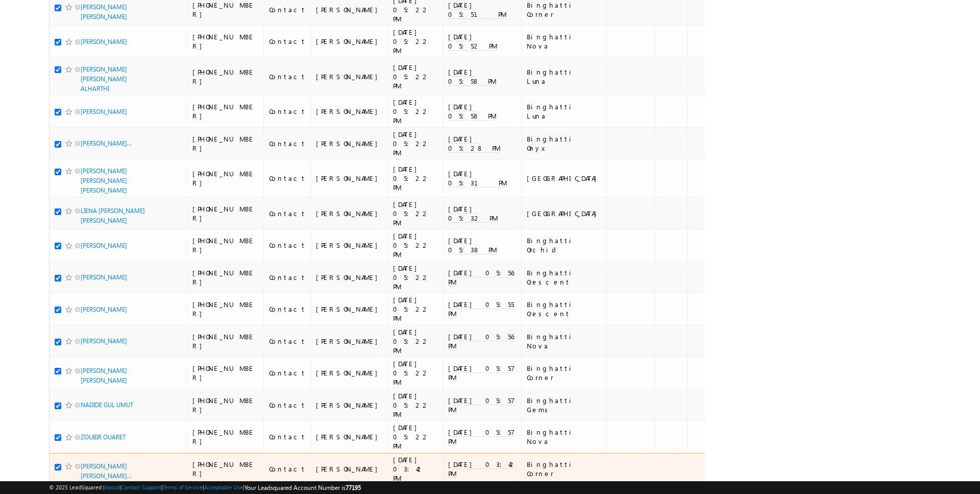
click at [60, 463] on input "checkbox" at bounding box center [58, 466] width 7 height 7
checkbox input "false"
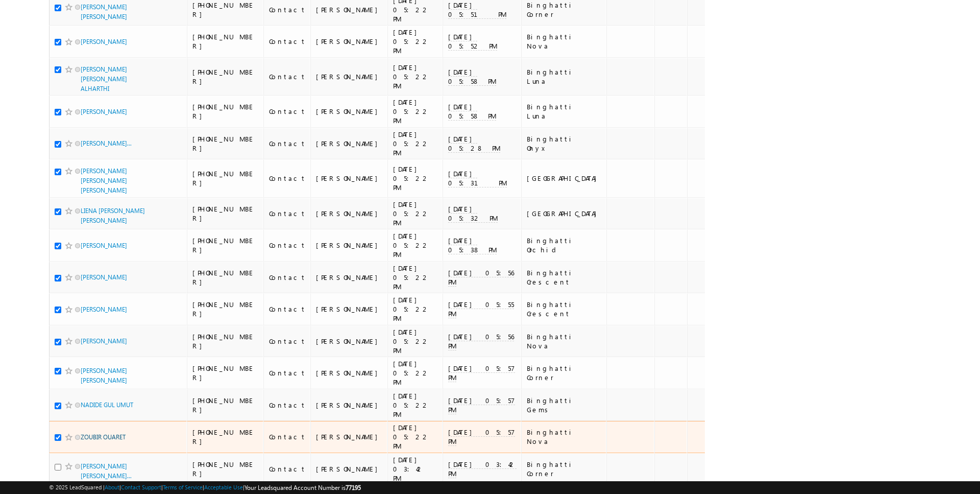
click at [107, 433] on link "ZOUBIR OUARET" at bounding box center [103, 437] width 45 height 8
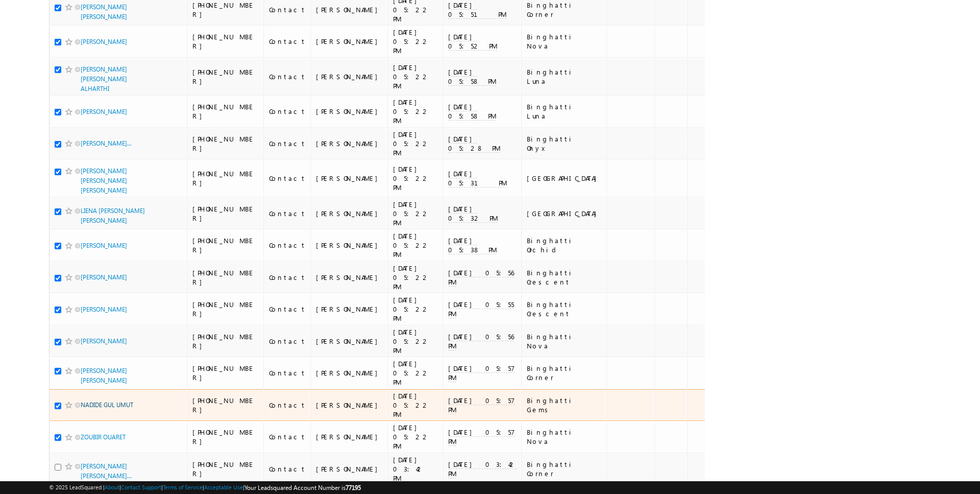
click at [107, 401] on link "NADIDE GUL UMUT" at bounding box center [107, 405] width 53 height 8
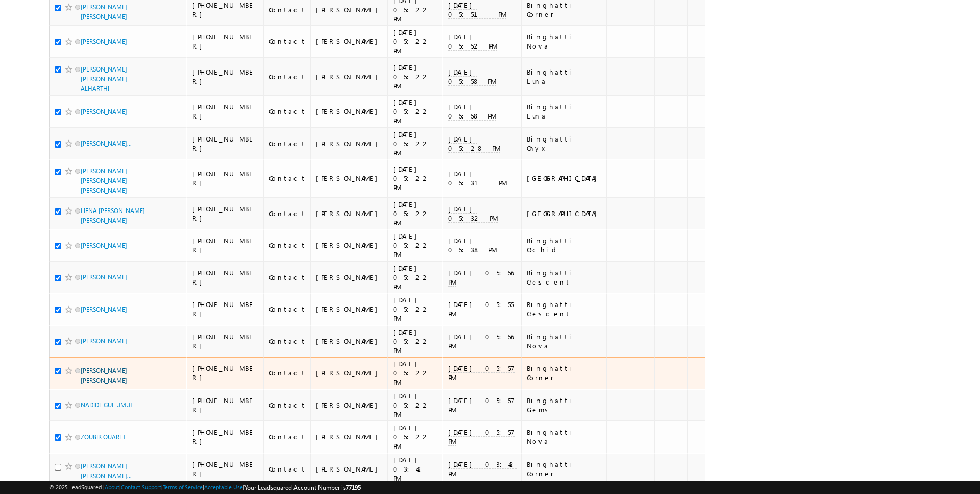
click at [107, 366] on link "IMAD AMIN BADRI" at bounding box center [104, 374] width 46 height 17
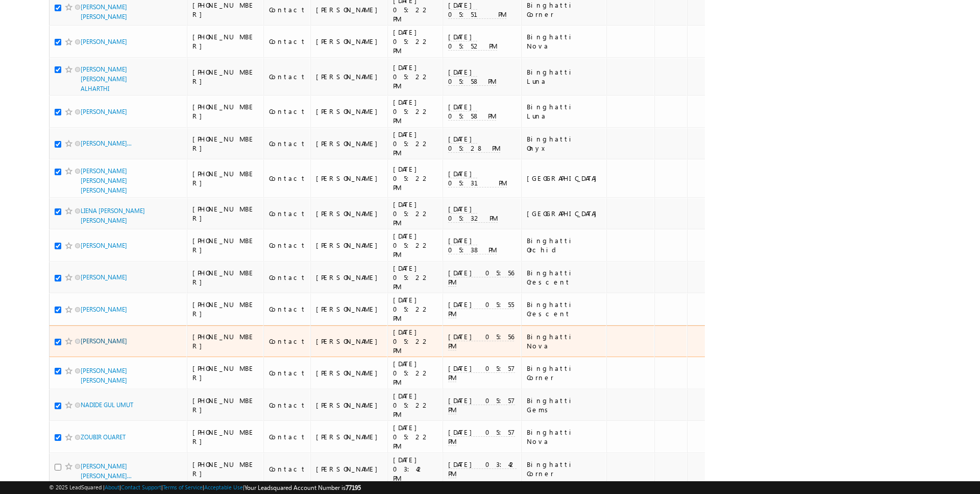
click at [107, 337] on link "JOSEPH BARBAR ZOWK" at bounding box center [104, 341] width 46 height 8
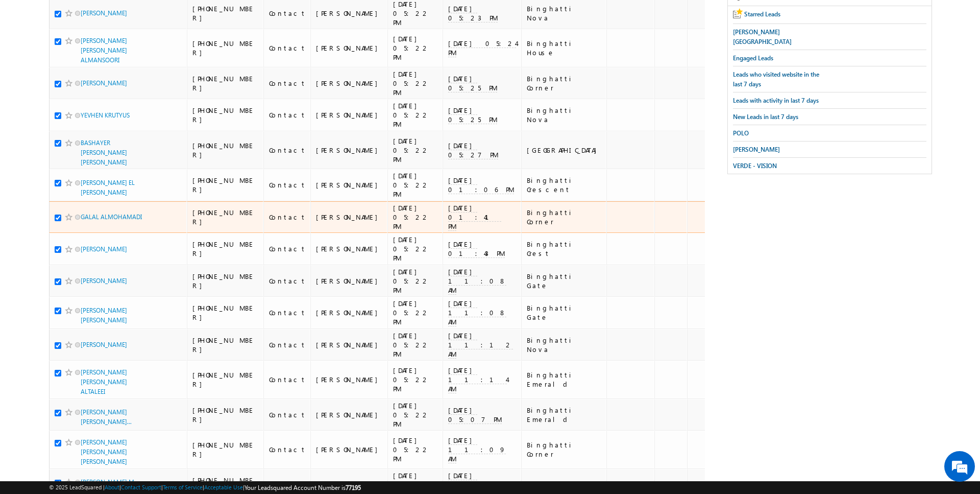
scroll to position [0, 0]
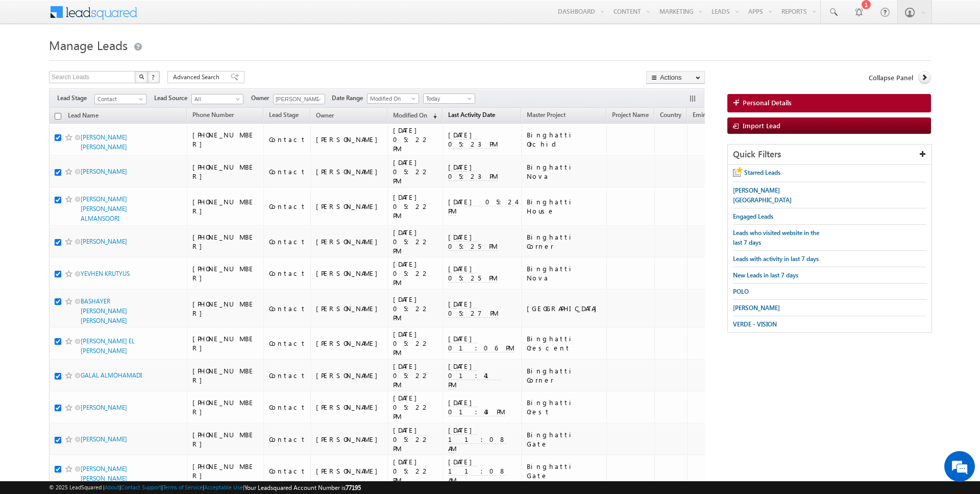
click at [443, 110] on link "Last Activity Date" at bounding box center [471, 115] width 57 height 13
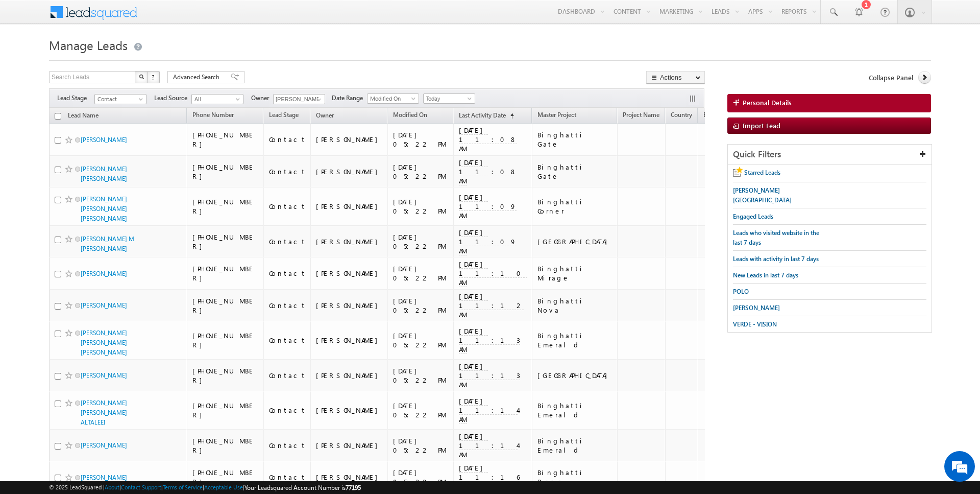
click at [57, 113] on input "checkbox" at bounding box center [58, 116] width 7 height 7
checkbox input "true"
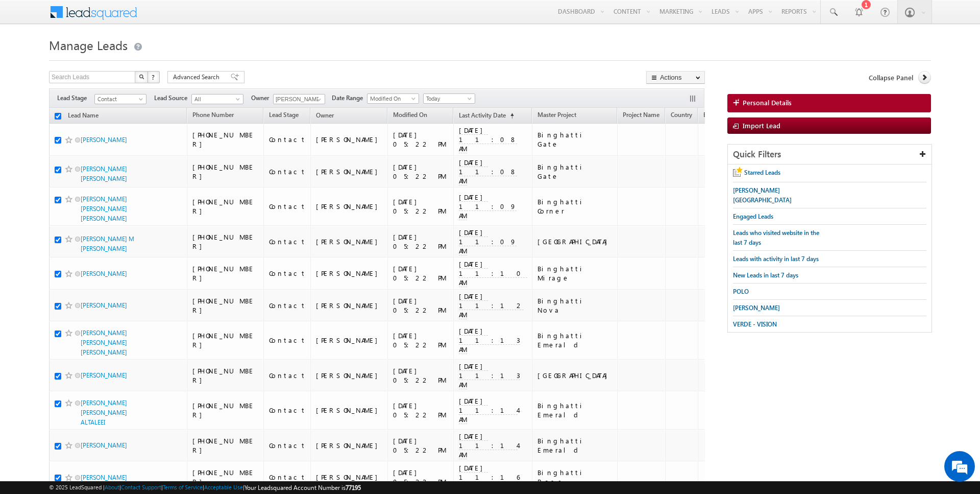
checkbox input "true"
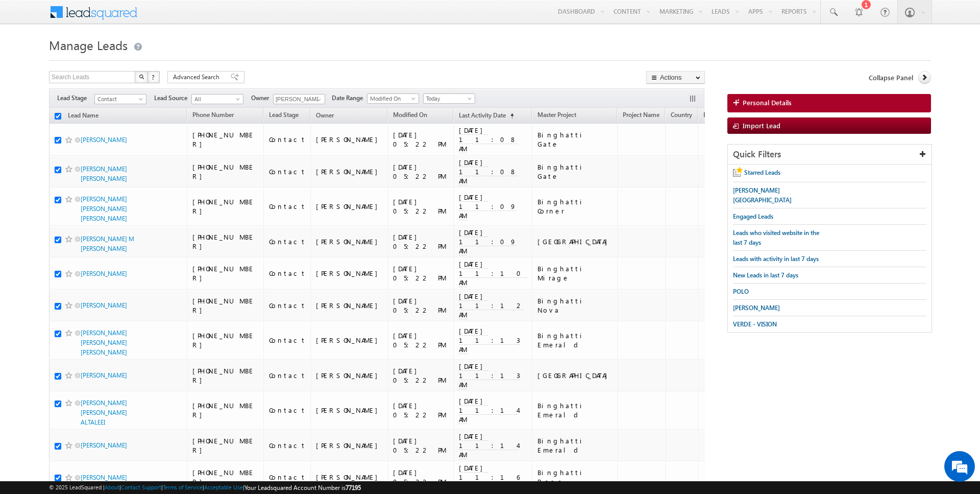
checkbox input "true"
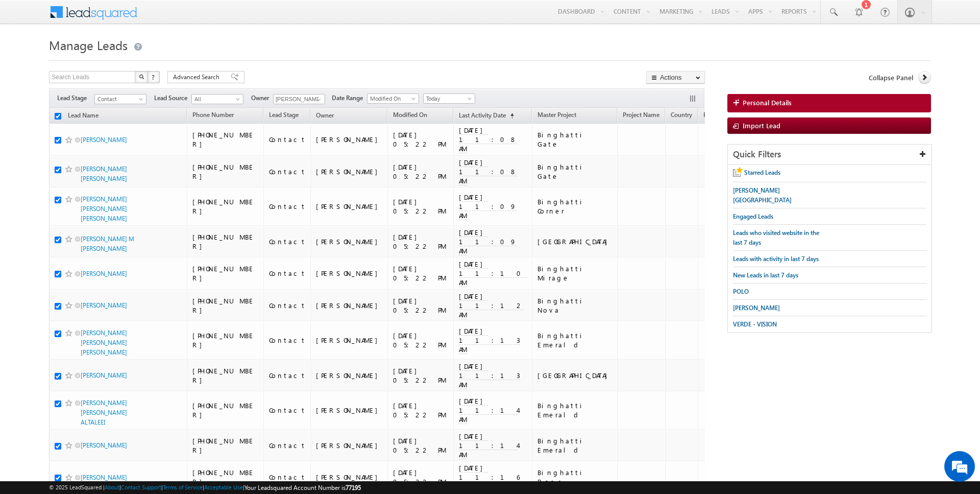
checkbox input "true"
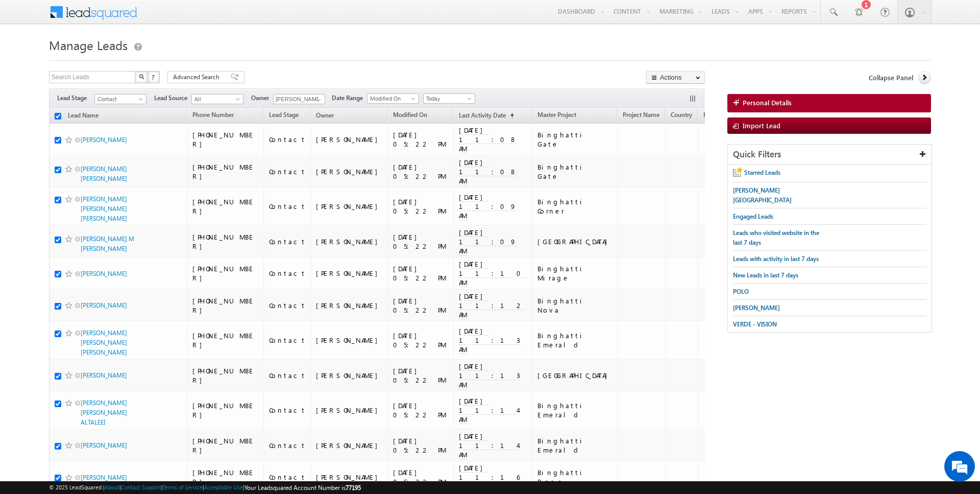
checkbox input "true"
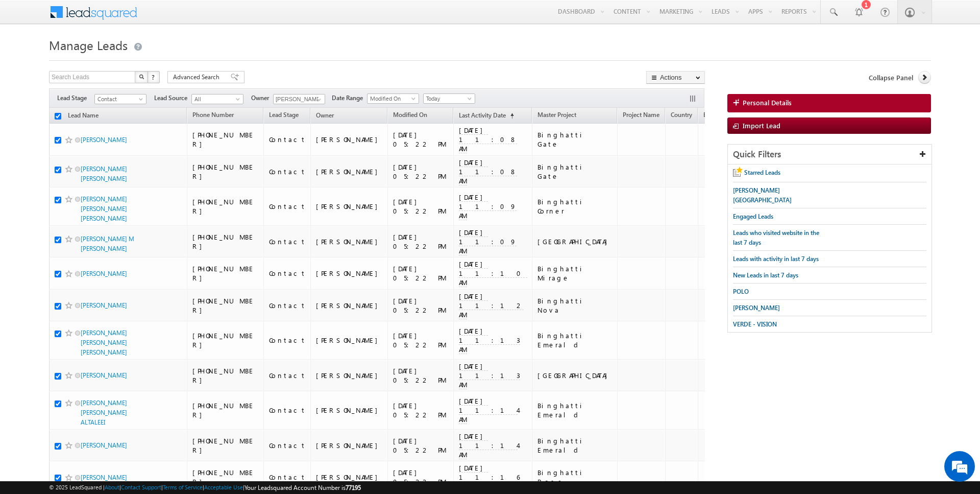
checkbox input "true"
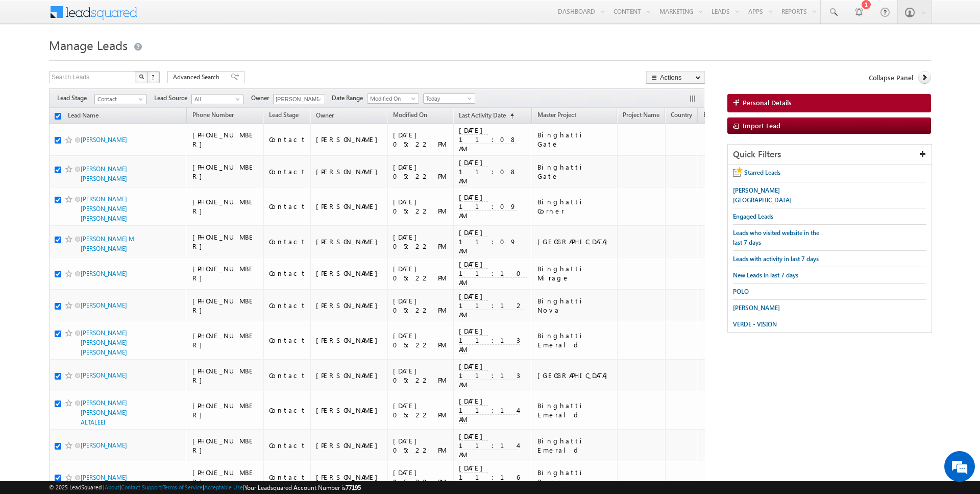
checkbox input "true"
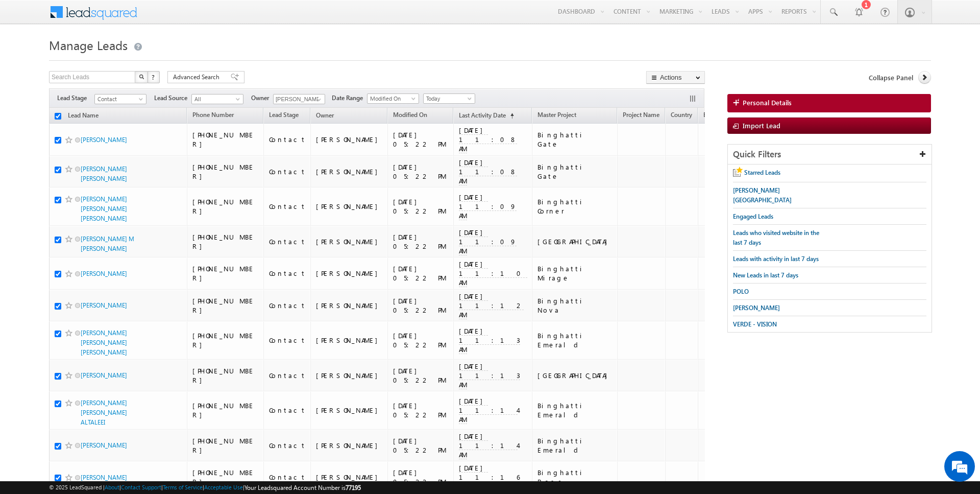
checkbox input "true"
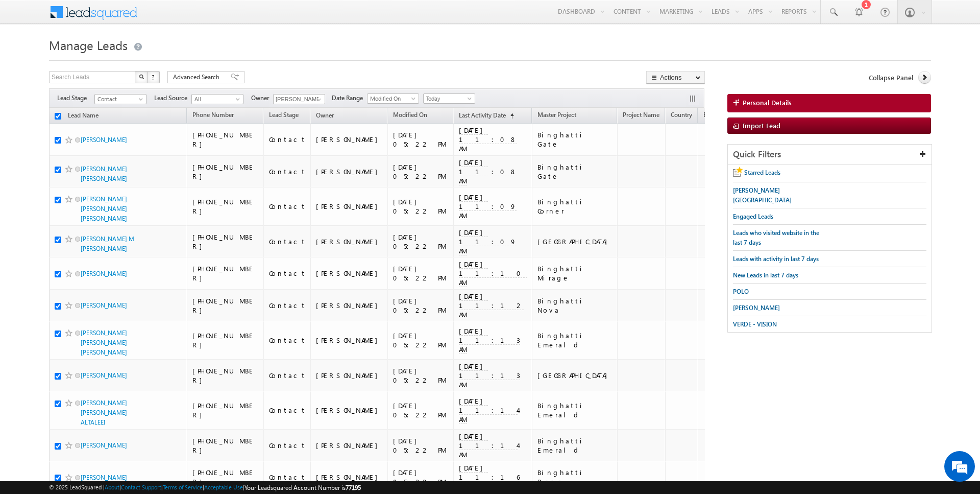
checkbox input "true"
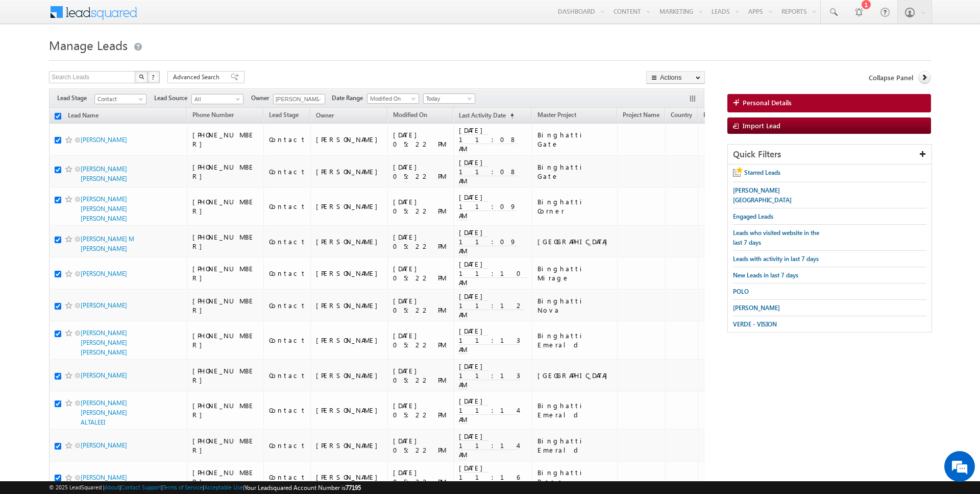
checkbox input "true"
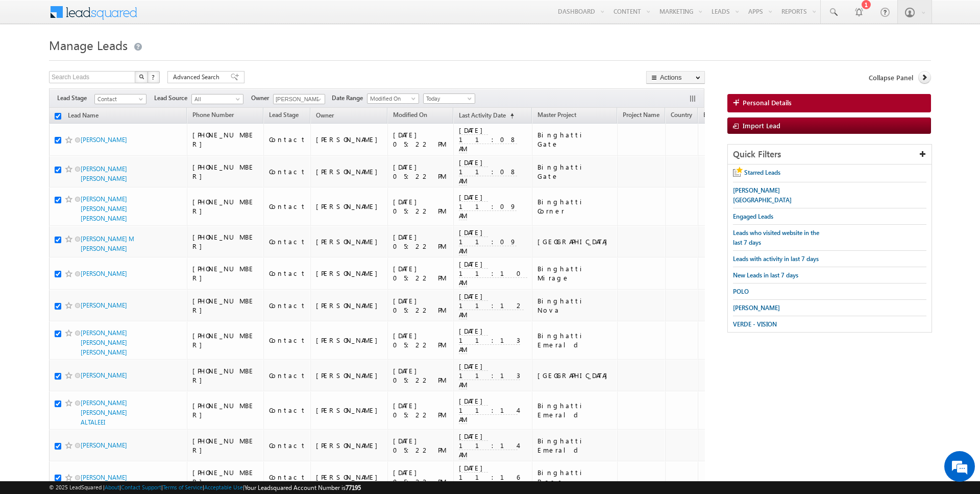
checkbox input "true"
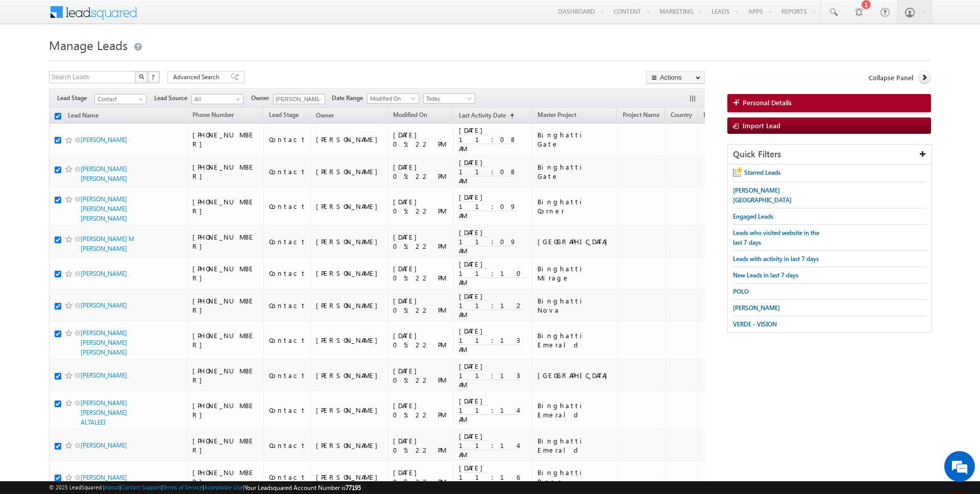
checkbox input "true"
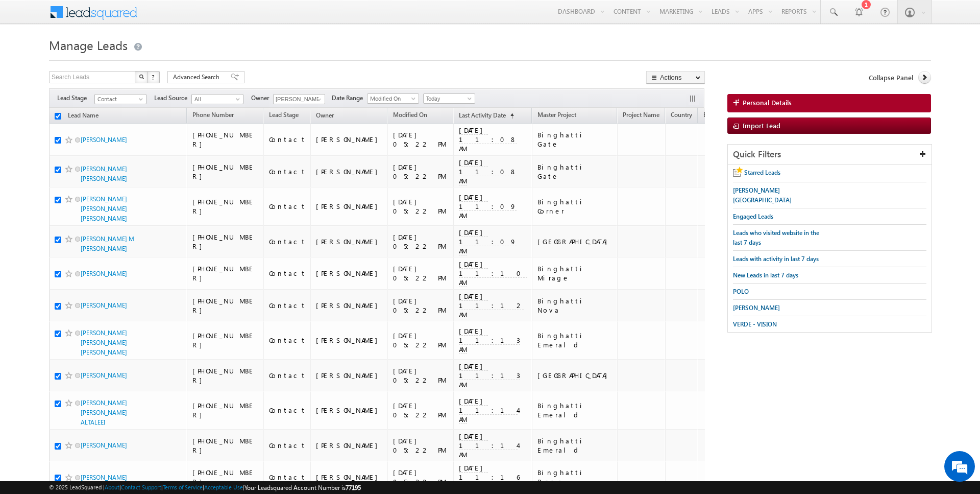
checkbox input "true"
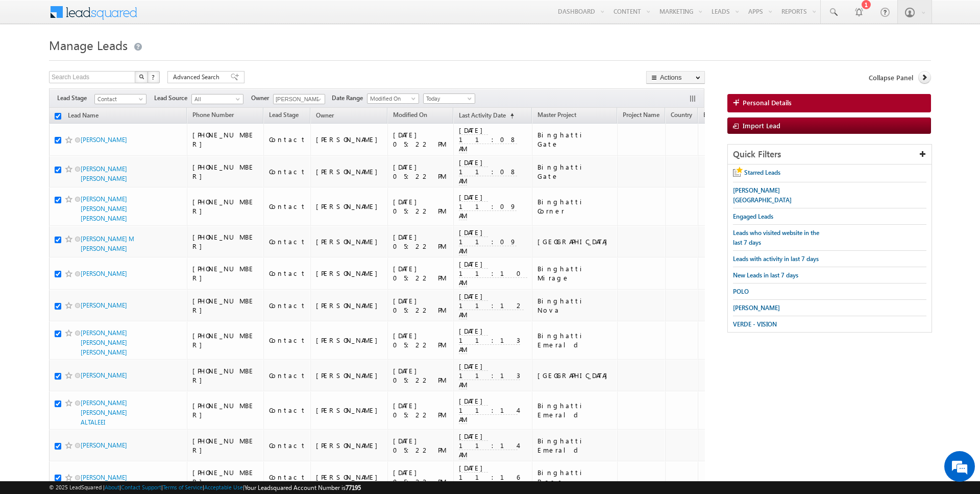
checkbox input "true"
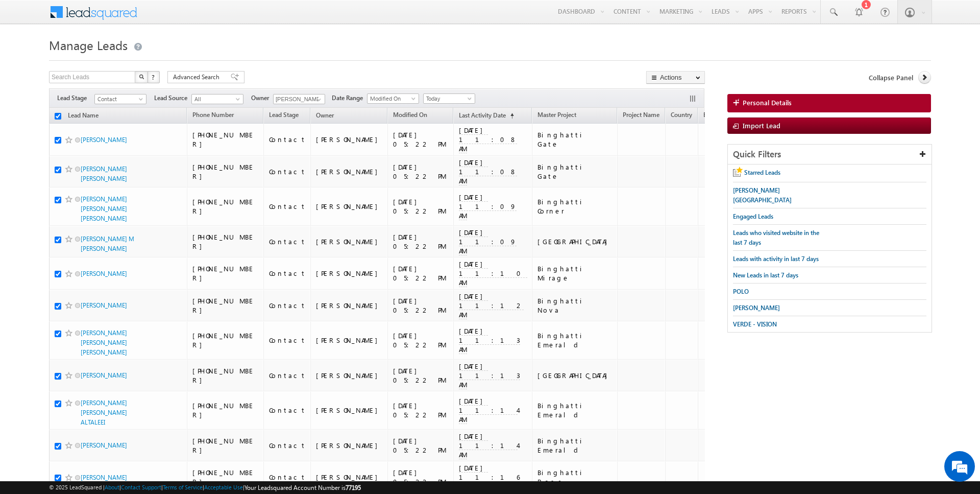
checkbox input "true"
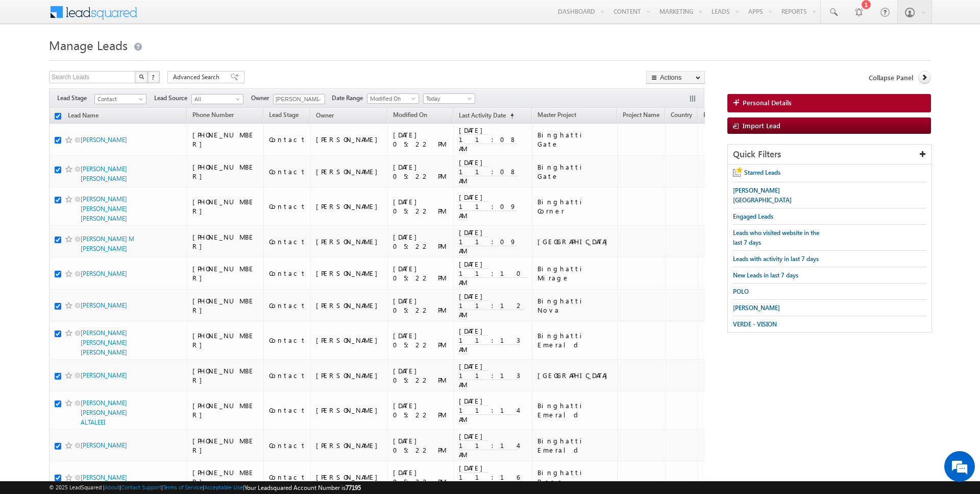
checkbox input "true"
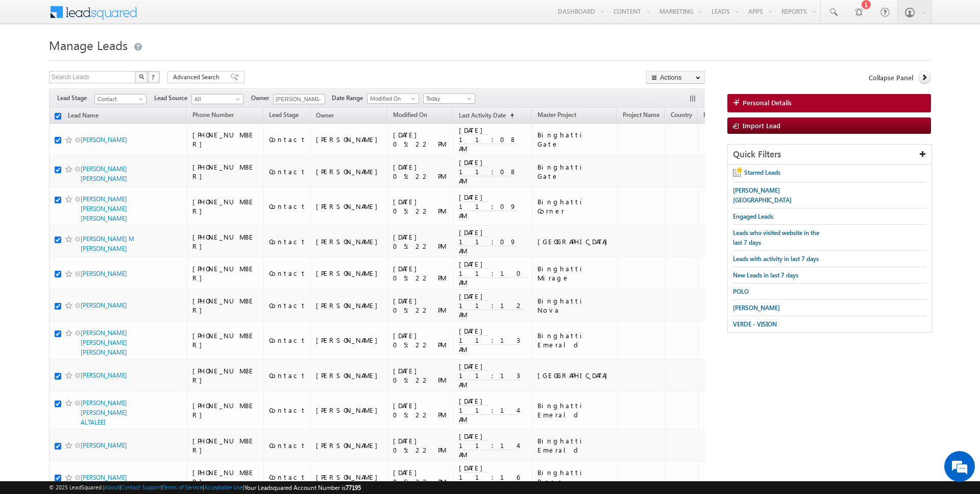
checkbox input "true"
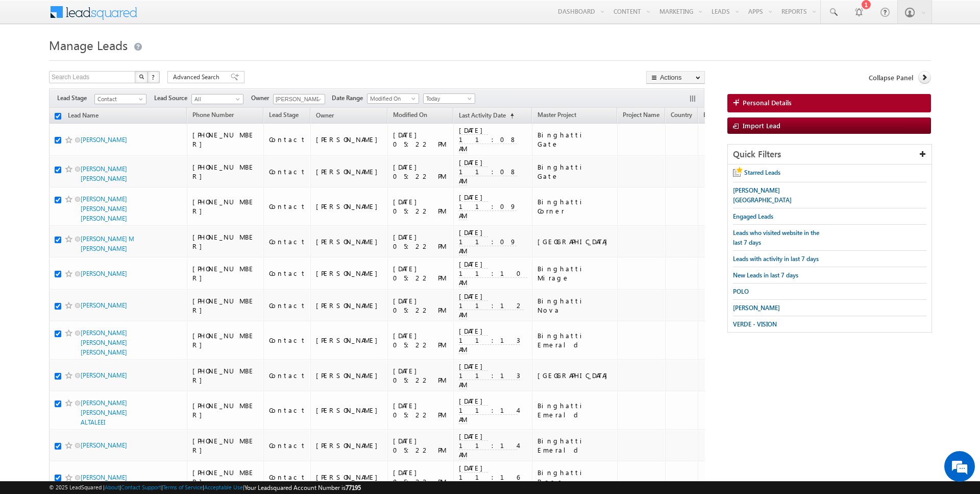
checkbox input "true"
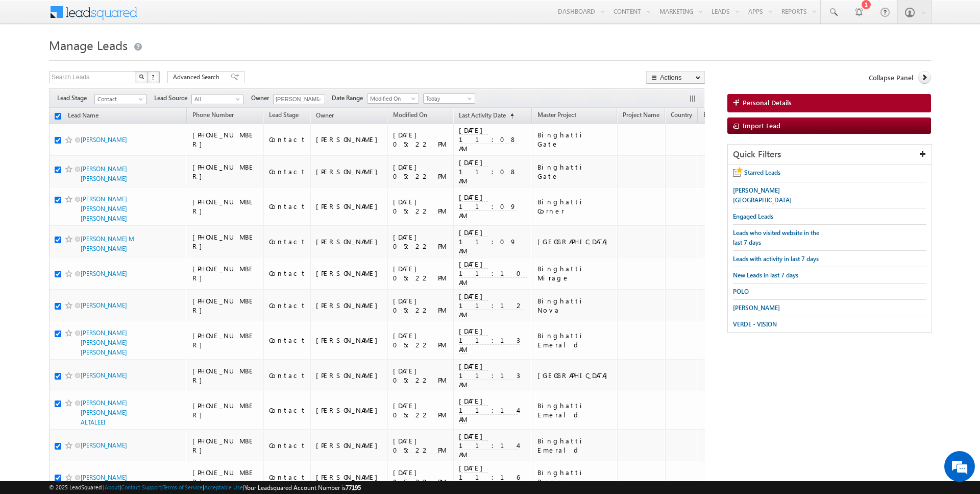
checkbox input "true"
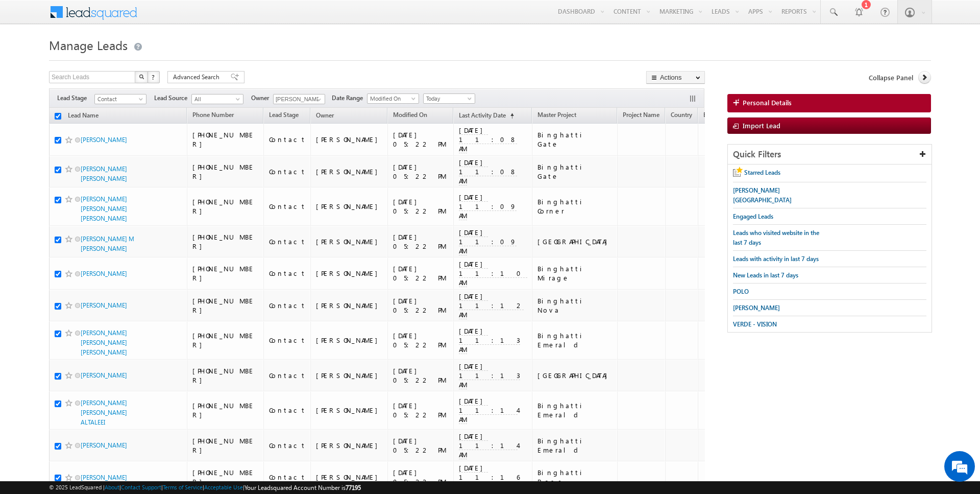
checkbox input "true"
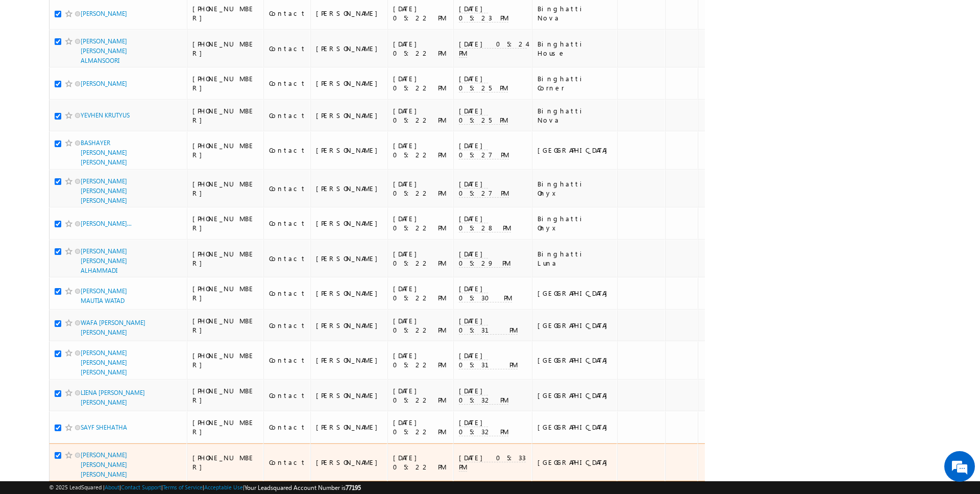
scroll to position [2922, 0]
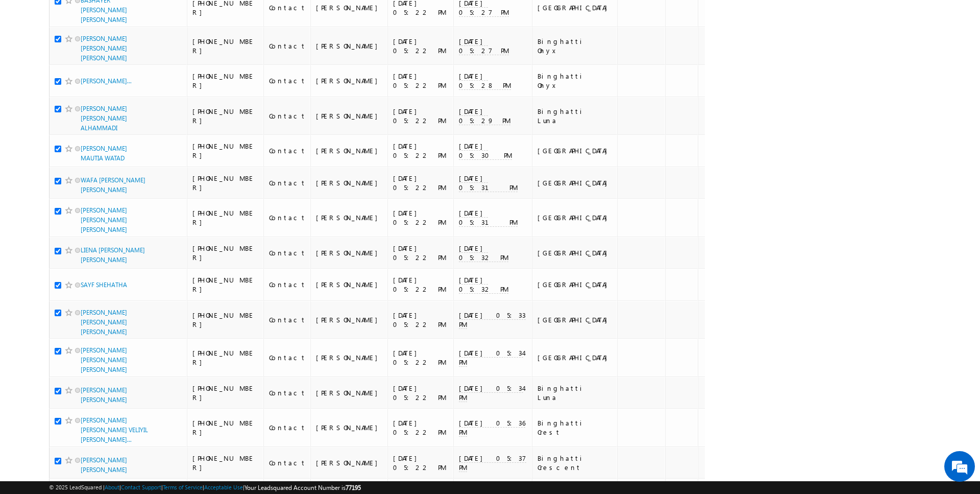
click at [57, 492] on input "checkbox" at bounding box center [58, 495] width 7 height 7
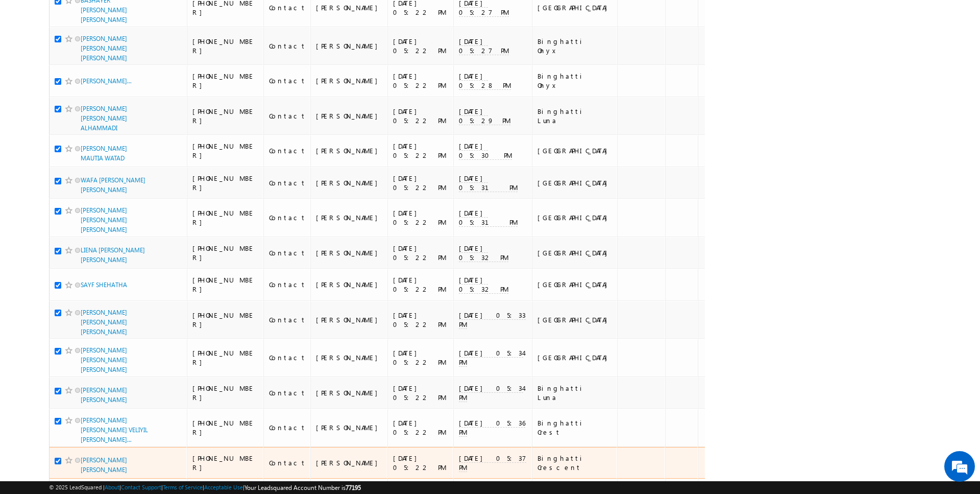
click at [57, 457] on input "checkbox" at bounding box center [58, 460] width 7 height 7
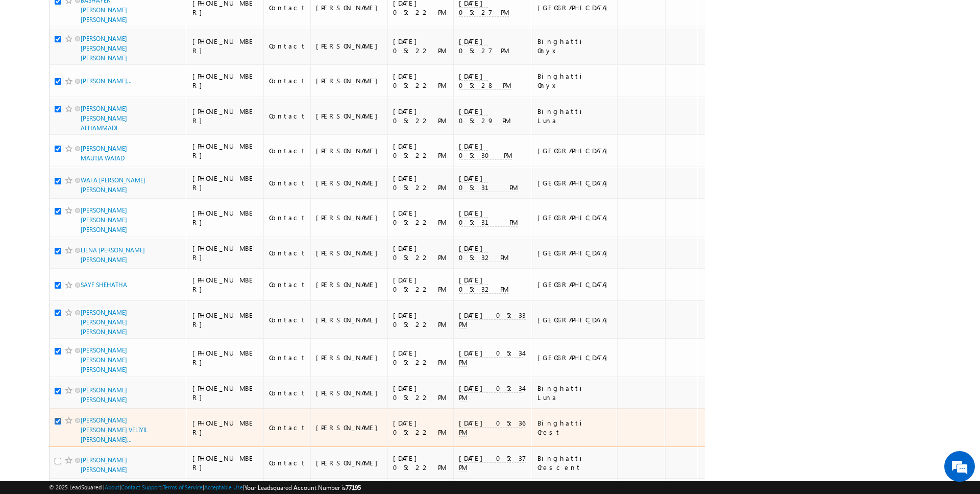
click at [57, 418] on input "checkbox" at bounding box center [58, 421] width 7 height 7
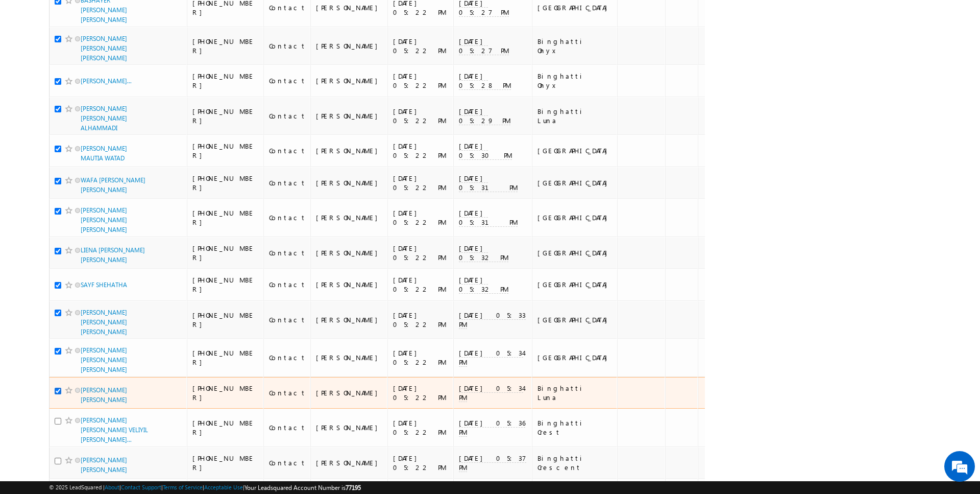
click at [60, 387] on input "checkbox" at bounding box center [58, 390] width 7 height 7
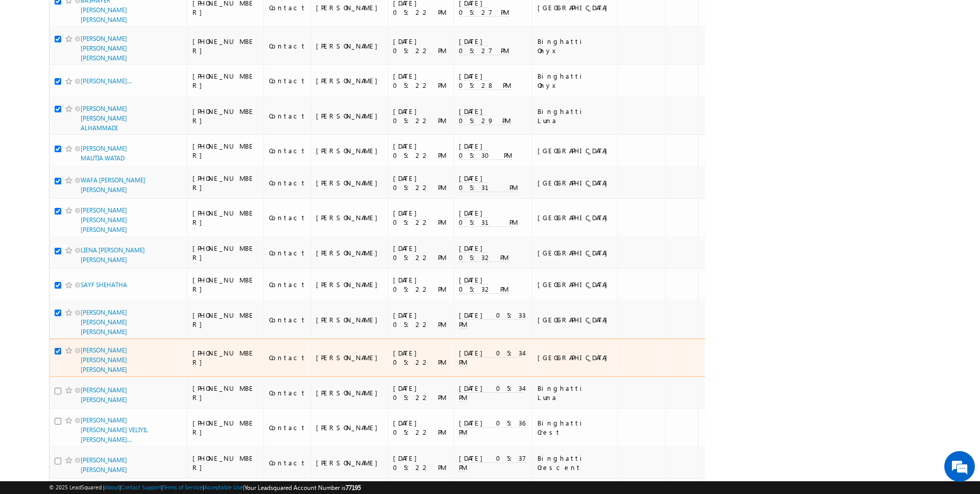
click at [60, 348] on input "checkbox" at bounding box center [58, 351] width 7 height 7
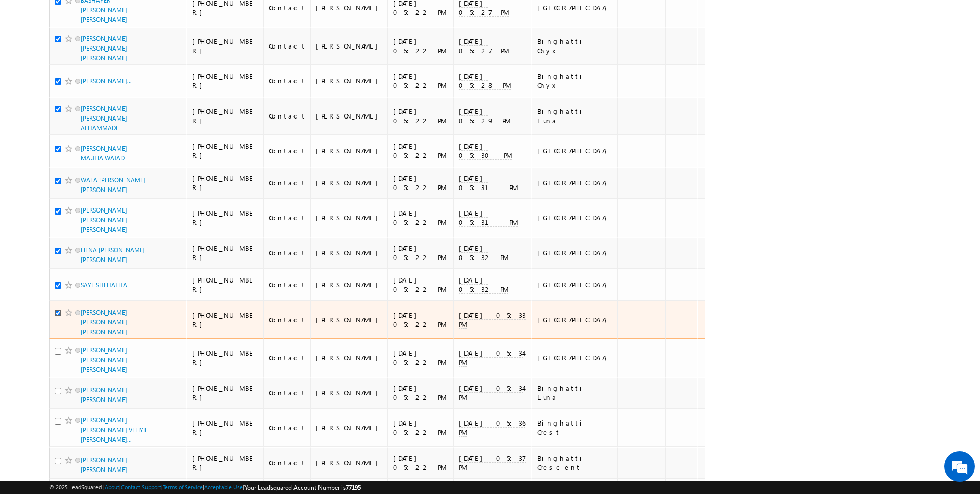
click at [60, 309] on input "checkbox" at bounding box center [58, 312] width 7 height 7
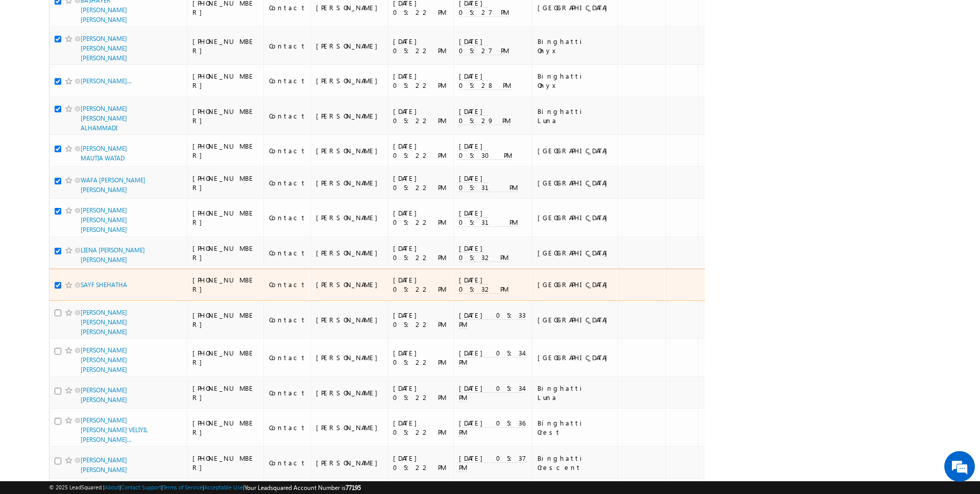
click at [59, 282] on input "checkbox" at bounding box center [58, 285] width 7 height 7
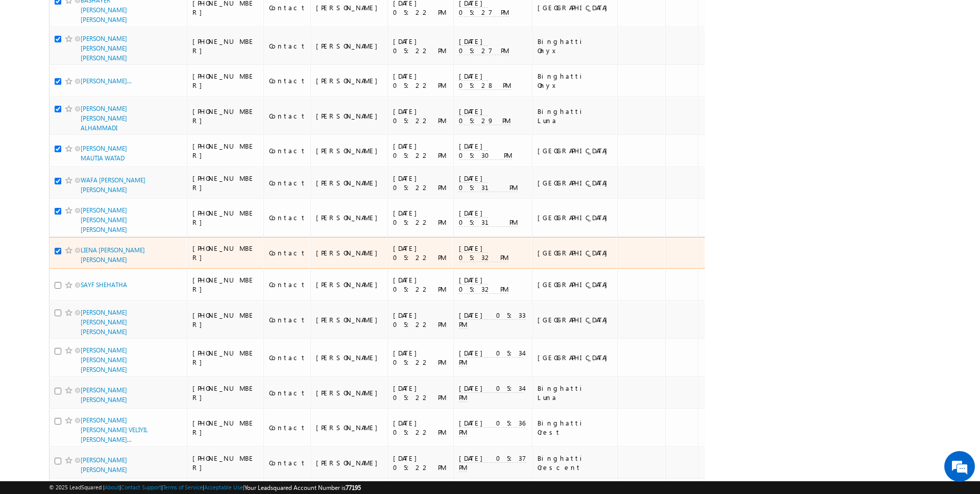
click at [58, 248] on input "checkbox" at bounding box center [58, 251] width 7 height 7
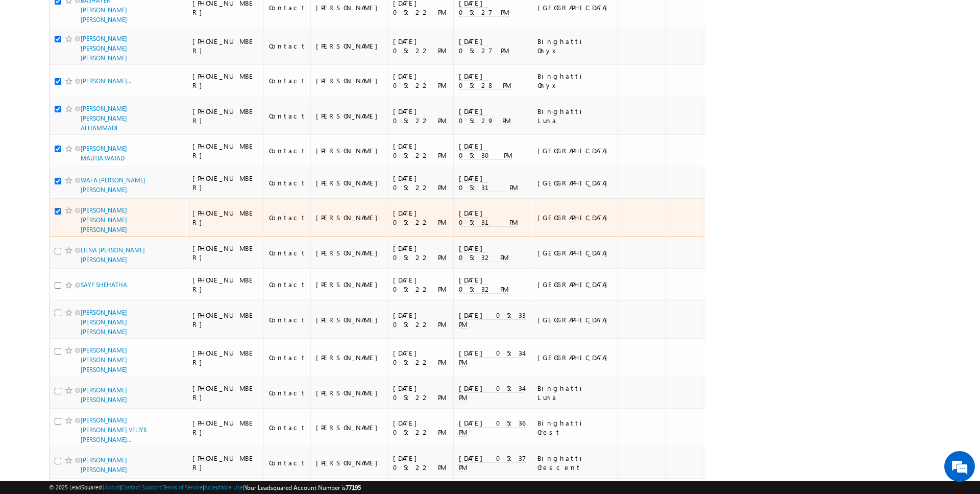
click at [58, 208] on input "checkbox" at bounding box center [58, 211] width 7 height 7
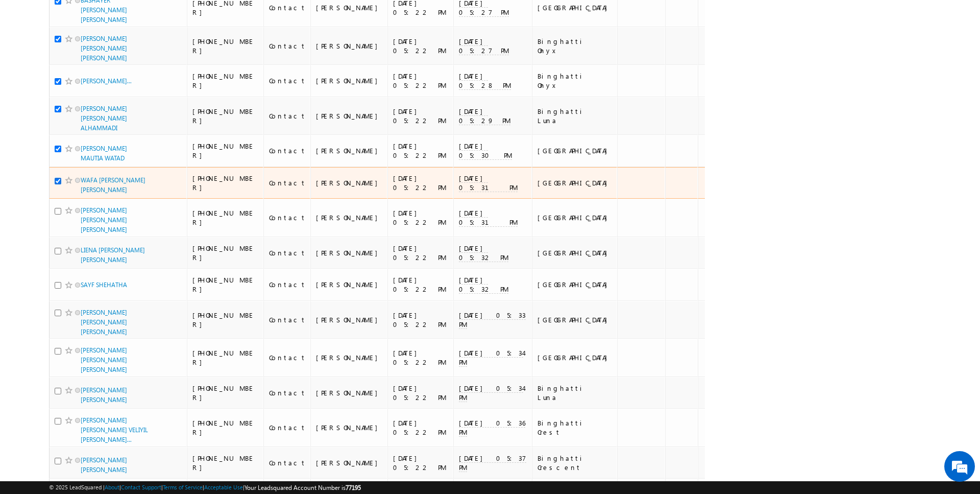
click at [58, 178] on input "checkbox" at bounding box center [58, 181] width 7 height 7
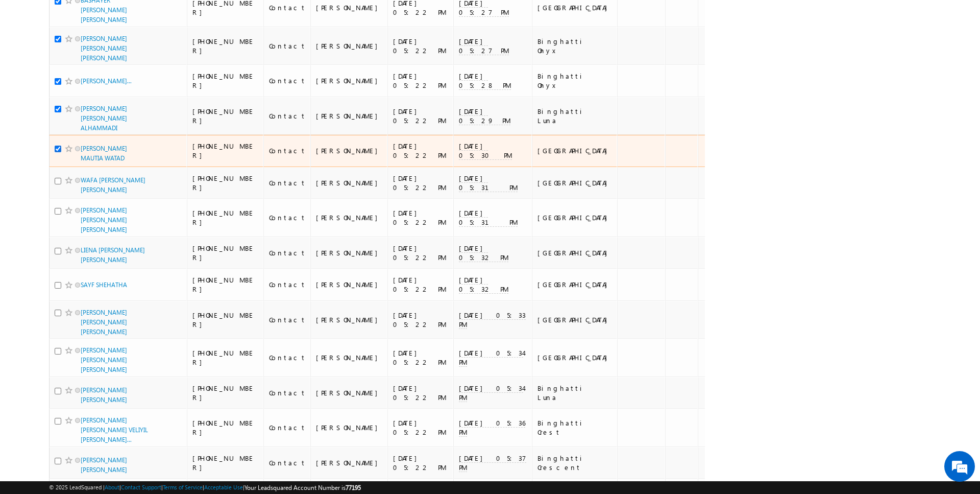
click at [58, 145] on input "checkbox" at bounding box center [58, 148] width 7 height 7
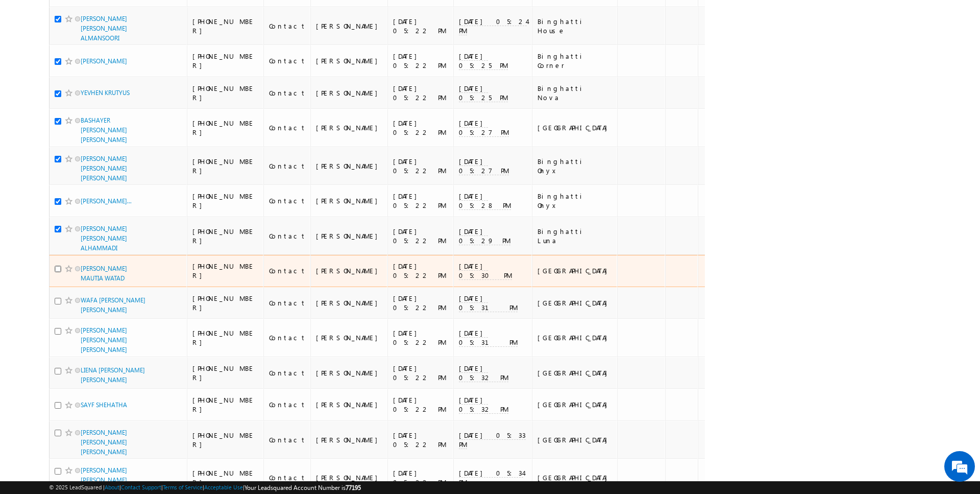
scroll to position [2689, 0]
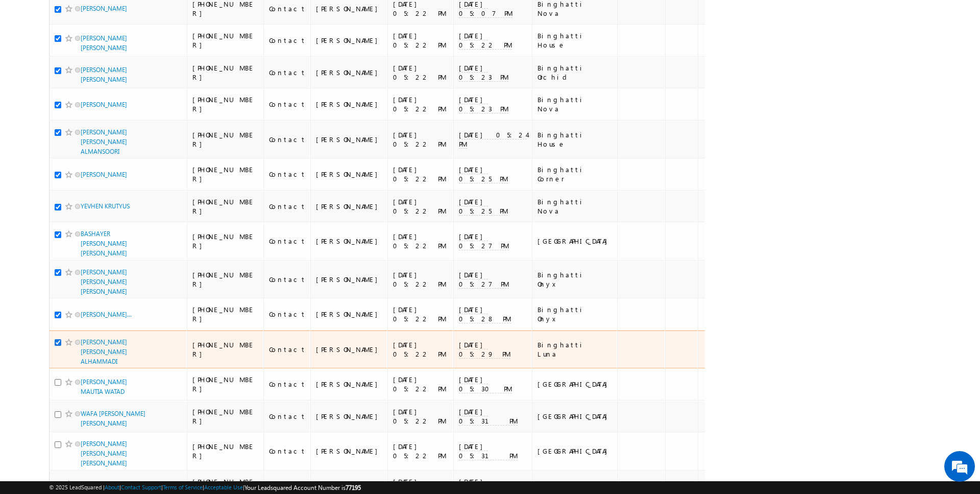
click at [58, 339] on input "checkbox" at bounding box center [58, 342] width 7 height 7
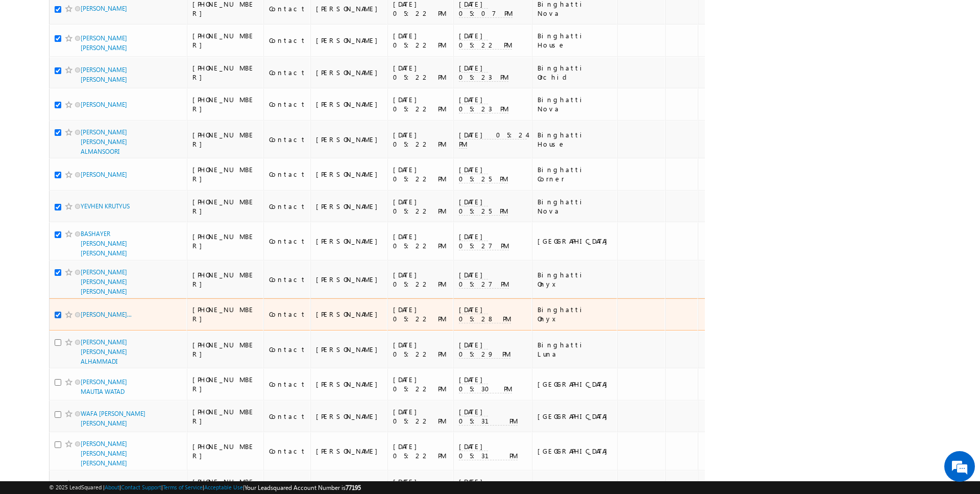
click at [58, 311] on input "checkbox" at bounding box center [58, 314] width 7 height 7
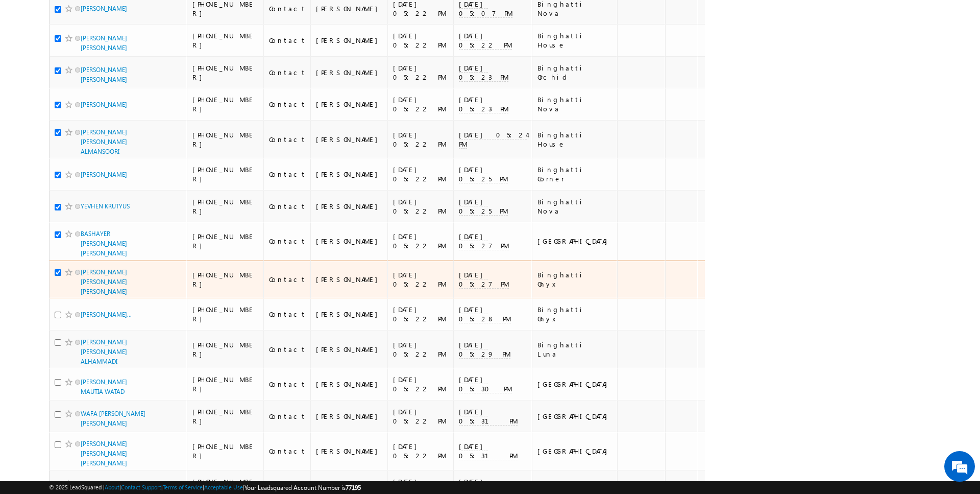
click at [58, 269] on input "checkbox" at bounding box center [58, 272] width 7 height 7
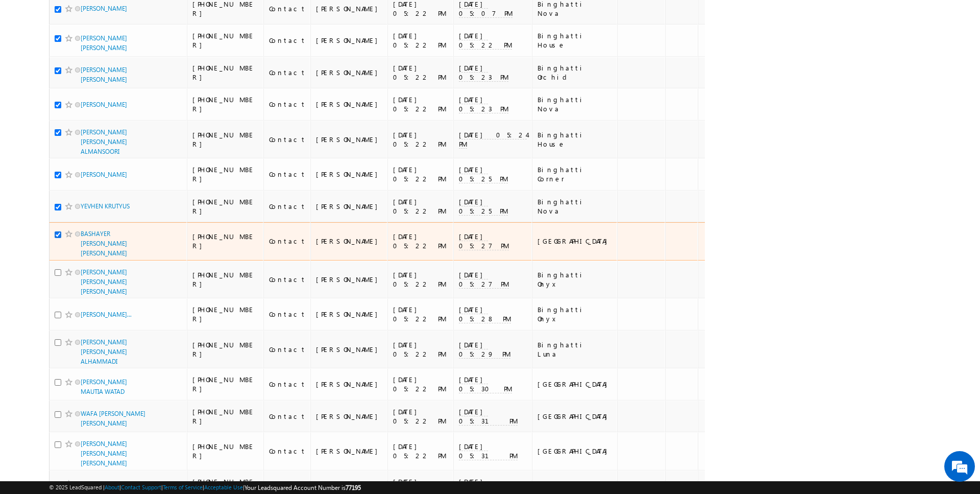
click at [58, 231] on input "checkbox" at bounding box center [58, 234] width 7 height 7
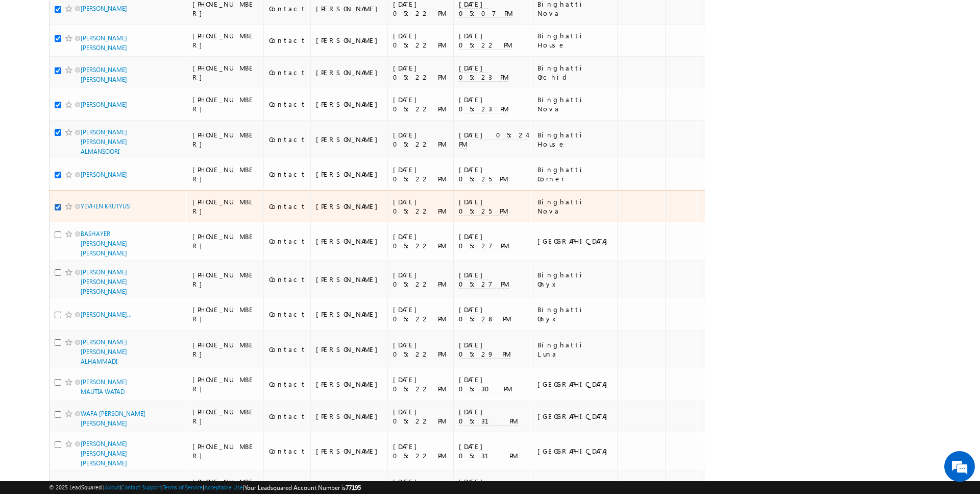
click at [58, 204] on input "checkbox" at bounding box center [58, 207] width 7 height 7
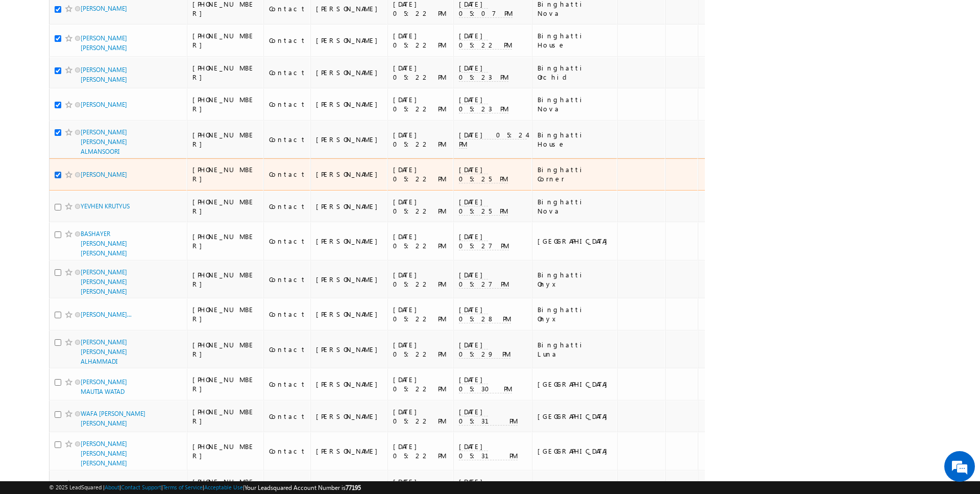
click at [58, 171] on input "checkbox" at bounding box center [58, 174] width 7 height 7
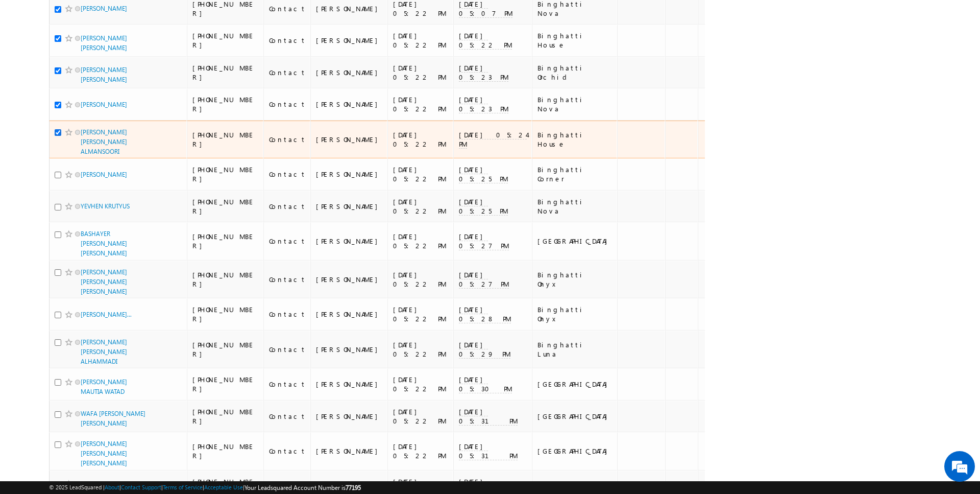
click at [58, 129] on input "checkbox" at bounding box center [58, 132] width 7 height 7
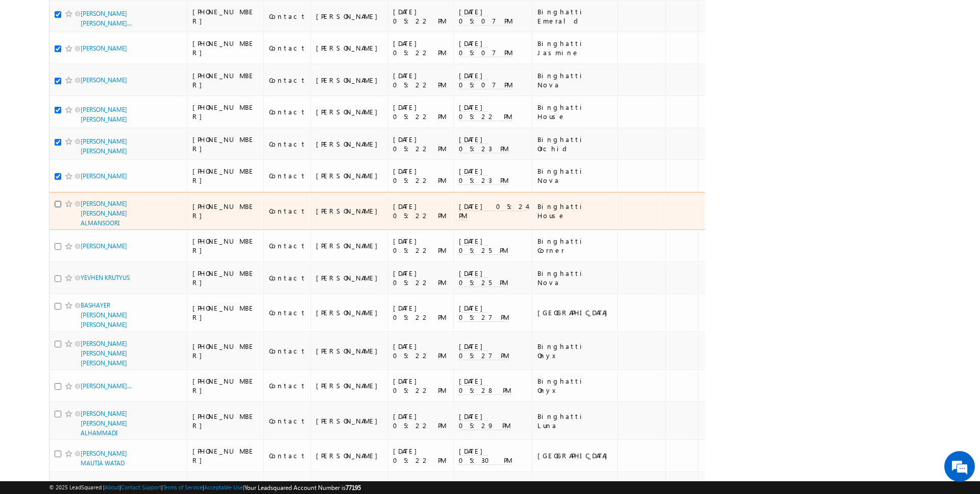
scroll to position [2481, 0]
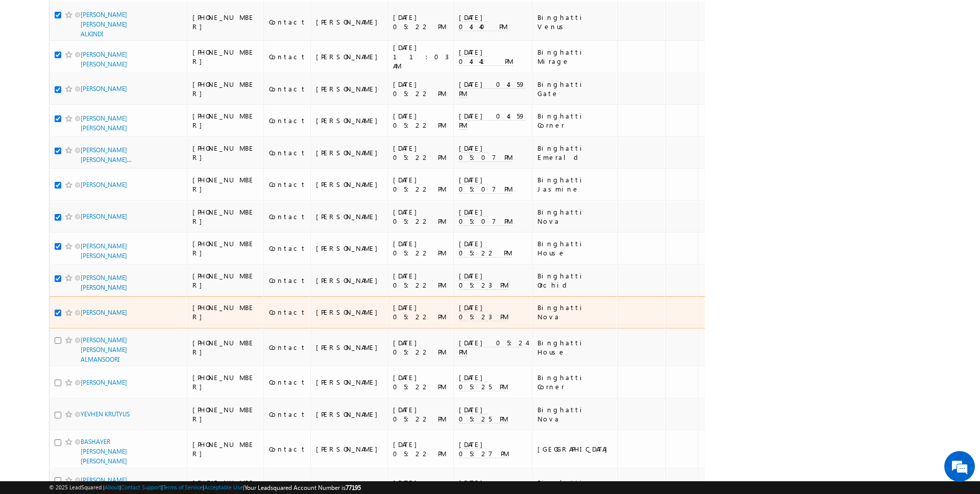
click at [59, 309] on input "checkbox" at bounding box center [58, 312] width 7 height 7
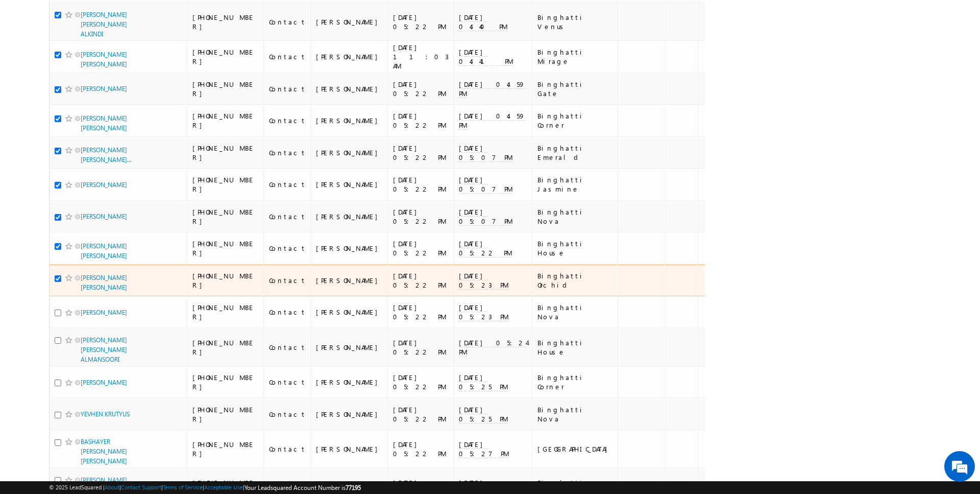
click at [61, 273] on div at bounding box center [70, 278] width 31 height 10
click at [60, 275] on input "checkbox" at bounding box center [58, 278] width 7 height 7
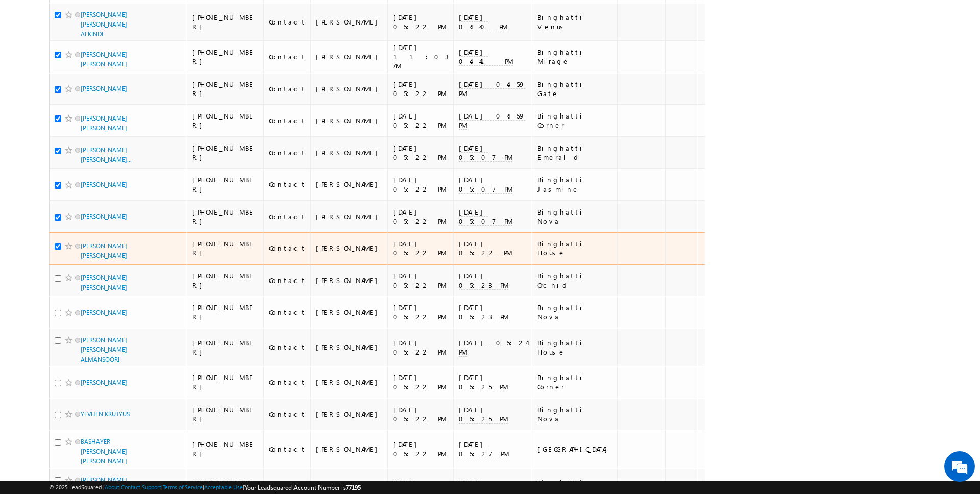
click at [58, 243] on input "checkbox" at bounding box center [58, 246] width 7 height 7
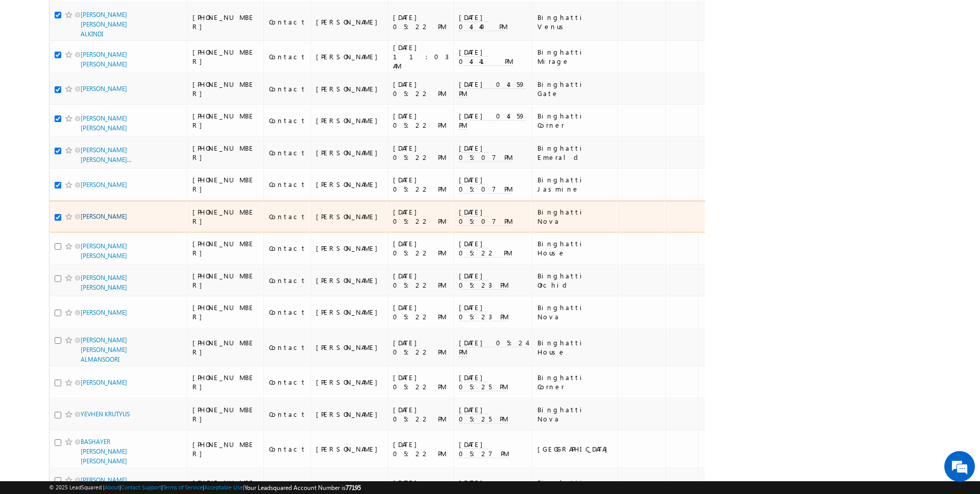
click at [111, 212] on link "[PERSON_NAME]" at bounding box center [104, 216] width 46 height 8
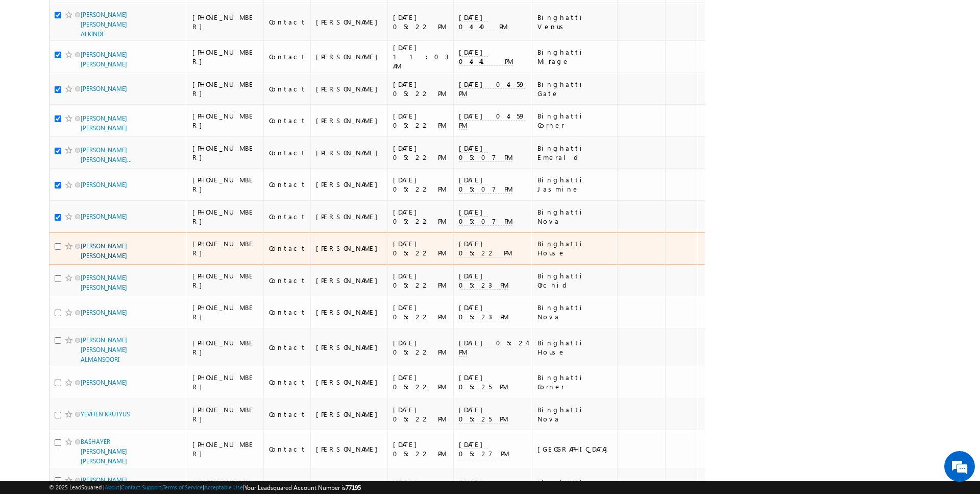
click at [121, 242] on link "[PERSON_NAME] [PERSON_NAME]" at bounding box center [104, 250] width 46 height 17
click at [57, 243] on input "checkbox" at bounding box center [58, 246] width 7 height 7
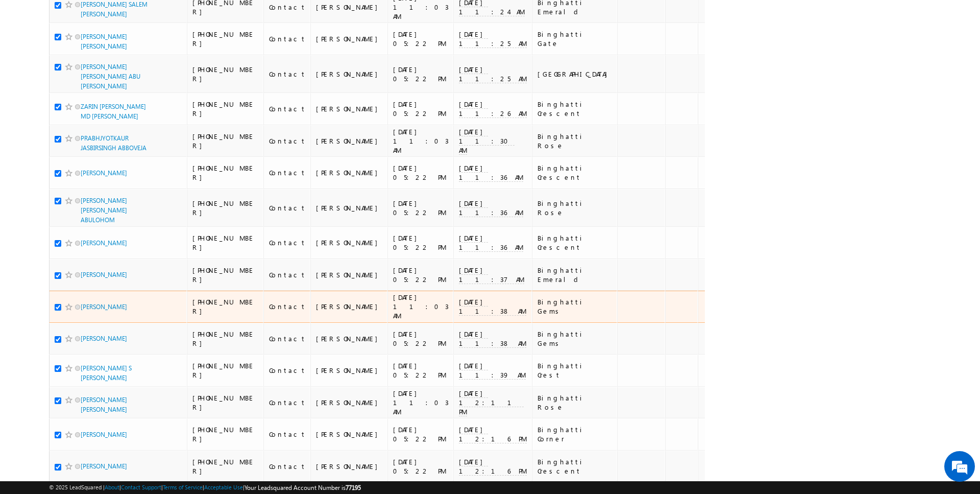
scroll to position [0, 0]
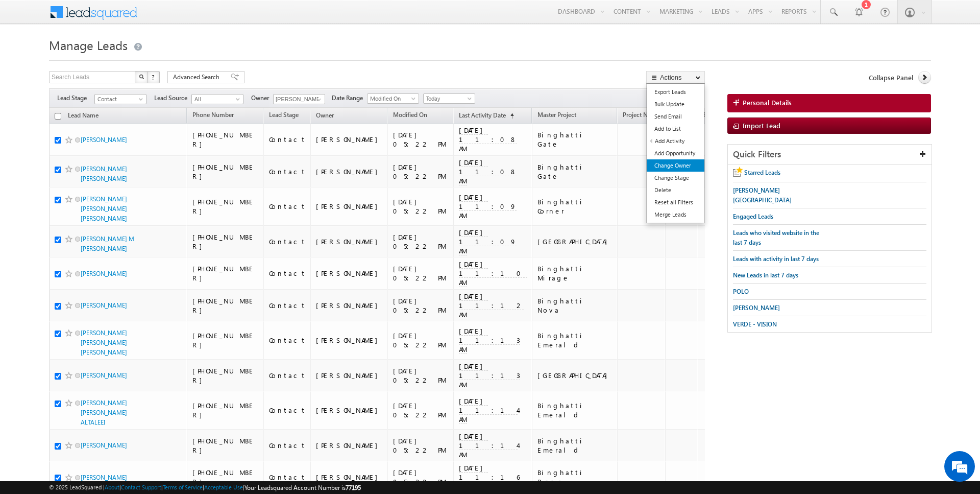
click at [678, 167] on link "Change Owner" at bounding box center [676, 165] width 58 height 12
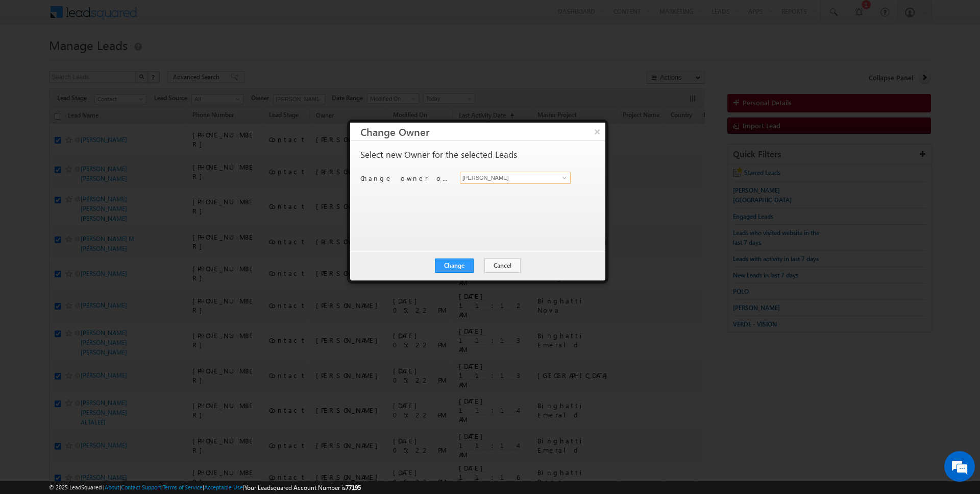
click at [485, 172] on input "[PERSON_NAME]" at bounding box center [515, 177] width 111 height 12
click at [455, 260] on button "Change" at bounding box center [454, 265] width 39 height 14
click at [484, 267] on button "Close" at bounding box center [479, 265] width 33 height 14
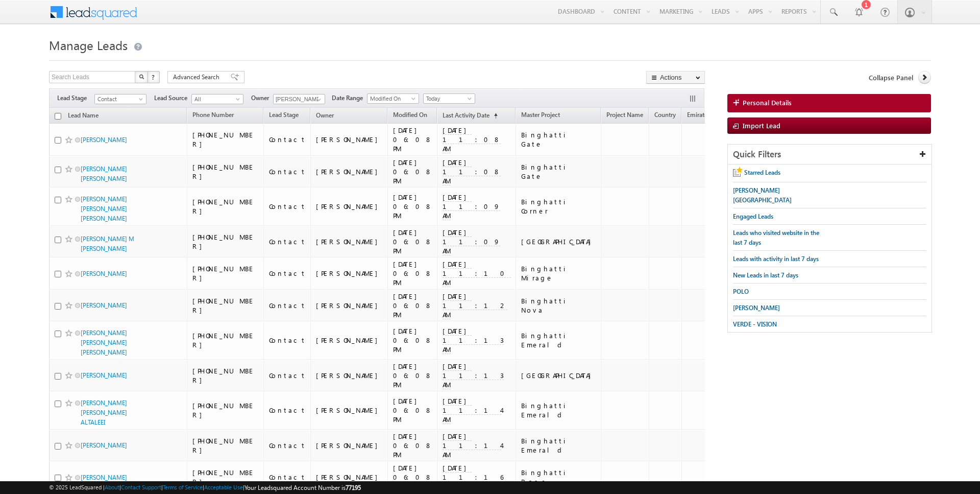
click at [451, 102] on span "Today" at bounding box center [448, 98] width 48 height 9
click at [439, 109] on link "All Time" at bounding box center [445, 108] width 52 height 9
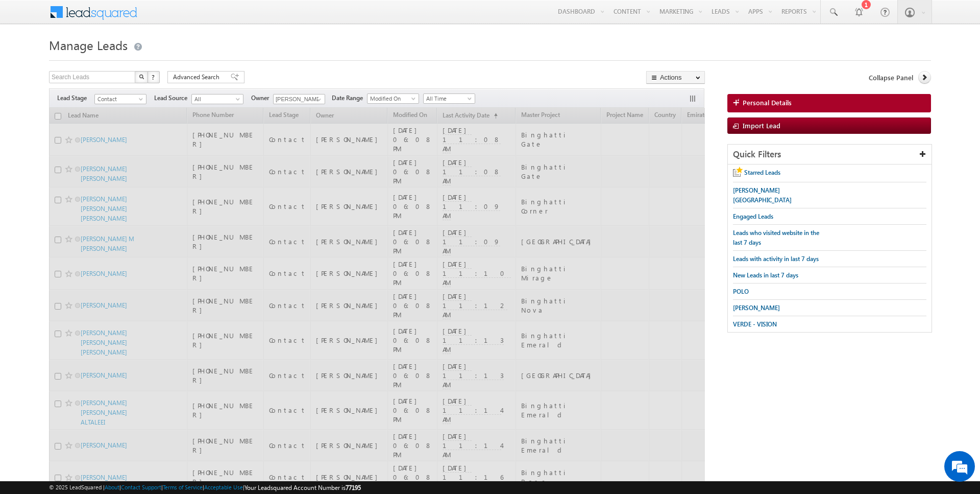
click at [390, 20] on div "Menu [PERSON_NAME] [PERSON_NAME] der.r autel a@ind globa [DOMAIN_NAME] indgl [P…" at bounding box center [490, 12] width 882 height 25
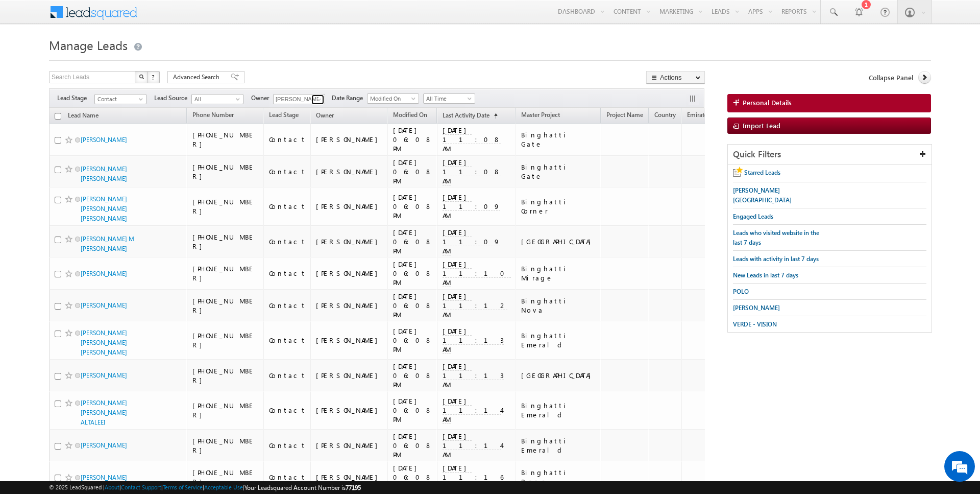
click at [317, 97] on span at bounding box center [319, 99] width 8 height 8
click at [311, 111] on link "Any" at bounding box center [324, 109] width 102 height 12
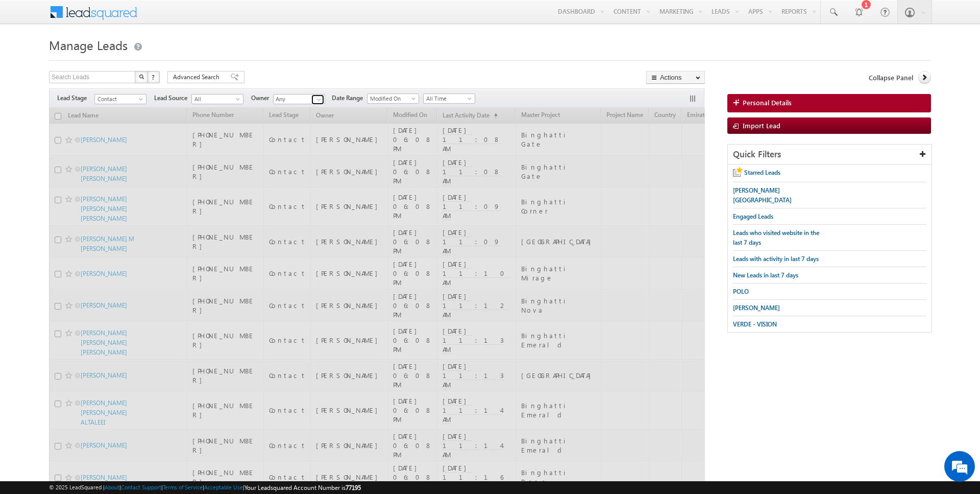
click at [311, 104] on link at bounding box center [317, 99] width 13 height 10
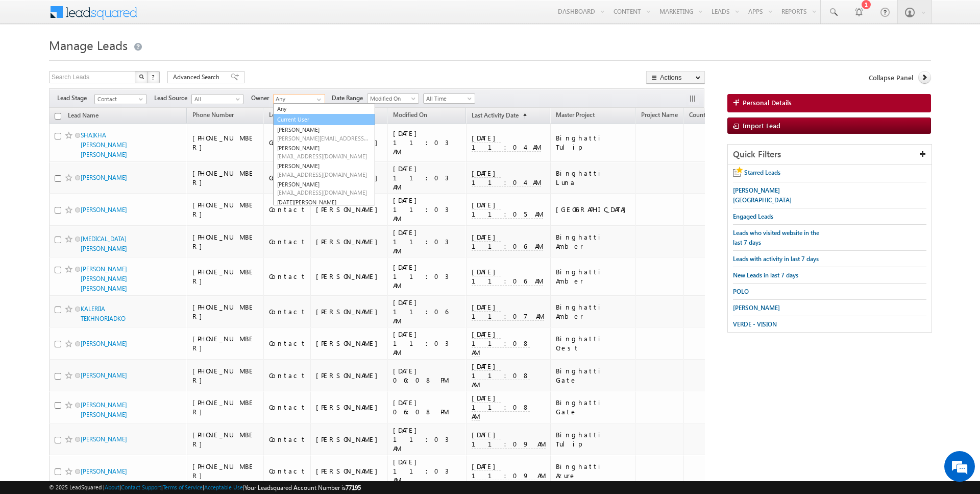
click at [307, 115] on link "Current User" at bounding box center [324, 120] width 102 height 12
type input "Current User"
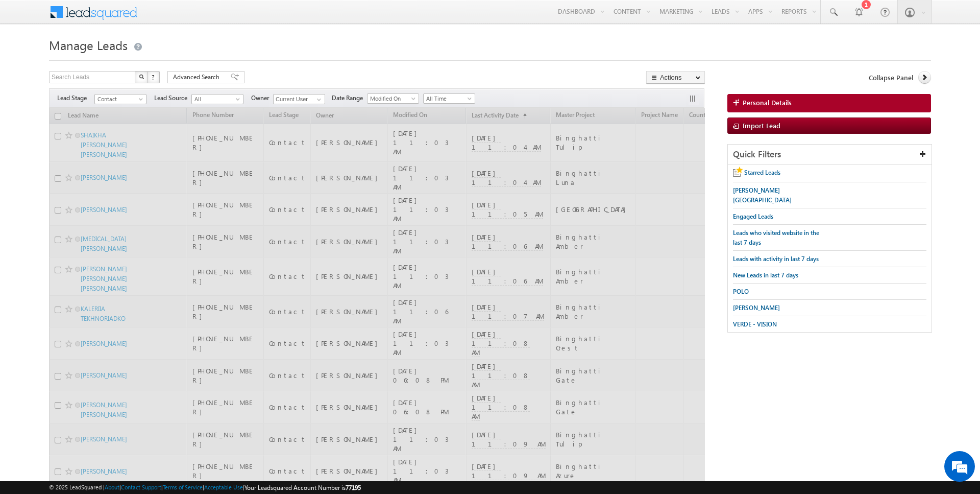
click at [361, 72] on div "Search Leads X ? 873 results found Advanced Search Advanced Search Advanced sea…" at bounding box center [377, 78] width 656 height 15
